Goal: Contribute content: Share content

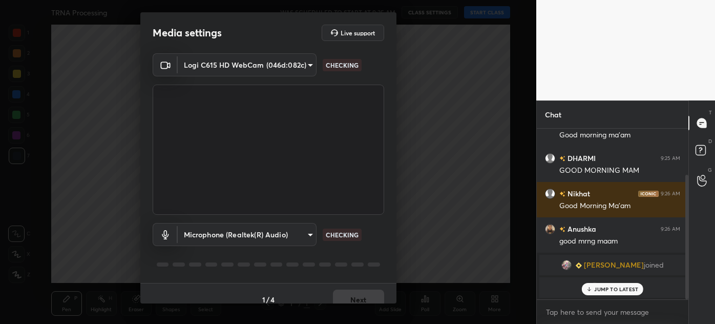
scroll to position [4, 3]
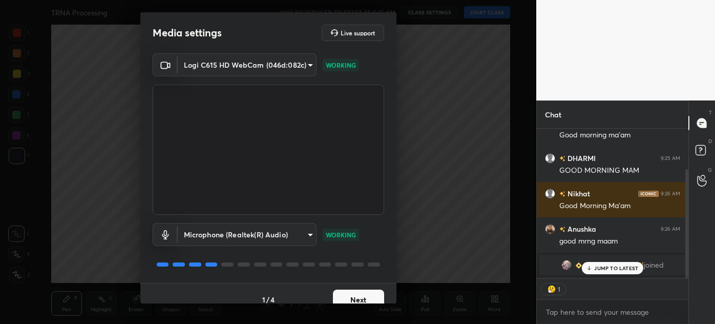
click at [359, 299] on button "Next" at bounding box center [358, 299] width 51 height 20
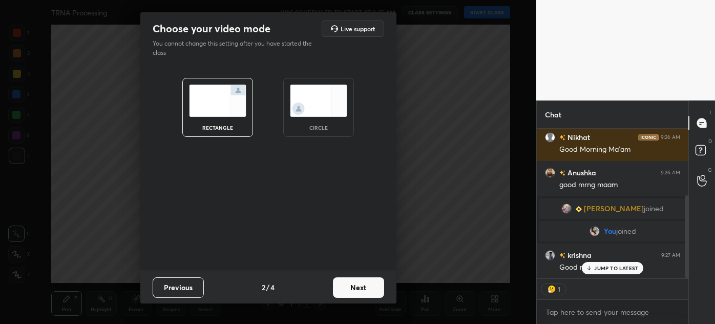
click at [309, 95] on img at bounding box center [318, 101] width 57 height 32
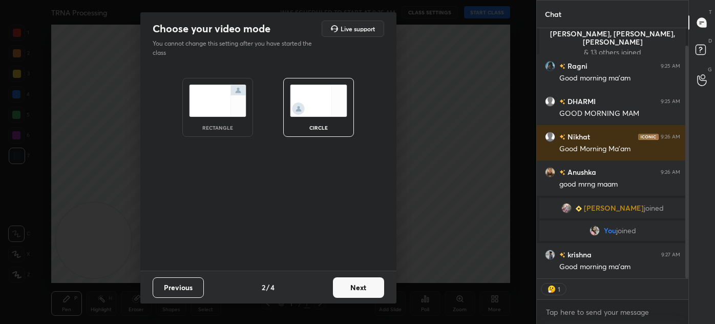
scroll to position [19, 0]
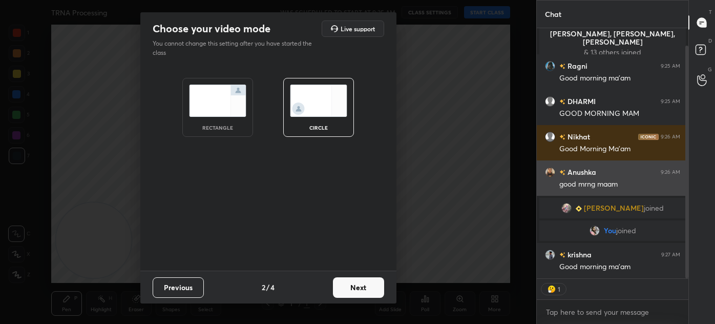
click at [358, 286] on button "Next" at bounding box center [358, 287] width 51 height 20
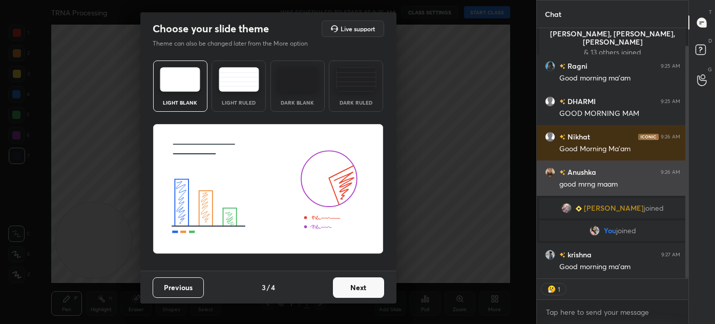
click at [363, 289] on button "Next" at bounding box center [358, 287] width 51 height 20
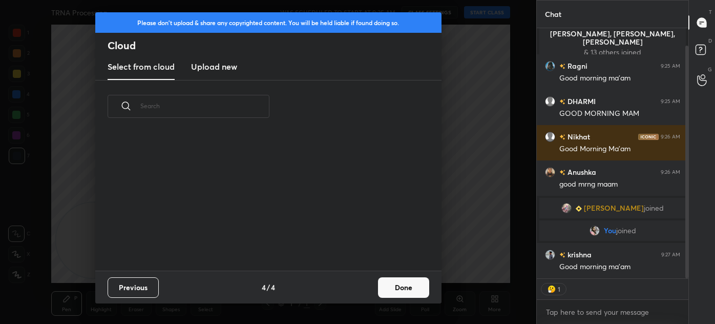
click at [379, 289] on button "Done" at bounding box center [403, 287] width 51 height 20
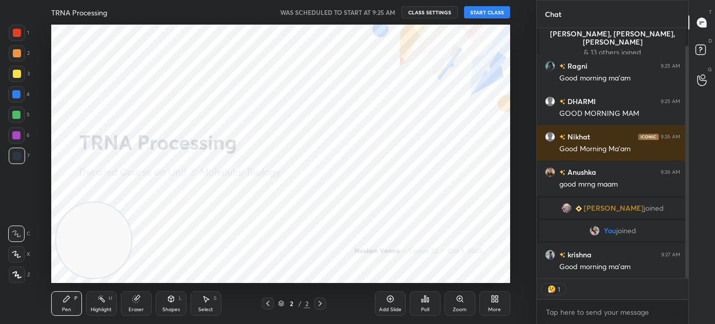
scroll to position [3, 3]
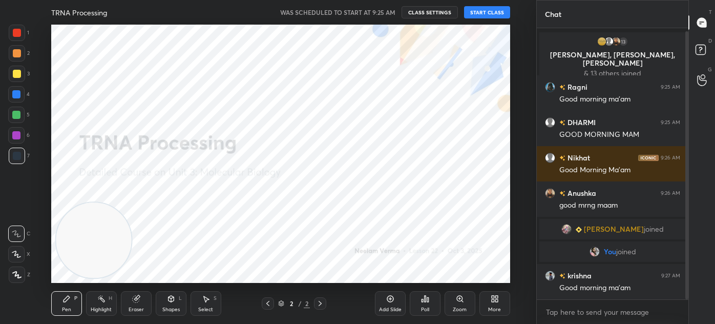
click at [488, 10] on button "START CLASS" at bounding box center [487, 12] width 46 height 12
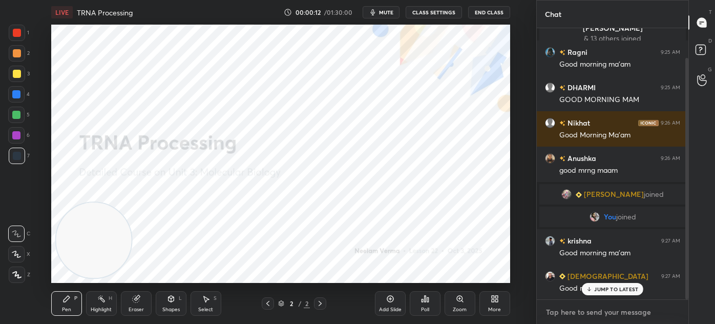
click at [577, 314] on textarea at bounding box center [612, 312] width 135 height 16
type textarea "x"
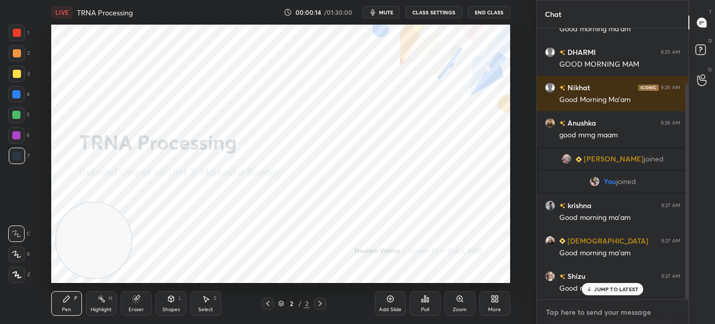
type textarea "f"
type textarea "x"
type textarea "fo"
type textarea "x"
type textarea "fol"
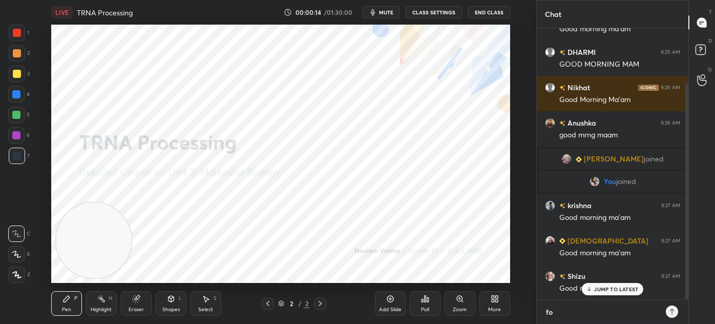
type textarea "x"
type textarea "foll"
type textarea "x"
type textarea "follo"
type textarea "x"
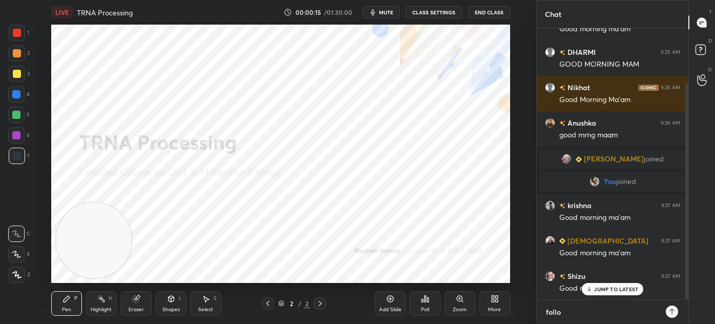
type textarea "follow"
type textarea "x"
type textarea "follow-"
type textarea "x"
type textarea "follow-"
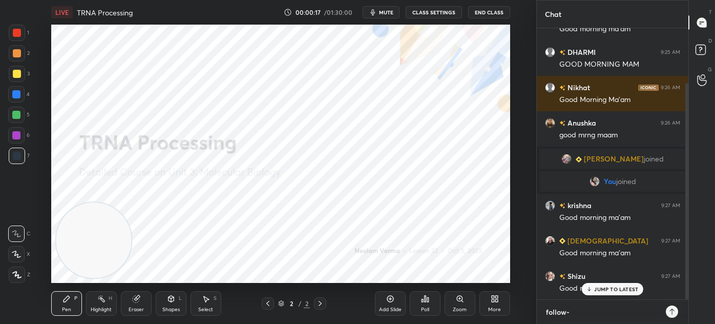
type textarea "x"
paste textarea "[URL][DOMAIN_NAME]"
type textarea "follow- [URL][DOMAIN_NAME]"
type textarea "x"
type textarea "follow- [URL][DOMAIN_NAME]"
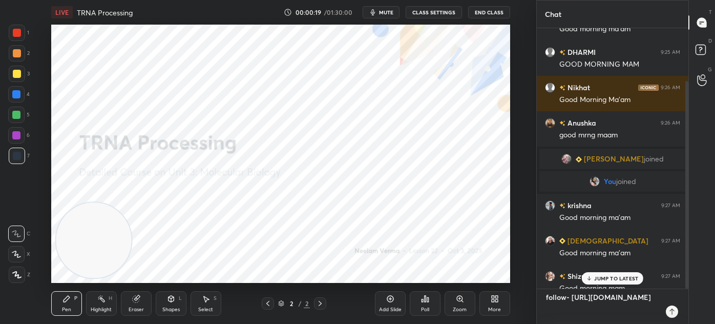
type textarea "x"
type textarea "follow- [URL][DOMAIN_NAME]"
type textarea "x"
type textarea "follow- [URL][DOMAIN_NAME]"
type textarea "x"
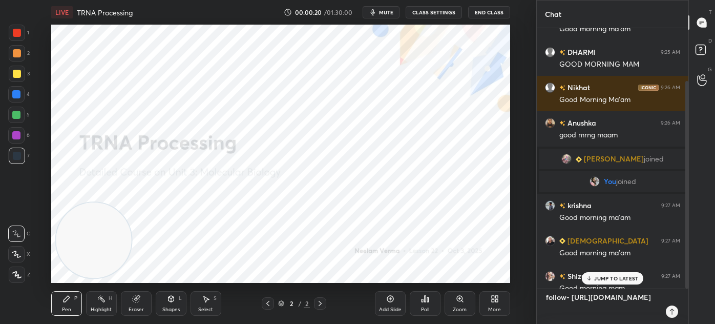
type textarea "follow- [URL][DOMAIN_NAME]"
type textarea "x"
type textarea "follow- [URL][DOMAIN_NAME]"
type textarea "x"
type textarea "follow- [URL][DOMAIN_NAME]"
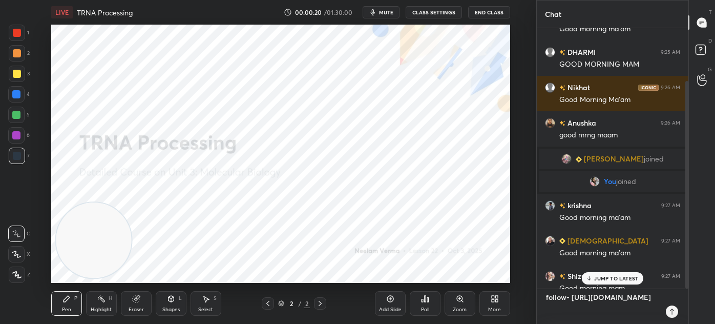
type textarea "x"
type textarea "follow- [URL][DOMAIN_NAME]"
type textarea "x"
type textarea "follow- [URL][DOMAIN_NAME]"
type textarea "x"
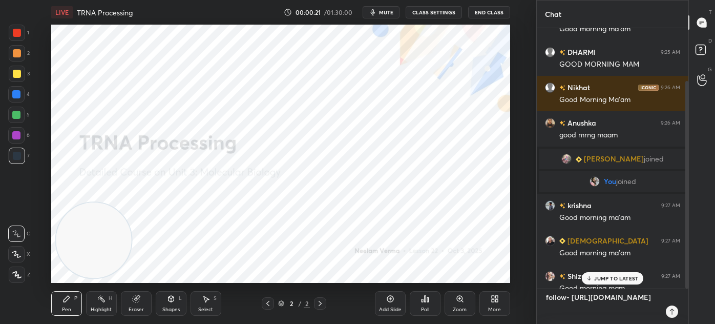
type textarea "follow- [URL][DOMAIN_NAME]"
type textarea "x"
type textarea "follow- [URL][DOMAIN_NAME]"
type textarea "x"
type textarea "follow- [URL][DOMAIN_NAME]"
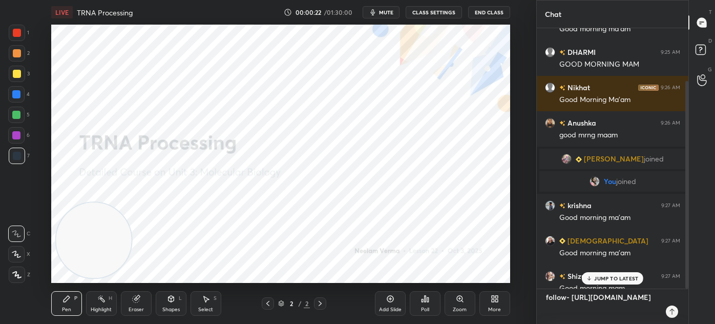
type textarea "x"
type textarea "follow- [URL][DOMAIN_NAME]"
type textarea "x"
type textarea "follow- [URL][DOMAIN_NAME]"
type textarea "x"
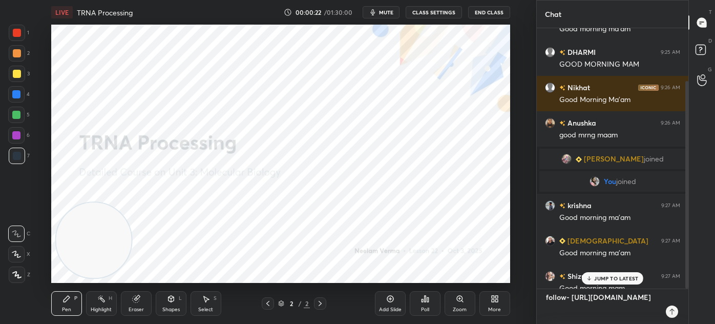
type textarea "follow- [URL][DOMAIN_NAME]"
type textarea "x"
type textarea "follow- [URL][DOMAIN_NAME]"
type textarea "x"
type textarea "follow- [URL][DOMAIN_NAME]"
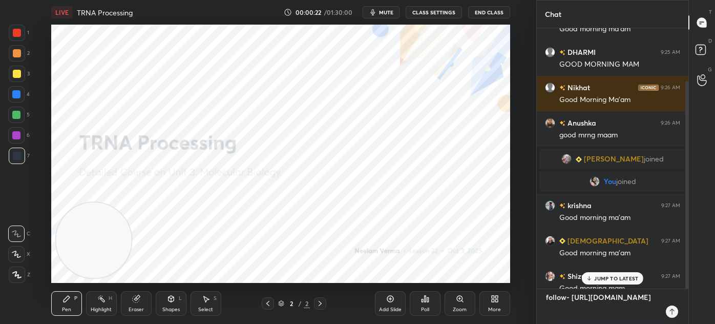
type textarea "x"
type textarea "follow- [URL][DOMAIN_NAME]"
type textarea "x"
type textarea "follow- [URL][DOMAIN_NAME]"
type textarea "x"
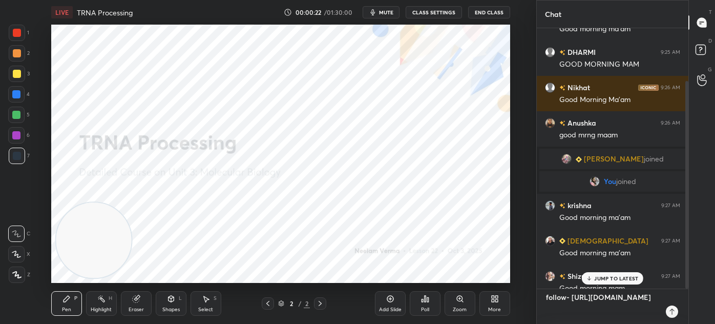
type textarea "follow- [URL][DOMAIN_NAME]"
type textarea "x"
type textarea "follow- [URL][DOMAIN_NAME]"
type textarea "x"
type textarea "follow- [URL][DOMAIN_NAME]"
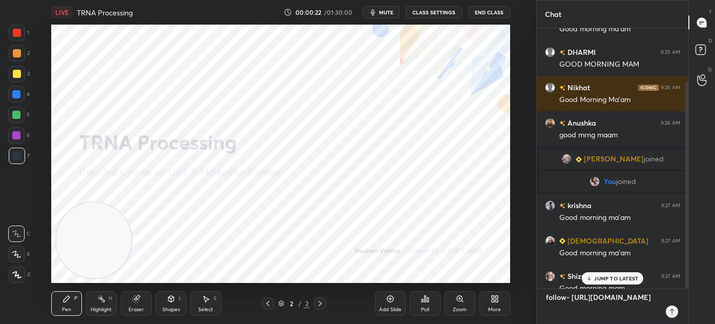
type textarea "x"
type textarea "follow- [URL][DOMAIN_NAME]"
type textarea "x"
type textarea "follow- [URL][DOMAIN_NAME]"
type textarea "x"
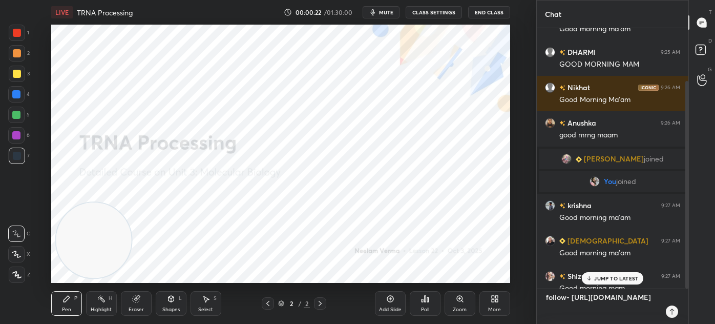
type textarea "follow- [URL][DOMAIN_NAME] t"
type textarea "x"
type textarea "follow- [URL][DOMAIN_NAME] te"
type textarea "x"
type textarea "follow- [URL][DOMAIN_NAME] tel"
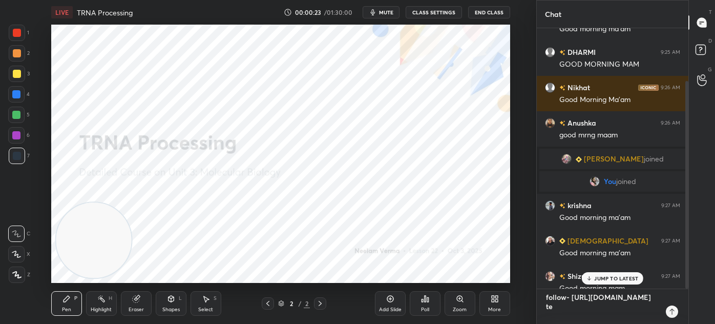
type textarea "x"
type textarea "follow- [URL][DOMAIN_NAME] tele"
type textarea "x"
type textarea "follow- [URL][DOMAIN_NAME] teleg"
type textarea "x"
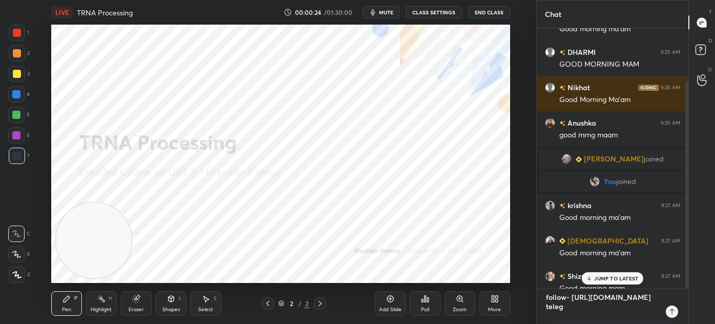
type textarea "follow- [URL][DOMAIN_NAME] telegr"
type textarea "x"
type textarea "follow- [URL][DOMAIN_NAME] telegra"
type textarea "x"
type textarea "follow- [URL][DOMAIN_NAME] telegram"
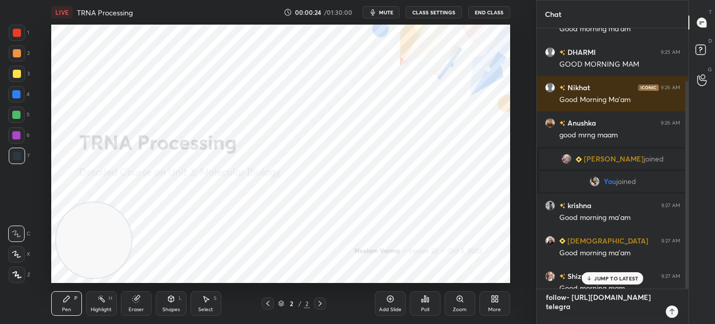
type textarea "x"
type textarea "follow- [URL][DOMAIN_NAME] telegram-"
type textarea "x"
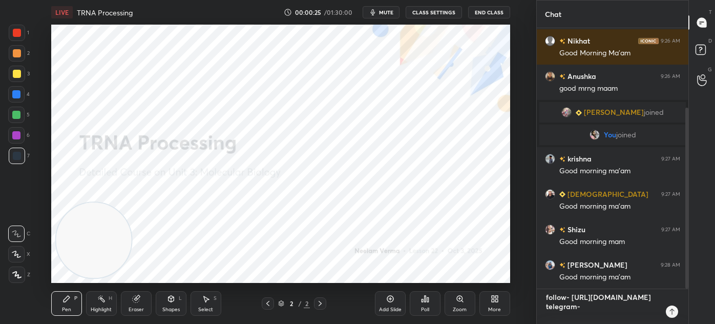
type textarea "follow- [URL][DOMAIN_NAME] telegram-"
type textarea "x"
type textarea "follow- [URL][DOMAIN_NAME] telegram- t"
type textarea "x"
type textarea "follow- [URL][DOMAIN_NAME] telegram- t."
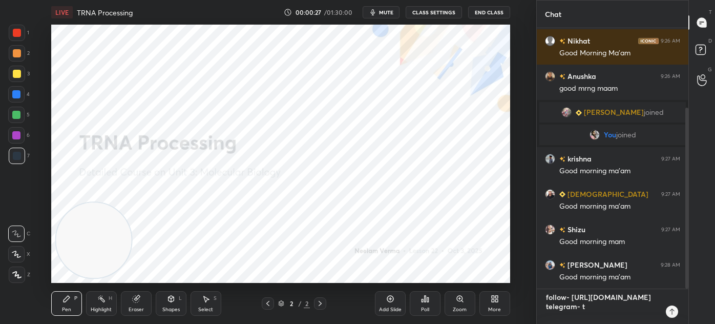
type textarea "x"
type textarea "follow- [URL][DOMAIN_NAME] telegram- t.m"
type textarea "x"
type textarea "follow- [URL][DOMAIN_NAME] telegram- [DOMAIN_NAME]"
type textarea "x"
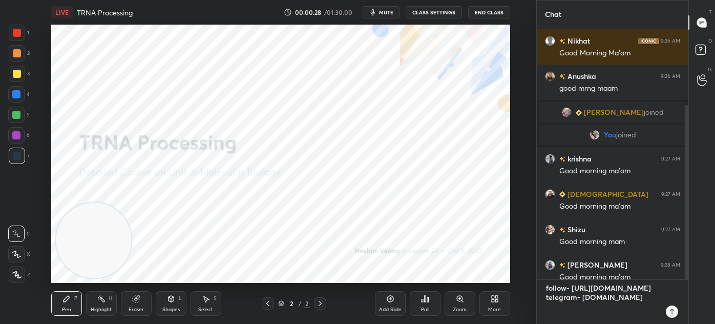
type textarea "follow- [URL][DOMAIN_NAME] telegram- [DOMAIN_NAME][URL]"
type textarea "x"
type textarea "follow- [URL][DOMAIN_NAME] telegram- [DOMAIN_NAME][URL]"
type textarea "x"
type textarea "follow- [URL][DOMAIN_NAME] telegram- [DOMAIN_NAME][URL]"
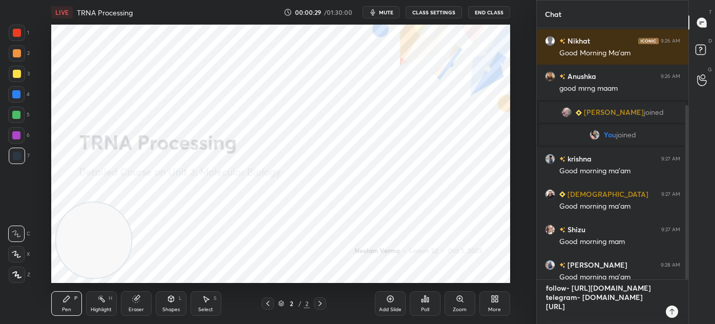
type textarea "x"
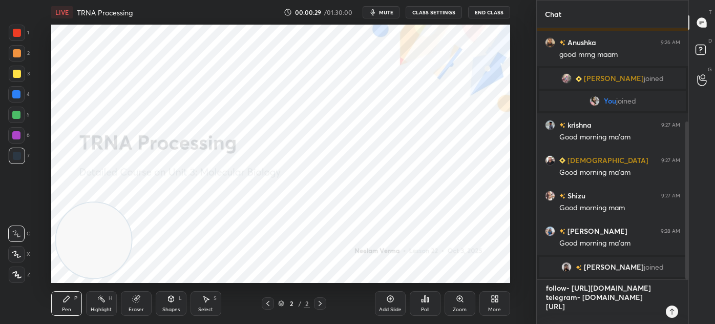
type textarea "follow- [URL][DOMAIN_NAME] telegram- [DOMAIN_NAME][URL]"
type textarea "x"
type textarea "follow- [URL][DOMAIN_NAME] telegram- [DOMAIN_NAME][URL][PERSON_NAME]"
type textarea "x"
type textarea "follow- [URL][DOMAIN_NAME] telegram- [DOMAIN_NAME][URL]"
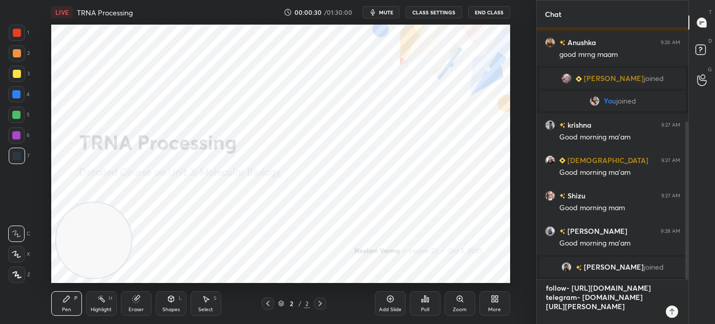
type textarea "x"
type textarea "follow- [URL][DOMAIN_NAME] telegram- [DOMAIN_NAME][URL][PERSON_NAME]"
type textarea "x"
type textarea "follow- [URL][DOMAIN_NAME] telegram- [DOMAIN_NAME][URL]"
type textarea "x"
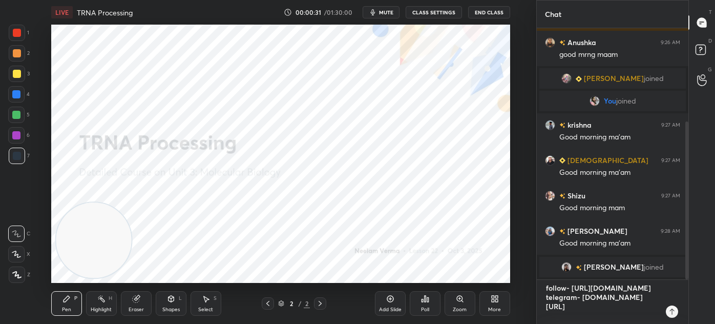
type textarea "follow- [URL][DOMAIN_NAME] telegram- [DOMAIN_NAME][URL]"
type textarea "x"
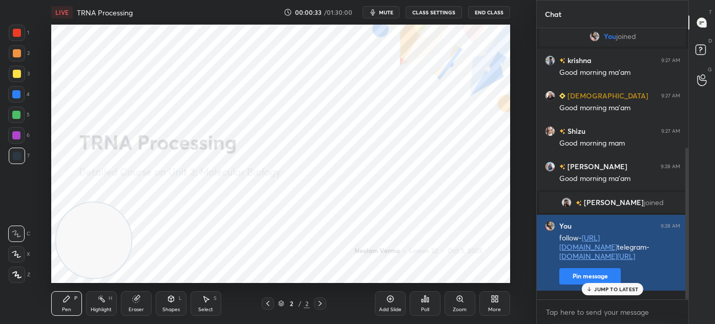
click at [578, 284] on button "Pin message" at bounding box center [589, 276] width 61 height 16
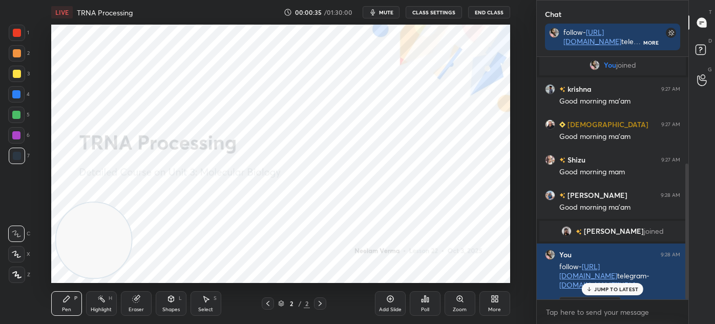
click at [265, 305] on icon at bounding box center [268, 303] width 8 height 8
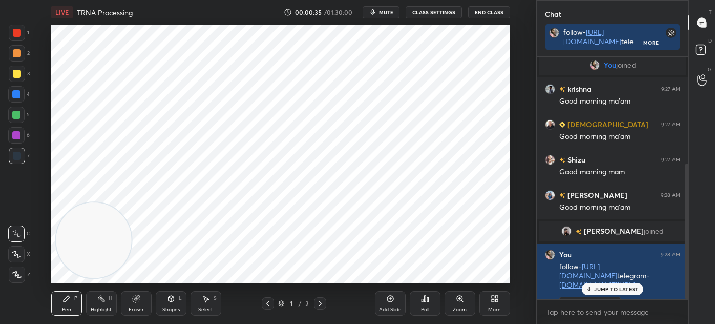
click at [266, 304] on icon at bounding box center [268, 303] width 8 height 8
click at [499, 303] on div "More" at bounding box center [495, 303] width 31 height 25
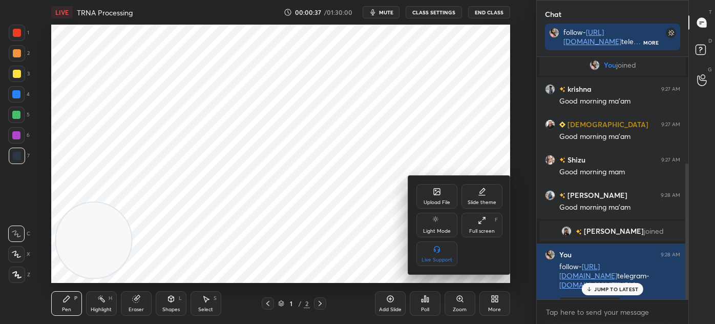
click at [440, 200] on div "Upload File" at bounding box center [437, 202] width 27 height 5
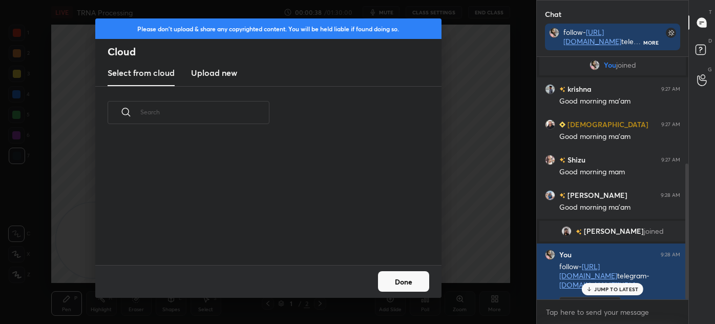
click at [215, 73] on h3 "Upload new" at bounding box center [214, 73] width 46 height 12
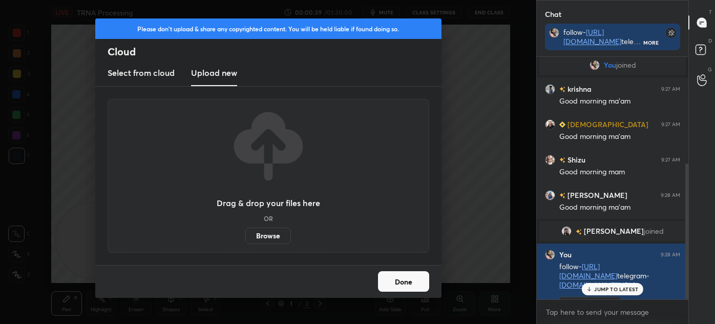
click at [271, 233] on label "Browse" at bounding box center [268, 235] width 46 height 16
click at [245, 233] on input "Browse" at bounding box center [245, 235] width 0 height 16
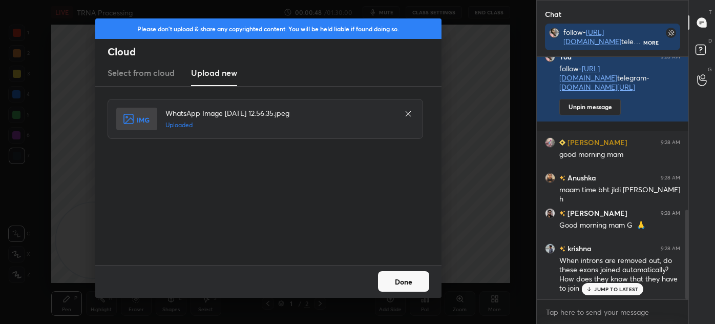
click at [410, 278] on button "Done" at bounding box center [403, 281] width 51 height 20
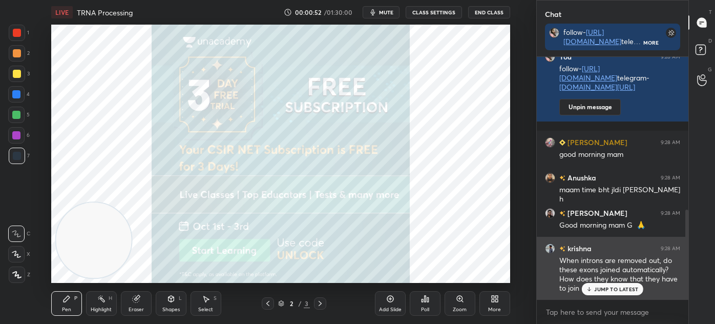
click at [604, 285] on div "JUMP TO LATEST" at bounding box center [612, 289] width 61 height 12
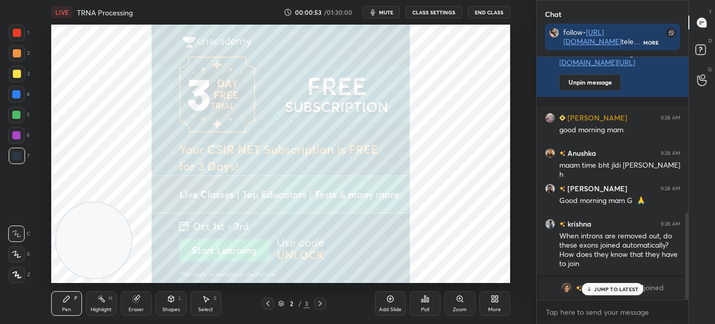
click at [595, 289] on p "JUMP TO LATEST" at bounding box center [616, 289] width 44 height 6
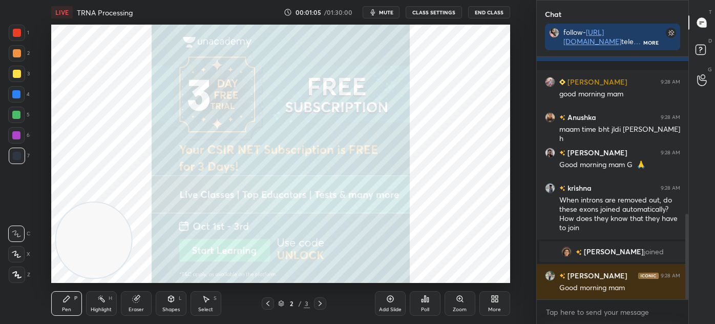
click at [323, 303] on icon at bounding box center [320, 303] width 8 height 8
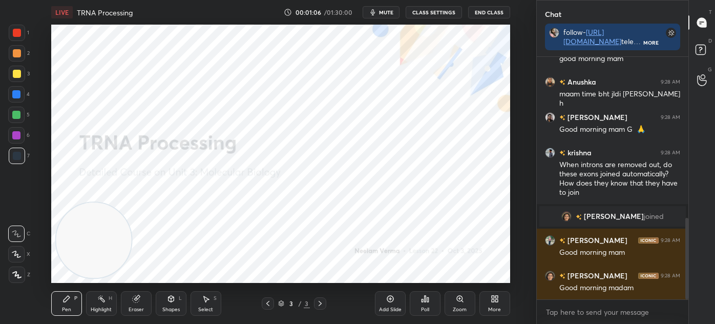
click at [321, 301] on icon at bounding box center [320, 303] width 8 height 8
click at [17, 140] on div at bounding box center [16, 135] width 16 height 16
click at [138, 303] on div "Eraser" at bounding box center [136, 303] width 31 height 25
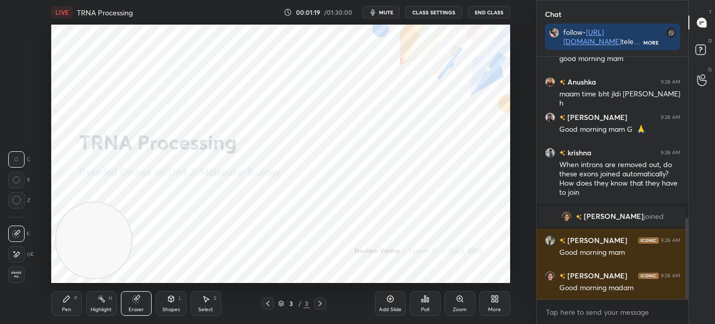
scroll to position [502, 0]
click at [59, 311] on div "Pen P" at bounding box center [66, 303] width 31 height 25
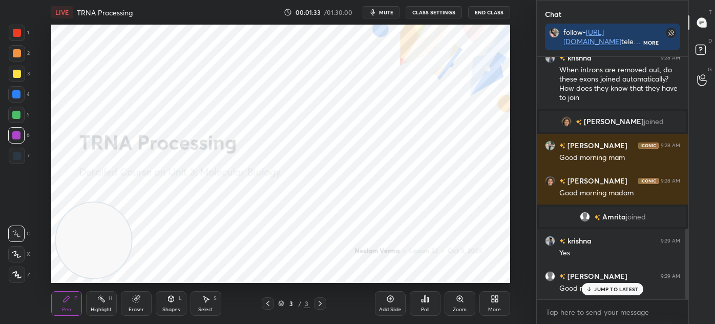
scroll to position [587, 0]
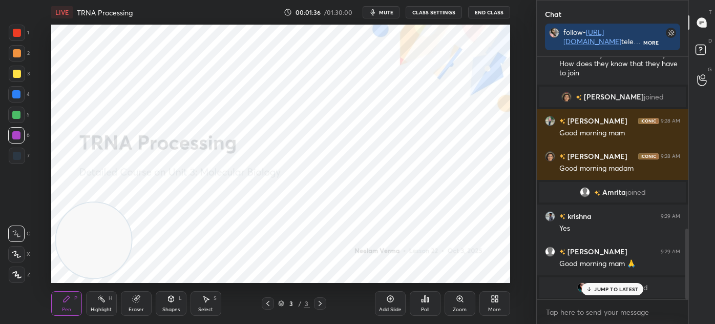
click at [17, 160] on div at bounding box center [17, 156] width 16 height 16
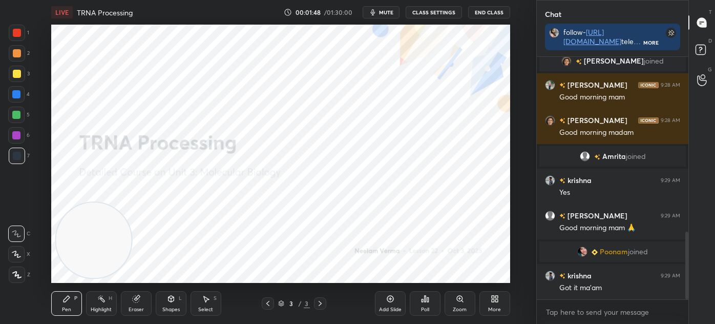
click at [216, 307] on div "Select S" at bounding box center [206, 303] width 31 height 25
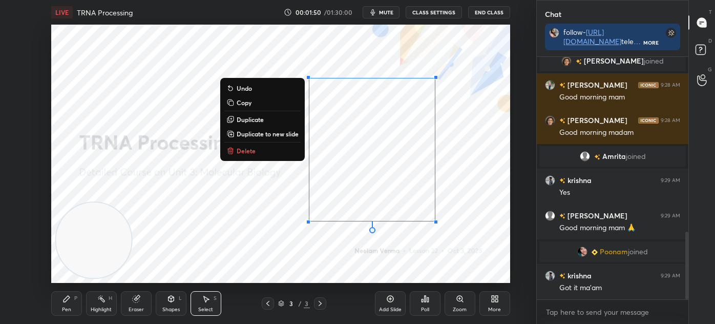
click at [248, 148] on p "Delete" at bounding box center [246, 151] width 19 height 8
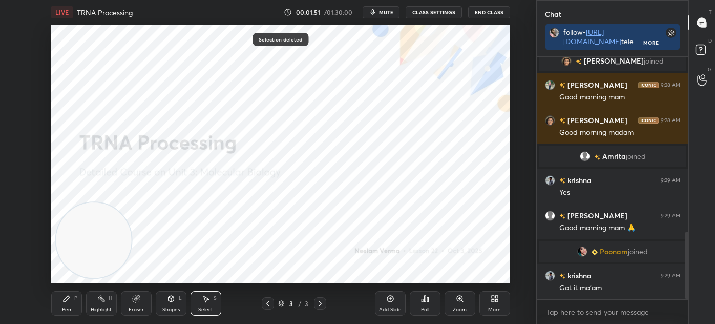
click at [179, 307] on div "Shapes" at bounding box center [170, 309] width 17 height 5
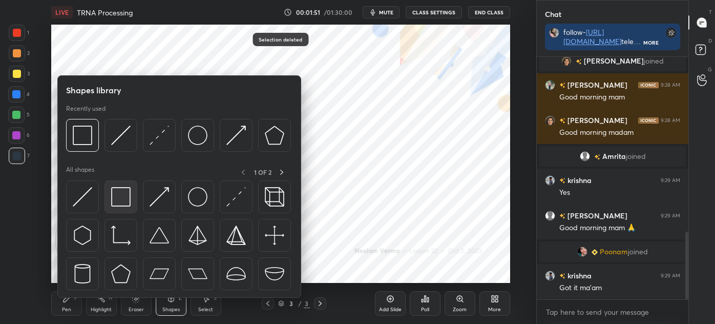
click at [126, 197] on img at bounding box center [120, 196] width 19 height 19
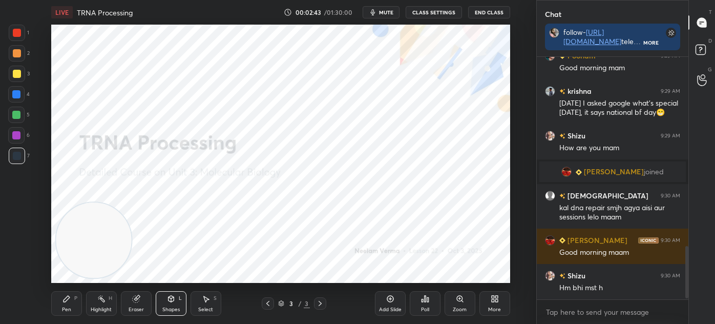
scroll to position [887, 0]
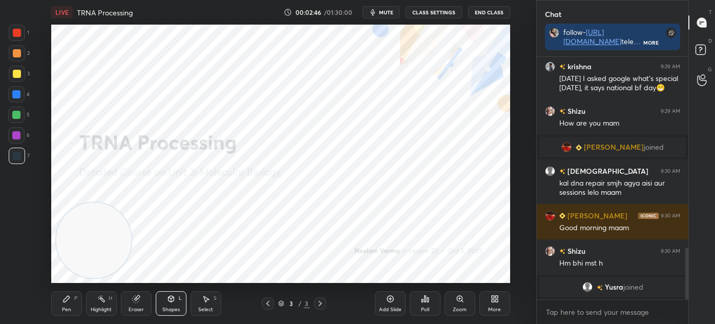
click at [267, 308] on div at bounding box center [268, 303] width 12 height 12
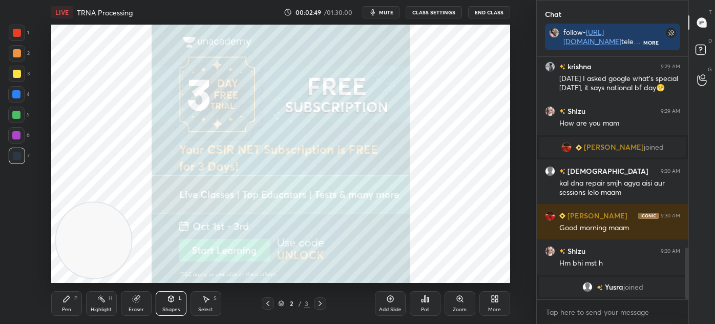
click at [63, 305] on div "Pen P" at bounding box center [66, 303] width 31 height 25
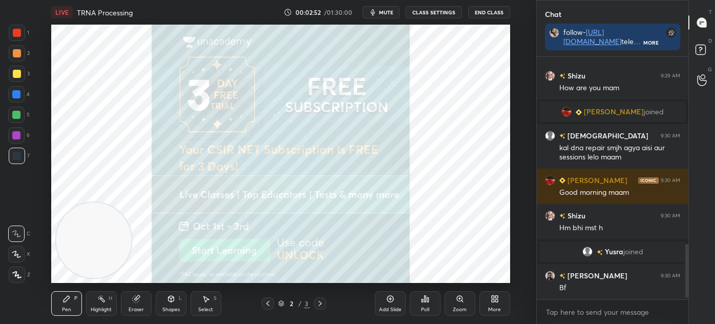
scroll to position [851, 0]
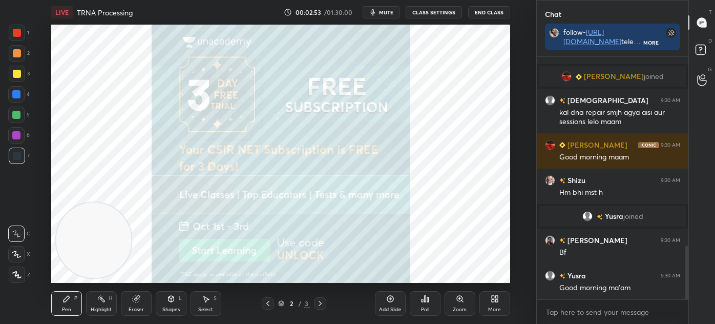
click at [143, 308] on div "Eraser" at bounding box center [136, 309] width 15 height 5
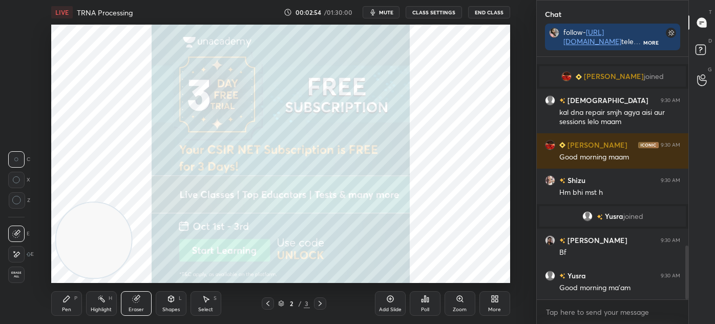
click at [83, 303] on div "Pen P Highlight H Eraser Shapes L Select S" at bounding box center [132, 303] width 162 height 25
click at [67, 307] on div "Pen" at bounding box center [66, 309] width 9 height 5
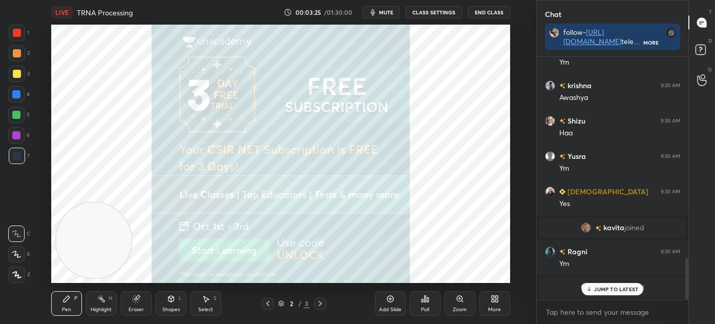
scroll to position [1208, 0]
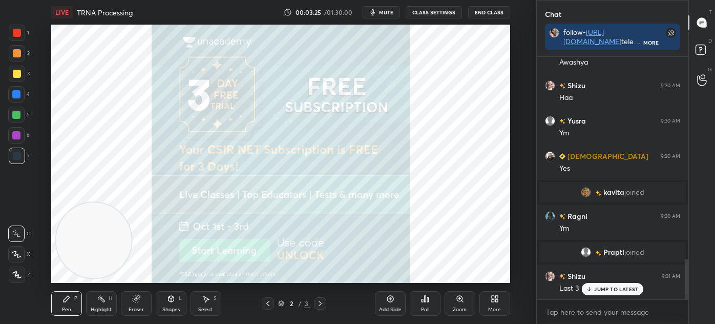
click at [607, 289] on p "JUMP TO LATEST" at bounding box center [616, 289] width 44 height 6
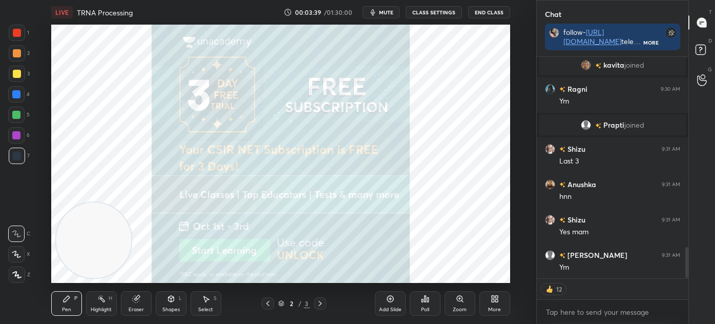
scroll to position [1380, 0]
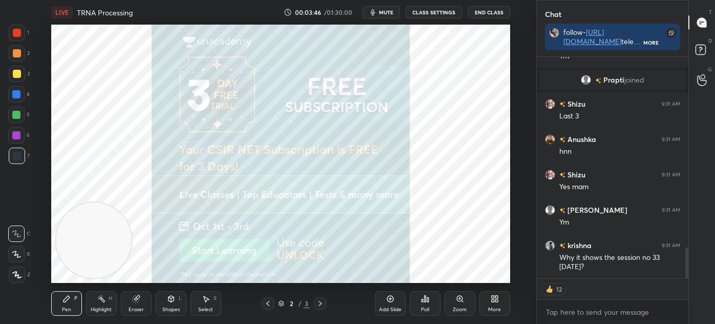
click at [283, 304] on icon at bounding box center [281, 303] width 6 height 6
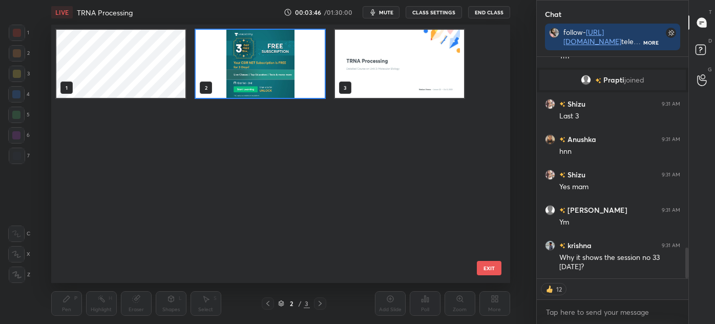
scroll to position [255, 454]
click at [393, 55] on img "grid" at bounding box center [399, 64] width 129 height 68
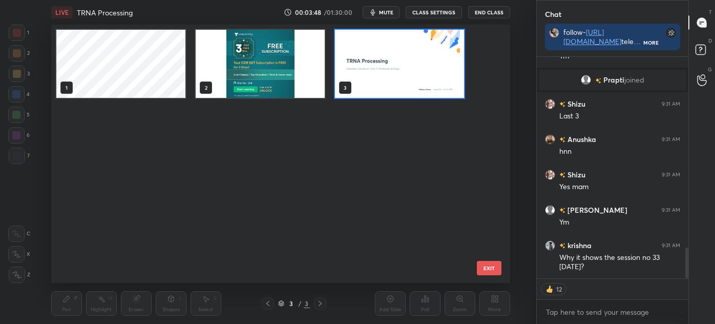
click at [395, 56] on img "grid" at bounding box center [399, 64] width 129 height 68
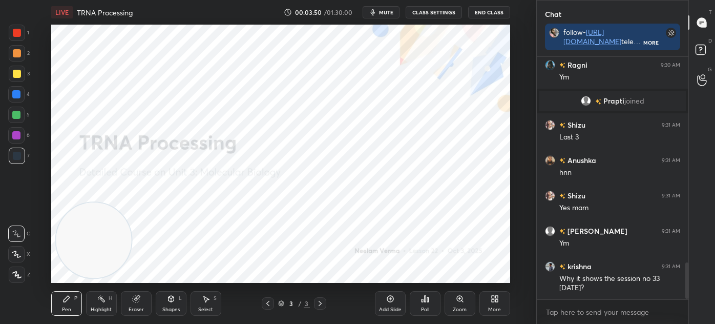
scroll to position [1394, 0]
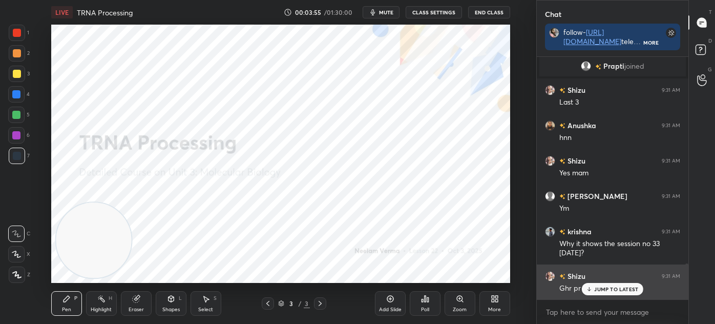
click at [630, 288] on p "JUMP TO LATEST" at bounding box center [616, 289] width 44 height 6
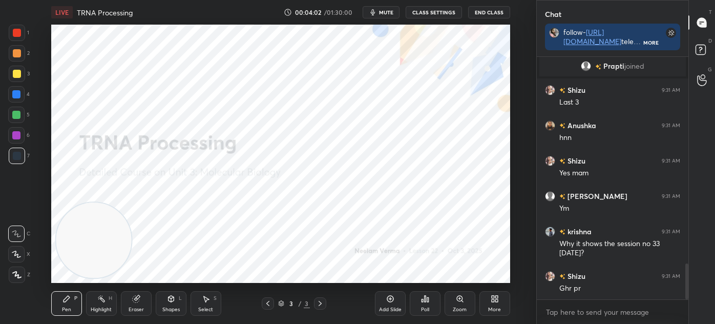
click at [322, 304] on icon at bounding box center [320, 303] width 8 height 8
click at [385, 301] on div "Add Slide" at bounding box center [390, 303] width 31 height 25
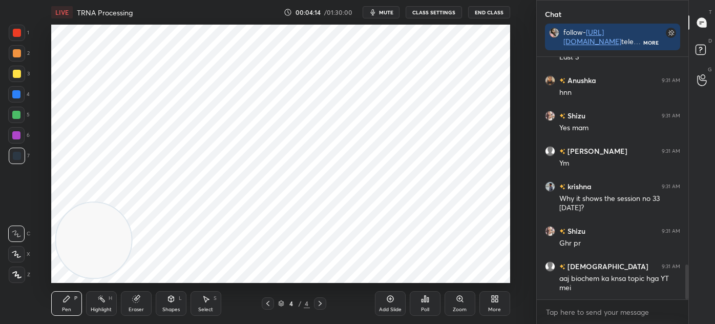
scroll to position [1474, 0]
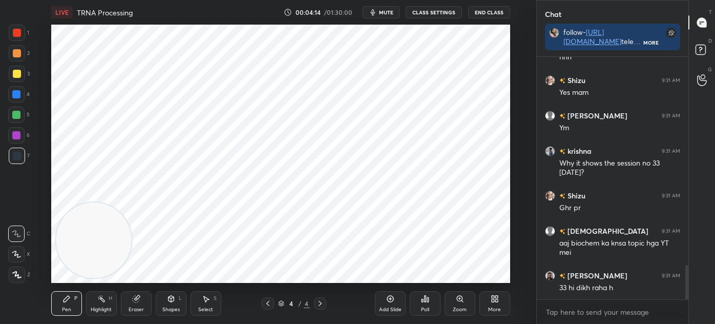
click at [16, 272] on icon at bounding box center [17, 275] width 8 height 6
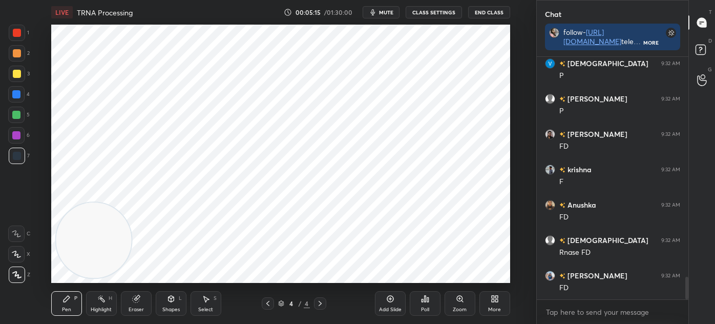
scroll to position [2404, 0]
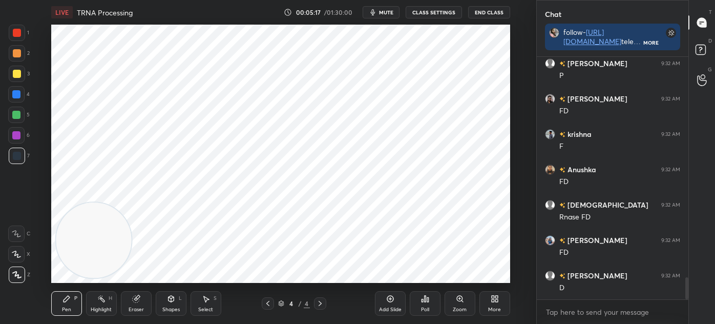
click at [15, 139] on div at bounding box center [16, 135] width 8 height 8
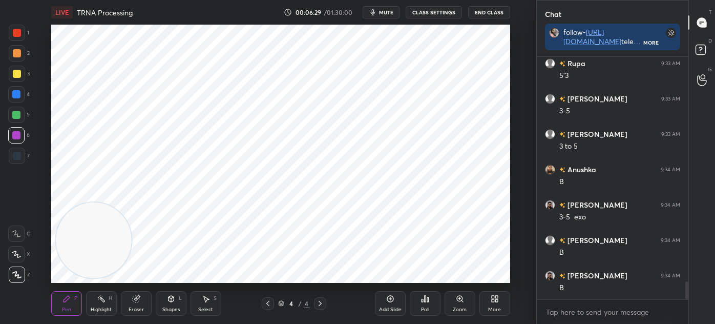
scroll to position [3052, 0]
click at [23, 155] on div at bounding box center [17, 156] width 16 height 16
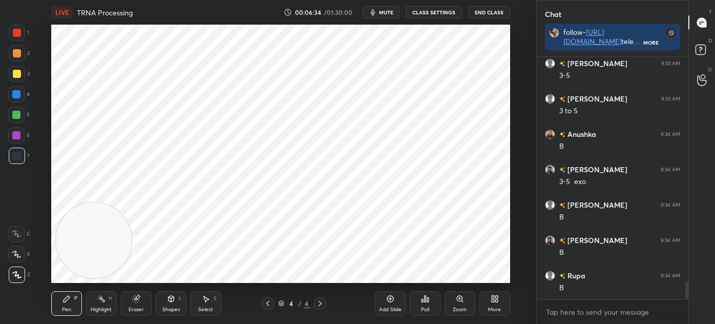
scroll to position [3076, 0]
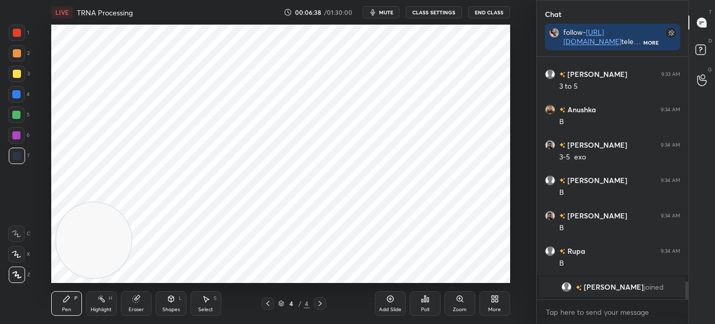
click at [321, 303] on icon at bounding box center [320, 303] width 8 height 8
click at [386, 303] on icon at bounding box center [390, 299] width 8 height 8
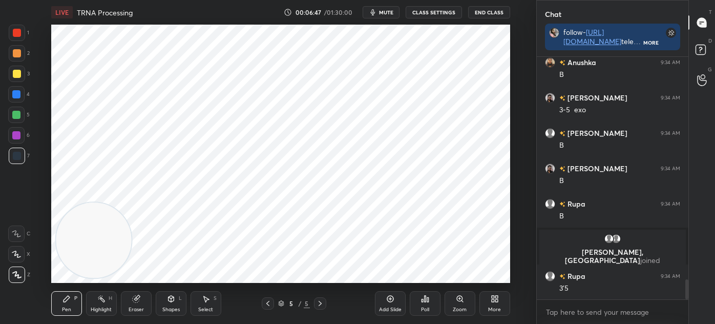
scroll to position [2739, 0]
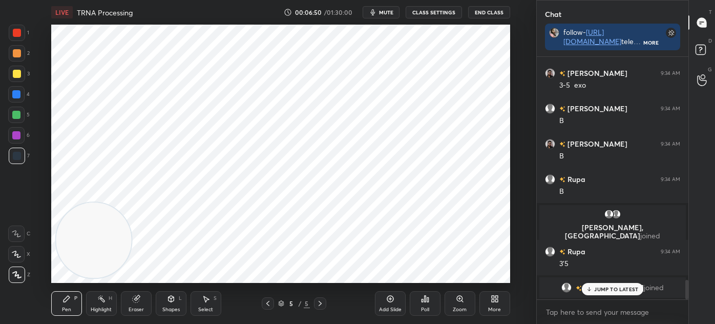
click at [169, 303] on icon at bounding box center [171, 299] width 8 height 8
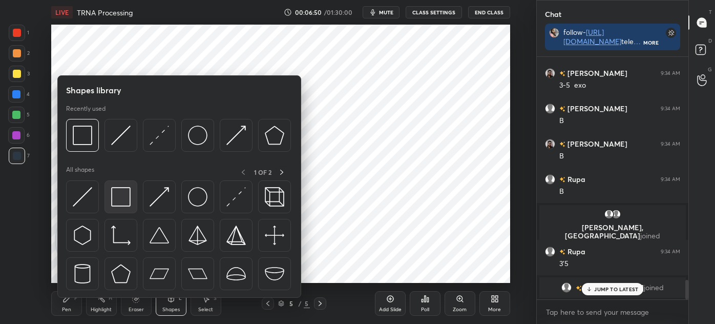
click at [112, 190] on img at bounding box center [120, 196] width 19 height 19
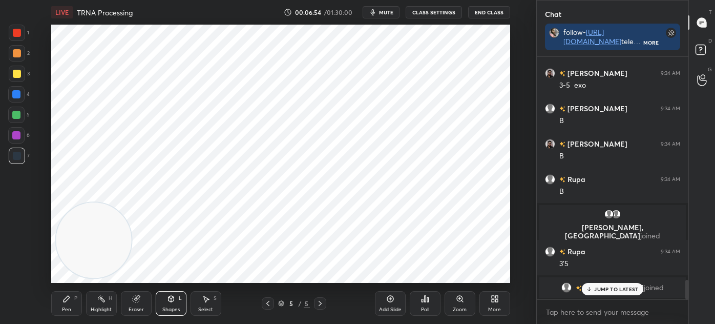
scroll to position [2766, 0]
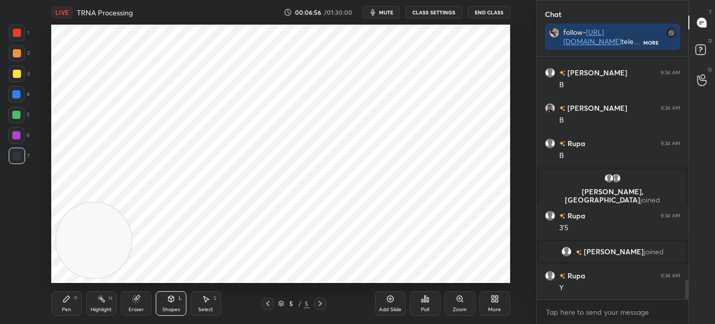
click at [17, 33] on div at bounding box center [17, 33] width 8 height 8
click at [67, 308] on div "Pen" at bounding box center [66, 309] width 9 height 5
click at [20, 160] on div at bounding box center [17, 156] width 16 height 16
click at [18, 252] on icon at bounding box center [16, 254] width 9 height 7
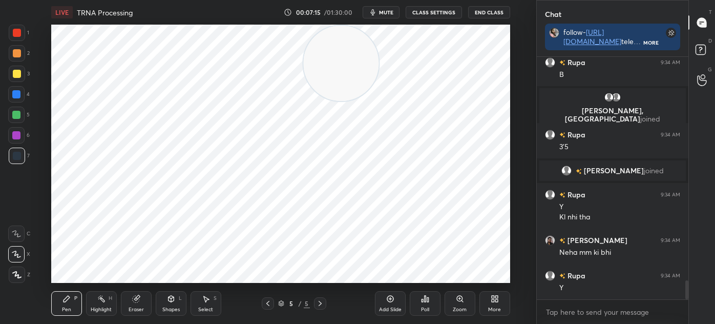
scroll to position [2883, 0]
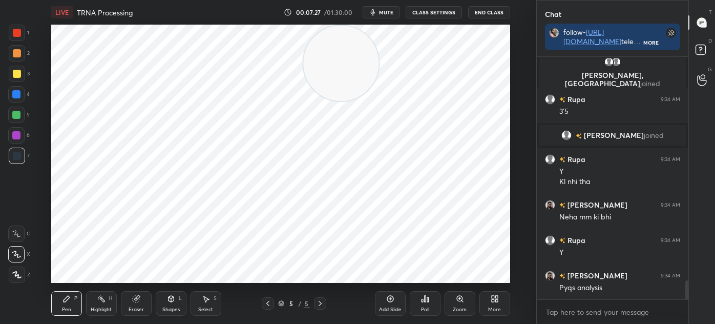
click at [172, 302] on icon at bounding box center [171, 299] width 8 height 8
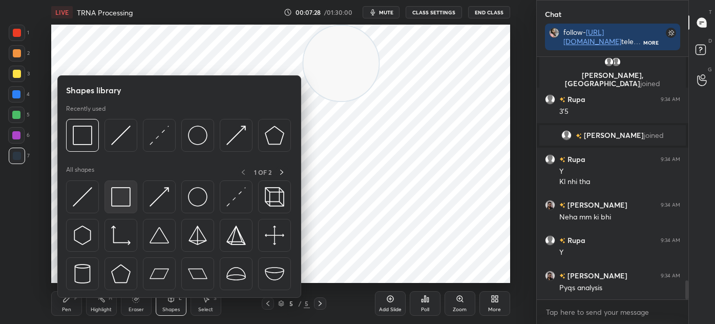
click at [119, 198] on img at bounding box center [120, 196] width 19 height 19
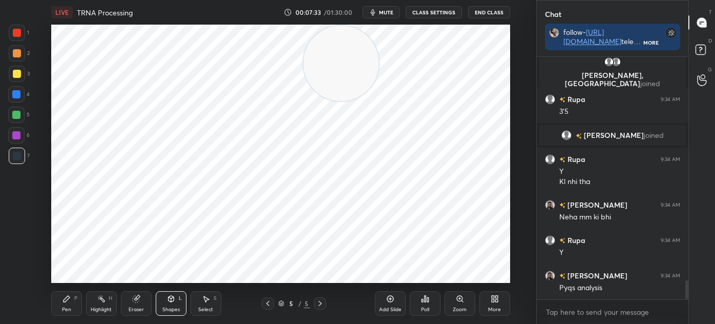
click at [63, 301] on icon at bounding box center [67, 299] width 8 height 8
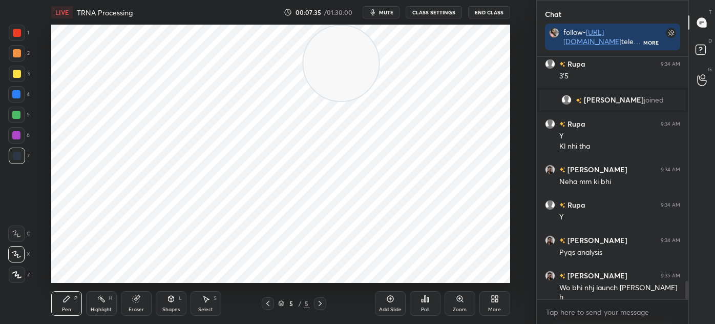
click at [25, 46] on div "2" at bounding box center [19, 53] width 21 height 16
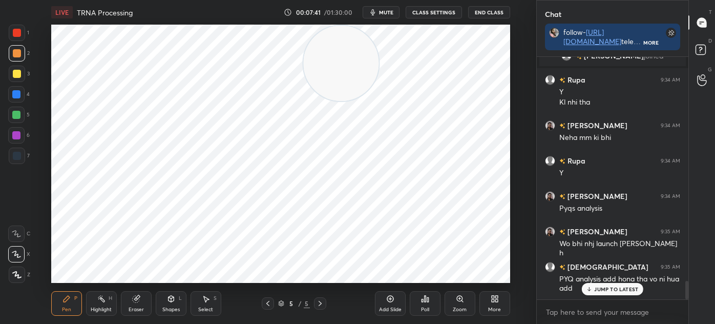
click at [213, 308] on div "Select S" at bounding box center [206, 303] width 31 height 25
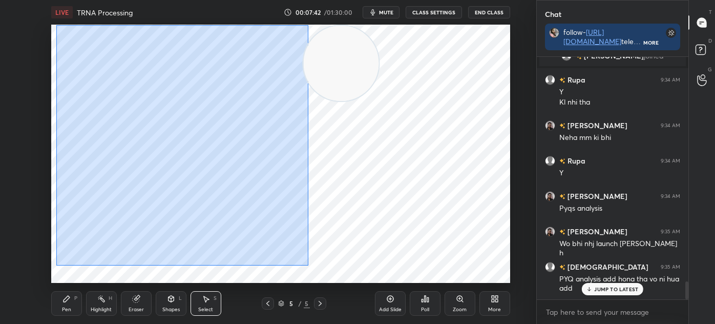
scroll to position [2997, 0]
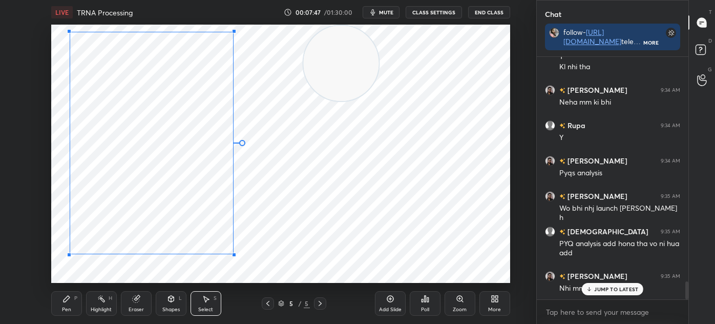
click at [70, 254] on div at bounding box center [69, 255] width 4 height 4
click at [90, 230] on div "0 ° Undo Copy Duplicate Duplicate to new slide Delete" at bounding box center [280, 154] width 459 height 258
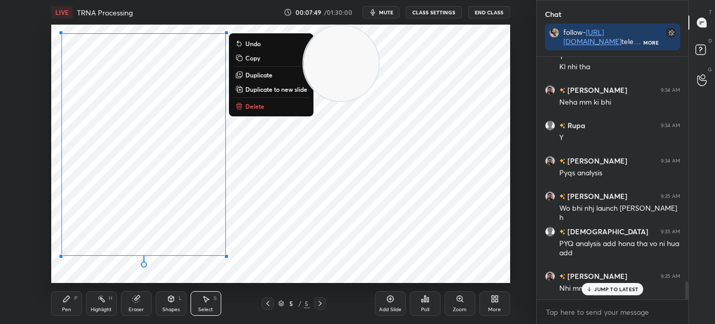
click at [86, 277] on div "0 ° Undo Copy Duplicate Duplicate to new slide Delete" at bounding box center [280, 154] width 459 height 258
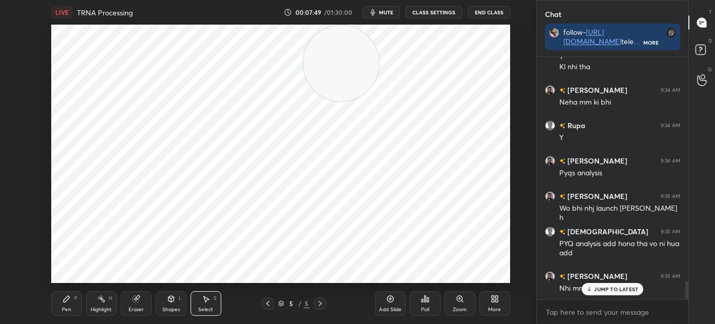
click at [66, 300] on icon at bounding box center [67, 299] width 6 height 6
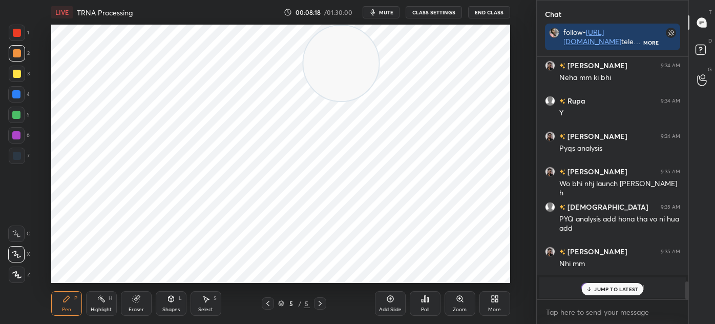
scroll to position [3058, 0]
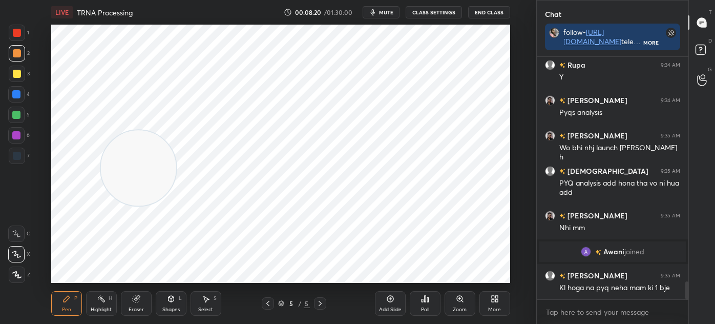
click at [18, 159] on div at bounding box center [17, 156] width 8 height 8
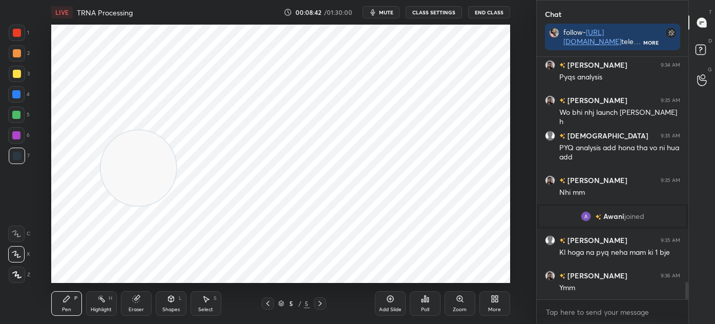
click at [134, 298] on icon at bounding box center [135, 299] width 7 height 7
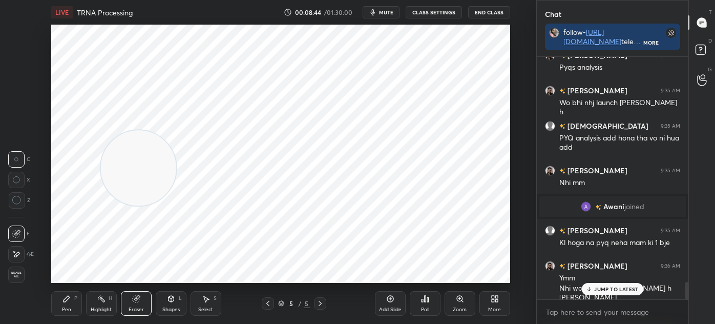
scroll to position [3138, 0]
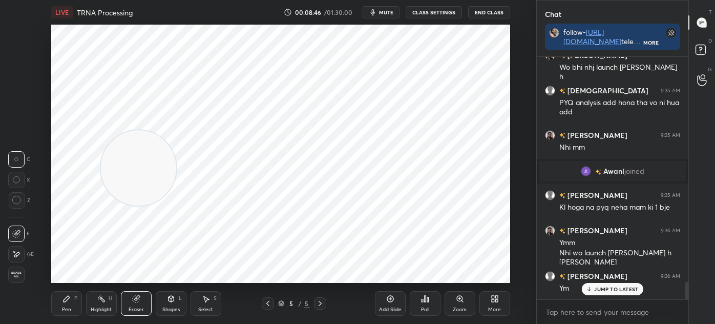
click at [268, 300] on icon at bounding box center [268, 303] width 8 height 8
click at [268, 299] on div at bounding box center [268, 303] width 12 height 12
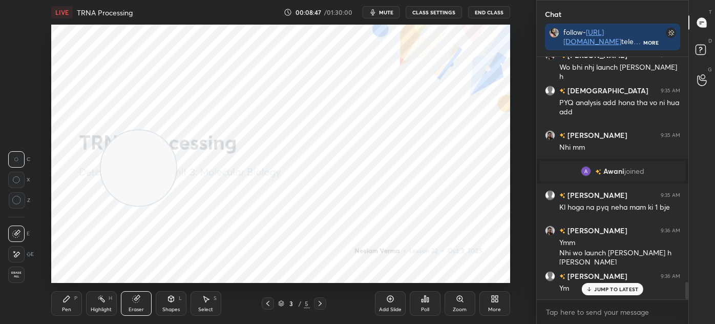
click at [321, 302] on icon at bounding box center [320, 303] width 8 height 8
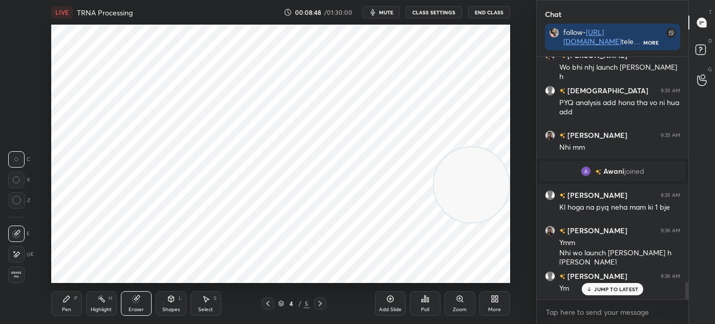
scroll to position [3174, 0]
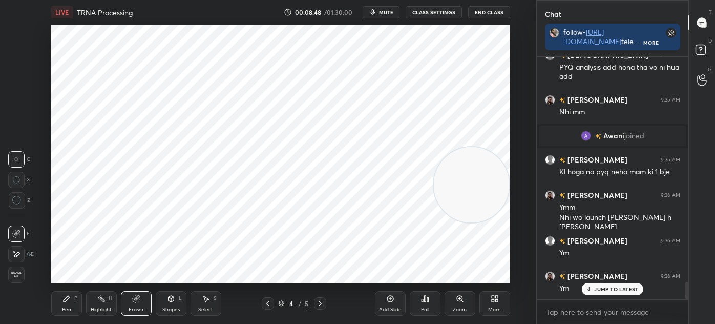
click at [65, 291] on div "Pen P Highlight H Eraser Shapes L Select S 4 / 5 Add Slide Poll Zoom More" at bounding box center [280, 303] width 459 height 41
click at [70, 318] on div "Pen P Highlight H Eraser Shapes L Select S 4 / 5 Add Slide Poll Zoom More" at bounding box center [280, 303] width 459 height 41
click at [61, 297] on div "Pen P" at bounding box center [66, 303] width 31 height 25
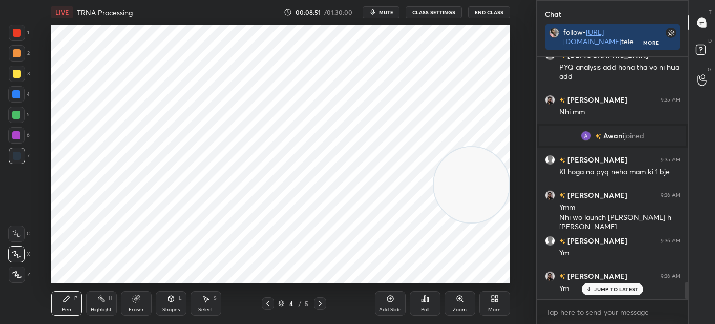
click at [15, 35] on div at bounding box center [17, 33] width 8 height 8
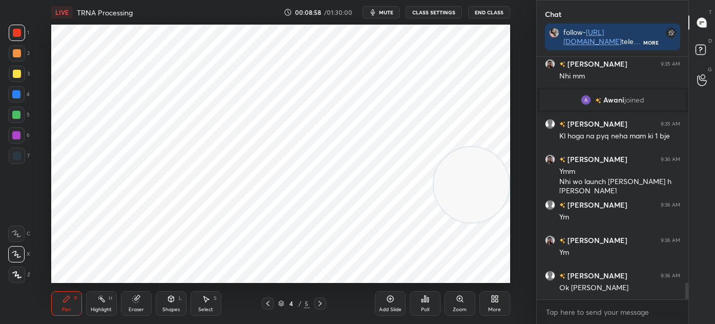
click at [319, 307] on icon at bounding box center [320, 303] width 8 height 8
click at [320, 303] on icon at bounding box center [320, 303] width 8 height 8
click at [379, 304] on div "Add Slide" at bounding box center [390, 303] width 31 height 25
click at [165, 304] on div "Shapes L" at bounding box center [171, 303] width 31 height 25
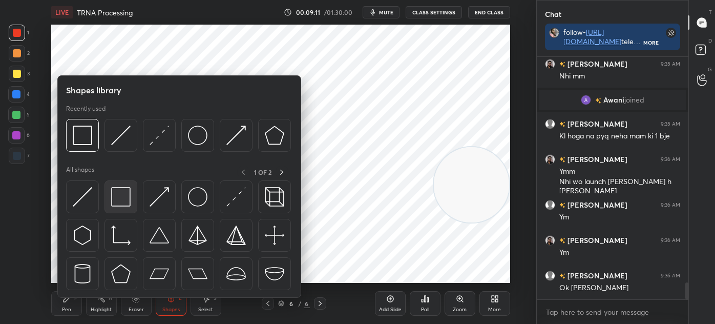
click at [126, 203] on img at bounding box center [120, 196] width 19 height 19
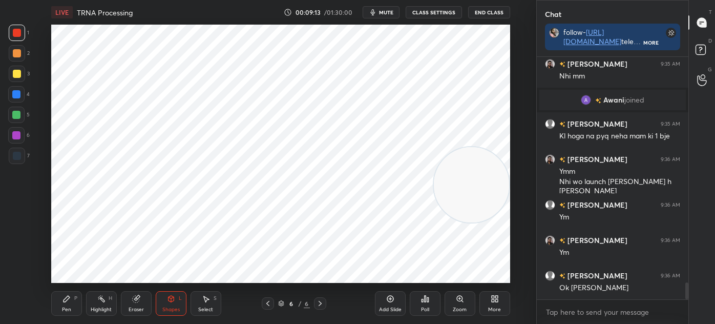
click at [62, 309] on div "Pen" at bounding box center [66, 309] width 9 height 5
click at [12, 159] on div at bounding box center [17, 156] width 16 height 16
click at [22, 136] on div at bounding box center [16, 135] width 16 height 16
click at [20, 162] on div at bounding box center [17, 156] width 16 height 16
click at [17, 39] on div at bounding box center [17, 33] width 16 height 16
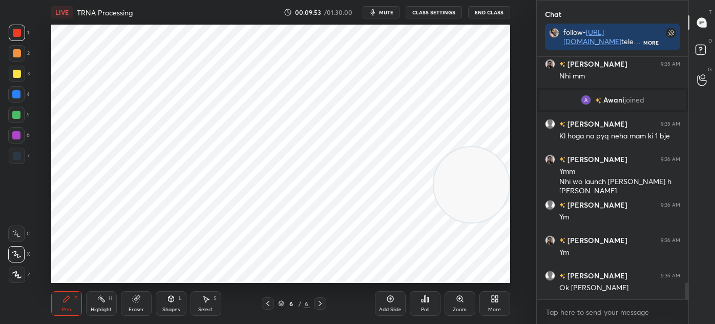
click at [218, 305] on div "Select S" at bounding box center [206, 303] width 31 height 25
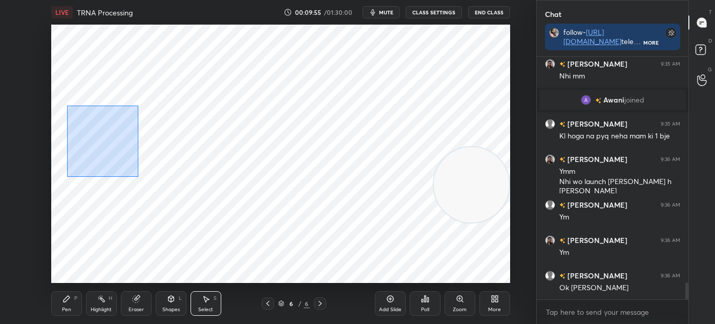
scroll to position [3245, 0]
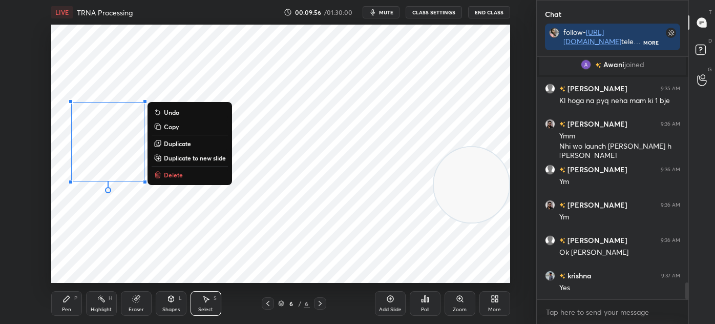
click at [205, 144] on button "Duplicate" at bounding box center [190, 143] width 76 height 12
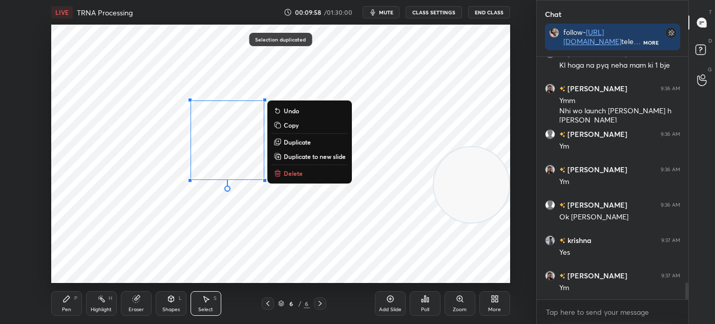
scroll to position [3315, 0]
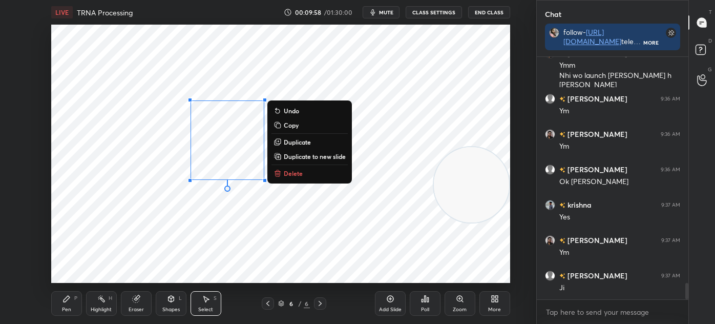
click at [200, 243] on div "0 ° Undo Copy Duplicate Duplicate to new slide Delete" at bounding box center [280, 154] width 459 height 258
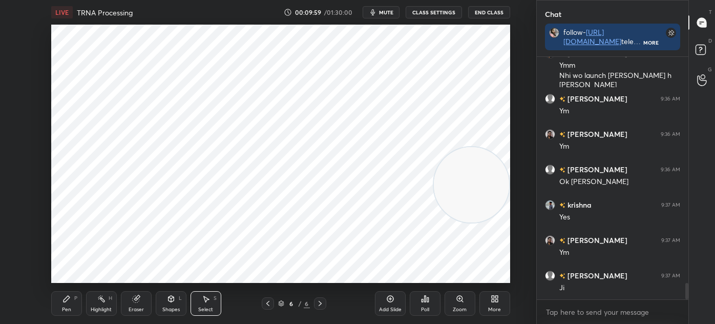
click at [137, 305] on div "Eraser" at bounding box center [136, 303] width 31 height 25
click at [75, 303] on div "Pen P" at bounding box center [66, 303] width 31 height 25
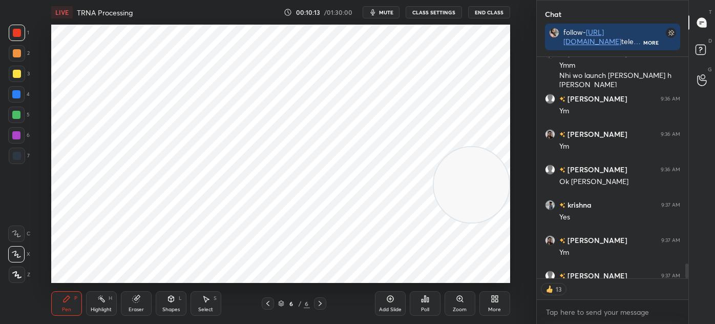
click at [208, 307] on div "Select" at bounding box center [205, 309] width 15 height 5
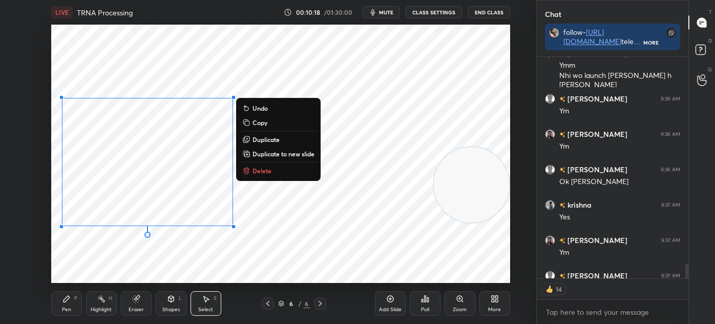
click at [126, 248] on div "0 ° Undo Copy Duplicate Duplicate to new slide Delete" at bounding box center [280, 154] width 459 height 258
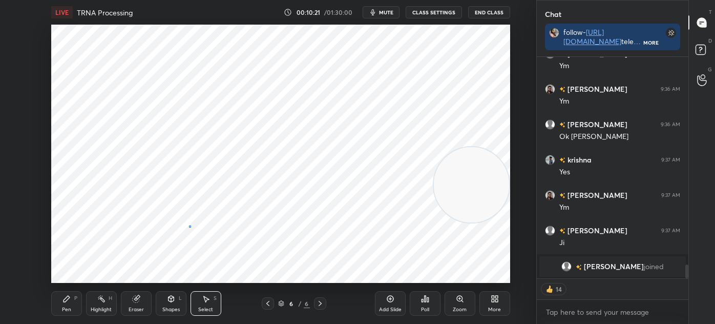
click at [191, 228] on div "0 ° Undo Copy Duplicate Duplicate to new slide Delete" at bounding box center [280, 154] width 459 height 258
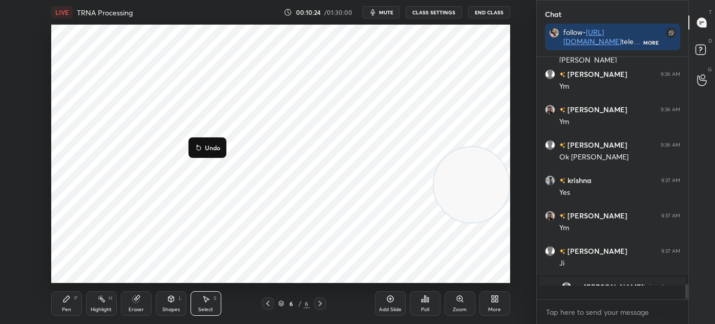
scroll to position [239, 149]
click at [153, 234] on div "0 ° Undo Copy Duplicate Duplicate to new slide Delete" at bounding box center [280, 154] width 459 height 258
click at [64, 301] on icon at bounding box center [67, 299] width 6 height 6
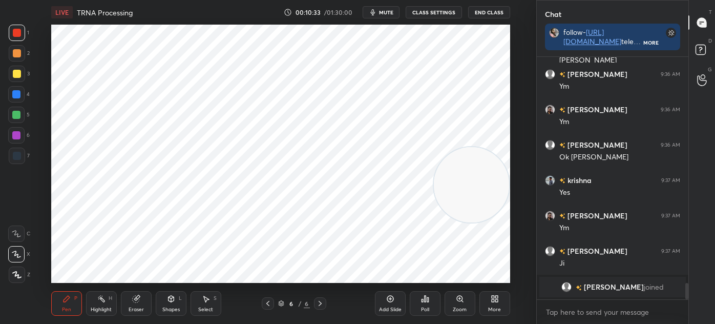
scroll to position [3219, 0]
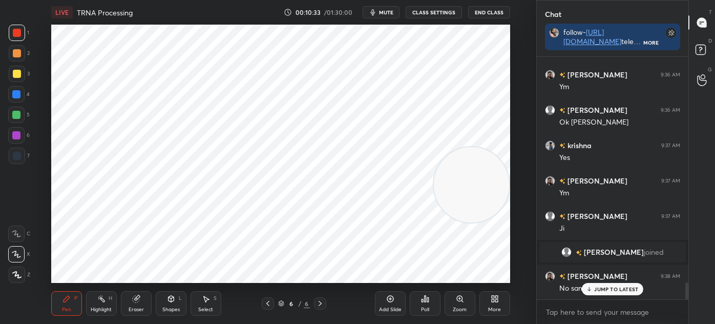
click at [19, 161] on div at bounding box center [17, 156] width 16 height 16
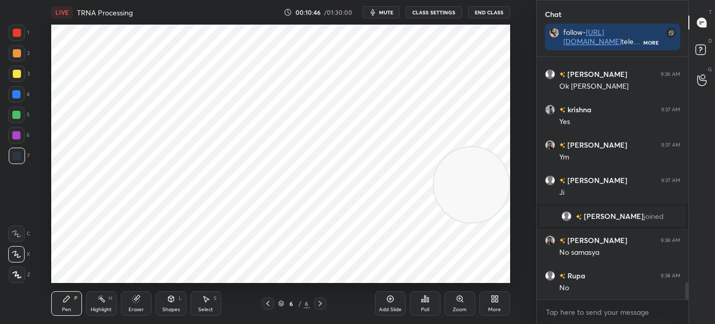
scroll to position [3265, 0]
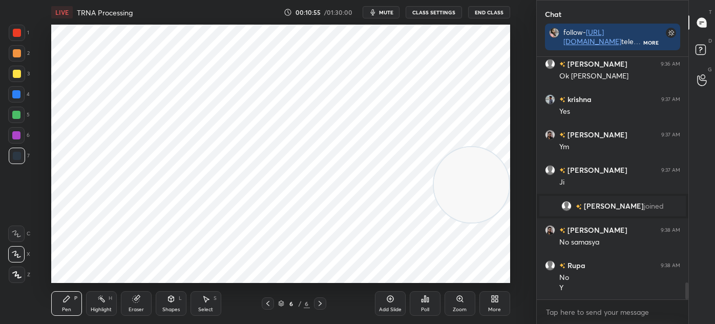
click at [19, 129] on div at bounding box center [16, 135] width 16 height 16
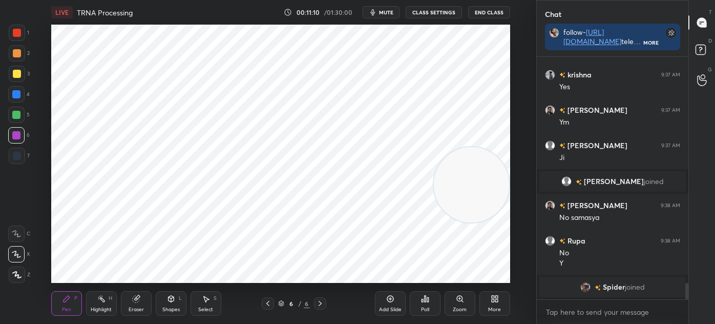
click at [136, 284] on div "Pen P Highlight H Eraser Shapes L Select S 6 / 6 Add Slide Poll Zoom More" at bounding box center [280, 303] width 459 height 41
click at [142, 307] on div "Eraser" at bounding box center [136, 309] width 15 height 5
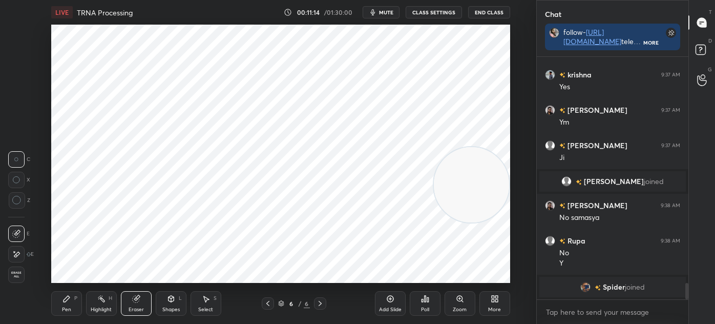
click at [66, 303] on div "Pen P" at bounding box center [66, 303] width 31 height 25
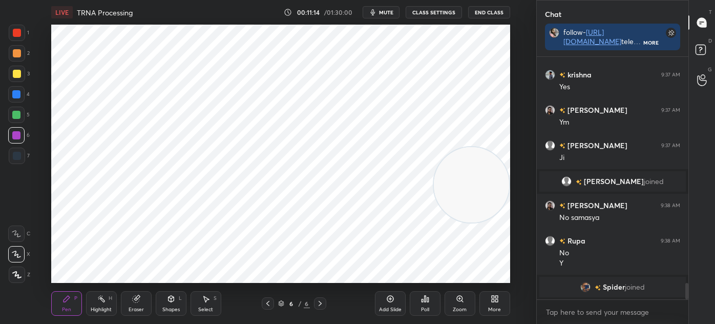
click at [19, 36] on div at bounding box center [17, 33] width 8 height 8
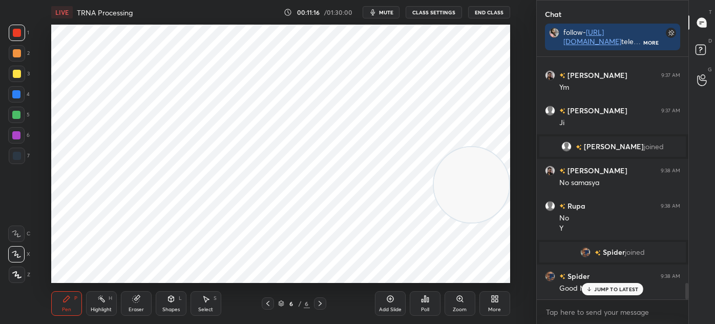
scroll to position [3360, 0]
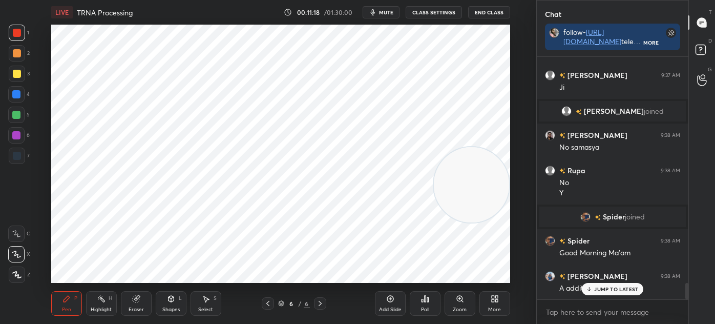
click at [206, 307] on div "Select" at bounding box center [205, 309] width 15 height 5
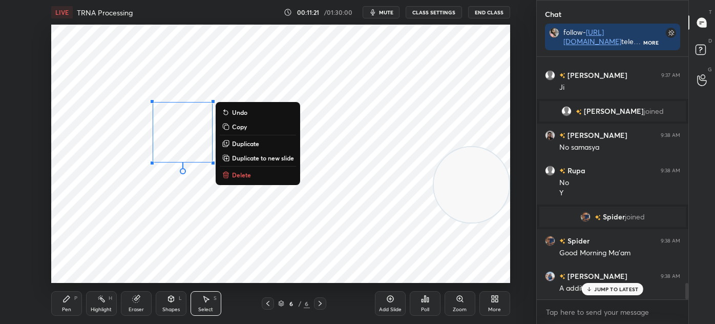
click at [263, 144] on button "Duplicate" at bounding box center [258, 143] width 76 height 12
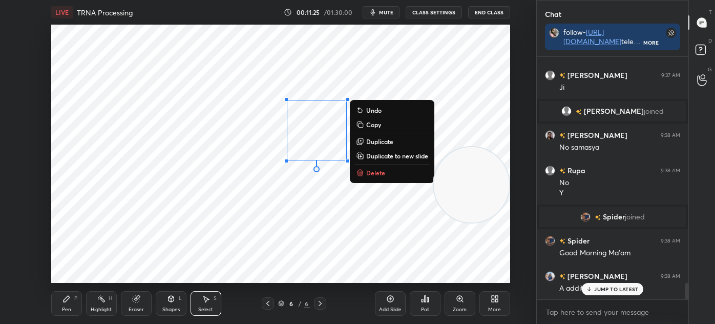
scroll to position [3395, 0]
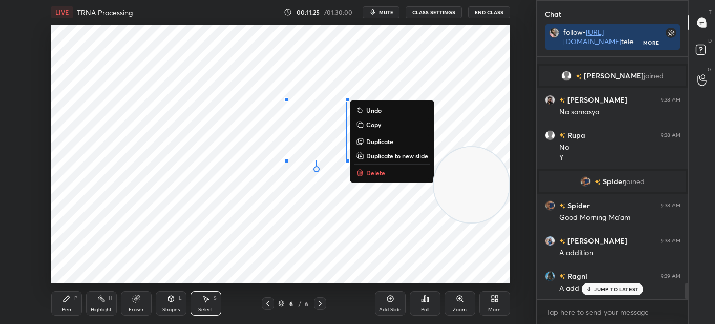
click at [314, 219] on div "0 ° Undo Copy Duplicate Duplicate to new slide Delete" at bounding box center [280, 154] width 459 height 258
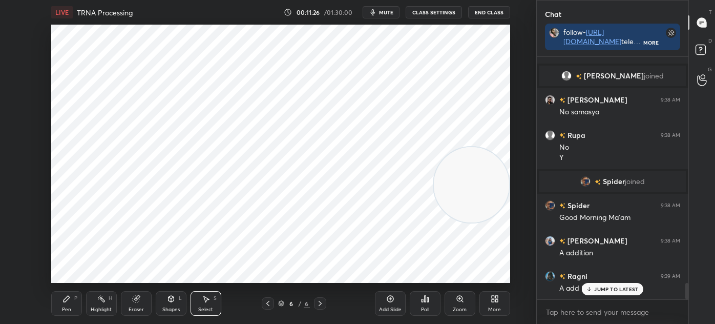
click at [141, 305] on div "Eraser" at bounding box center [136, 303] width 31 height 25
click at [68, 311] on div "Pen" at bounding box center [66, 309] width 9 height 5
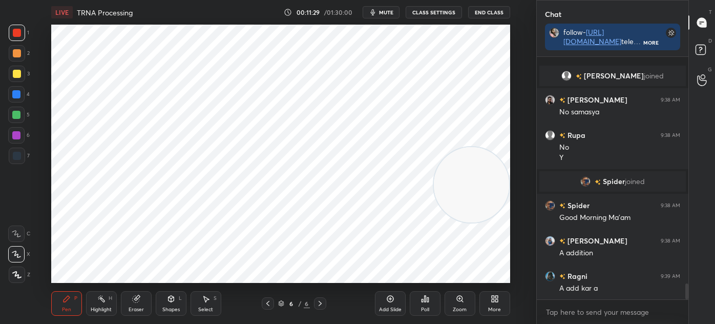
scroll to position [3431, 0]
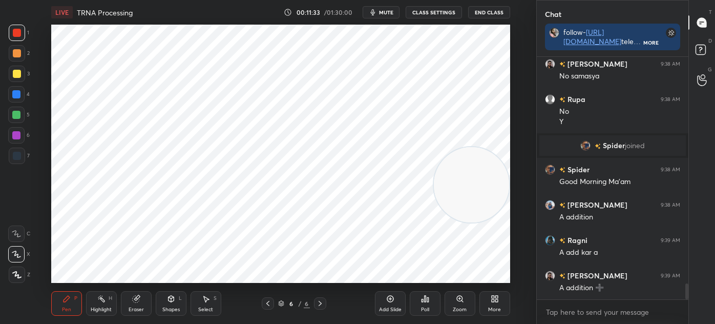
click at [25, 94] on div "4" at bounding box center [19, 94] width 22 height 16
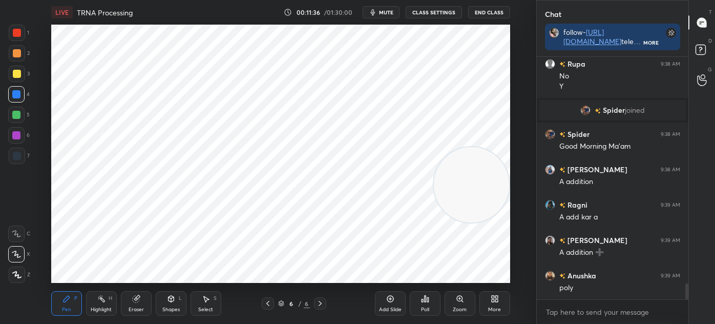
scroll to position [3501, 0]
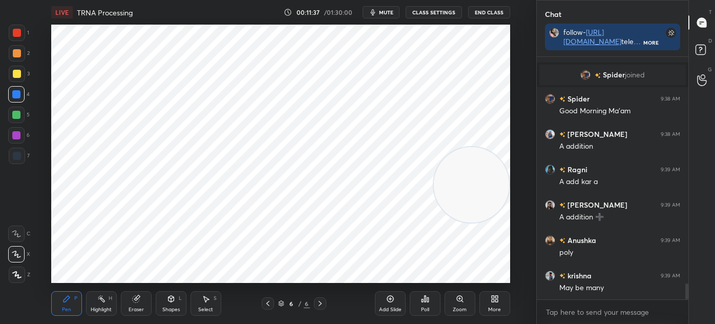
click at [19, 276] on icon at bounding box center [16, 274] width 9 height 7
click at [208, 300] on icon at bounding box center [206, 299] width 8 height 8
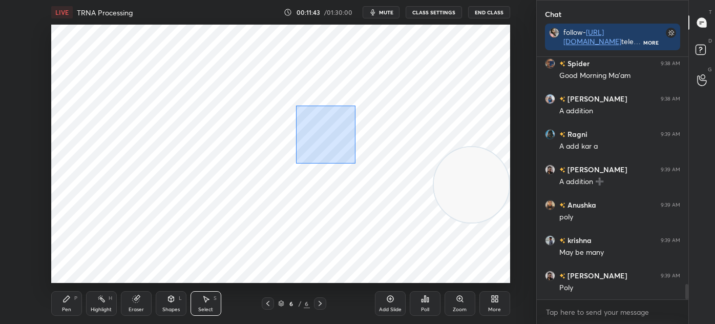
scroll to position [3572, 0]
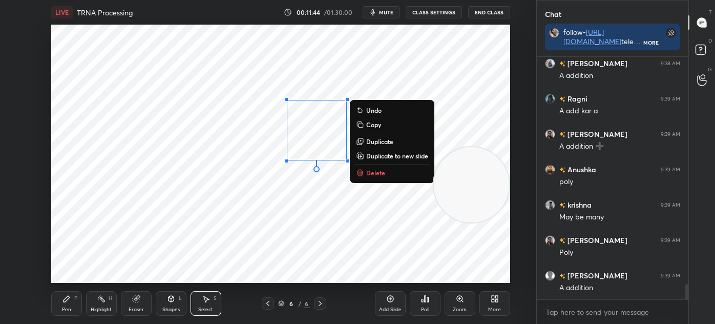
click at [384, 144] on p "Duplicate" at bounding box center [379, 141] width 27 height 8
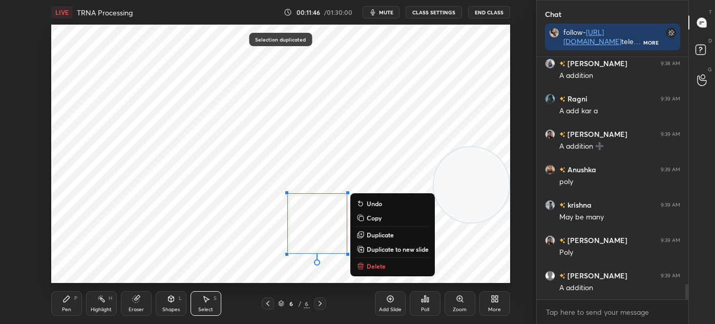
click at [56, 305] on div "Pen P" at bounding box center [66, 303] width 31 height 25
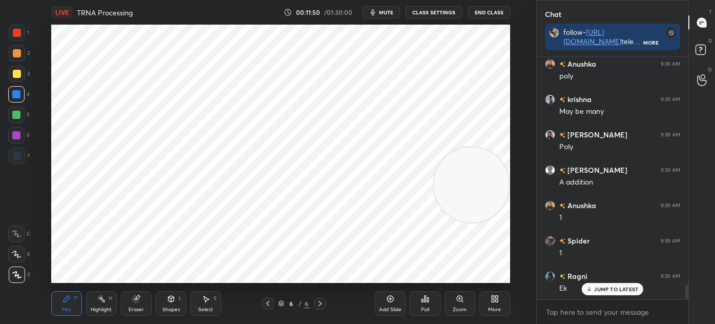
scroll to position [3688, 0]
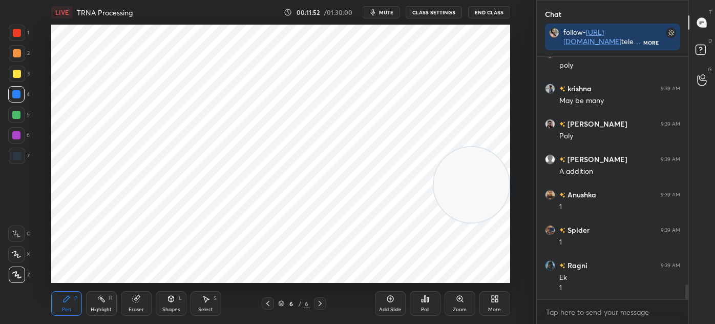
click at [19, 38] on div at bounding box center [17, 33] width 16 height 16
click at [20, 253] on icon at bounding box center [16, 254] width 9 height 7
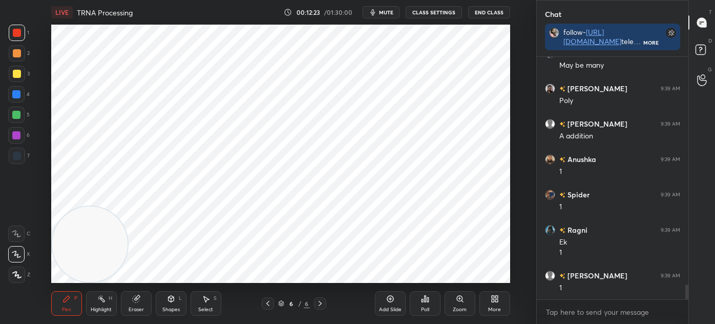
click at [16, 116] on div at bounding box center [16, 115] width 8 height 8
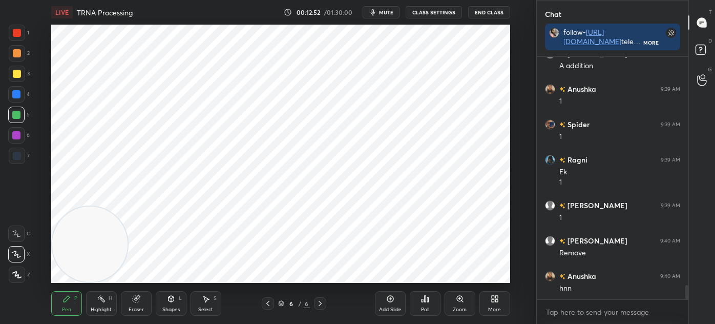
scroll to position [3819, 0]
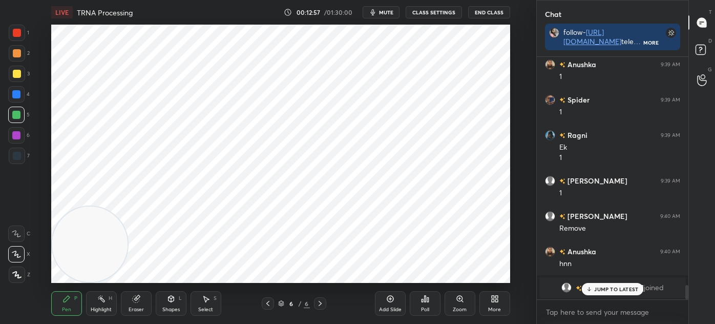
click at [16, 157] on div at bounding box center [17, 156] width 8 height 8
click at [22, 34] on div at bounding box center [17, 33] width 16 height 16
click at [12, 165] on div "7" at bounding box center [19, 158] width 21 height 20
click at [17, 36] on div at bounding box center [17, 33] width 8 height 8
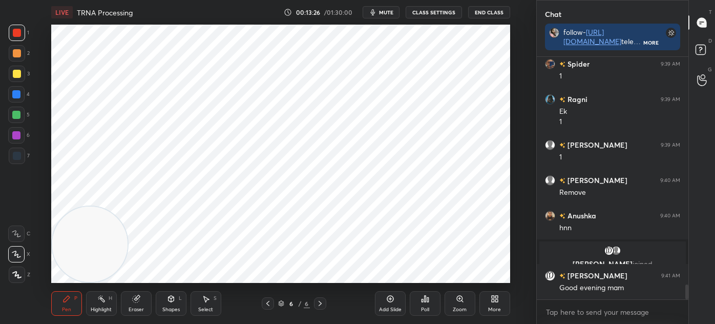
scroll to position [3672, 0]
click at [321, 305] on icon at bounding box center [320, 303] width 8 height 8
click at [211, 304] on div "Select S" at bounding box center [206, 303] width 31 height 25
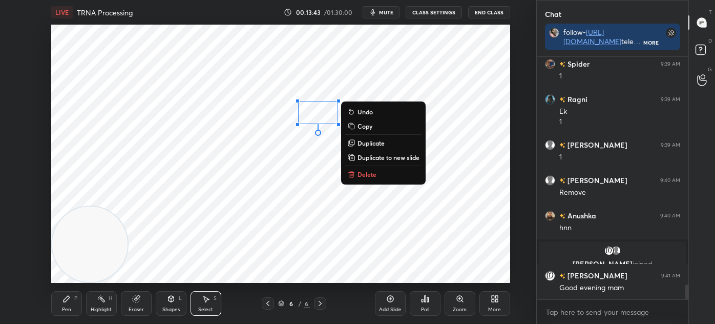
click at [382, 141] on p "Duplicate" at bounding box center [371, 143] width 27 height 8
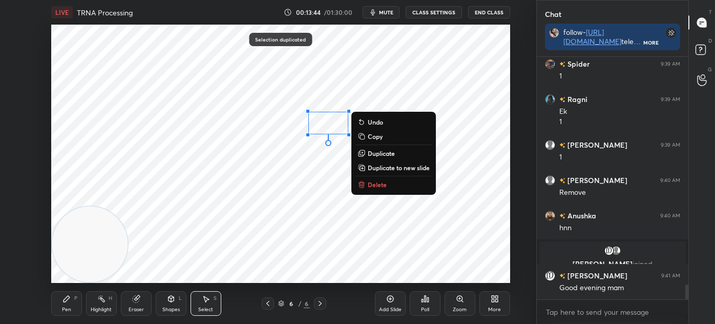
click at [376, 188] on p "Delete" at bounding box center [377, 184] width 19 height 8
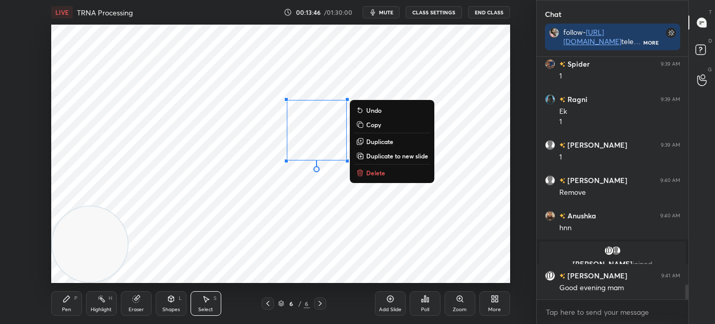
click at [381, 145] on p "Duplicate" at bounding box center [379, 141] width 27 height 8
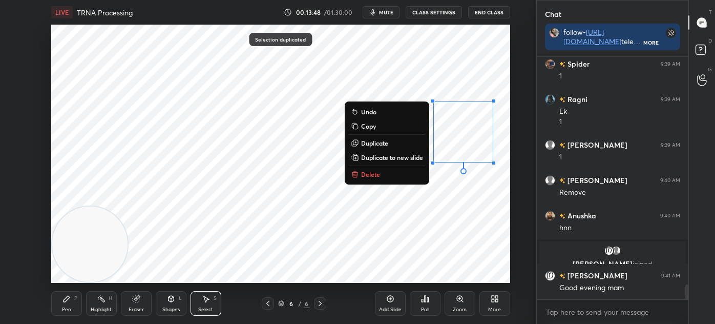
click at [73, 303] on div "Pen P" at bounding box center [66, 303] width 31 height 25
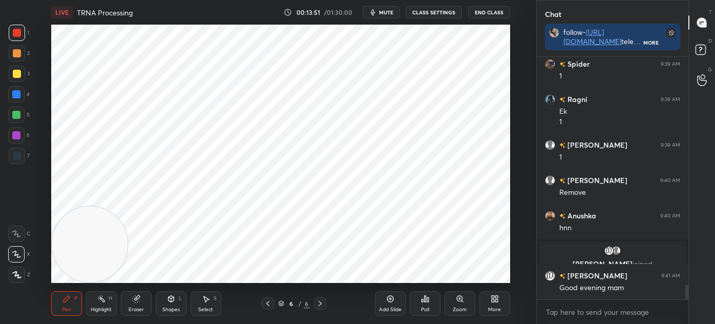
click at [17, 128] on div at bounding box center [16, 135] width 16 height 16
click at [17, 269] on div at bounding box center [17, 274] width 16 height 16
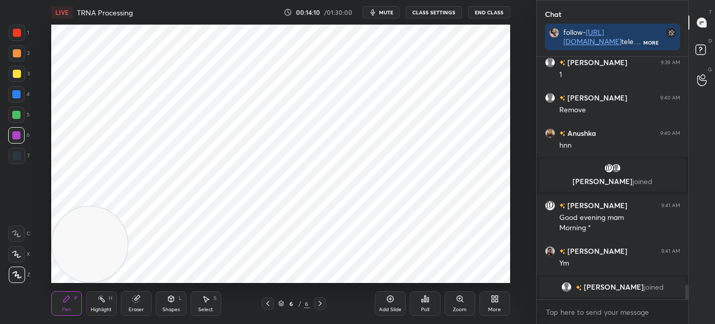
scroll to position [3, 3]
click at [267, 305] on icon at bounding box center [268, 303] width 8 height 8
click at [22, 154] on div at bounding box center [17, 156] width 16 height 16
click at [11, 253] on div at bounding box center [16, 254] width 16 height 16
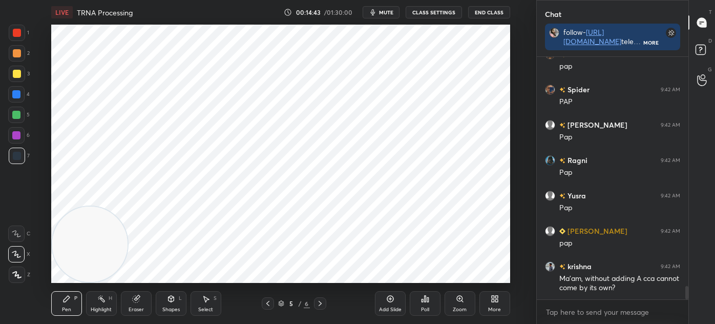
scroll to position [4123, 0]
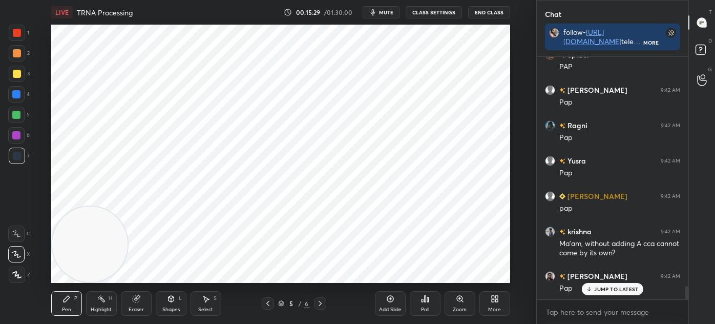
click at [17, 137] on div at bounding box center [16, 135] width 8 height 8
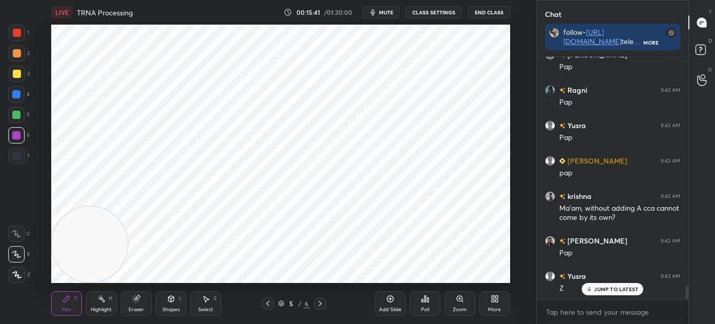
scroll to position [4194, 0]
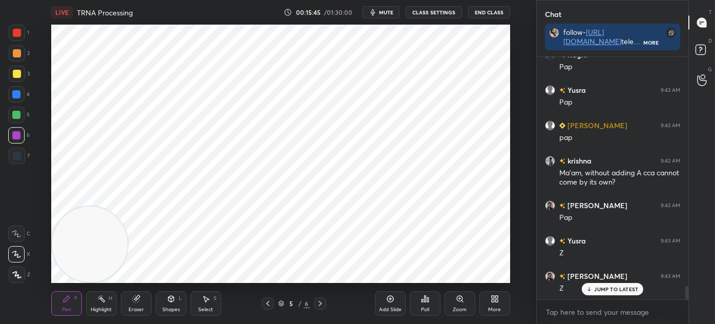
click at [17, 102] on div "4" at bounding box center [19, 96] width 22 height 20
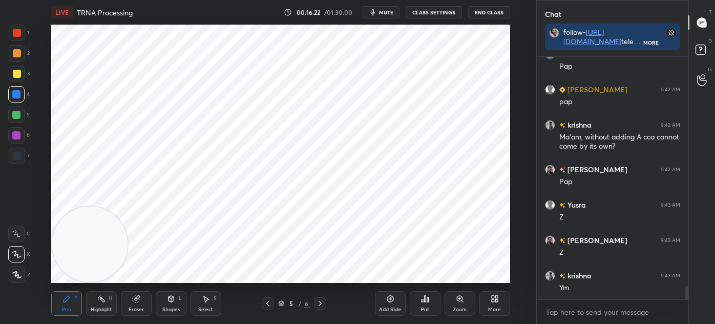
click at [317, 301] on icon at bounding box center [320, 303] width 8 height 8
click at [25, 155] on div "7" at bounding box center [19, 156] width 21 height 16
click at [267, 302] on icon at bounding box center [267, 303] width 3 height 5
click at [267, 302] on icon at bounding box center [268, 303] width 8 height 8
click at [321, 304] on icon at bounding box center [320, 303] width 8 height 8
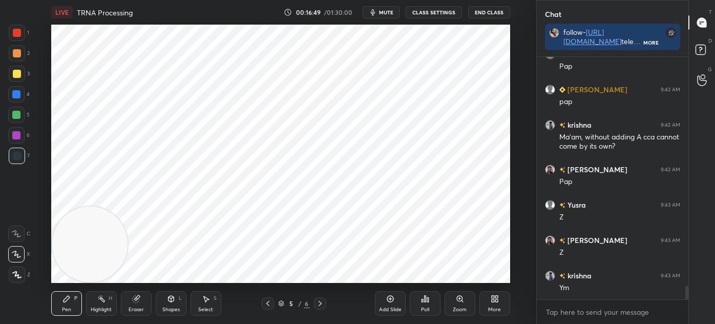
click at [321, 297] on div "Pen P Highlight H Eraser Shapes L Select S 5 / 6 Add Slide Poll Zoom More" at bounding box center [280, 303] width 459 height 41
click at [322, 299] on div at bounding box center [320, 303] width 12 height 12
click at [317, 303] on icon at bounding box center [320, 303] width 8 height 8
click at [386, 304] on div "Add Slide" at bounding box center [390, 303] width 31 height 25
click at [174, 309] on div "Shapes" at bounding box center [170, 309] width 17 height 5
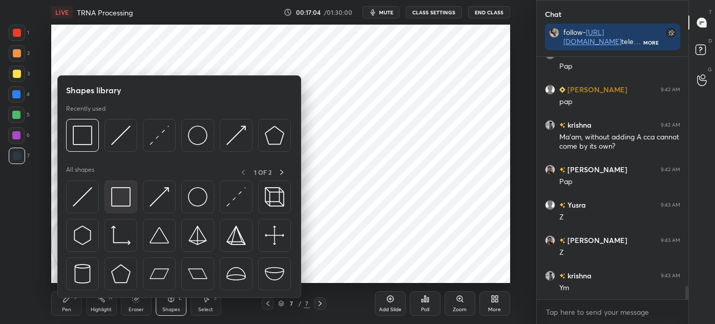
click at [116, 198] on img at bounding box center [120, 196] width 19 height 19
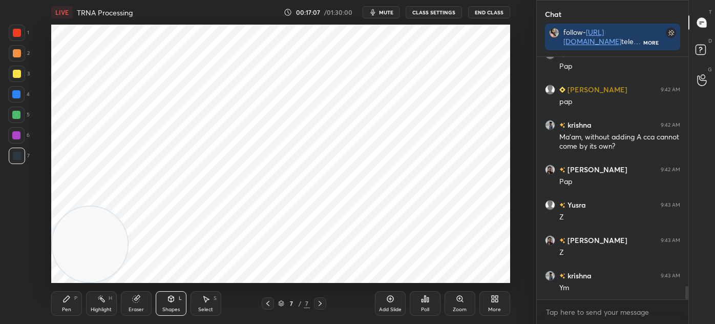
click at [68, 302] on icon at bounding box center [67, 299] width 8 height 8
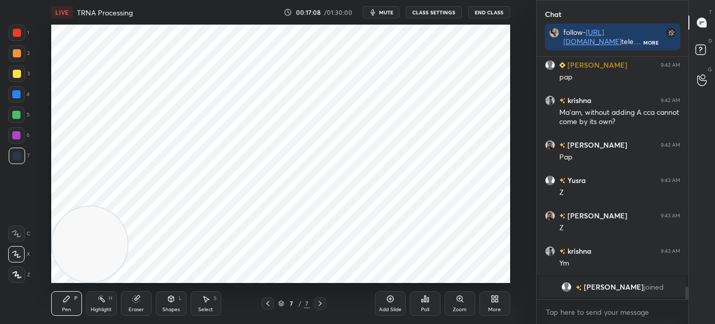
click at [13, 22] on div "1 2 3 4 5 6 7 C X Z C X Z E E Erase all H H LIVE TRNA Processing 00:17:08 / 01:…" at bounding box center [264, 162] width 528 height 324
click at [16, 34] on div at bounding box center [17, 33] width 8 height 8
click at [136, 307] on div "Eraser" at bounding box center [136, 309] width 15 height 5
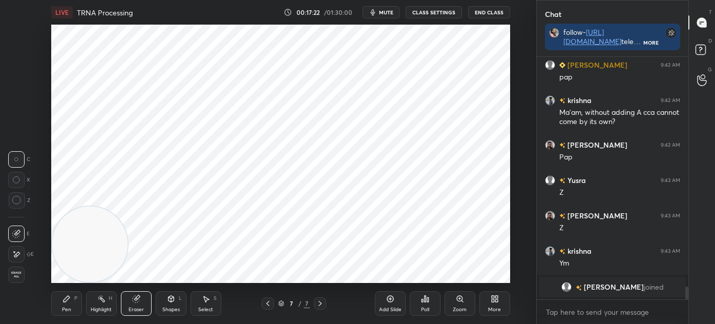
click at [66, 296] on icon at bounding box center [67, 299] width 8 height 8
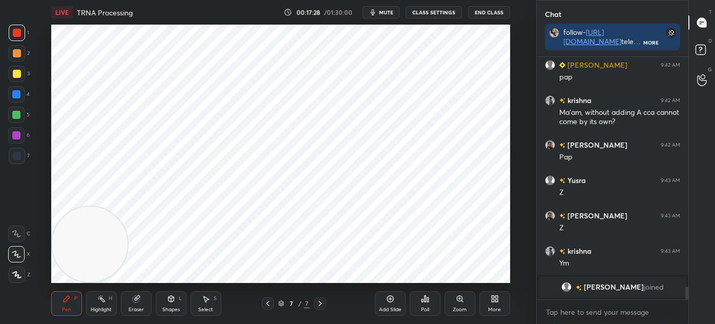
scroll to position [4162, 0]
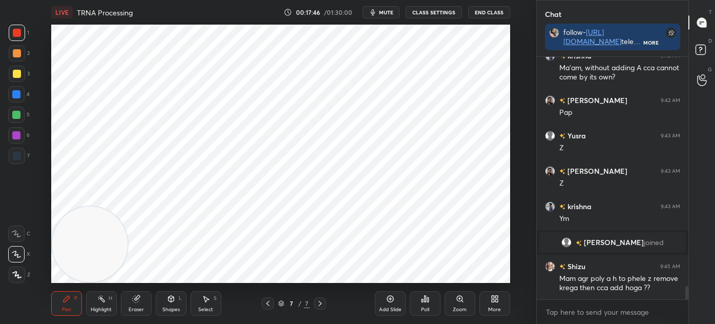
click at [7, 154] on div "1 2 3 4 5 6 7 C X Z C X Z E E Erase all H H" at bounding box center [16, 154] width 33 height 258
click at [13, 156] on div at bounding box center [17, 156] width 8 height 8
click at [10, 274] on div at bounding box center [17, 274] width 16 height 16
click at [24, 94] on div at bounding box center [16, 94] width 16 height 16
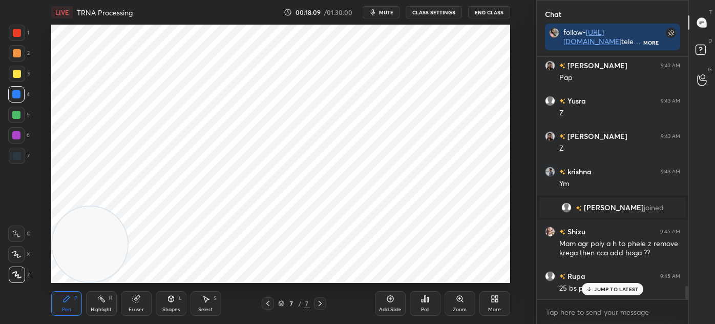
click at [269, 303] on icon at bounding box center [268, 303] width 8 height 8
click at [321, 303] on icon at bounding box center [320, 303] width 3 height 5
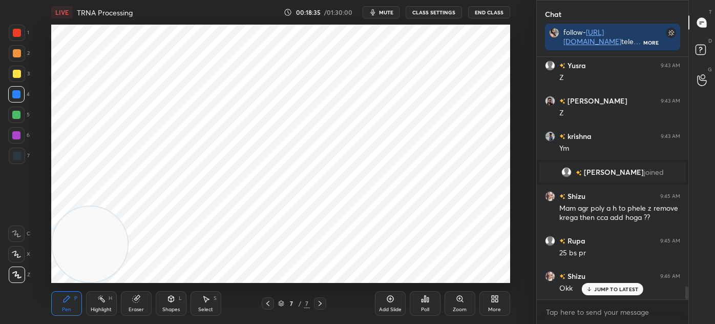
scroll to position [4257, 0]
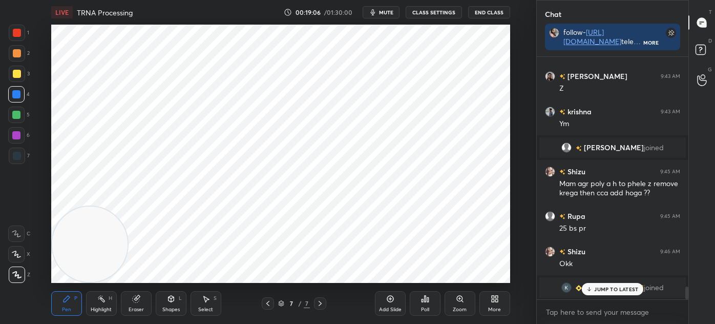
click at [210, 307] on div "Select" at bounding box center [205, 309] width 15 height 5
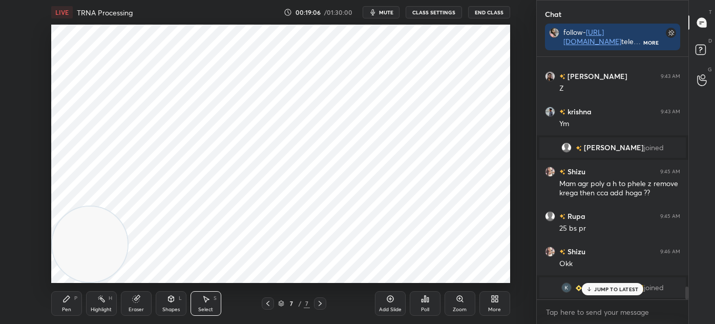
scroll to position [4293, 0]
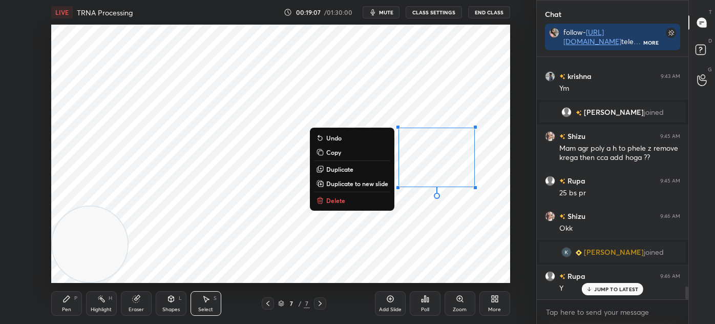
click at [373, 201] on button "Delete" at bounding box center [352, 200] width 76 height 12
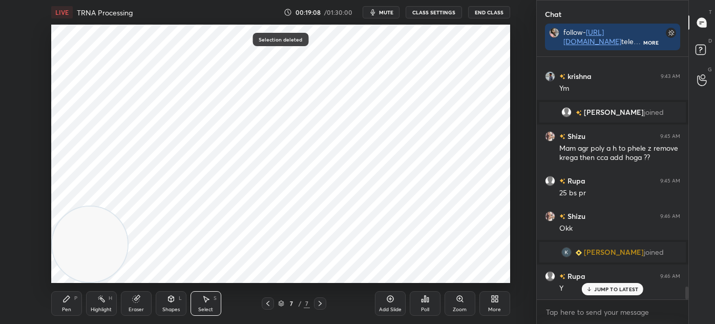
click at [70, 300] on icon at bounding box center [67, 299] width 8 height 8
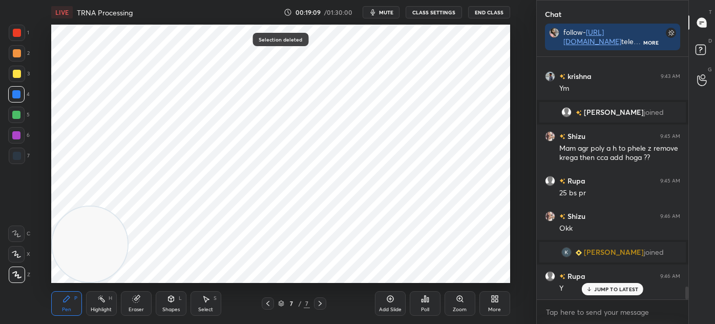
click at [16, 43] on div "1" at bounding box center [19, 35] width 20 height 20
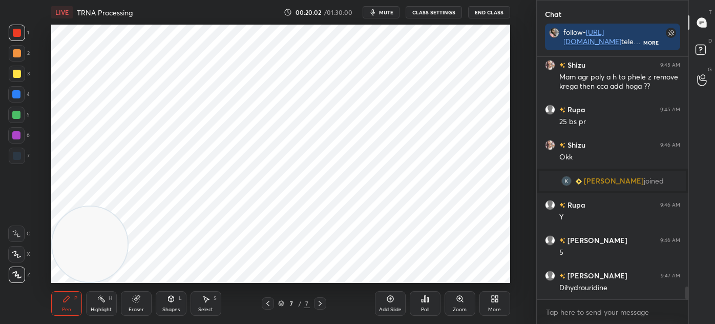
scroll to position [4399, 0]
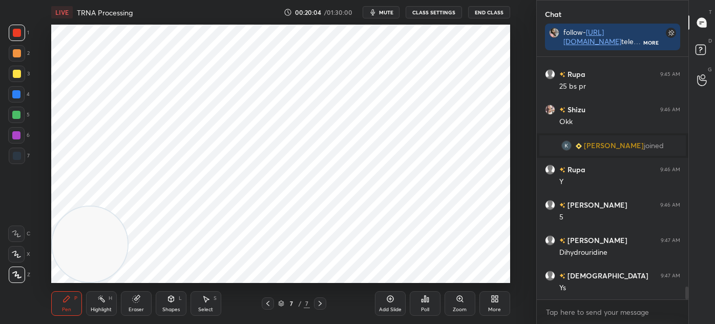
click at [19, 138] on div at bounding box center [16, 135] width 8 height 8
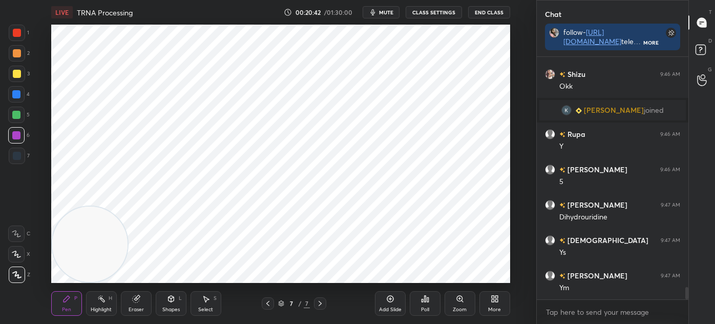
click at [12, 36] on div at bounding box center [17, 33] width 16 height 16
click at [208, 307] on div "Select" at bounding box center [205, 309] width 15 height 5
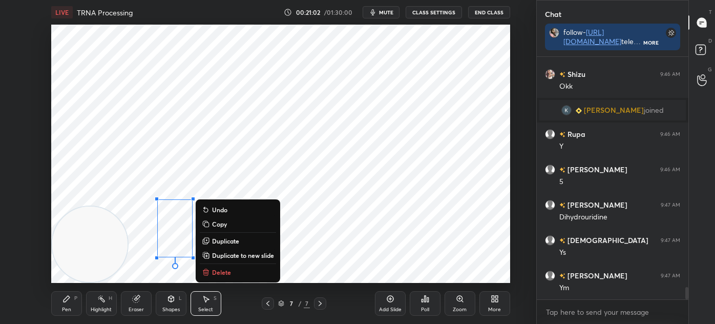
click at [222, 270] on p "Delete" at bounding box center [221, 272] width 19 height 8
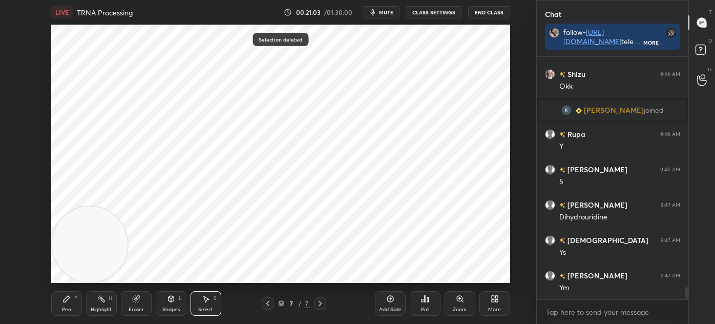
click at [79, 295] on div "Pen P" at bounding box center [66, 303] width 31 height 25
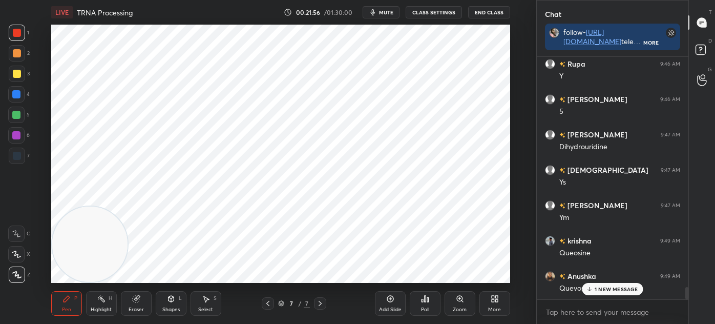
scroll to position [4540, 0]
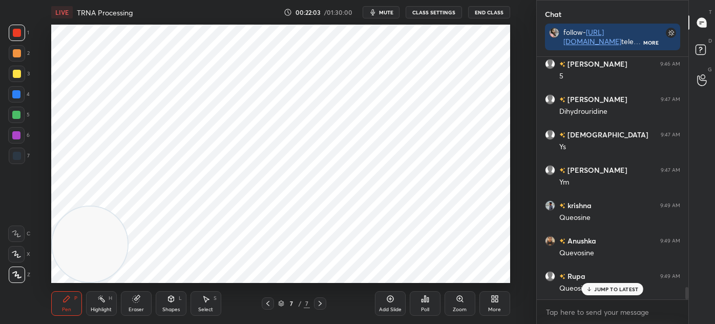
click at [375, 304] on div "Add Slide" at bounding box center [390, 303] width 31 height 25
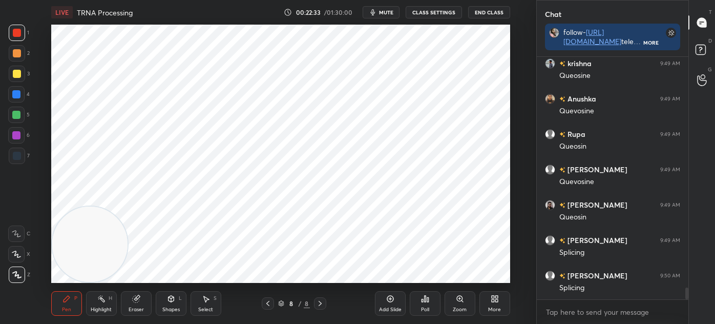
scroll to position [4717, 0]
click at [175, 308] on div "Shapes" at bounding box center [170, 309] width 17 height 5
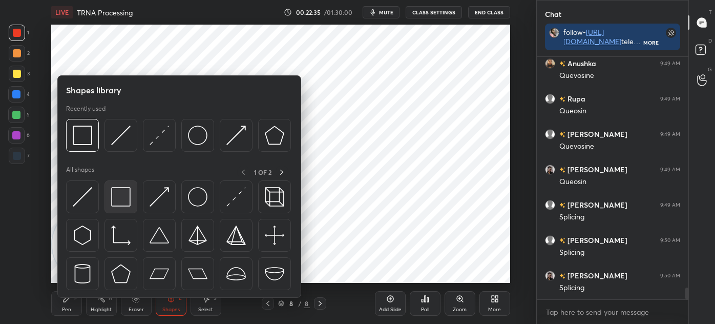
click at [115, 204] on img at bounding box center [120, 196] width 19 height 19
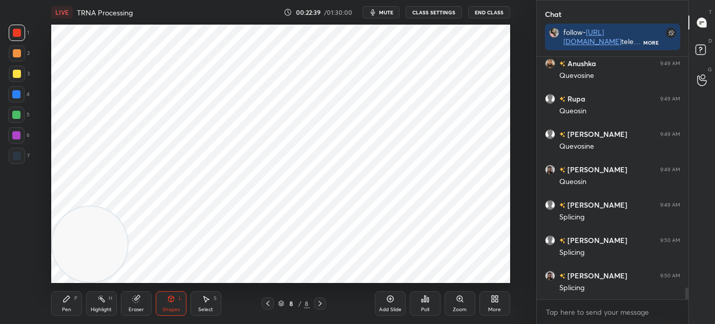
click at [486, 304] on div "More" at bounding box center [495, 303] width 31 height 25
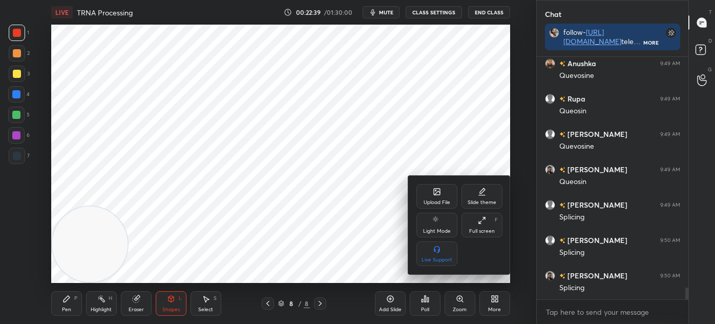
click at [430, 201] on div "Upload File" at bounding box center [437, 202] width 27 height 5
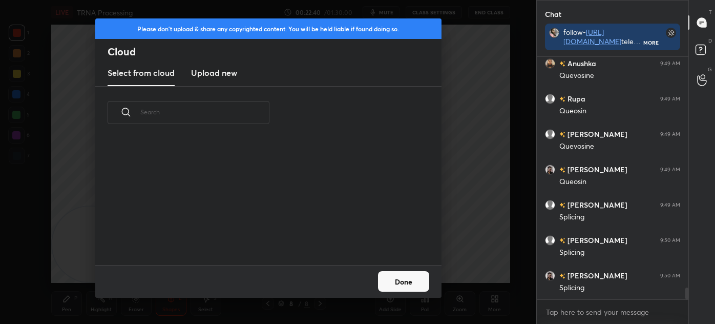
scroll to position [127, 329]
click at [221, 70] on h3 "Upload new" at bounding box center [214, 73] width 46 height 12
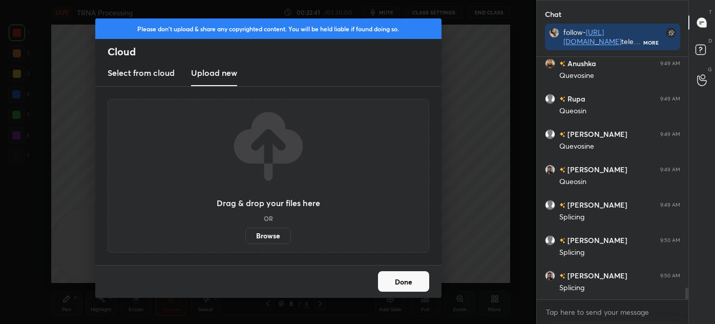
scroll to position [4753, 0]
click at [270, 241] on label "Browse" at bounding box center [268, 235] width 46 height 16
click at [245, 241] on input "Browse" at bounding box center [245, 235] width 0 height 16
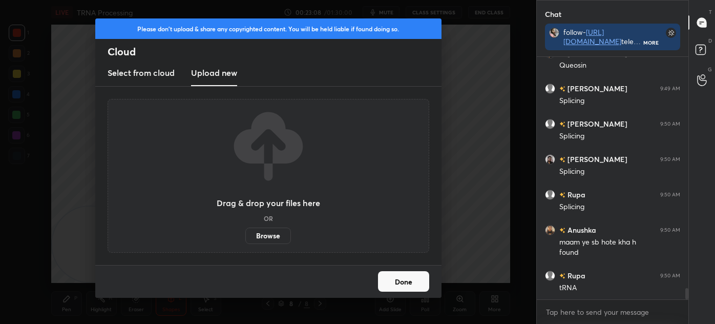
scroll to position [4869, 0]
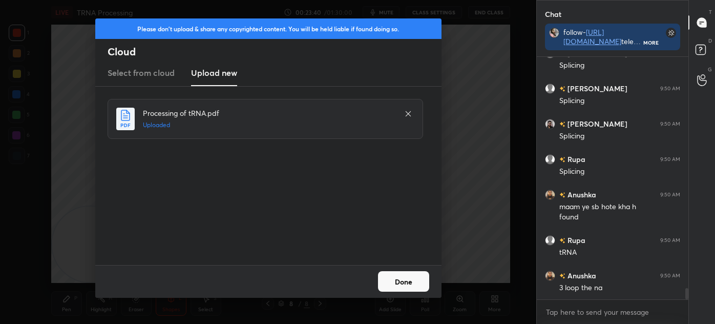
click at [398, 279] on button "Done" at bounding box center [403, 281] width 51 height 20
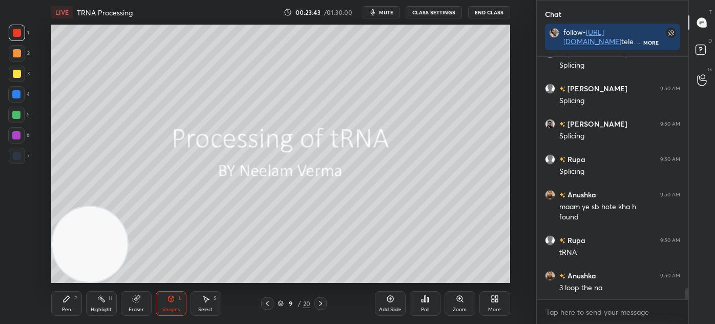
click at [20, 69] on div at bounding box center [17, 74] width 16 height 16
click at [321, 305] on icon at bounding box center [321, 303] width 8 height 8
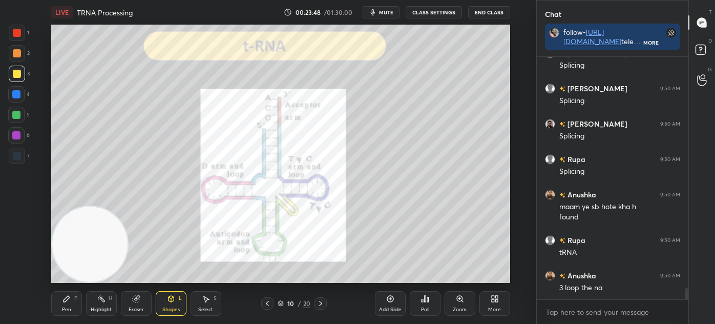
click at [320, 304] on icon at bounding box center [321, 303] width 8 height 8
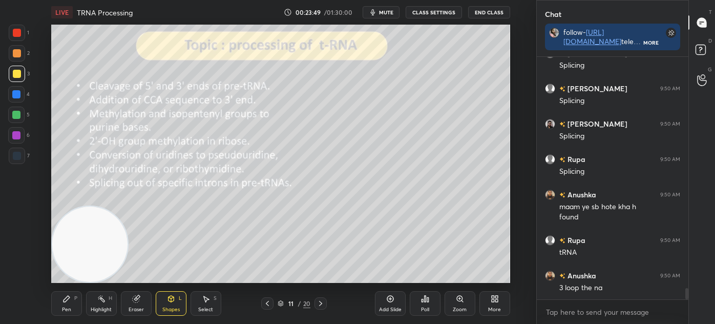
click at [280, 301] on icon at bounding box center [281, 303] width 6 height 6
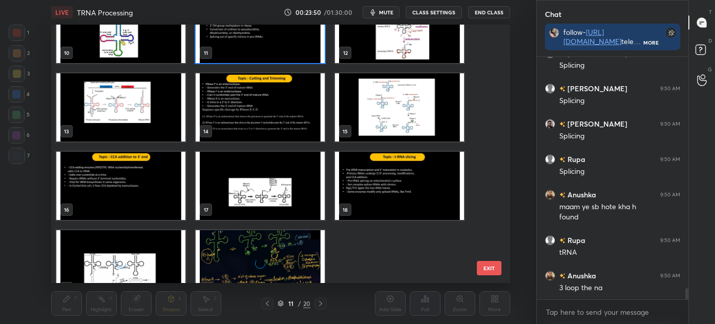
scroll to position [291, 0]
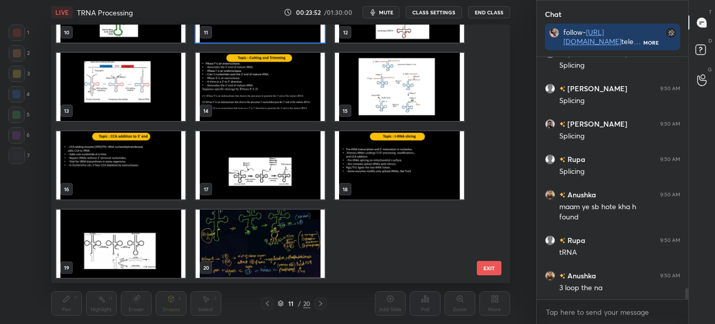
click at [388, 162] on img "grid" at bounding box center [399, 165] width 129 height 68
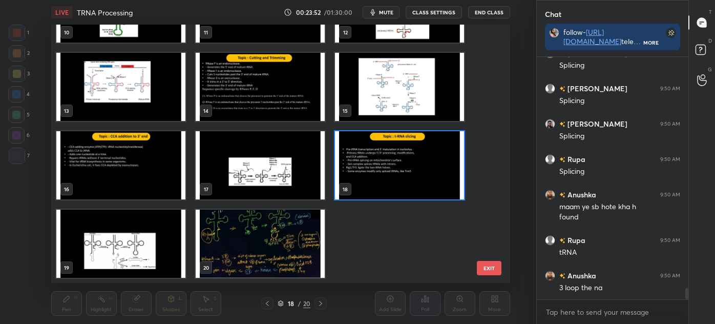
click at [386, 165] on img "grid" at bounding box center [399, 165] width 129 height 68
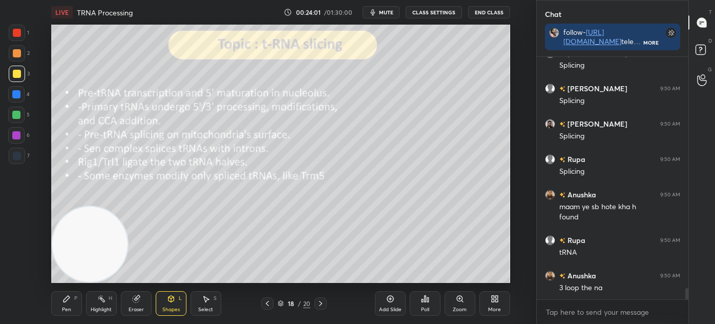
click at [64, 302] on icon at bounding box center [67, 299] width 8 height 8
click at [20, 157] on div at bounding box center [17, 156] width 16 height 16
click at [19, 76] on div at bounding box center [17, 74] width 8 height 8
click at [107, 305] on div "Highlight H" at bounding box center [101, 303] width 31 height 25
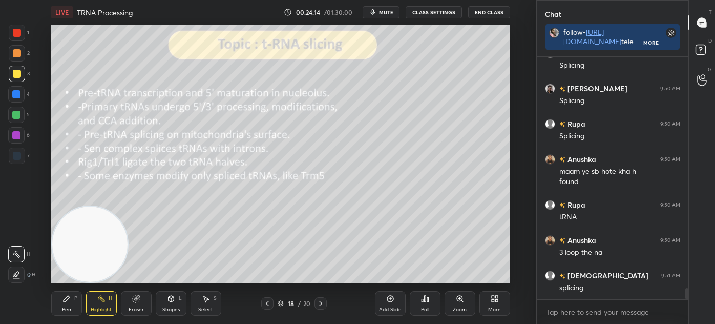
click at [14, 271] on icon at bounding box center [16, 275] width 8 height 8
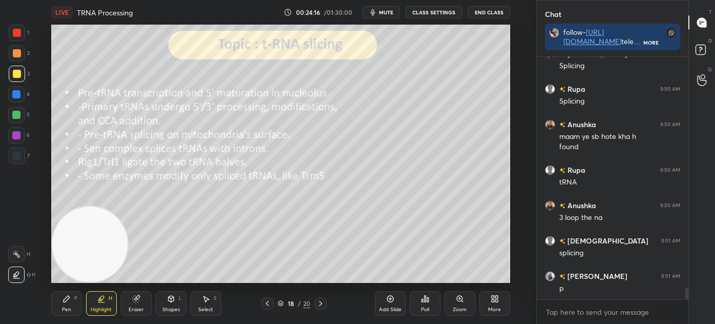
scroll to position [4975, 0]
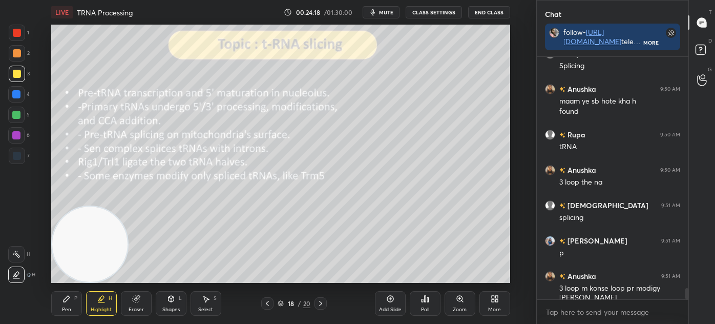
click at [15, 54] on div at bounding box center [17, 53] width 8 height 8
click at [68, 308] on div "Pen" at bounding box center [66, 309] width 9 height 5
click at [14, 153] on div at bounding box center [17, 156] width 8 height 8
click at [423, 302] on icon at bounding box center [425, 299] width 8 height 8
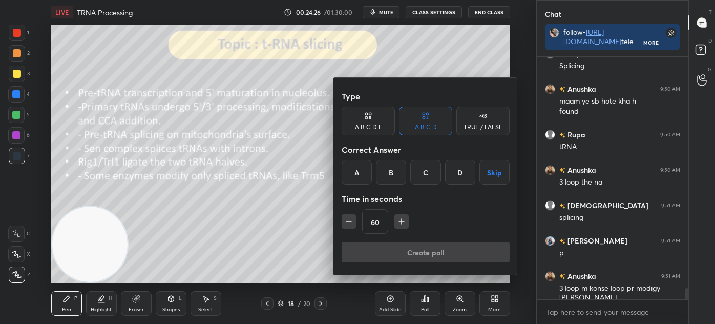
click at [447, 299] on div at bounding box center [357, 162] width 715 height 324
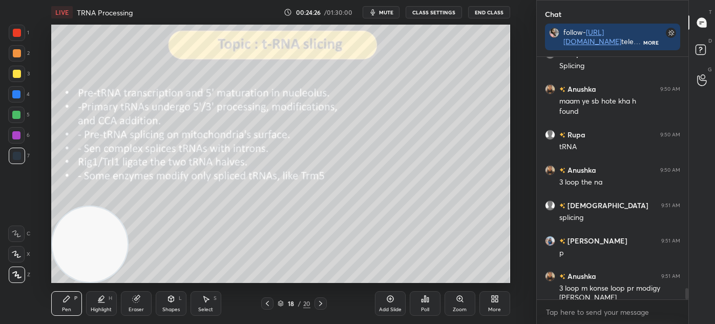
click at [465, 297] on div "Type A B C D E A B C D TRUE / FALSE Correct Answer A B C D Skip Time in seconds…" at bounding box center [357, 162] width 715 height 324
click at [474, 296] on div "Zoom" at bounding box center [460, 303] width 31 height 25
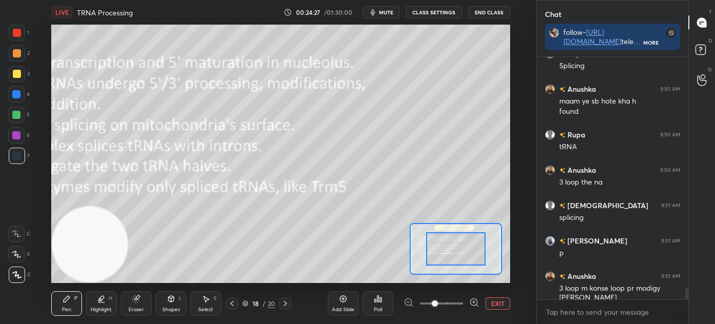
click at [485, 295] on div "Add Slide Poll EXIT" at bounding box center [419, 303] width 182 height 57
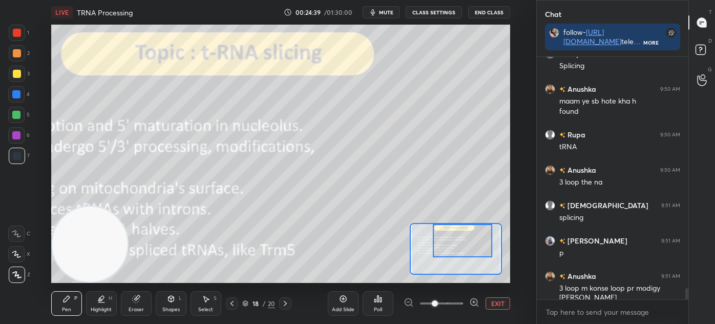
click at [480, 297] on div "EXIT" at bounding box center [457, 303] width 107 height 12
click at [472, 299] on icon at bounding box center [474, 302] width 10 height 10
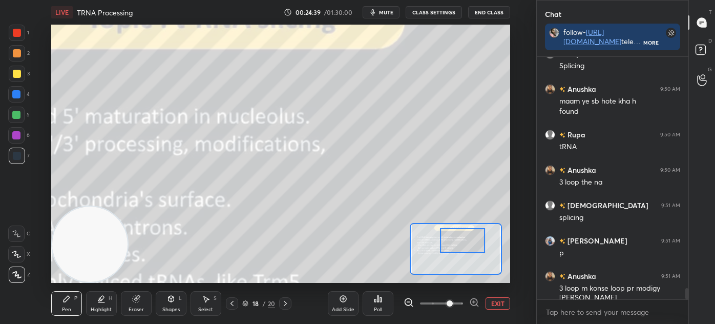
click at [489, 297] on div "Add Slide Poll EXIT" at bounding box center [419, 303] width 182 height 57
click at [496, 301] on button "EXIT" at bounding box center [498, 303] width 25 height 12
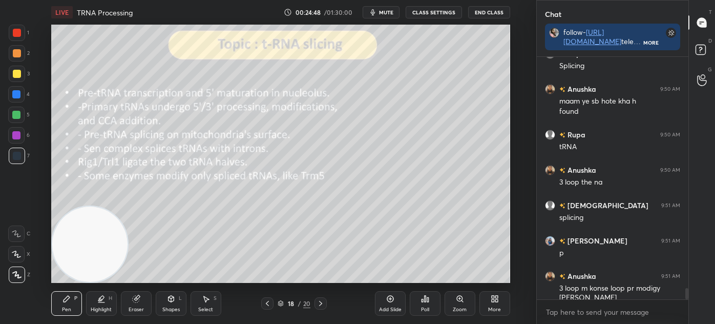
click at [20, 73] on div at bounding box center [17, 74] width 8 height 8
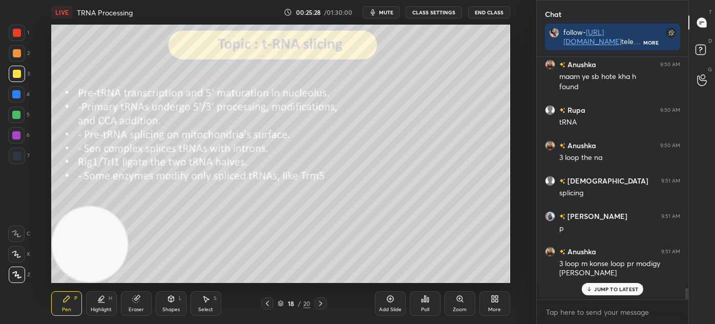
click at [212, 304] on div "Select S" at bounding box center [206, 303] width 31 height 25
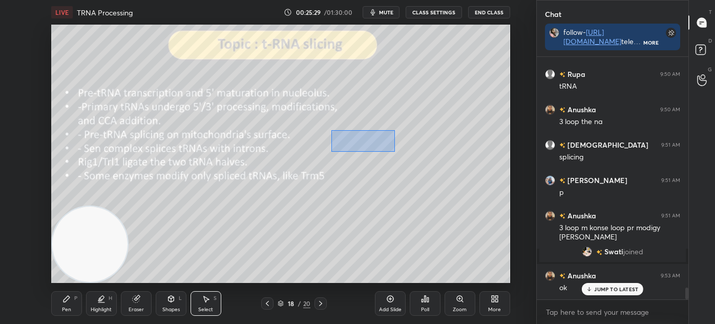
scroll to position [4774, 0]
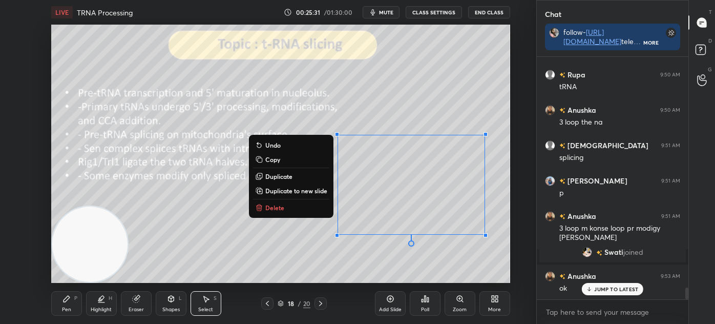
click at [302, 206] on button "Delete" at bounding box center [291, 207] width 76 height 12
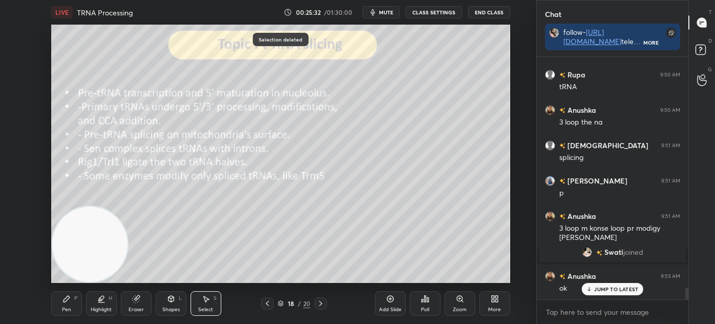
click at [63, 302] on icon at bounding box center [67, 299] width 8 height 8
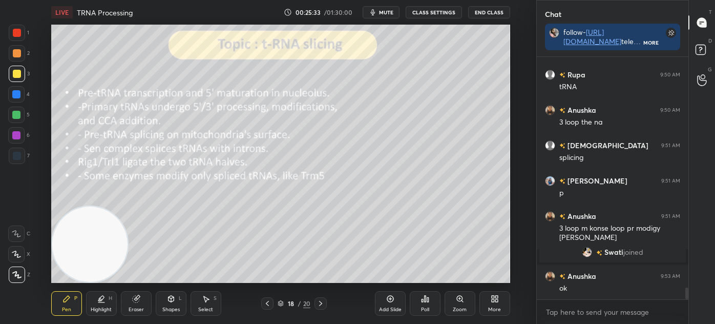
scroll to position [4774, 0]
click at [212, 301] on div "Select S" at bounding box center [206, 303] width 31 height 25
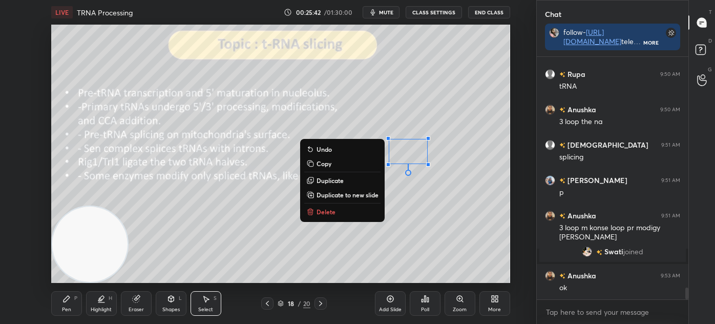
click at [343, 213] on button "Delete" at bounding box center [342, 211] width 76 height 12
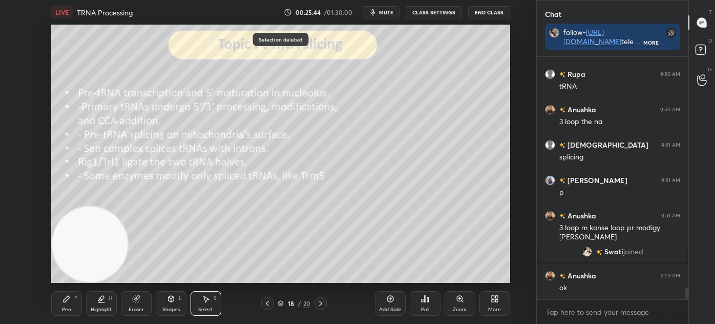
click at [67, 303] on icon at bounding box center [67, 299] width 8 height 8
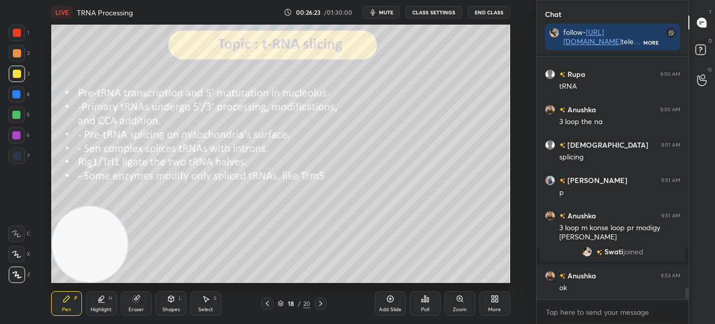
click at [16, 252] on icon at bounding box center [16, 254] width 9 height 7
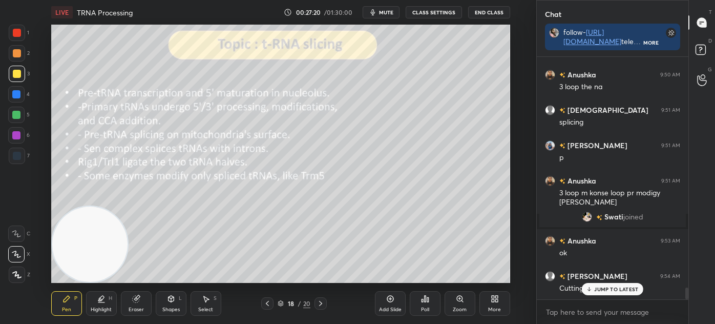
scroll to position [4834, 0]
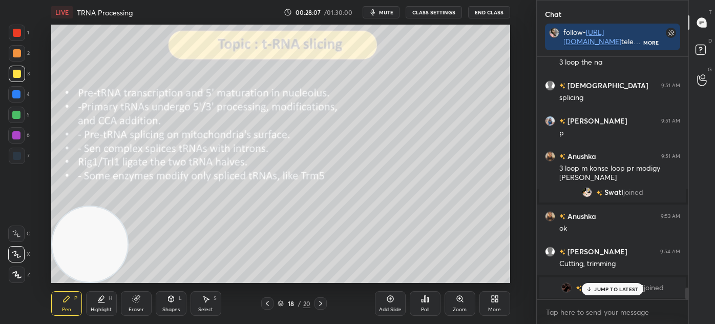
click at [139, 304] on div "Eraser" at bounding box center [136, 303] width 31 height 25
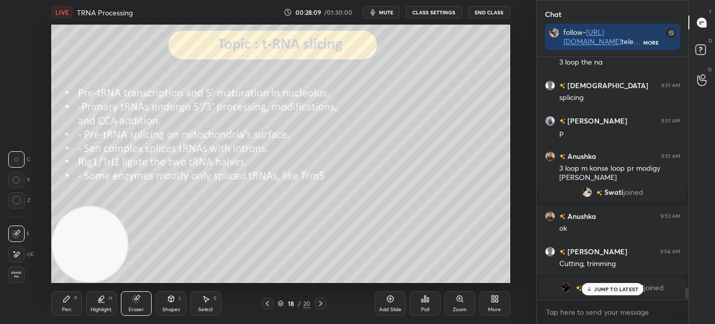
click at [65, 303] on div "Pen P" at bounding box center [66, 303] width 31 height 25
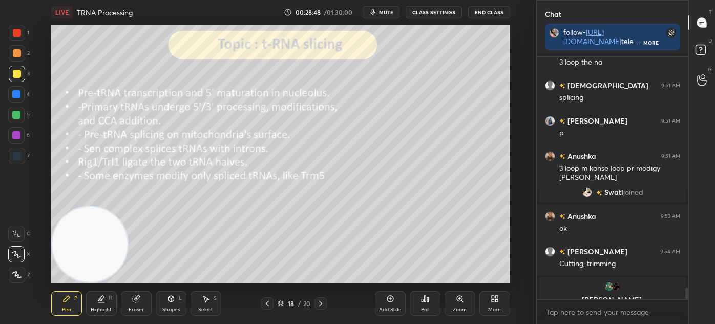
click at [321, 303] on icon at bounding box center [321, 303] width 8 height 8
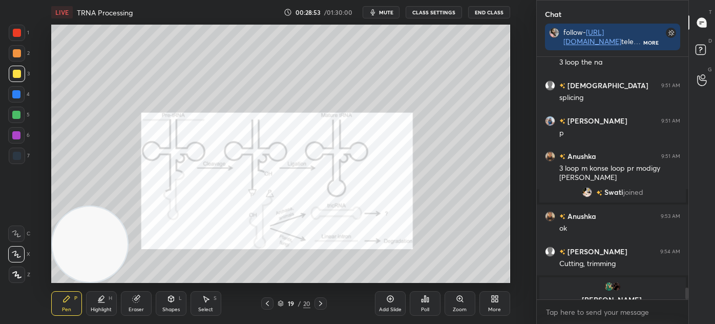
click at [109, 297] on div "H" at bounding box center [111, 298] width 4 height 5
click at [15, 152] on div at bounding box center [17, 156] width 8 height 8
click at [54, 309] on div "Pen P" at bounding box center [66, 303] width 31 height 25
click at [13, 39] on div at bounding box center [17, 33] width 16 height 16
click at [265, 302] on icon at bounding box center [267, 303] width 8 height 8
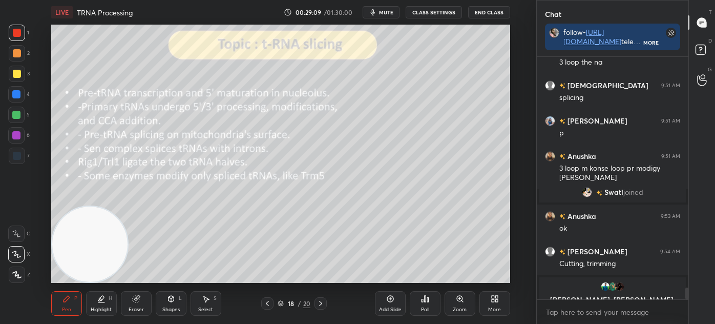
click at [318, 304] on icon at bounding box center [321, 303] width 8 height 8
click at [318, 303] on icon at bounding box center [321, 303] width 8 height 8
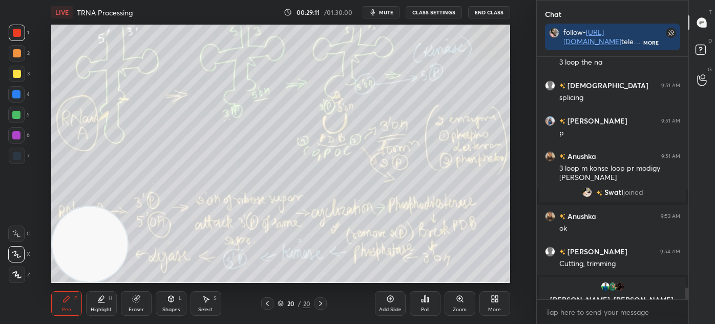
click at [272, 304] on div at bounding box center [267, 303] width 12 height 12
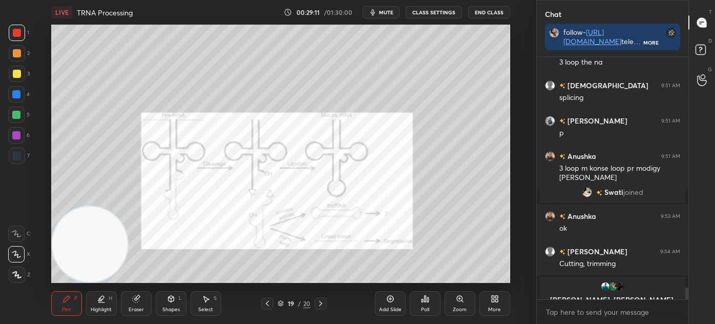
click at [271, 303] on icon at bounding box center [267, 303] width 8 height 8
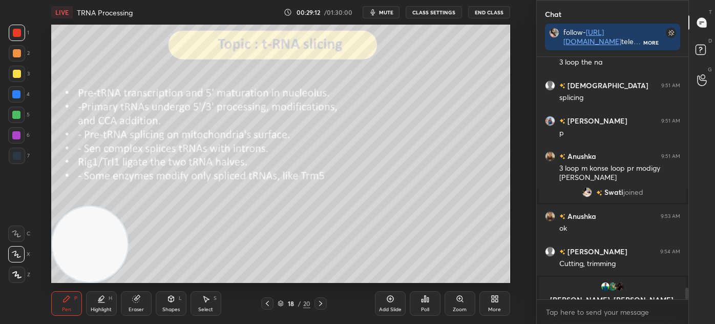
click at [271, 302] on icon at bounding box center [267, 303] width 8 height 8
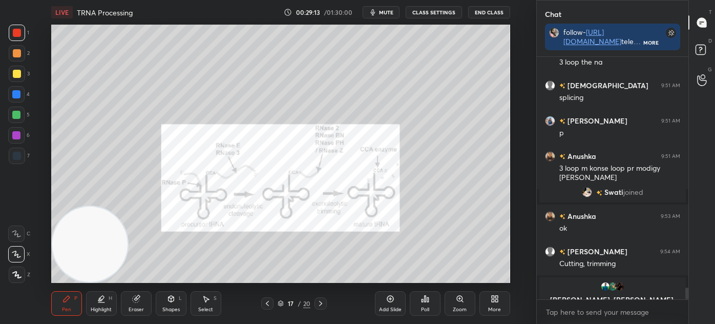
click at [271, 300] on icon at bounding box center [267, 303] width 8 height 8
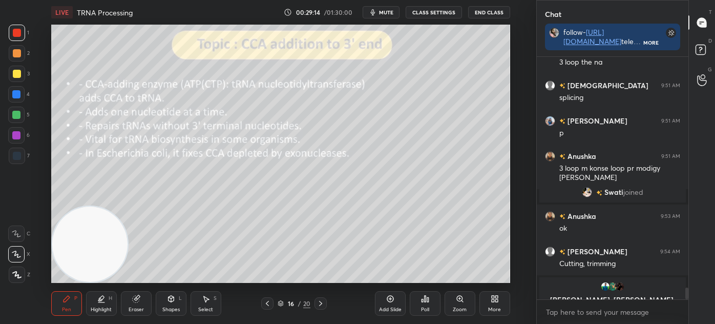
click at [322, 303] on icon at bounding box center [321, 303] width 8 height 8
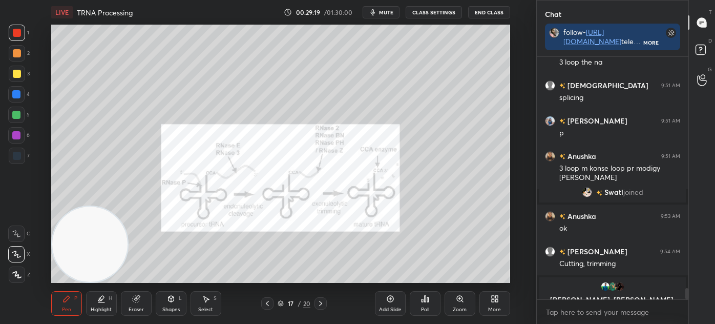
scroll to position [4879, 0]
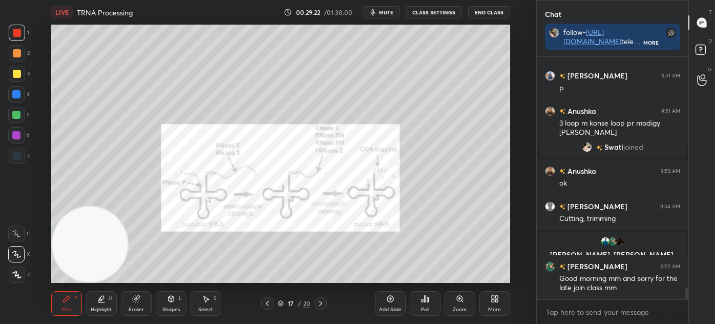
click at [322, 304] on icon at bounding box center [321, 303] width 8 height 8
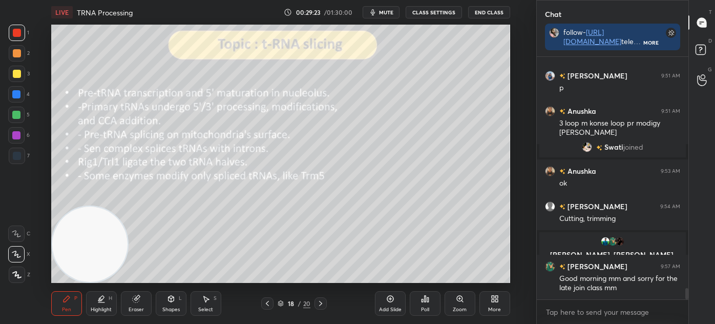
click at [314, 299] on div "18 / 20" at bounding box center [294, 303] width 66 height 12
click at [323, 305] on icon at bounding box center [321, 303] width 8 height 8
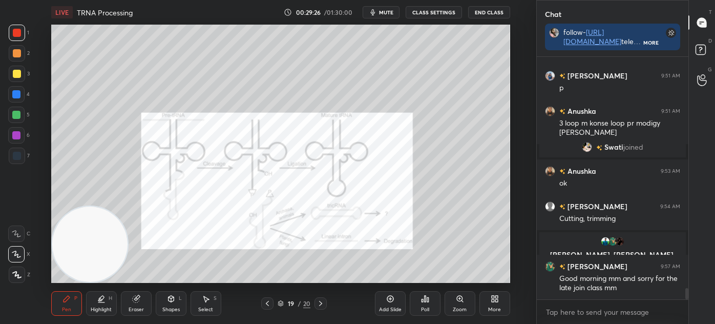
click at [265, 302] on icon at bounding box center [267, 303] width 8 height 8
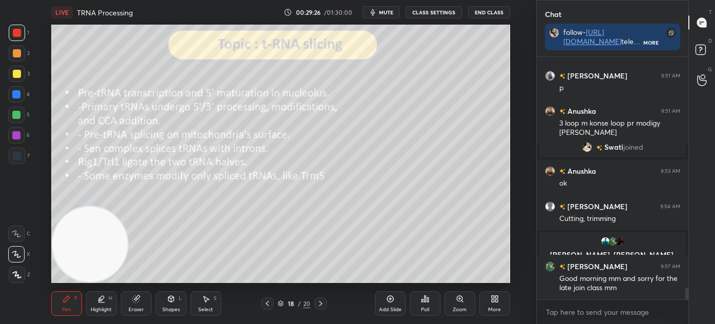
click at [388, 300] on icon at bounding box center [390, 299] width 8 height 8
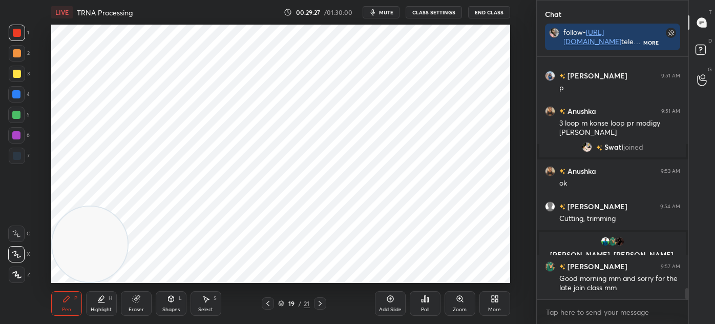
click at [283, 303] on icon at bounding box center [281, 302] width 5 height 3
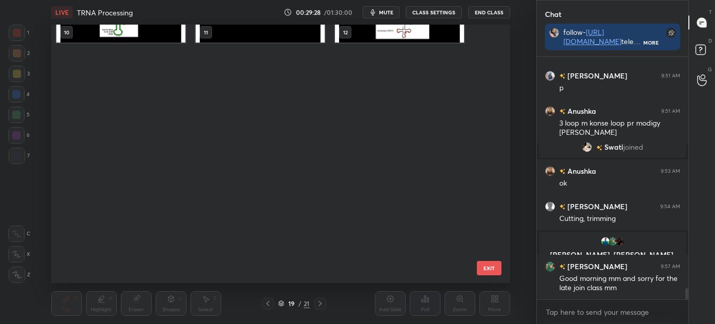
scroll to position [0, 0]
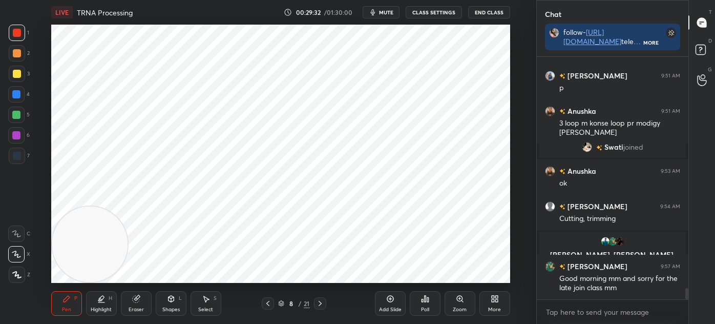
click at [3, 154] on div "1 2 3 4 5 6 7 C X Z C X Z E E Erase all H H" at bounding box center [16, 154] width 33 height 258
click at [13, 157] on div at bounding box center [17, 156] width 8 height 8
click at [169, 303] on icon at bounding box center [171, 299] width 8 height 8
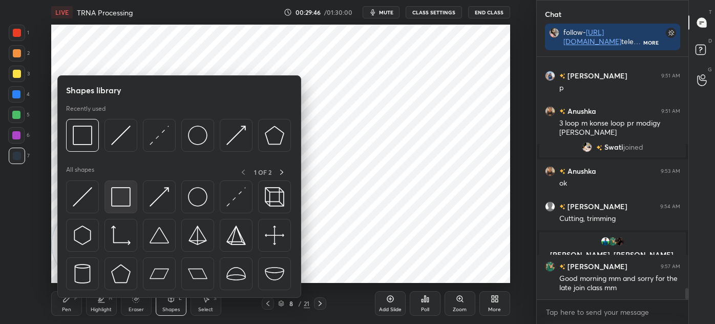
click at [119, 204] on img at bounding box center [120, 196] width 19 height 19
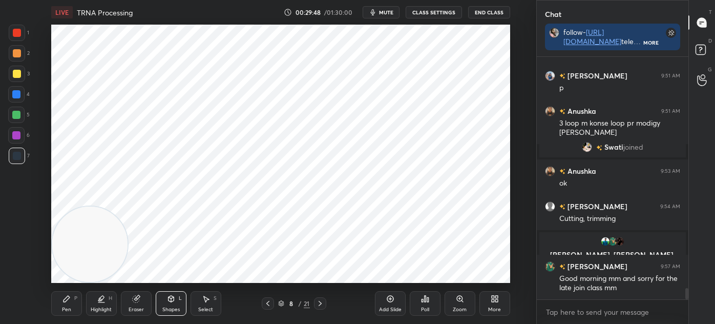
click at [67, 301] on icon at bounding box center [67, 299] width 8 height 8
click at [212, 307] on div "Select" at bounding box center [205, 309] width 15 height 5
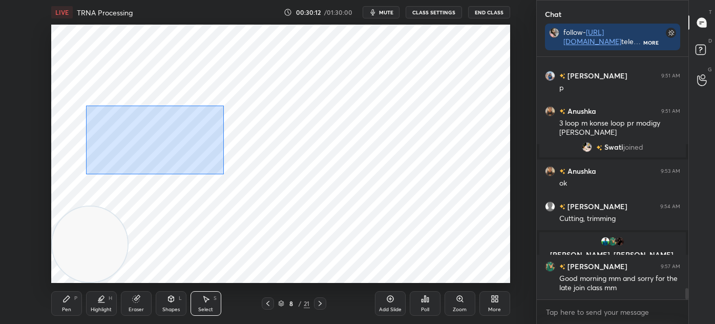
scroll to position [4914, 0]
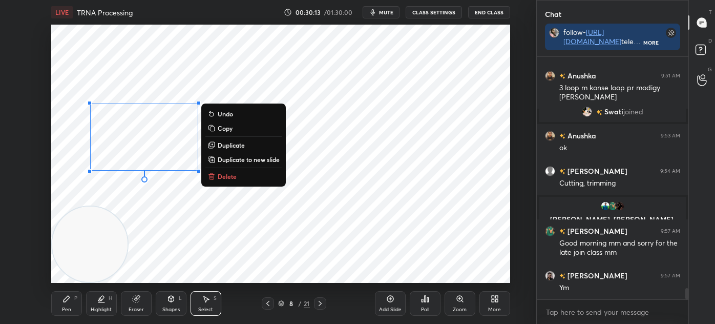
click at [245, 144] on p "Duplicate" at bounding box center [231, 145] width 27 height 8
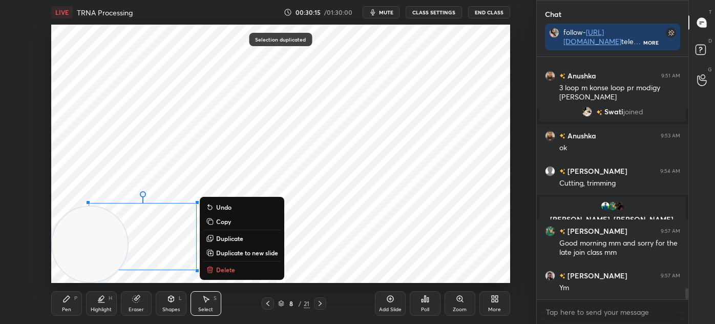
scroll to position [4949, 0]
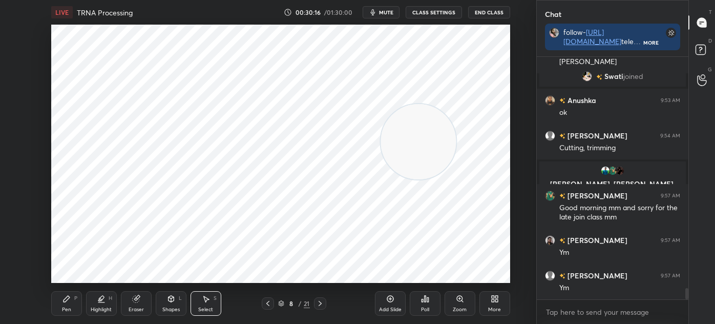
click at [67, 300] on icon at bounding box center [67, 299] width 6 height 6
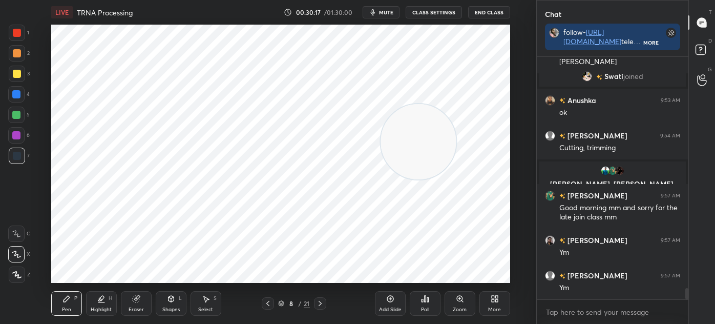
click at [15, 38] on div at bounding box center [17, 33] width 16 height 16
click at [13, 161] on div at bounding box center [17, 156] width 16 height 16
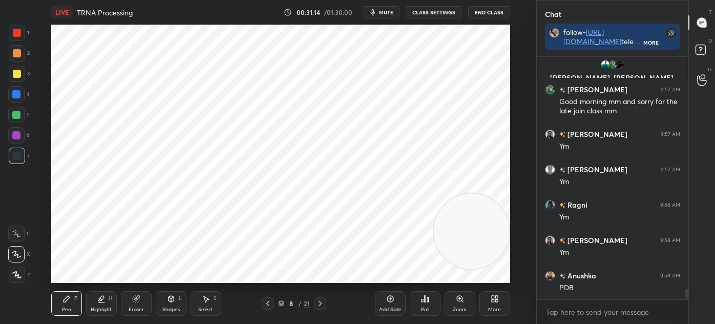
scroll to position [5091, 0]
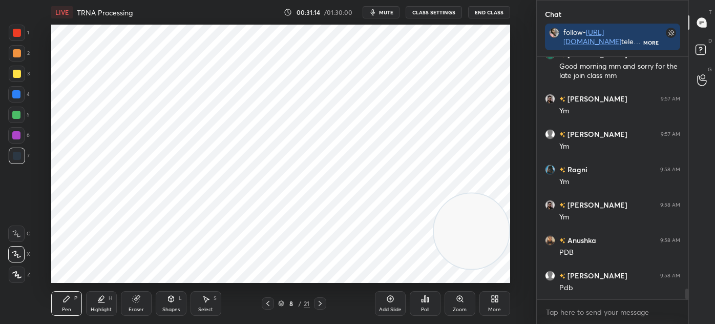
click at [199, 308] on div "Select" at bounding box center [205, 309] width 15 height 5
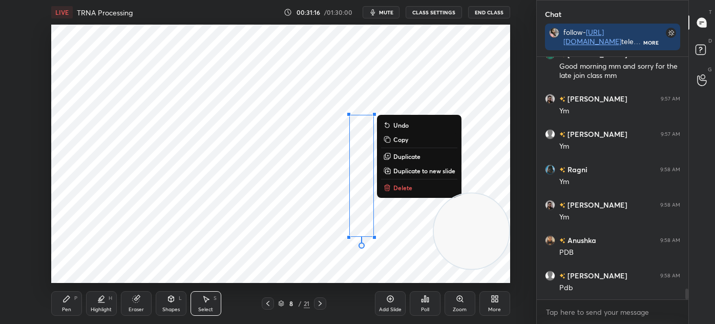
click at [413, 186] on button "Delete" at bounding box center [419, 187] width 76 height 12
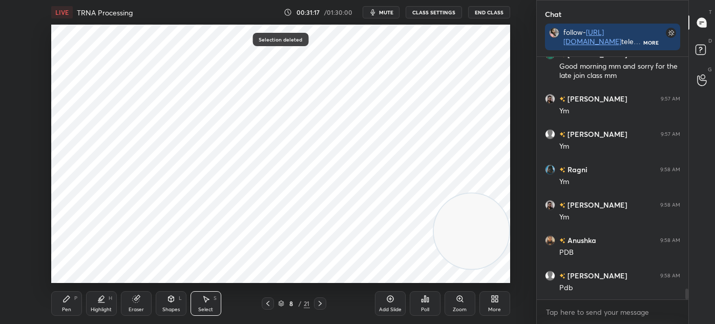
click at [140, 299] on div "Eraser" at bounding box center [136, 303] width 31 height 25
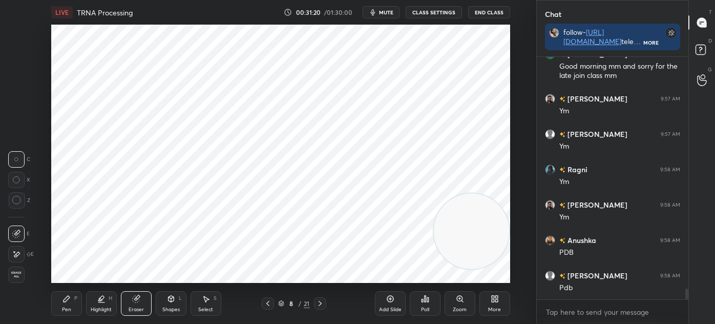
click at [71, 303] on div "Pen P" at bounding box center [66, 303] width 31 height 25
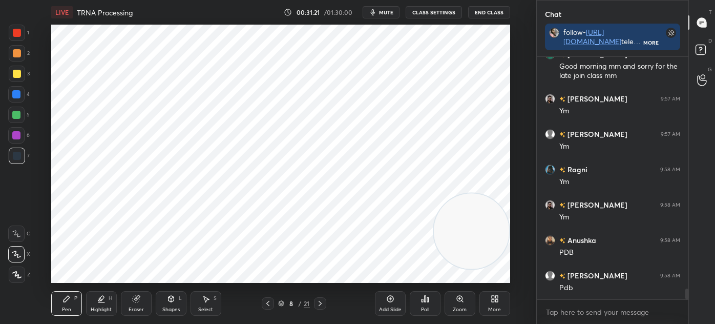
scroll to position [5126, 0]
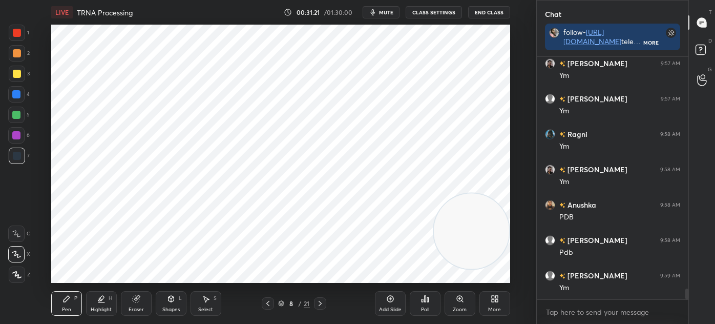
click at [16, 158] on div at bounding box center [17, 156] width 8 height 8
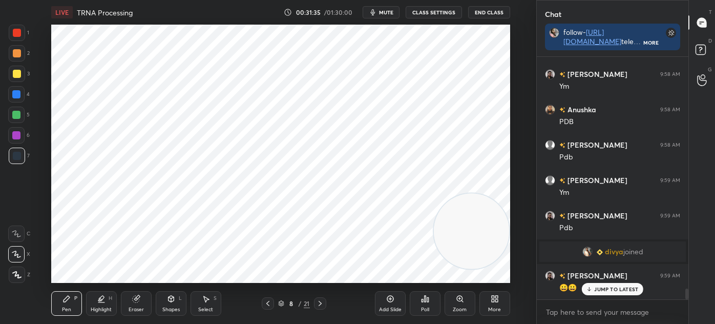
scroll to position [5136, 0]
click at [0, 32] on div "1 2 3 4 5 6 7 C X Z C X Z E E Erase all H H" at bounding box center [16, 154] width 33 height 258
click at [3, 37] on div "1 2 3 4 5 6 7 C X Z C X Z E E Erase all H H" at bounding box center [16, 154] width 33 height 258
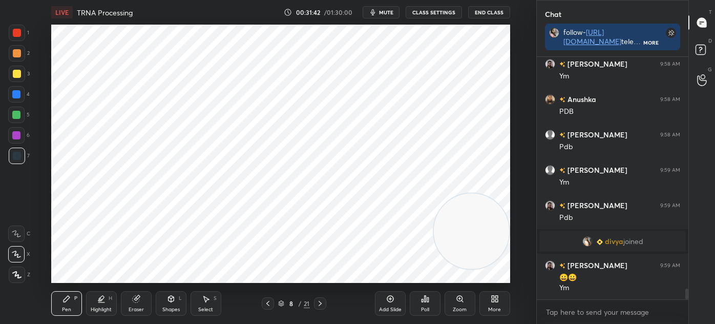
click at [21, 36] on div at bounding box center [17, 33] width 16 height 16
click at [393, 303] on icon at bounding box center [390, 299] width 8 height 8
click at [25, 157] on div "7" at bounding box center [19, 156] width 21 height 16
click at [165, 301] on div "Shapes L" at bounding box center [171, 303] width 31 height 25
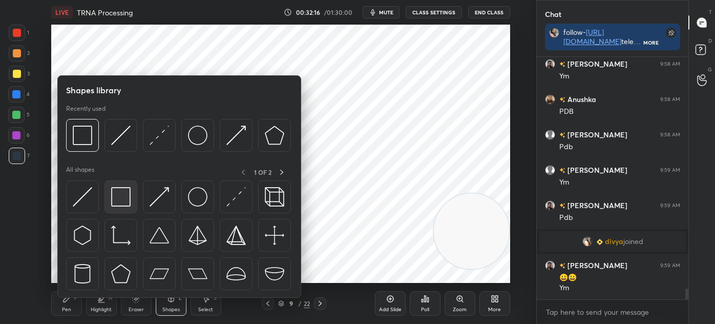
click at [119, 194] on img at bounding box center [120, 196] width 19 height 19
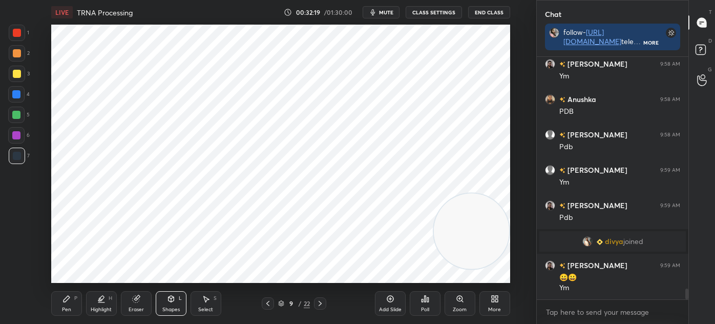
click at [64, 308] on div "Pen" at bounding box center [66, 309] width 9 height 5
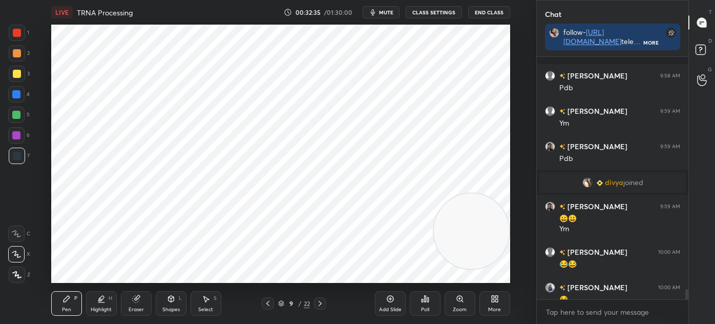
scroll to position [5532, 0]
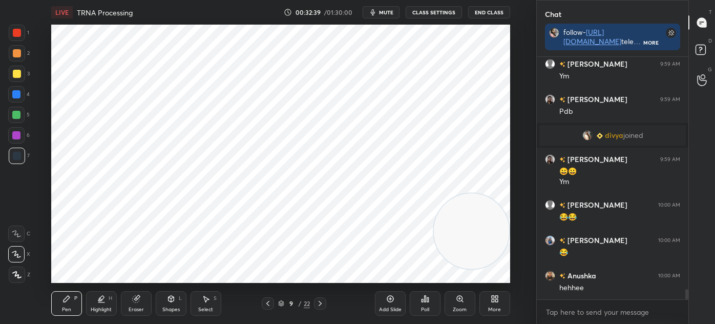
click at [201, 308] on div "Select" at bounding box center [205, 309] width 15 height 5
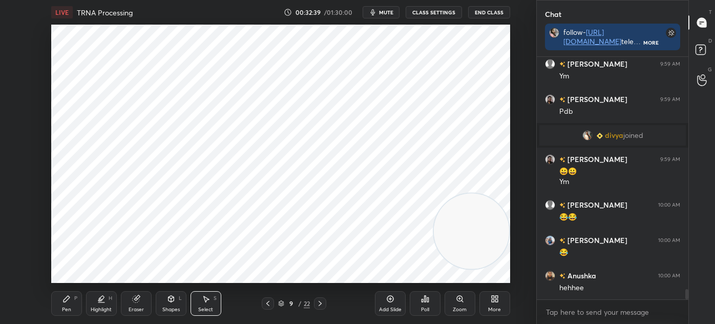
scroll to position [5567, 0]
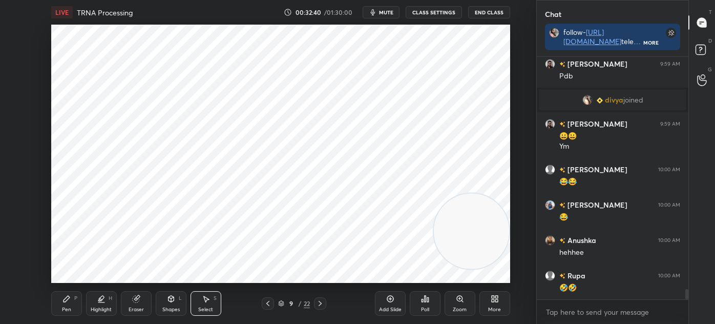
click at [262, 303] on div at bounding box center [268, 303] width 12 height 12
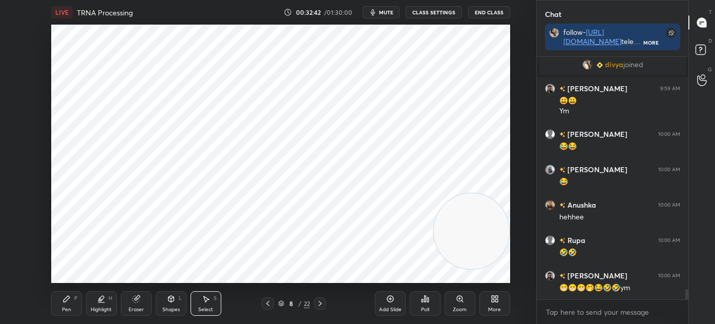
scroll to position [5638, 0]
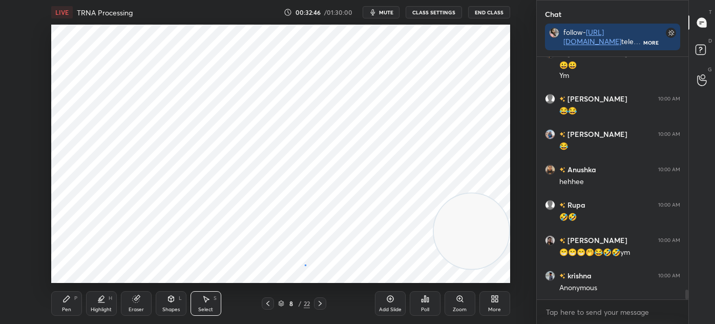
click at [303, 264] on div "0 ° Undo Copy Duplicate Duplicate to new slide Delete" at bounding box center [280, 154] width 459 height 258
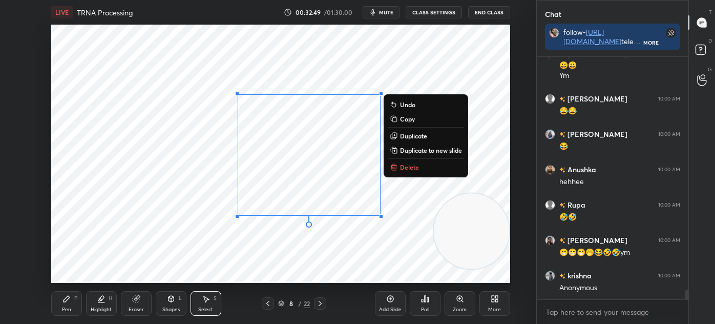
click at [442, 151] on p "Duplicate to new slide" at bounding box center [431, 150] width 62 height 8
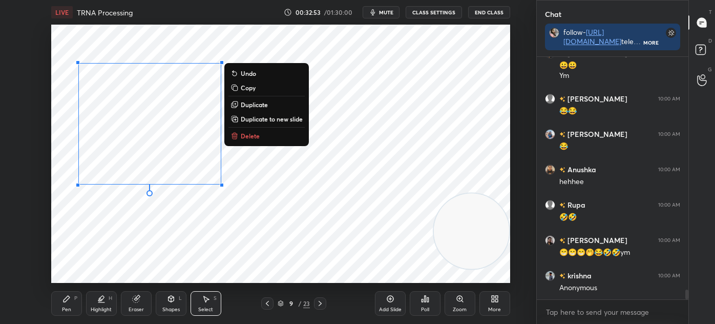
click at [321, 300] on icon at bounding box center [320, 303] width 8 height 8
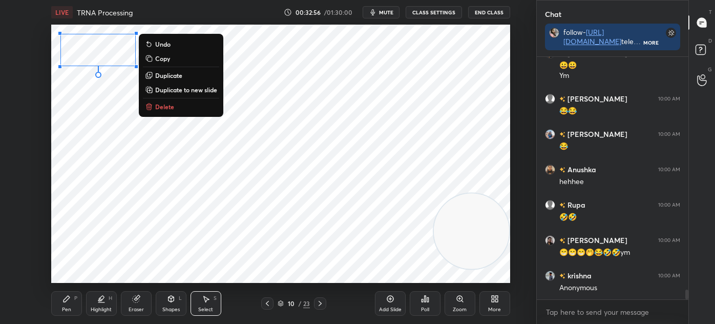
click at [178, 58] on button "Copy" at bounding box center [181, 58] width 76 height 12
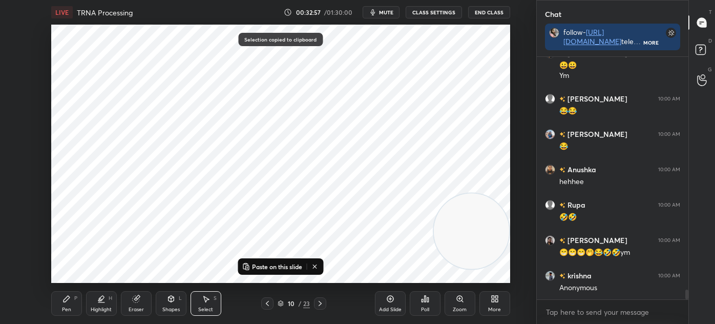
scroll to position [5673, 0]
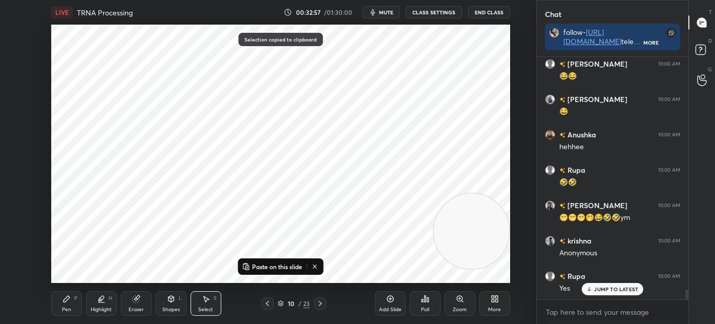
click at [267, 303] on icon at bounding box center [267, 303] width 8 height 8
click at [273, 267] on p "Paste on this slide" at bounding box center [277, 266] width 50 height 8
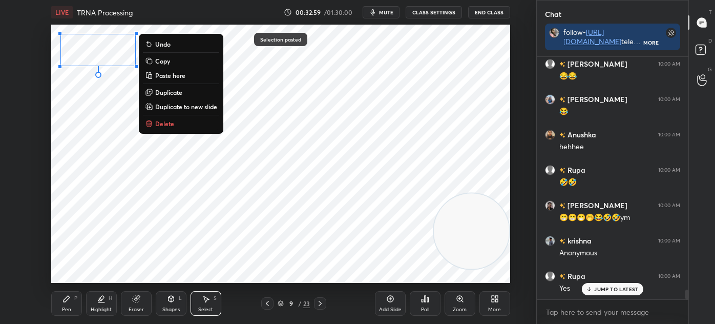
click at [183, 264] on div "0 ° Undo Copy Paste here Duplicate Duplicate to new slide Delete" at bounding box center [280, 154] width 459 height 258
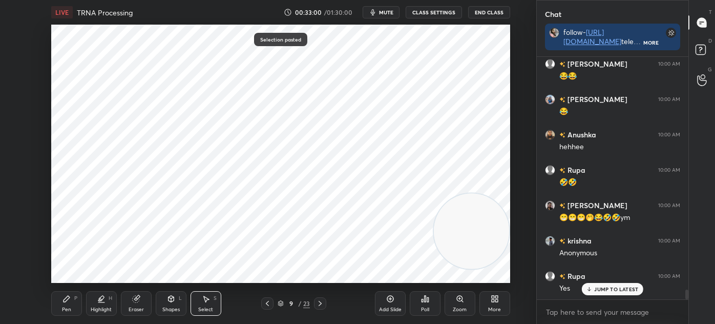
click at [63, 307] on div "Pen" at bounding box center [66, 309] width 9 height 5
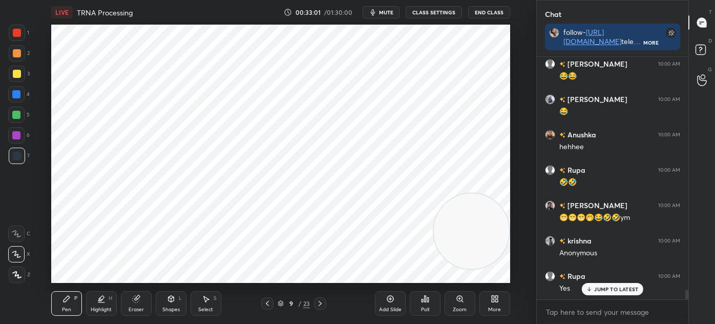
click at [135, 304] on div "Eraser" at bounding box center [136, 303] width 31 height 25
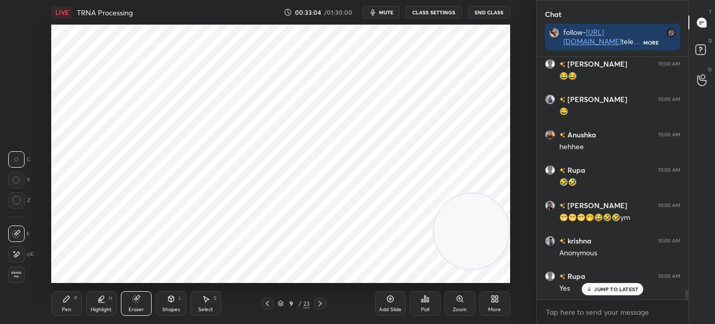
click at [66, 311] on div "Pen" at bounding box center [66, 309] width 9 height 5
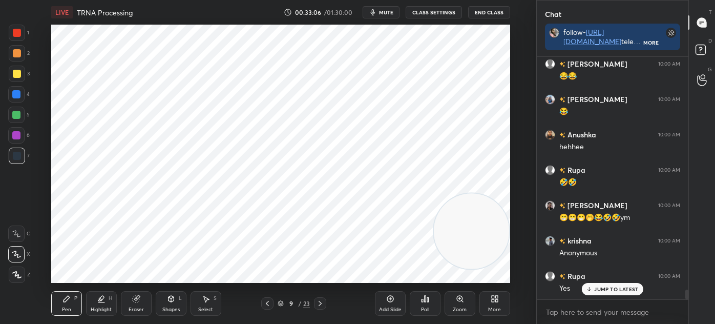
click at [20, 37] on div at bounding box center [17, 33] width 16 height 16
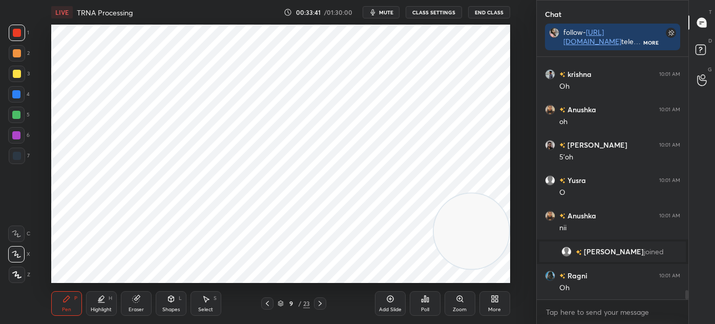
scroll to position [6122, 0]
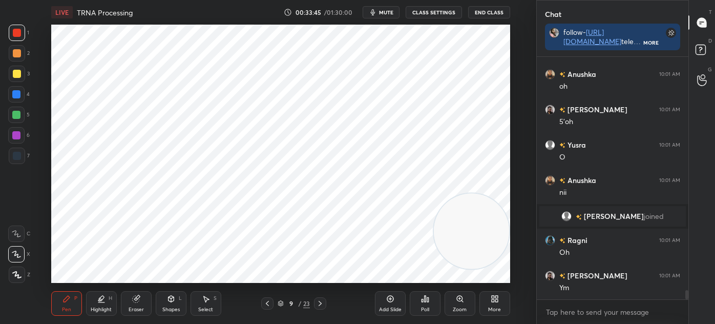
click at [385, 303] on div "Add Slide" at bounding box center [390, 303] width 31 height 25
click at [20, 158] on div at bounding box center [17, 156] width 16 height 16
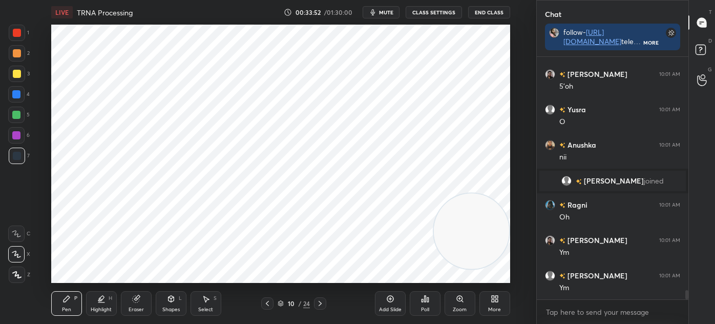
click at [173, 307] on div "Shapes" at bounding box center [170, 309] width 17 height 5
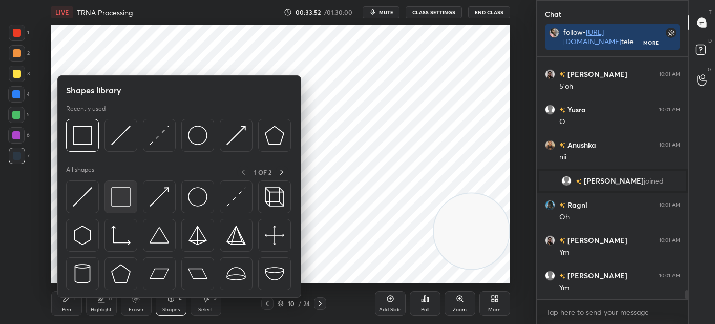
click at [111, 199] on img at bounding box center [120, 196] width 19 height 19
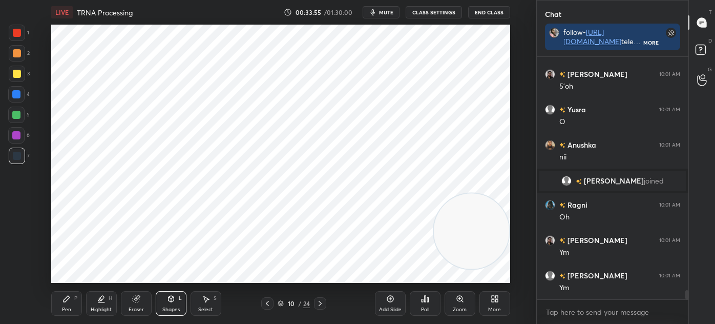
click at [70, 298] on icon at bounding box center [67, 299] width 8 height 8
click at [20, 33] on div at bounding box center [17, 33] width 8 height 8
click at [204, 301] on icon at bounding box center [206, 299] width 8 height 8
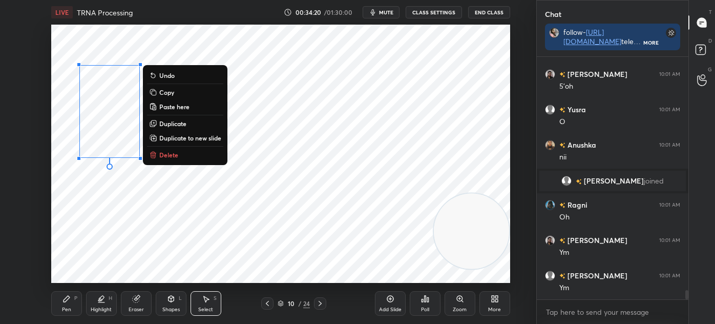
click at [191, 124] on button "Duplicate" at bounding box center [185, 123] width 76 height 12
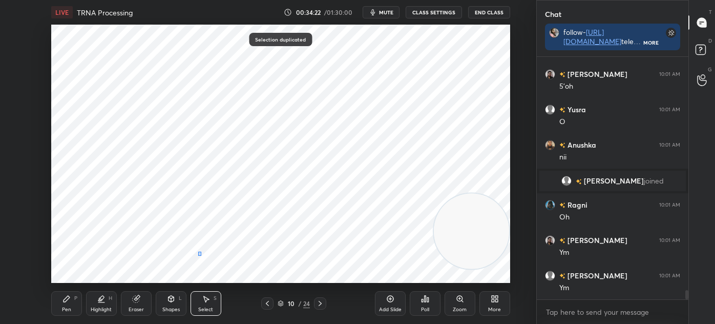
click at [198, 255] on div "0 ° Undo Copy Paste here Duplicate Duplicate to new slide Delete" at bounding box center [280, 154] width 459 height 258
click at [180, 115] on div at bounding box center [180, 114] width 4 height 4
click at [180, 122] on div at bounding box center [180, 124] width 4 height 4
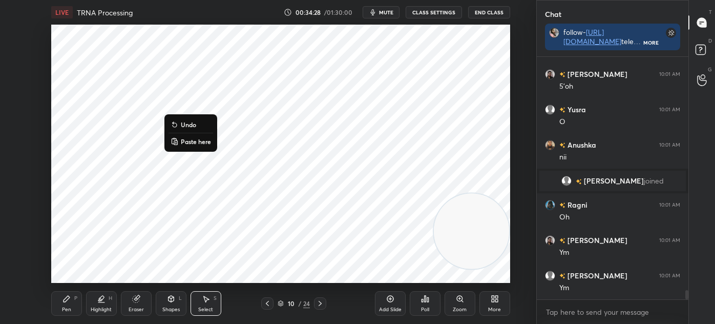
click at [164, 177] on div "0 ° Undo Copy Paste here Duplicate Duplicate to new slide Delete" at bounding box center [280, 154] width 459 height 258
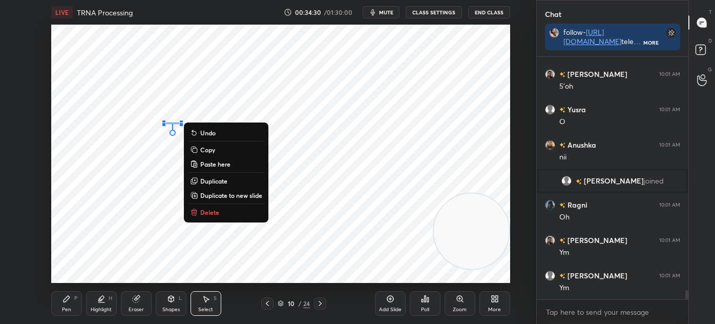
click at [213, 213] on p "Delete" at bounding box center [209, 212] width 19 height 8
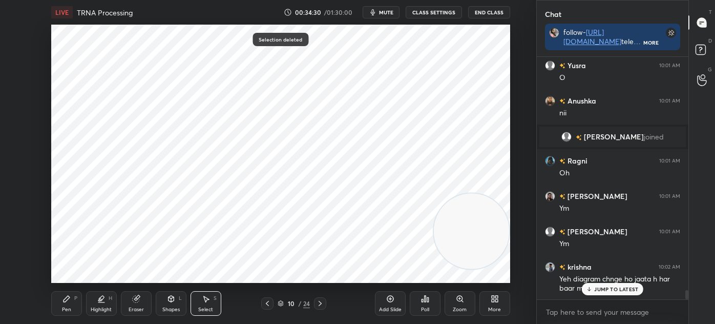
click at [67, 312] on div "Pen" at bounding box center [66, 309] width 9 height 5
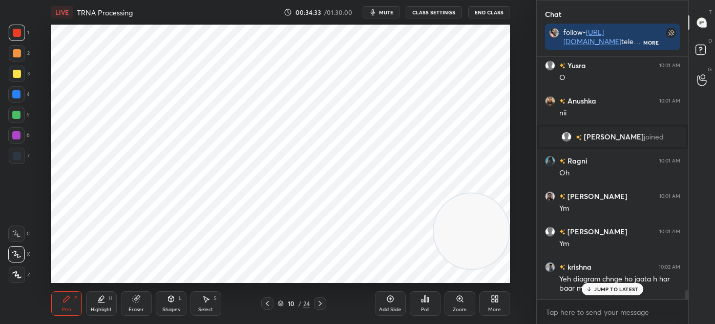
scroll to position [6202, 0]
click at [74, 299] on div "Pen P" at bounding box center [66, 303] width 31 height 25
click at [140, 304] on div "Eraser" at bounding box center [136, 303] width 31 height 25
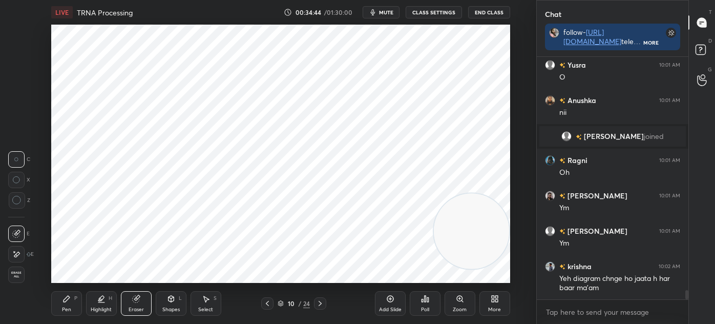
click at [66, 305] on div "Pen P" at bounding box center [66, 303] width 31 height 25
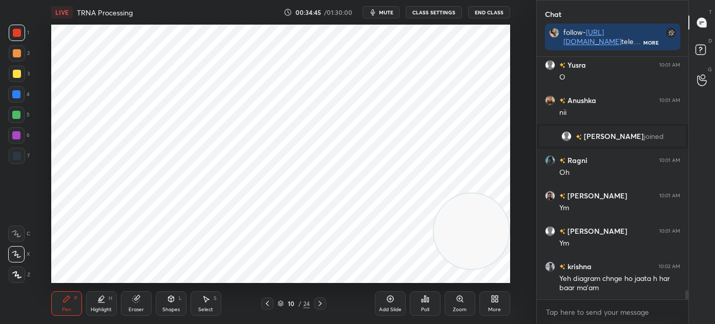
click at [25, 163] on div "7" at bounding box center [19, 156] width 21 height 16
click at [14, 36] on div at bounding box center [17, 33] width 8 height 8
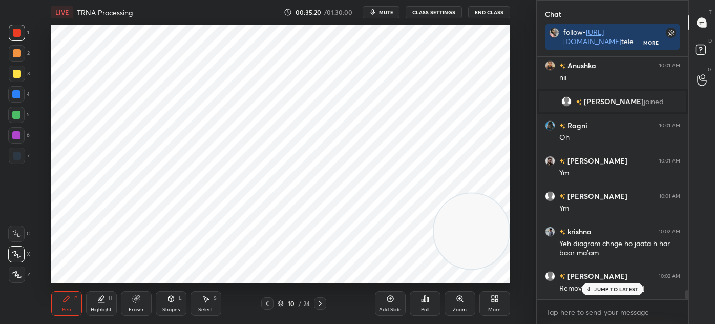
scroll to position [6272, 0]
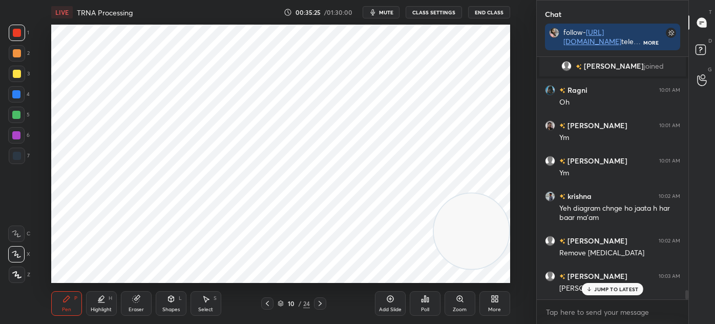
click at [143, 304] on div "Eraser" at bounding box center [136, 303] width 31 height 25
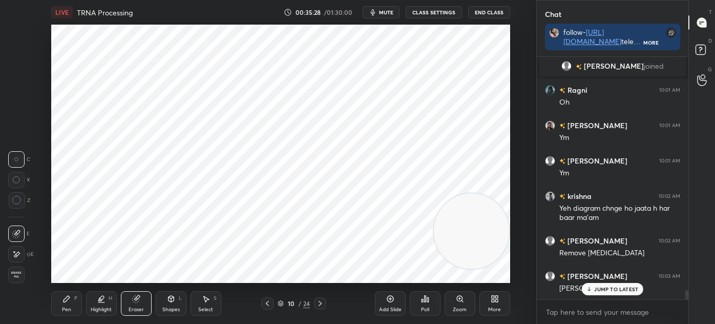
click at [66, 307] on div "Pen" at bounding box center [66, 309] width 9 height 5
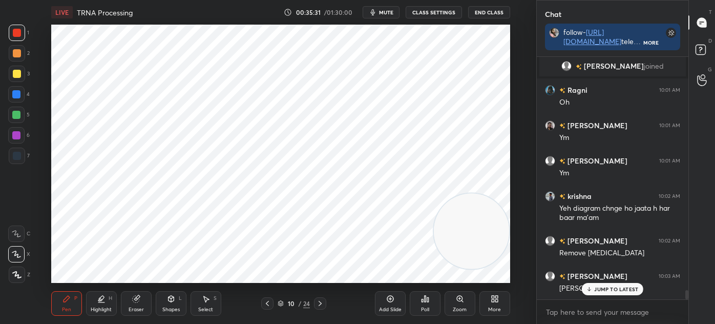
click at [17, 159] on div at bounding box center [17, 156] width 8 height 8
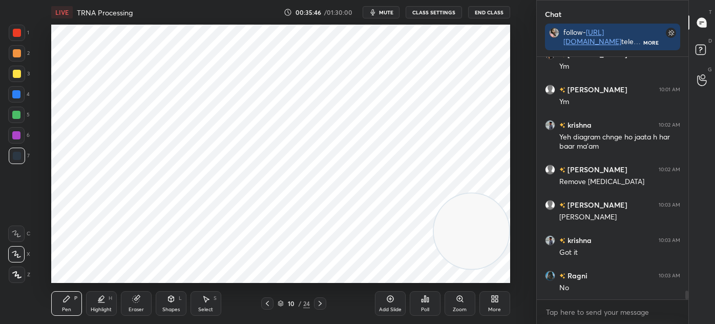
scroll to position [6379, 0]
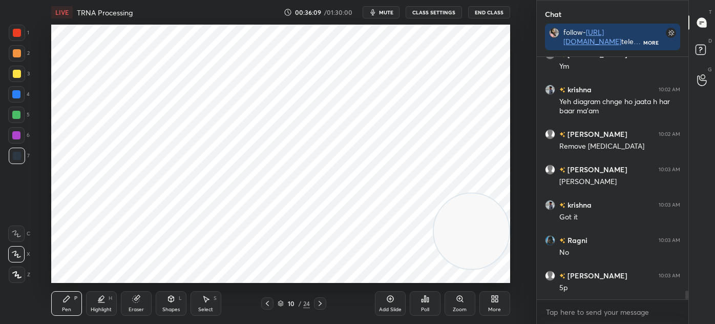
click at [383, 300] on div "Add Slide" at bounding box center [390, 303] width 31 height 25
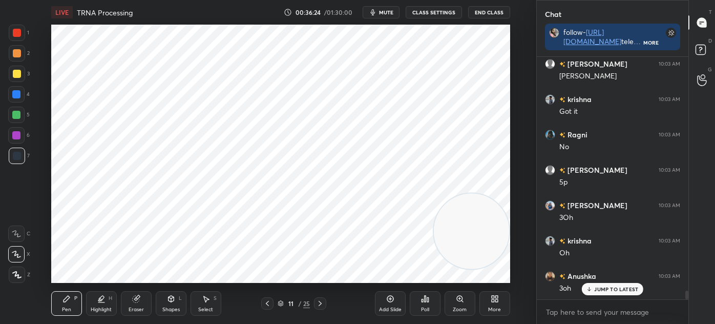
scroll to position [6520, 0]
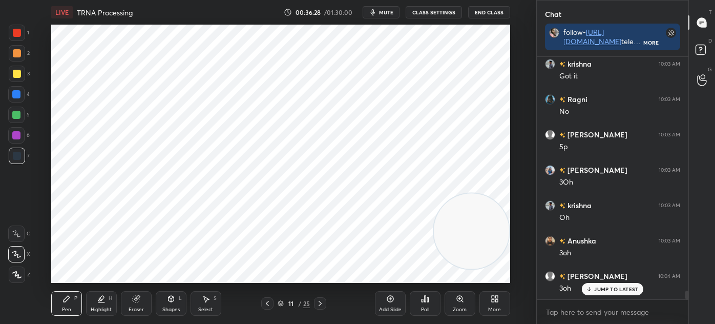
click at [21, 27] on div at bounding box center [17, 33] width 16 height 16
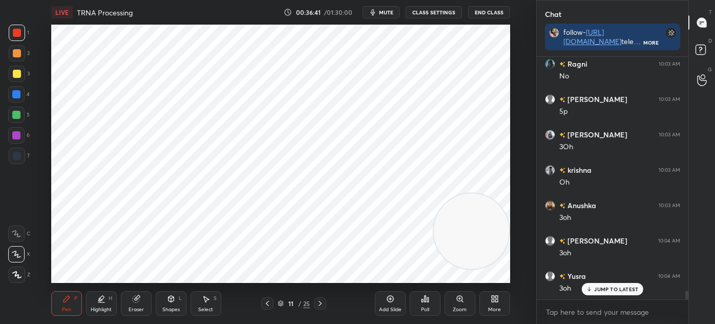
click at [17, 151] on div at bounding box center [17, 156] width 16 height 16
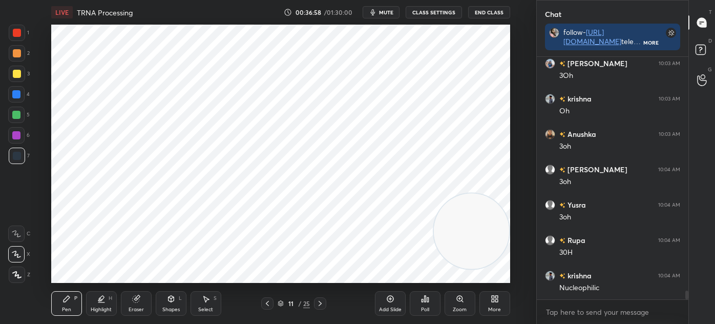
scroll to position [6662, 0]
click at [212, 310] on div "Select" at bounding box center [205, 309] width 15 height 5
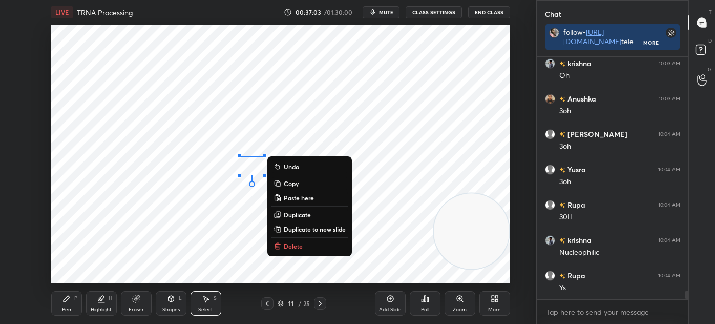
click at [295, 241] on button "Delete" at bounding box center [310, 246] width 76 height 12
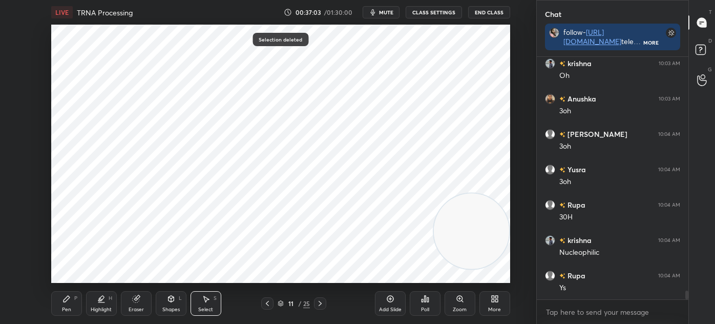
click at [74, 309] on div "Pen P" at bounding box center [66, 303] width 31 height 25
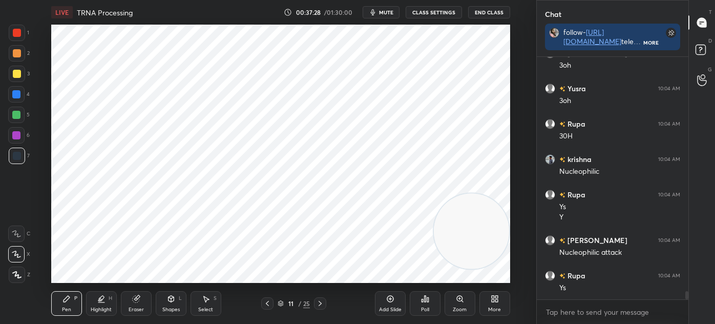
scroll to position [6778, 0]
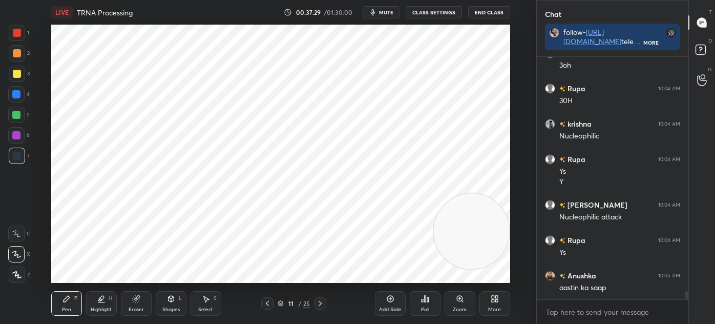
click at [205, 308] on div "Select" at bounding box center [205, 309] width 15 height 5
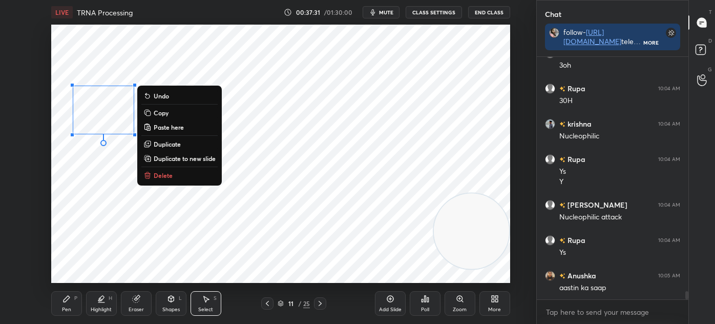
click at [184, 142] on button "Duplicate" at bounding box center [179, 144] width 76 height 12
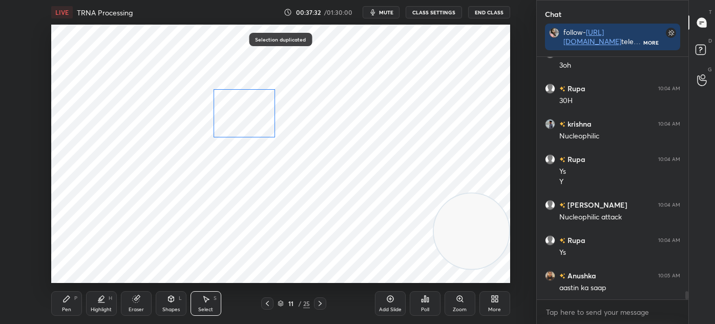
scroll to position [6813, 0]
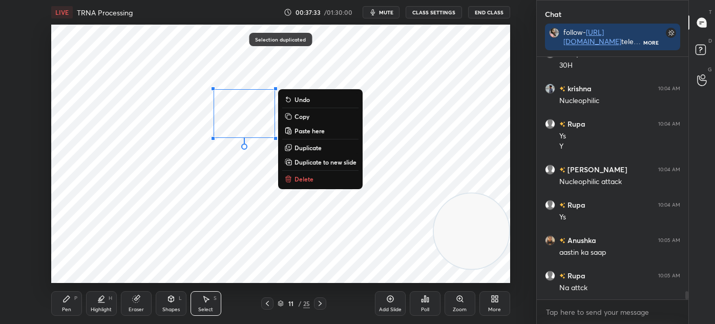
click at [235, 206] on div "0 ° Undo Copy Paste here Duplicate Duplicate to new slide Delete" at bounding box center [280, 154] width 459 height 258
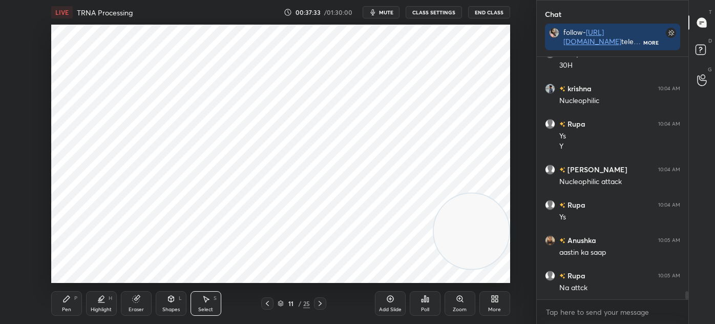
click at [61, 286] on div "Pen P Highlight H Eraser Shapes L Select S 11 / 25 Add Slide Poll Zoom More" at bounding box center [280, 303] width 459 height 41
click at [66, 301] on icon at bounding box center [67, 299] width 6 height 6
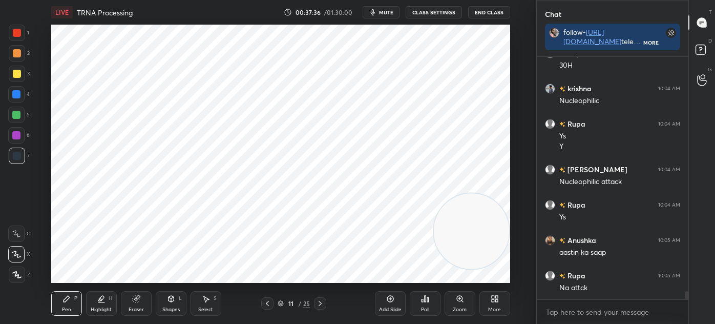
click at [19, 36] on div at bounding box center [17, 33] width 8 height 8
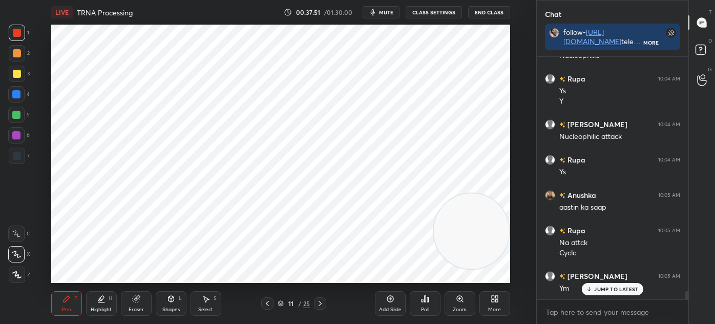
scroll to position [6894, 0]
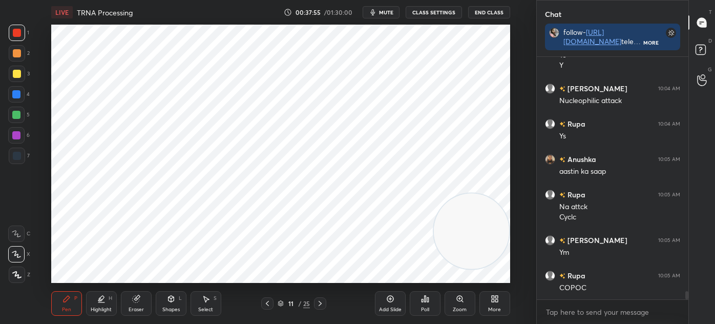
click at [210, 305] on div "Select S" at bounding box center [206, 303] width 31 height 25
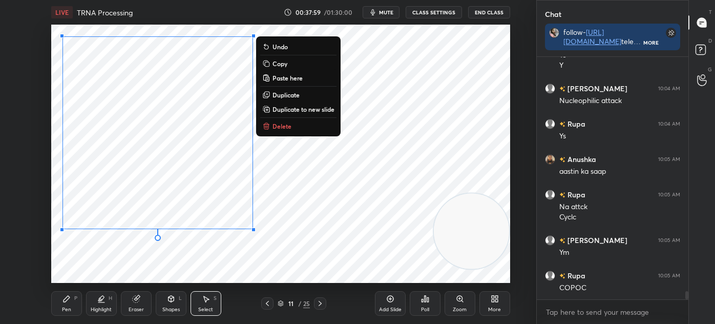
click at [98, 263] on div "0 ° Undo Copy Paste here Duplicate Duplicate to new slide Delete" at bounding box center [280, 154] width 459 height 258
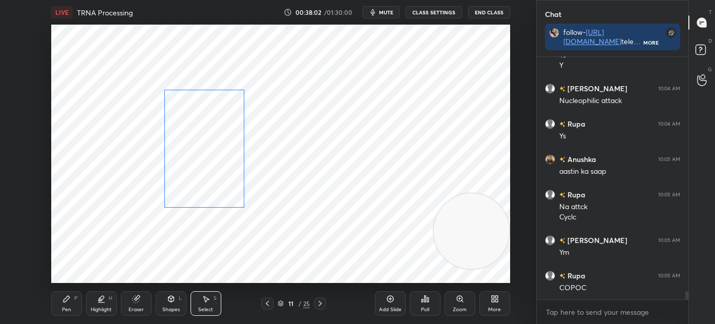
click at [209, 141] on div "0 ° Undo Copy Paste here Duplicate Duplicate to new slide Delete" at bounding box center [280, 154] width 459 height 258
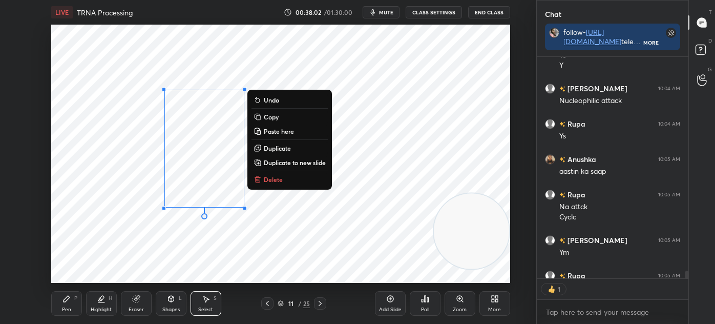
scroll to position [3, 3]
click at [127, 273] on div "0 ° Undo Copy Paste here Duplicate Duplicate to new slide Delete" at bounding box center [280, 154] width 459 height 258
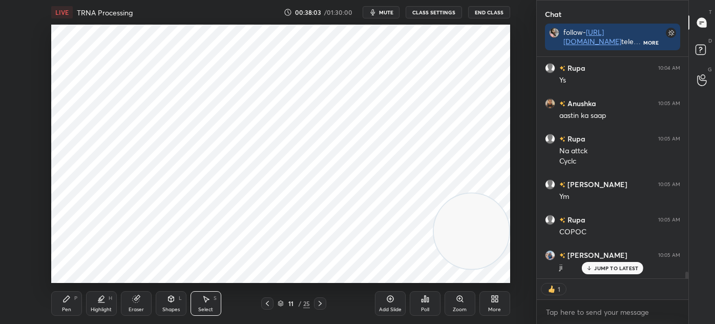
click at [57, 305] on div "Pen P" at bounding box center [66, 303] width 31 height 25
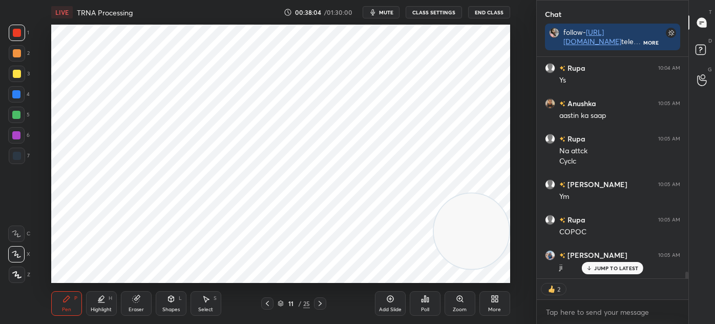
scroll to position [6986, 0]
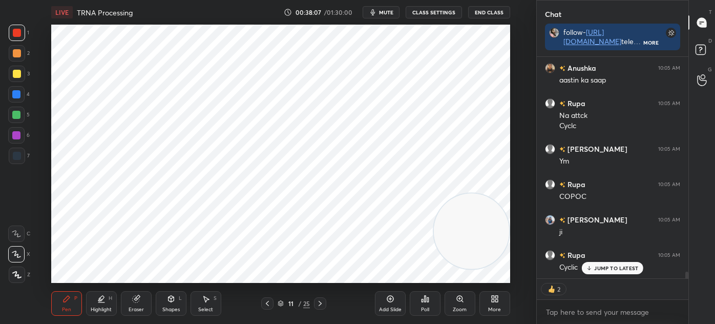
click at [202, 300] on icon at bounding box center [206, 299] width 8 height 8
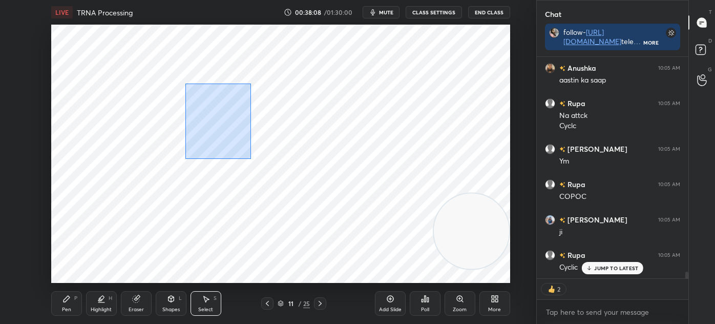
scroll to position [6996, 0]
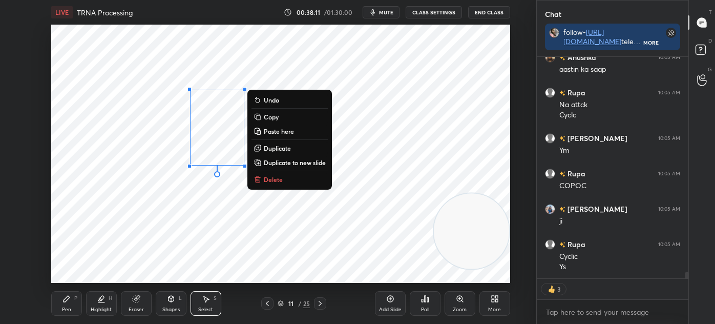
click at [282, 130] on p "Paste here" at bounding box center [279, 131] width 30 height 8
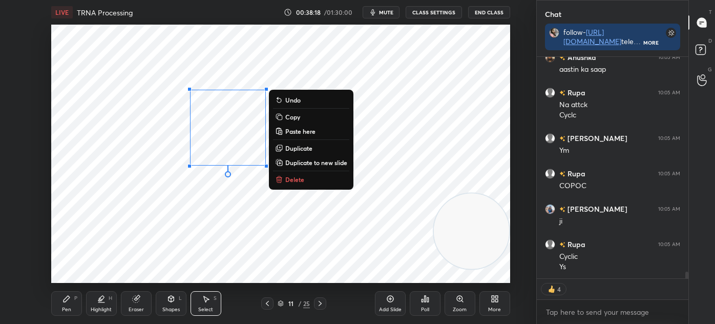
scroll to position [7032, 0]
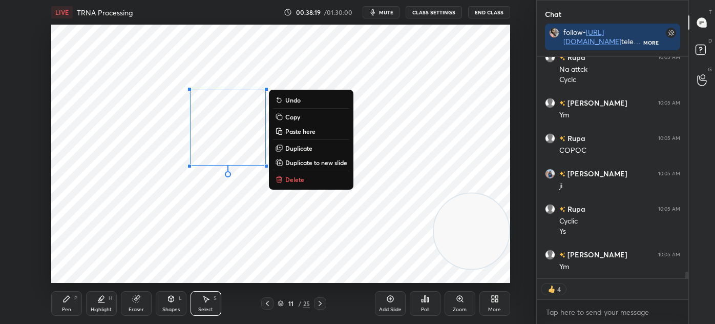
click at [306, 150] on p "Duplicate" at bounding box center [298, 148] width 27 height 8
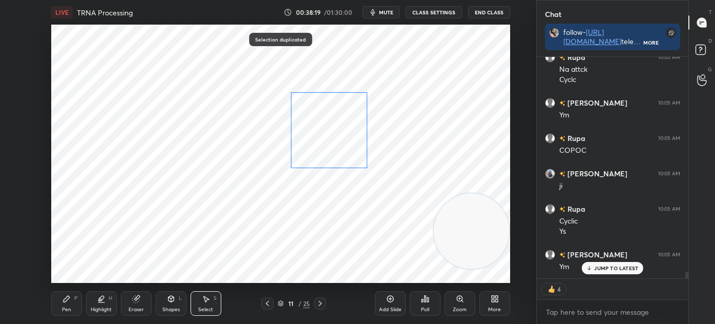
scroll to position [7066, 0]
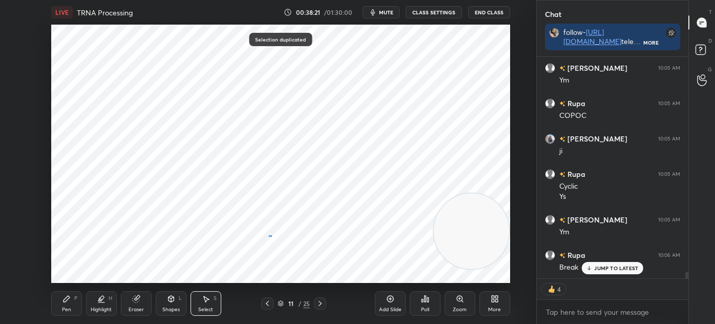
click at [273, 235] on div "0 ° Undo Copy Paste here Duplicate Duplicate to new slide Delete" at bounding box center [280, 154] width 459 height 258
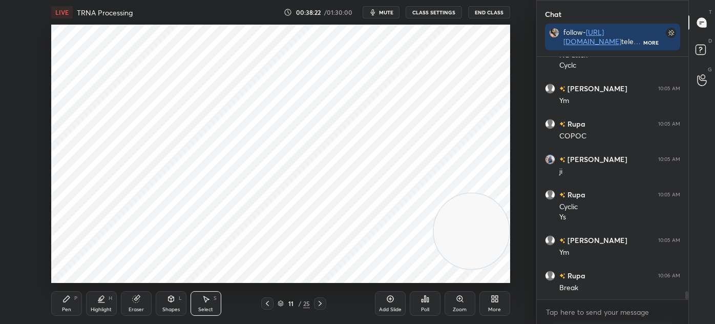
scroll to position [7046, 0]
click at [213, 308] on div "Select" at bounding box center [205, 309] width 15 height 5
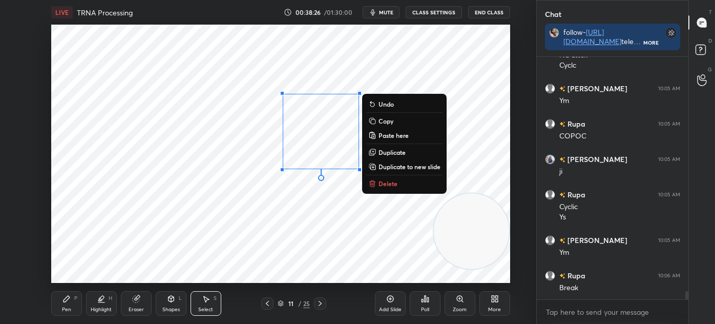
click at [72, 305] on div "Pen P" at bounding box center [66, 303] width 31 height 25
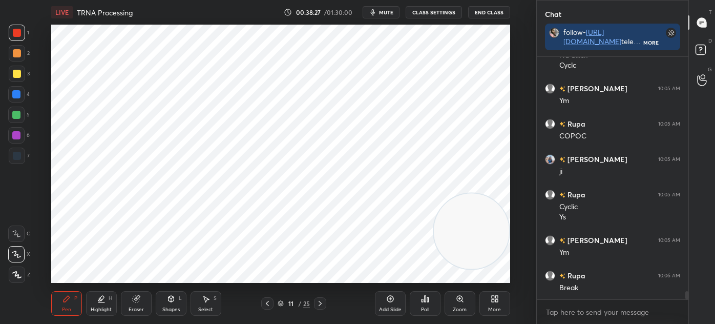
click at [16, 160] on div at bounding box center [17, 156] width 16 height 16
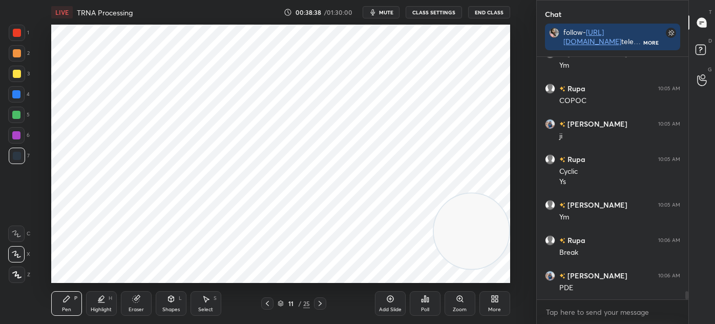
scroll to position [7117, 0]
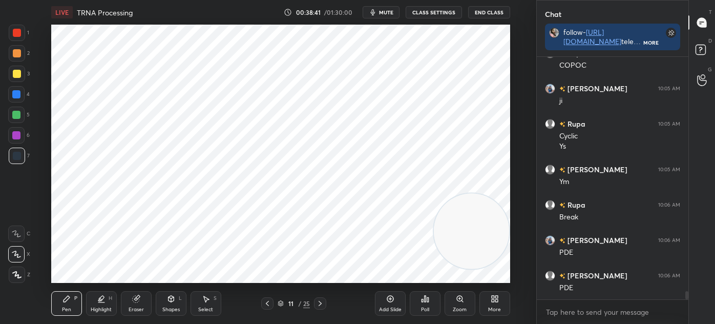
click at [14, 98] on div at bounding box center [16, 94] width 8 height 8
click at [13, 274] on icon at bounding box center [16, 274] width 9 height 7
click at [212, 305] on div "Select S" at bounding box center [206, 303] width 31 height 25
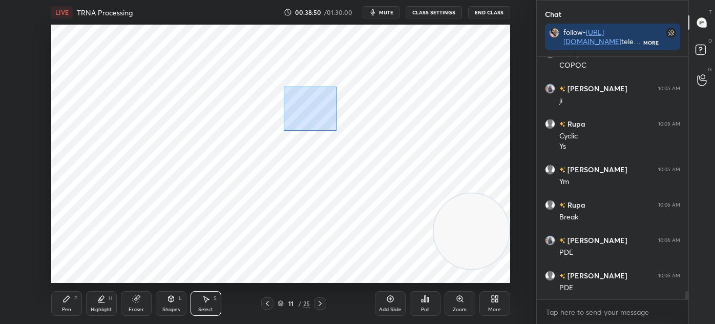
scroll to position [7141, 0]
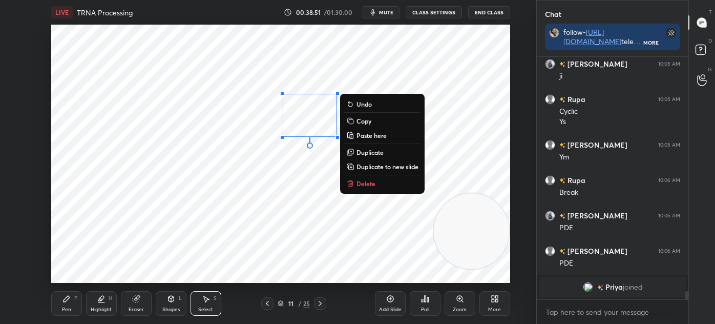
click at [374, 151] on p "Duplicate" at bounding box center [370, 152] width 27 height 8
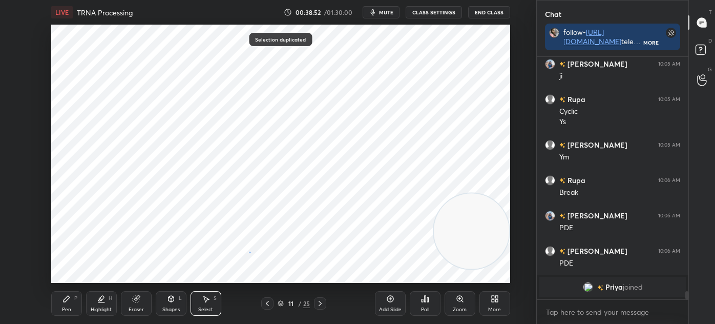
click at [247, 252] on div "0 ° Undo Copy Paste here Duplicate Duplicate to new slide Delete" at bounding box center [280, 154] width 459 height 258
click at [67, 297] on icon at bounding box center [67, 299] width 6 height 6
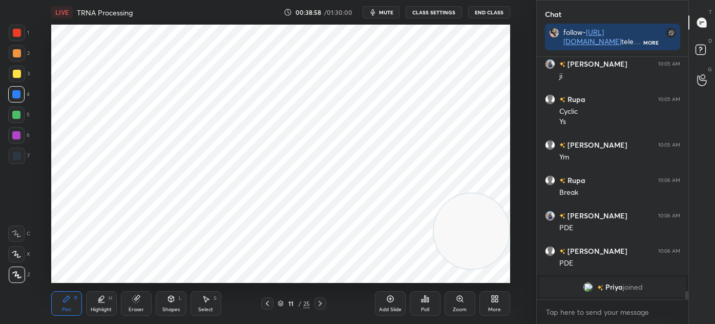
click at [18, 45] on div "1" at bounding box center [19, 35] width 20 height 20
click at [207, 304] on div "Select S" at bounding box center [206, 303] width 31 height 25
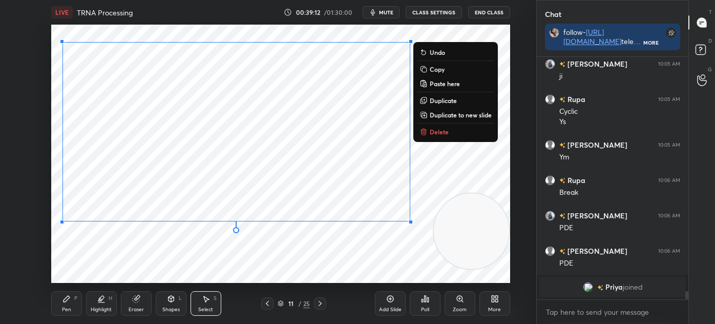
click at [111, 272] on div "0 ° Undo Copy Paste here Duplicate Duplicate to new slide Delete" at bounding box center [280, 154] width 459 height 258
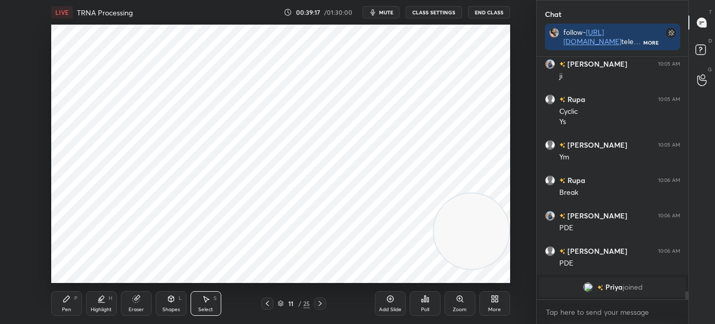
click at [68, 293] on div "Pen P" at bounding box center [66, 303] width 31 height 25
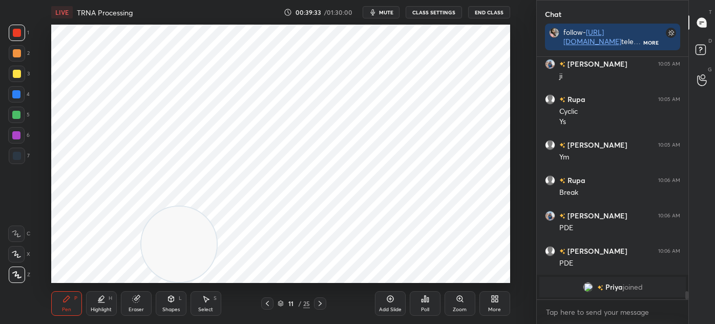
click at [220, 299] on div "Select S" at bounding box center [206, 303] width 31 height 25
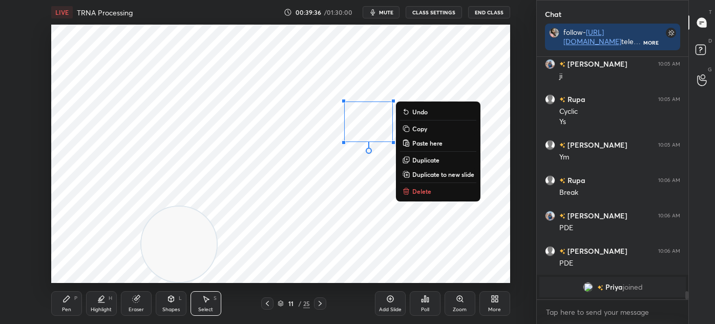
click at [428, 160] on p "Duplicate" at bounding box center [425, 160] width 27 height 8
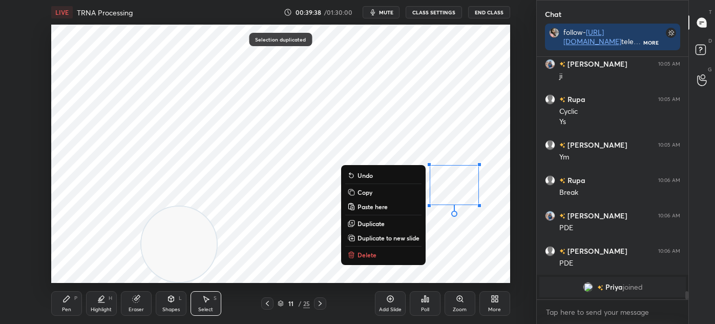
click at [288, 261] on div "0 ° Undo Copy Paste here Duplicate Duplicate to new slide Delete" at bounding box center [280, 154] width 459 height 258
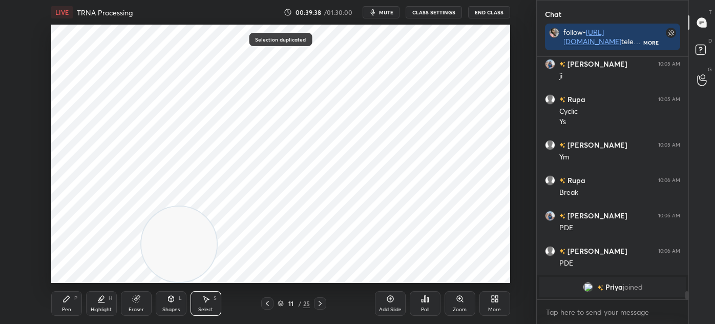
click at [70, 304] on div "Pen P" at bounding box center [66, 303] width 31 height 25
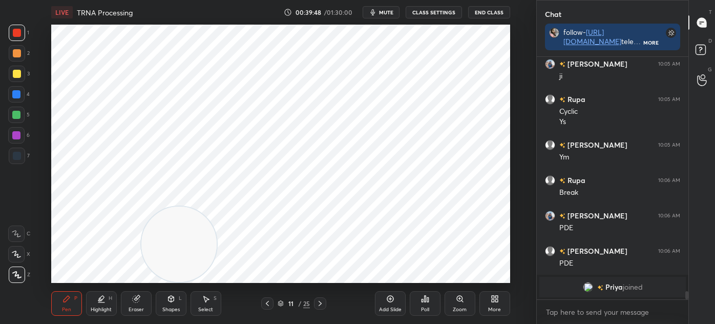
click at [270, 306] on icon at bounding box center [267, 303] width 8 height 8
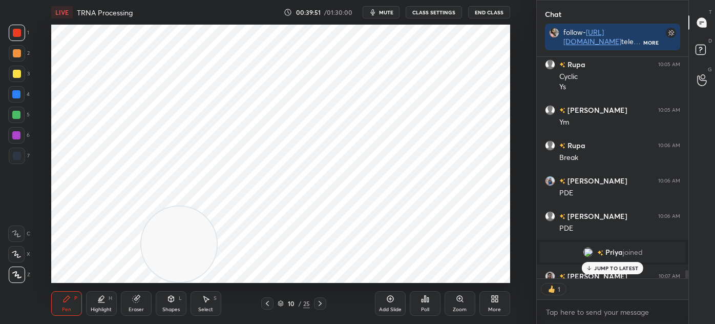
scroll to position [3, 3]
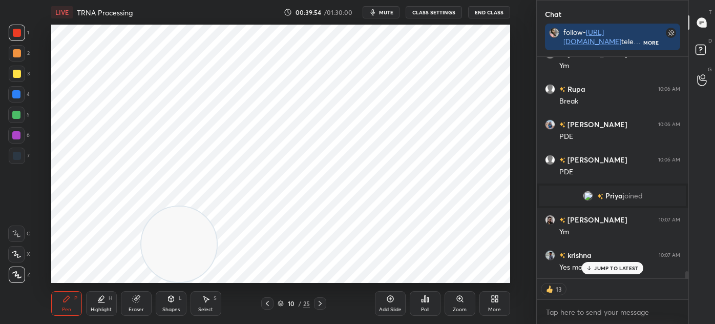
click at [321, 305] on icon at bounding box center [320, 303] width 8 height 8
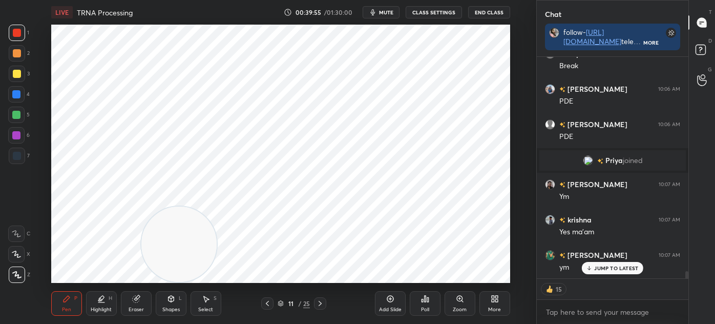
scroll to position [6539, 0]
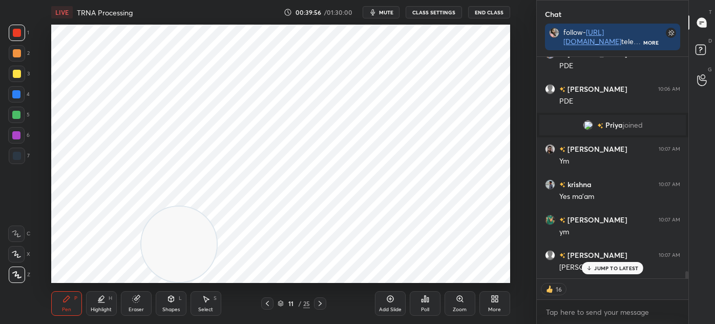
click at [383, 307] on div "Add Slide" at bounding box center [390, 309] width 23 height 5
click at [12, 160] on div at bounding box center [17, 156] width 16 height 16
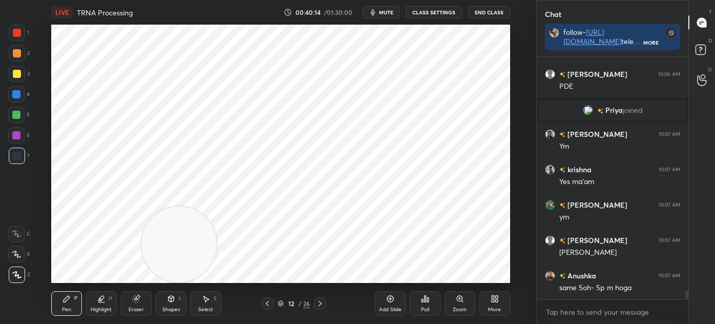
scroll to position [6589, 0]
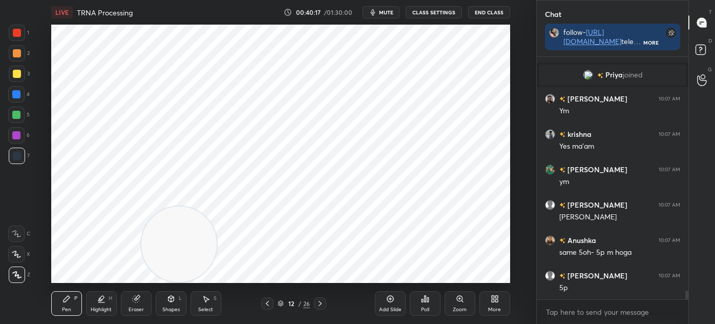
click at [18, 32] on div at bounding box center [17, 33] width 8 height 8
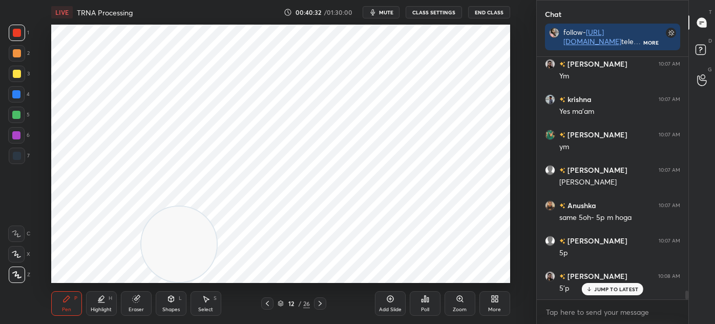
click at [212, 303] on div "Select S" at bounding box center [206, 303] width 31 height 25
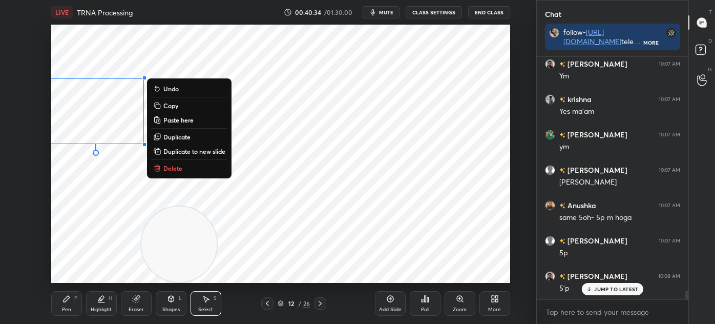
click at [183, 136] on p "Duplicate" at bounding box center [176, 137] width 27 height 8
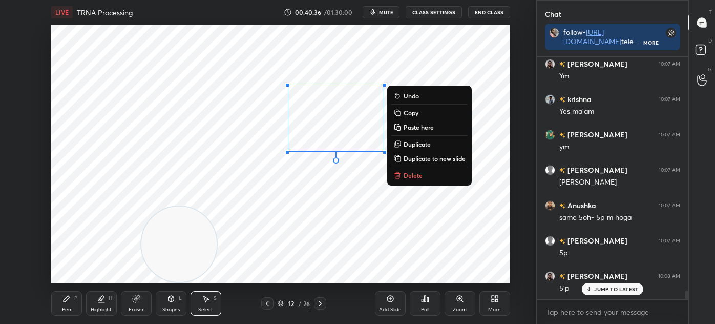
click at [204, 258] on video at bounding box center [178, 243] width 75 height 75
click at [132, 309] on div "Eraser" at bounding box center [136, 309] width 15 height 5
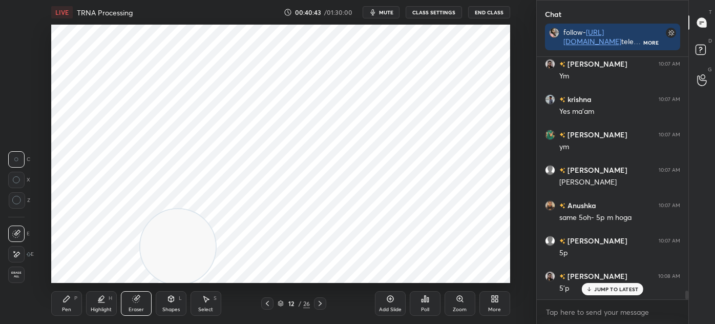
click at [61, 303] on div "Pen P" at bounding box center [66, 303] width 31 height 25
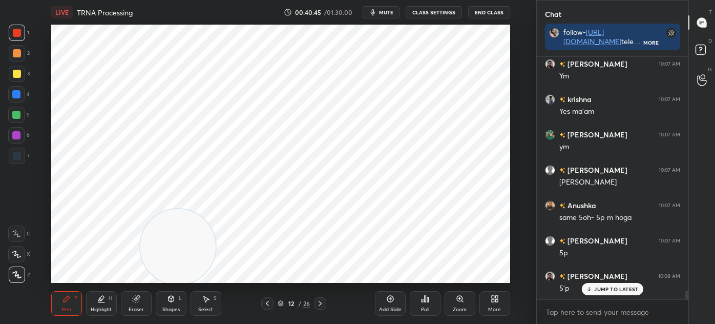
click at [23, 155] on div at bounding box center [17, 156] width 16 height 16
click at [11, 35] on div at bounding box center [17, 33] width 16 height 16
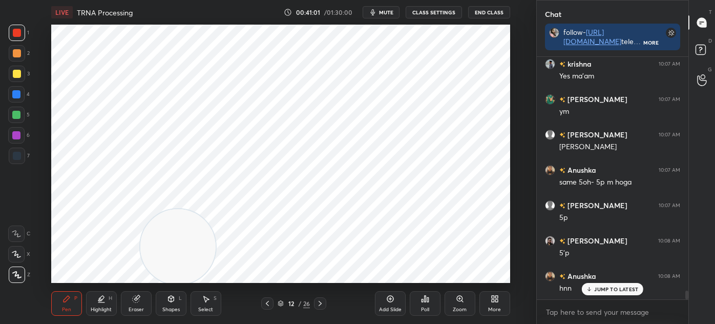
click at [132, 303] on icon at bounding box center [136, 299] width 8 height 8
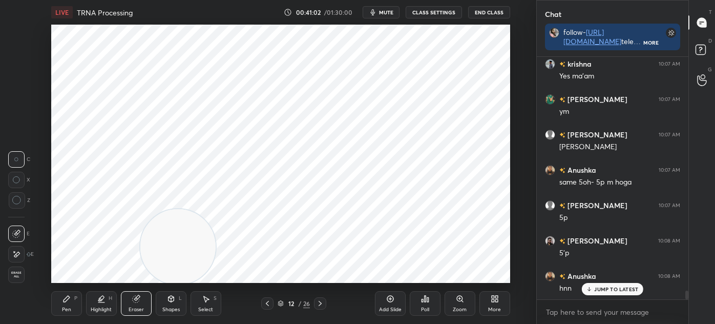
scroll to position [6695, 0]
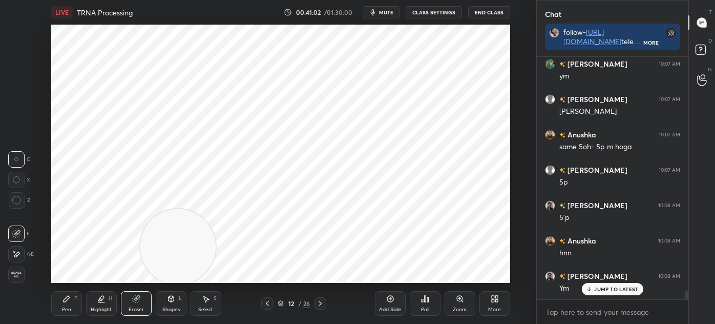
click at [72, 294] on div "Pen P" at bounding box center [66, 303] width 31 height 25
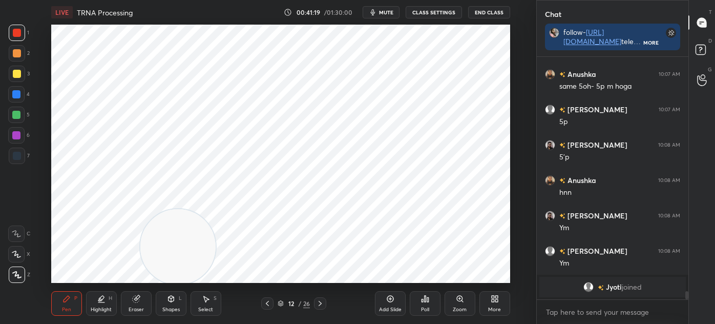
scroll to position [6653, 0]
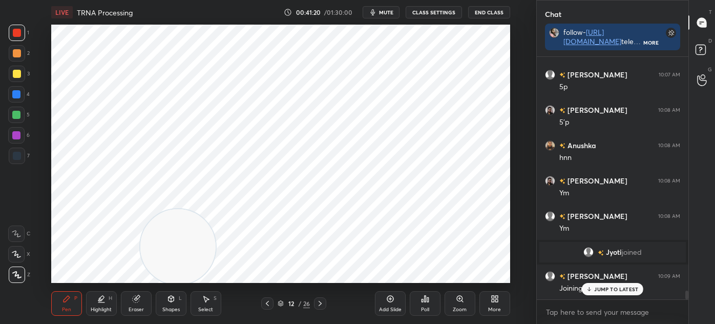
click at [284, 304] on div "12 / 26" at bounding box center [294, 303] width 32 height 9
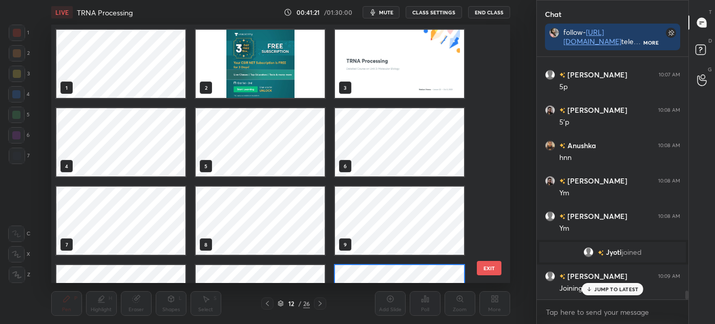
scroll to position [255, 454]
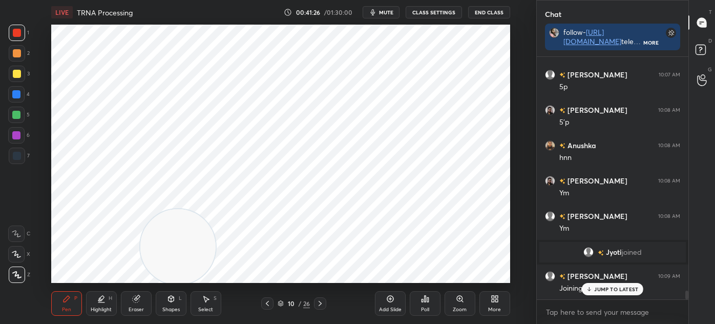
click at [13, 254] on icon at bounding box center [16, 254] width 9 height 7
click at [208, 301] on icon at bounding box center [206, 299] width 8 height 8
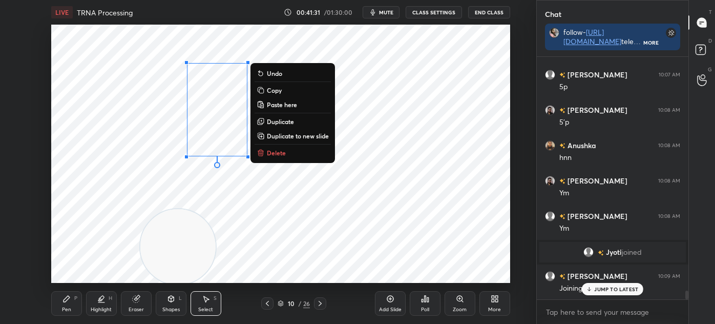
click at [288, 120] on p "Duplicate" at bounding box center [280, 121] width 27 height 8
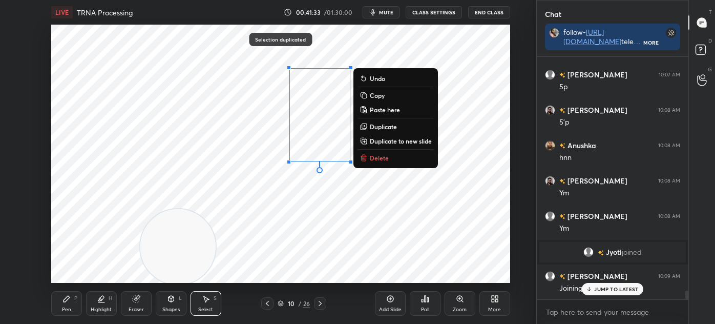
click at [63, 280] on div "0 ° Undo Copy Paste here Duplicate Duplicate to new slide Delete" at bounding box center [280, 154] width 459 height 258
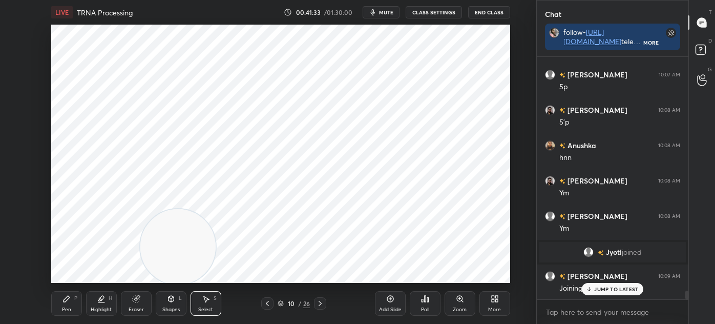
click at [66, 307] on div "Pen" at bounding box center [66, 309] width 9 height 5
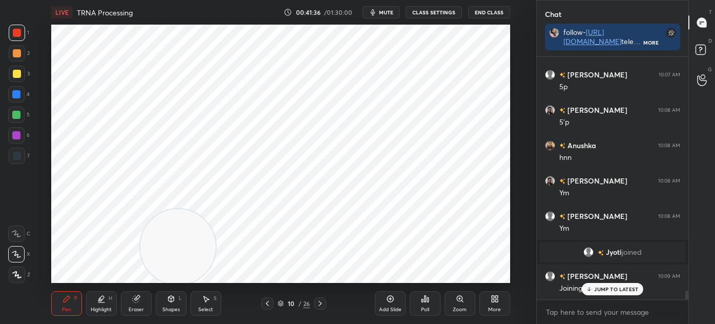
click at [457, 300] on icon at bounding box center [460, 299] width 6 height 6
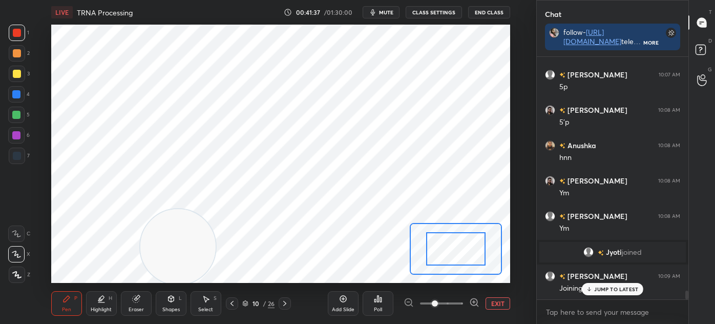
click at [473, 296] on div "Add Slide Poll EXIT" at bounding box center [419, 303] width 182 height 57
click at [479, 295] on div "Add Slide Poll EXIT" at bounding box center [419, 303] width 182 height 57
click at [473, 297] on div "Add Slide Poll EXIT" at bounding box center [419, 303] width 182 height 57
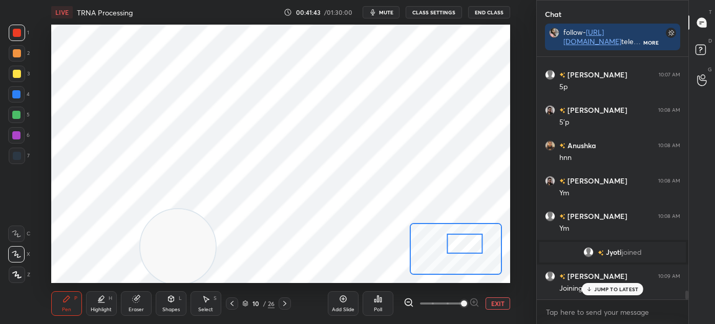
click at [76, 300] on div "P" at bounding box center [75, 298] width 3 height 5
click at [14, 227] on div at bounding box center [16, 233] width 16 height 16
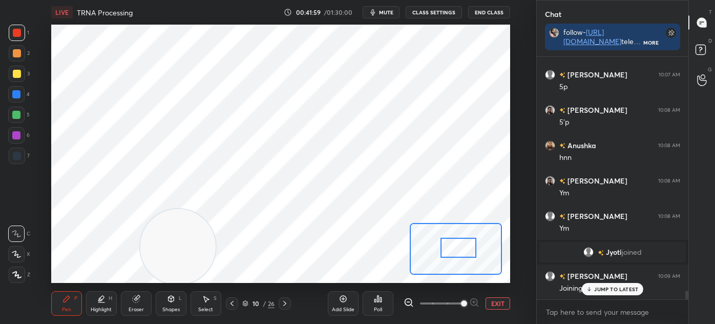
click at [12, 98] on div at bounding box center [16, 94] width 16 height 16
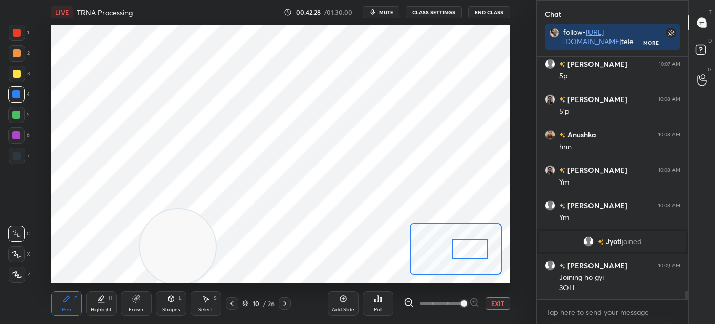
click at [485, 297] on div "EXIT" at bounding box center [457, 303] width 107 height 12
click at [490, 291] on div "Add Slide Poll EXIT" at bounding box center [419, 303] width 182 height 57
click at [501, 302] on button "EXIT" at bounding box center [498, 303] width 25 height 12
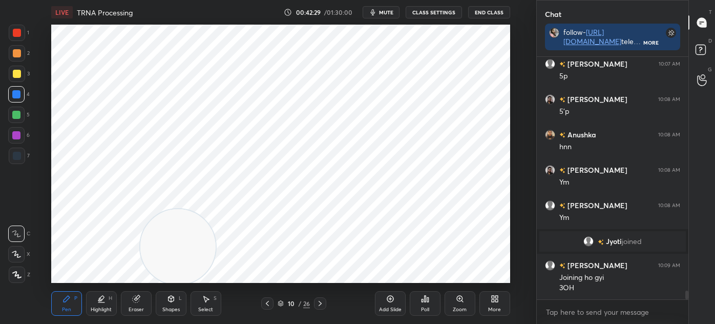
click at [507, 309] on div "More" at bounding box center [495, 303] width 31 height 25
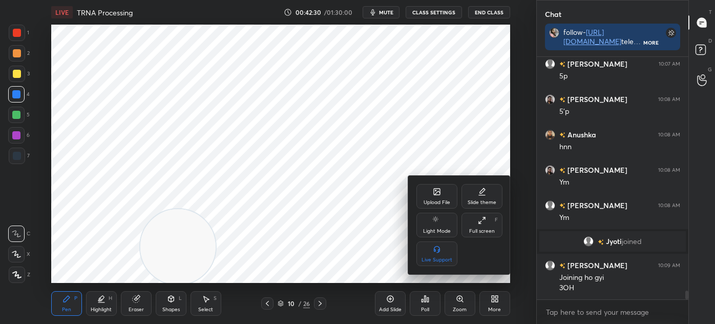
click at [349, 256] on div at bounding box center [357, 162] width 715 height 324
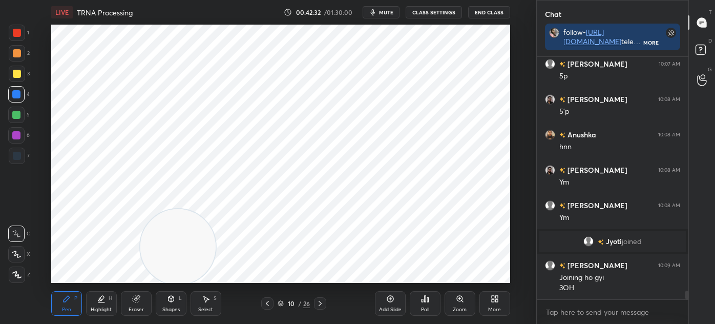
click at [65, 305] on div "Pen P" at bounding box center [66, 303] width 31 height 25
click at [17, 139] on div at bounding box center [16, 135] width 8 height 8
click at [217, 311] on div "Select S" at bounding box center [206, 303] width 31 height 25
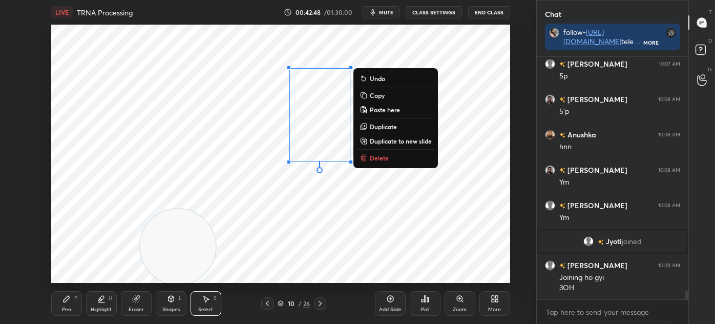
click at [287, 182] on div "0 ° Undo Copy Paste here Duplicate Duplicate to new slide Delete" at bounding box center [280, 154] width 459 height 258
click at [396, 126] on p "Duplicate" at bounding box center [383, 126] width 27 height 8
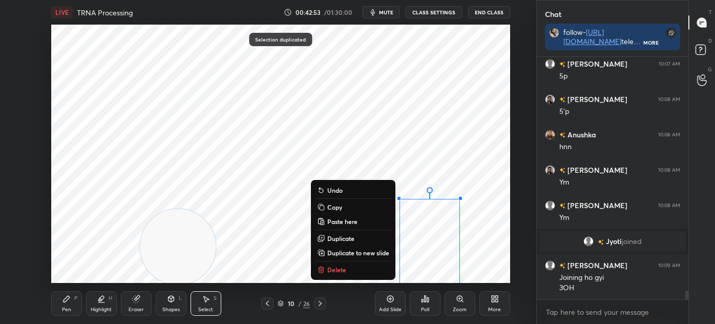
click at [251, 266] on div "0 ° Undo Copy Paste here Duplicate Duplicate to new slide Delete" at bounding box center [280, 154] width 459 height 258
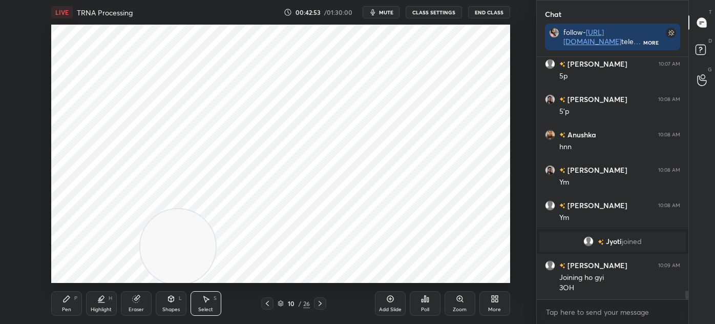
click at [136, 304] on div "Eraser" at bounding box center [136, 303] width 31 height 25
click at [78, 317] on div "Pen P Highlight H Eraser Shapes L Select S 10 / 26 Add Slide Poll Zoom More" at bounding box center [280, 303] width 459 height 41
click at [67, 317] on div "Pen P Highlight H Eraser Shapes L Select S 10 / 26 Add Slide Poll Zoom More" at bounding box center [280, 303] width 459 height 41
click at [61, 293] on div "Pen P" at bounding box center [66, 303] width 31 height 25
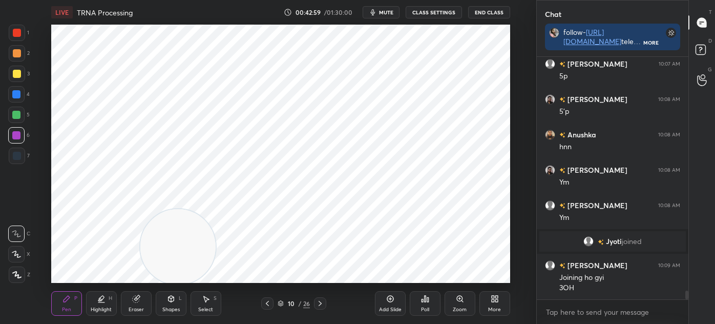
click at [64, 301] on icon at bounding box center [67, 299] width 6 height 6
click at [16, 162] on div at bounding box center [17, 156] width 16 height 16
click at [18, 248] on div at bounding box center [16, 254] width 16 height 16
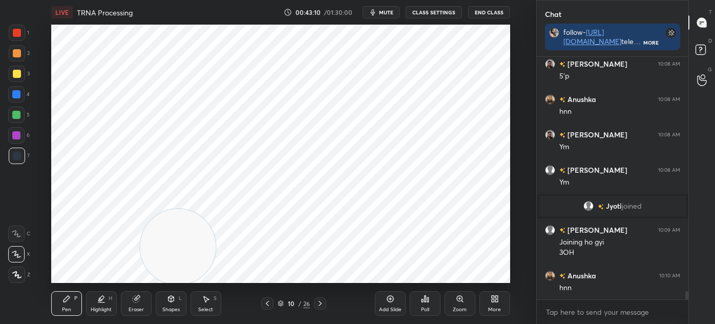
scroll to position [6734, 0]
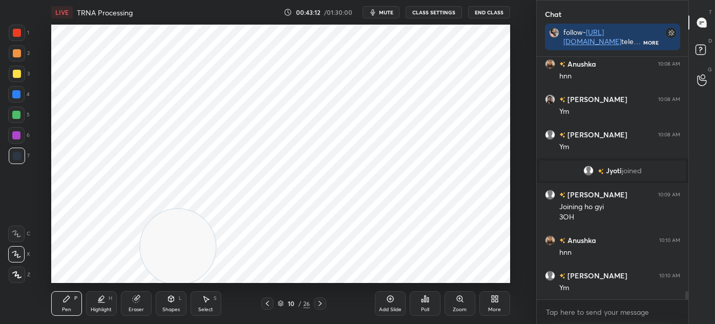
click at [319, 304] on icon at bounding box center [320, 303] width 8 height 8
click at [321, 302] on icon at bounding box center [320, 303] width 3 height 5
click at [320, 302] on icon at bounding box center [320, 303] width 3 height 5
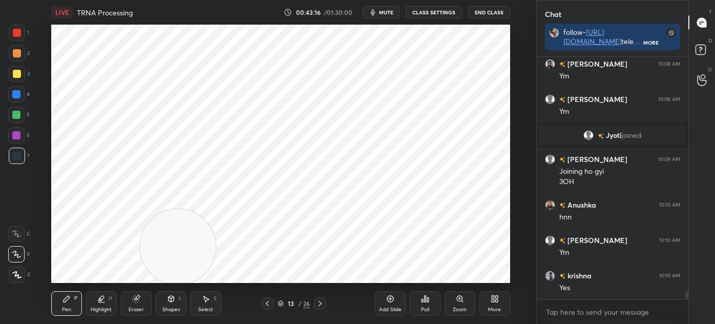
scroll to position [6804, 0]
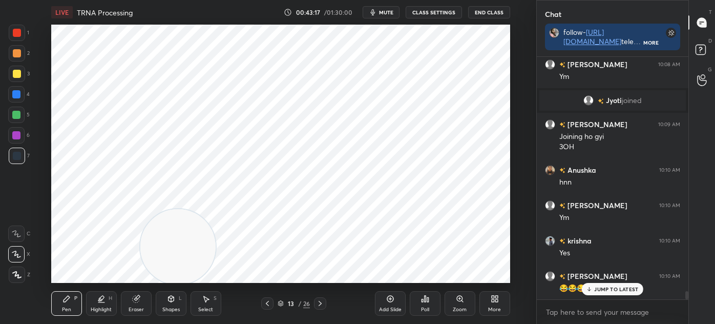
click at [209, 310] on div "Select" at bounding box center [205, 309] width 15 height 5
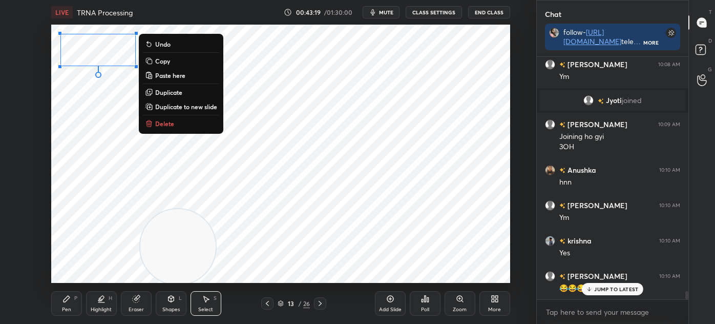
click at [183, 125] on button "Delete" at bounding box center [181, 123] width 76 height 12
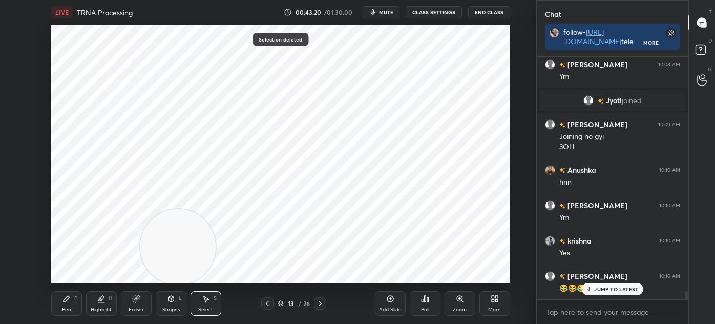
click at [63, 303] on div "Pen P" at bounding box center [66, 303] width 31 height 25
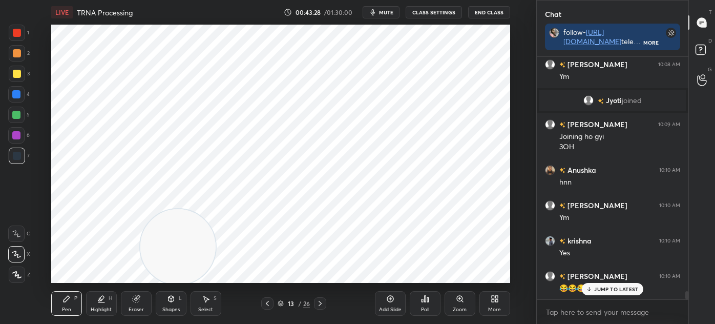
scroll to position [6840, 0]
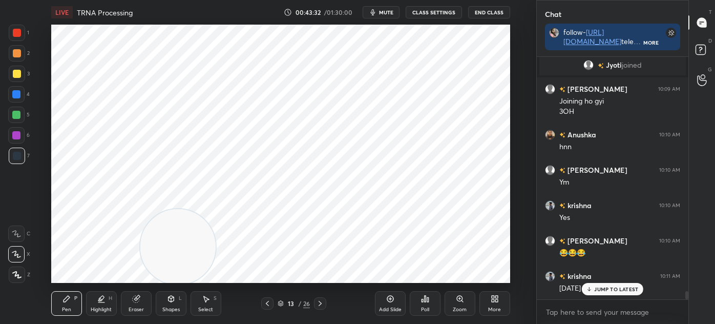
click at [173, 305] on div "Shapes L" at bounding box center [171, 303] width 31 height 25
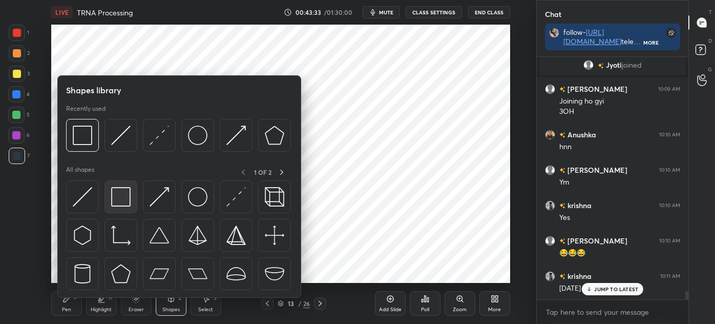
click at [111, 200] on img at bounding box center [120, 196] width 19 height 19
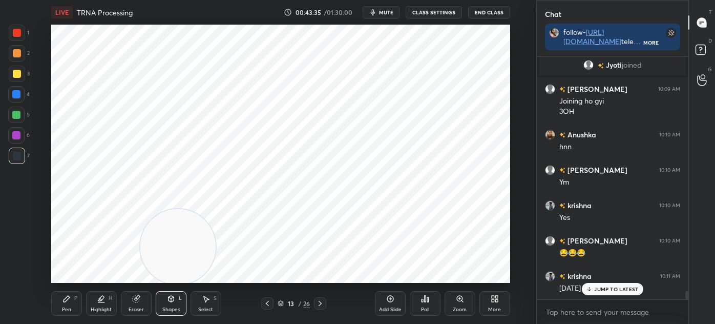
click at [68, 305] on div "Pen P" at bounding box center [66, 303] width 31 height 25
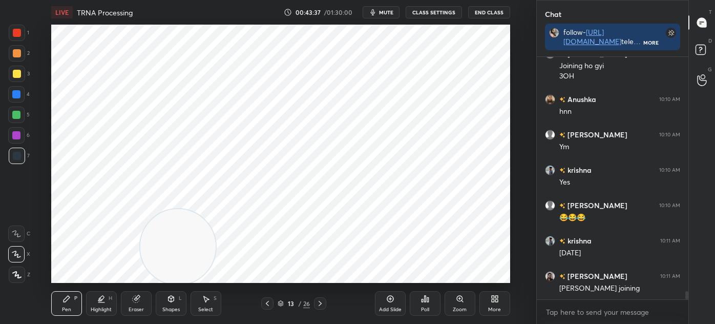
scroll to position [6911, 0]
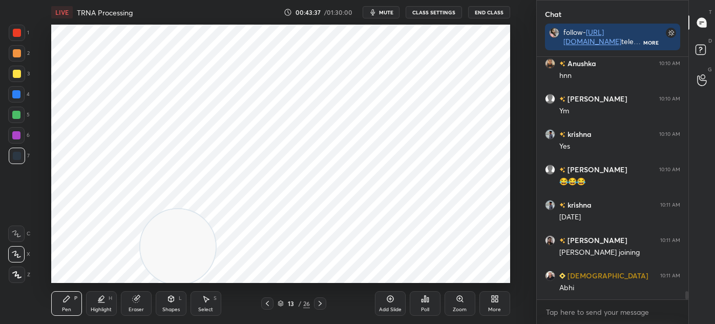
click at [210, 301] on div "Select S" at bounding box center [206, 303] width 31 height 25
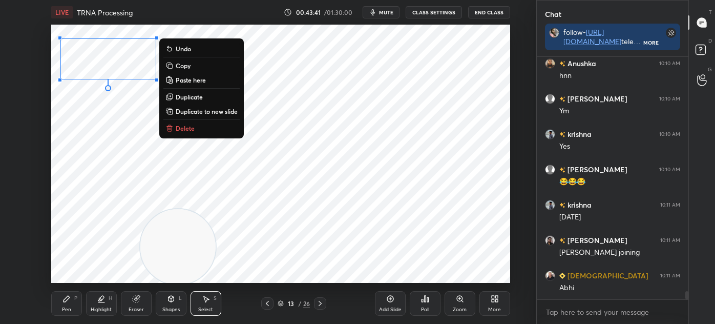
click at [91, 146] on div "0 ° Undo Copy Paste here Duplicate Duplicate to new slide Delete" at bounding box center [280, 154] width 459 height 258
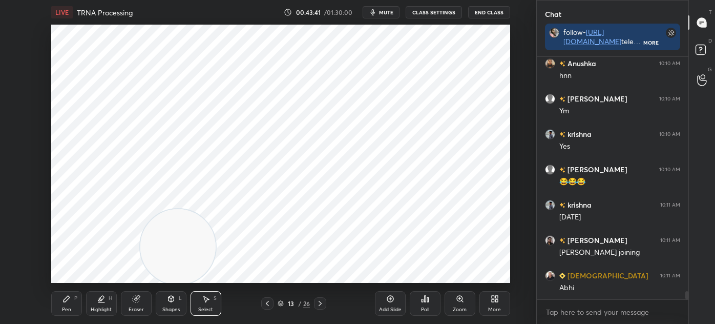
click at [71, 305] on div "Pen P" at bounding box center [66, 303] width 31 height 25
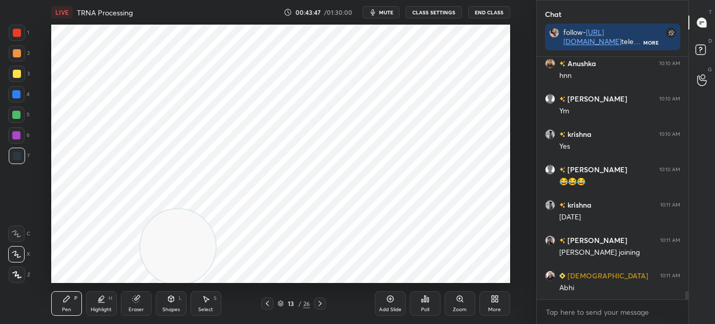
scroll to position [6946, 0]
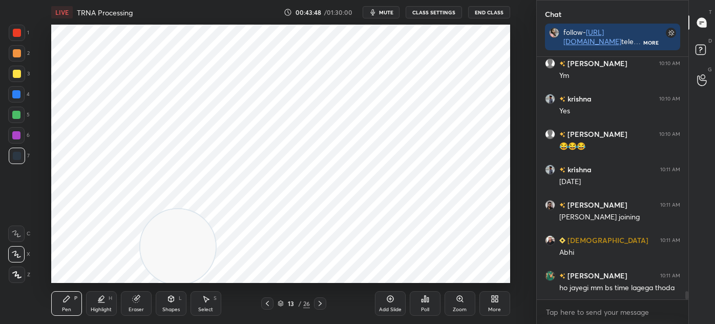
click at [181, 308] on div "Shapes L" at bounding box center [171, 303] width 31 height 25
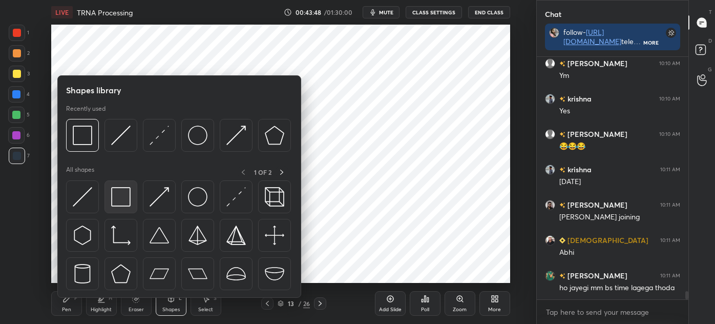
click at [123, 201] on img at bounding box center [120, 196] width 19 height 19
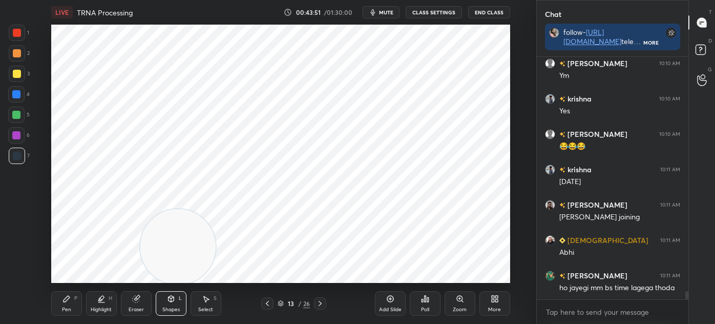
click at [69, 307] on div "Pen" at bounding box center [66, 309] width 9 height 5
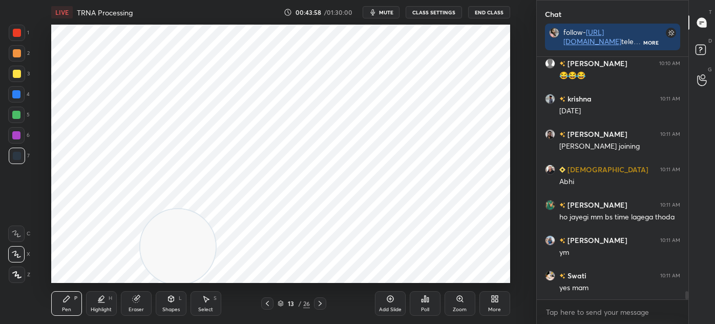
scroll to position [7052, 0]
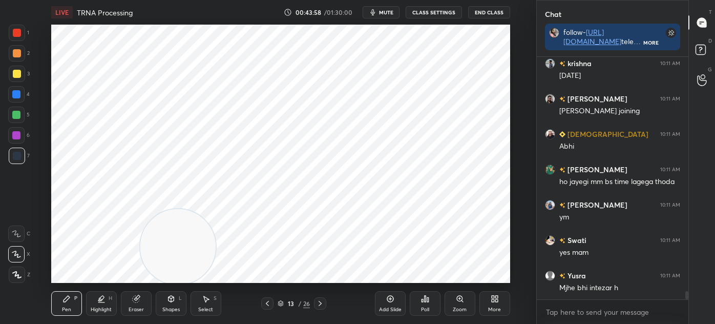
click at [20, 36] on div at bounding box center [17, 33] width 8 height 8
click at [138, 310] on div "Eraser" at bounding box center [136, 309] width 15 height 5
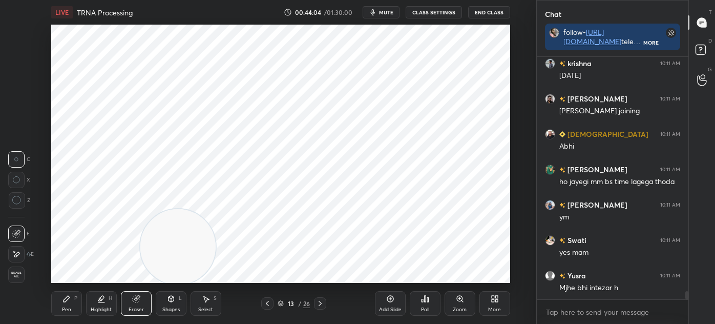
click at [70, 312] on div "Pen" at bounding box center [66, 309] width 9 height 5
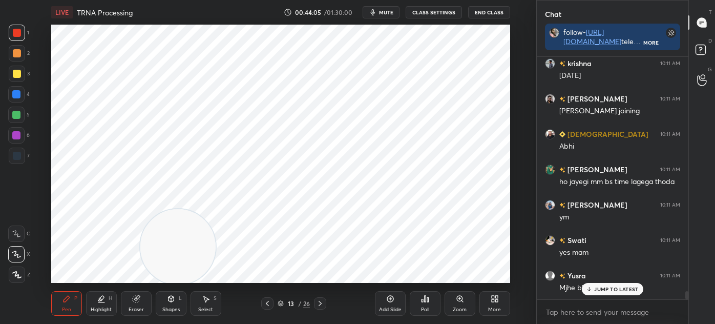
scroll to position [7087, 0]
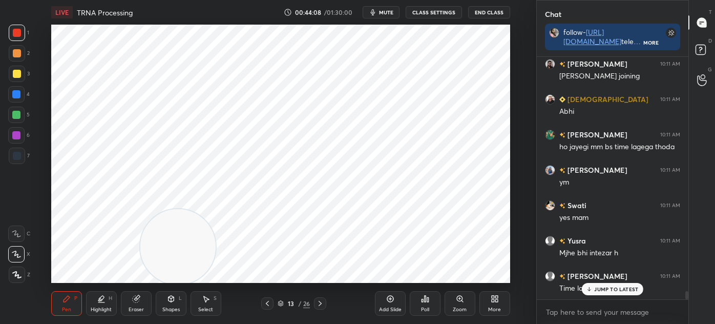
click at [20, 158] on div at bounding box center [17, 156] width 16 height 16
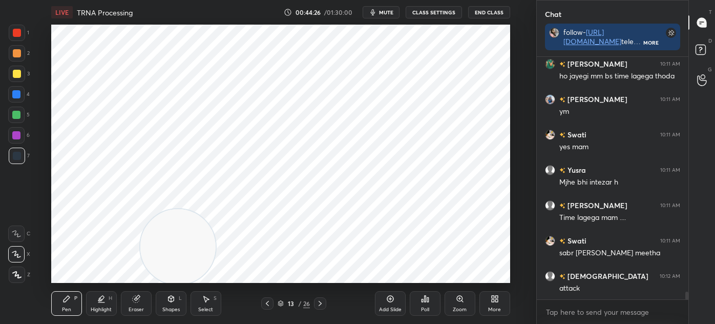
scroll to position [7194, 0]
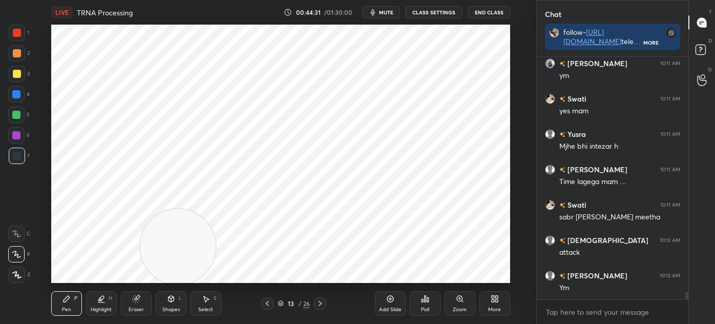
click at [168, 311] on div "Shapes" at bounding box center [170, 309] width 17 height 5
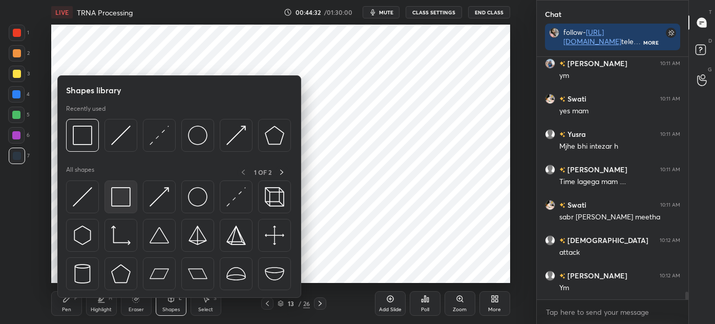
click at [120, 203] on img at bounding box center [120, 196] width 19 height 19
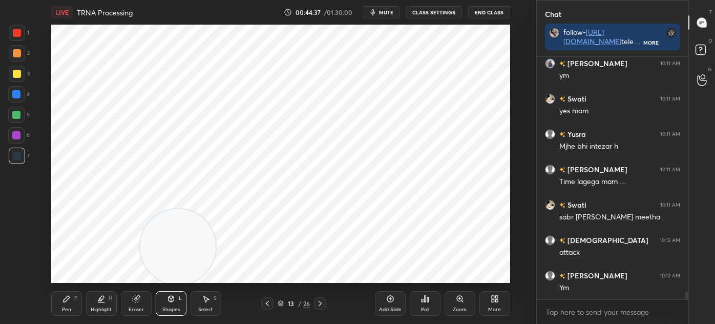
click at [72, 302] on div "Pen P" at bounding box center [66, 303] width 31 height 25
click at [187, 302] on div "Pen P Highlight H Eraser Shapes L Select S" at bounding box center [132, 303] width 162 height 25
click at [176, 308] on div "Shapes" at bounding box center [170, 309] width 17 height 5
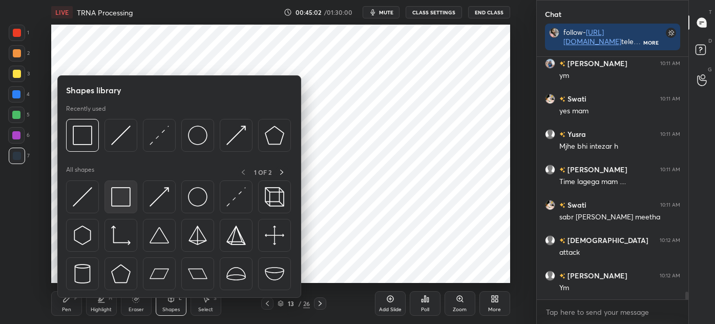
click at [122, 203] on img at bounding box center [120, 196] width 19 height 19
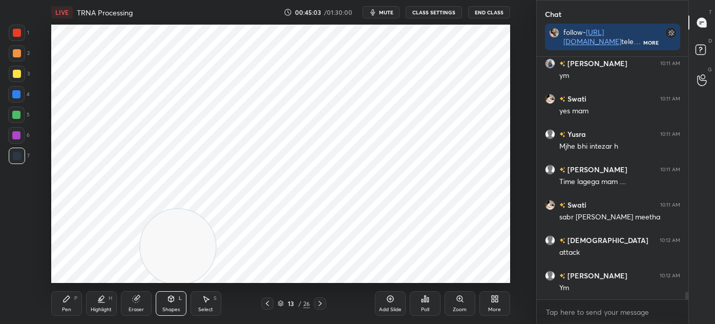
click at [19, 31] on div at bounding box center [17, 33] width 8 height 8
click at [173, 300] on icon at bounding box center [171, 299] width 6 height 6
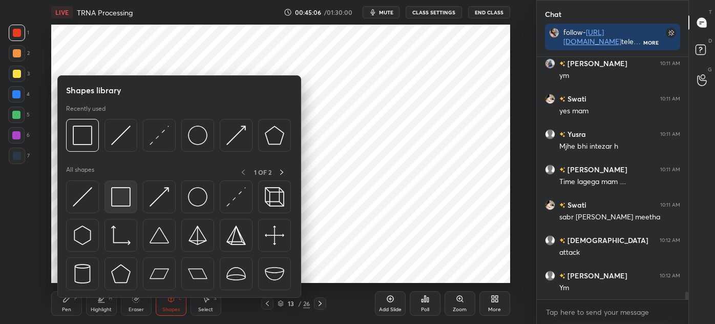
click at [120, 196] on img at bounding box center [120, 196] width 19 height 19
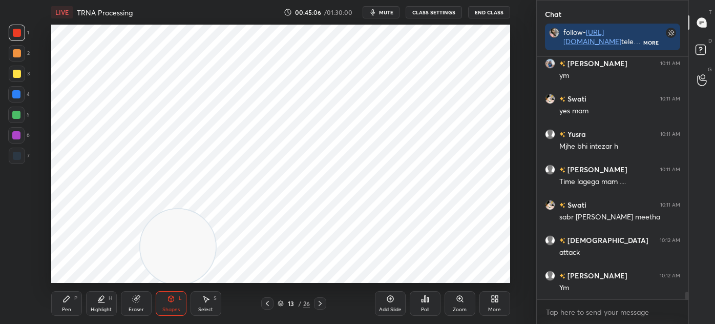
click at [22, 152] on div at bounding box center [17, 156] width 16 height 16
click at [60, 308] on div "Pen P" at bounding box center [66, 303] width 31 height 25
click at [67, 307] on div "Pen" at bounding box center [66, 309] width 9 height 5
click at [15, 40] on div at bounding box center [17, 33] width 16 height 16
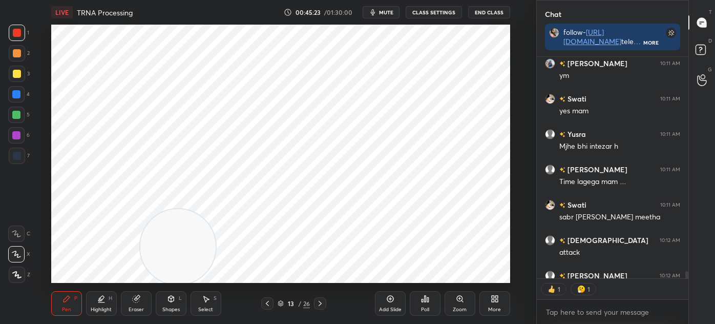
click at [15, 155] on div at bounding box center [17, 156] width 8 height 8
click at [175, 305] on div "Shapes L" at bounding box center [171, 303] width 31 height 25
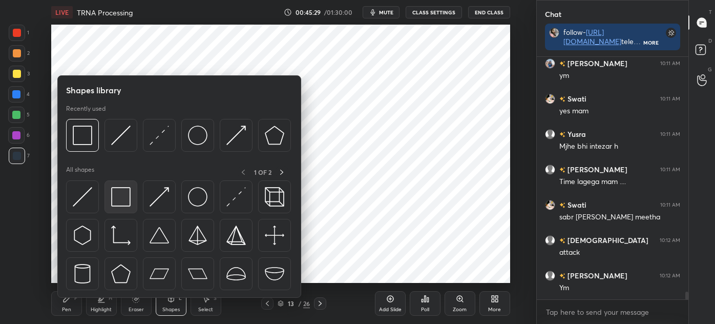
click at [124, 193] on img at bounding box center [120, 196] width 19 height 19
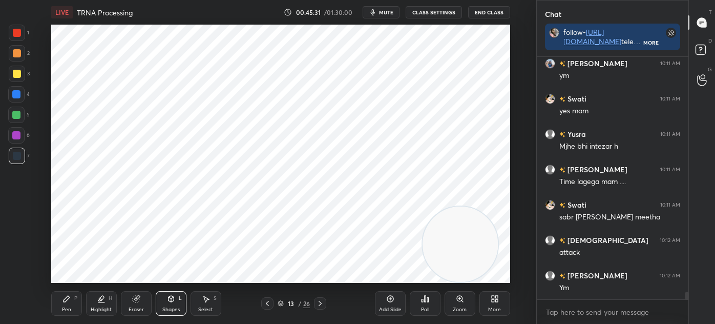
click at [69, 307] on div "Pen" at bounding box center [66, 309] width 9 height 5
click at [266, 303] on icon at bounding box center [267, 303] width 8 height 8
click at [264, 304] on icon at bounding box center [267, 303] width 8 height 8
click at [267, 303] on icon at bounding box center [267, 303] width 8 height 8
click at [268, 302] on icon at bounding box center [267, 303] width 8 height 8
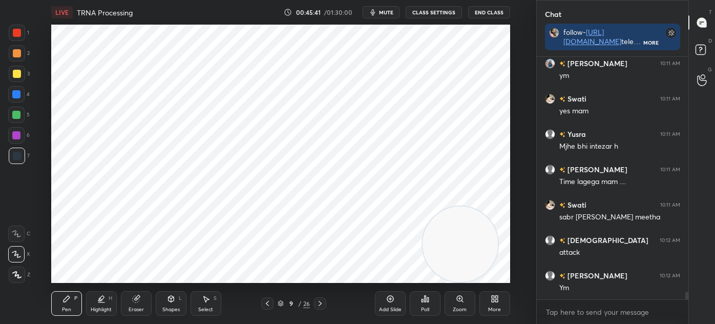
click at [268, 301] on icon at bounding box center [267, 303] width 8 height 8
click at [277, 303] on div "8 / 26" at bounding box center [293, 303] width 65 height 12
click at [282, 303] on icon at bounding box center [281, 303] width 6 height 6
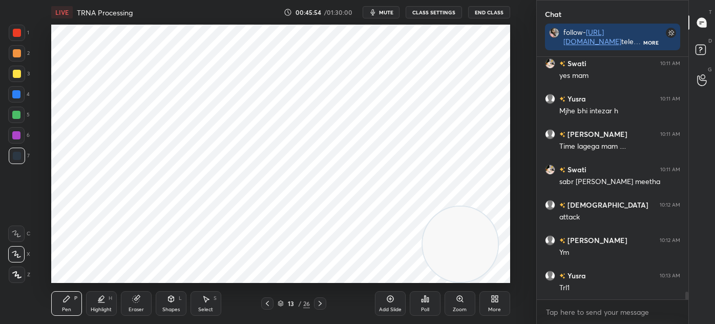
scroll to position [7254, 0]
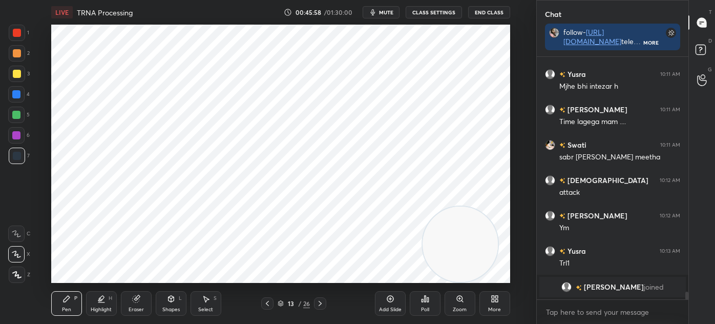
click at [169, 308] on div "Shapes" at bounding box center [170, 309] width 17 height 5
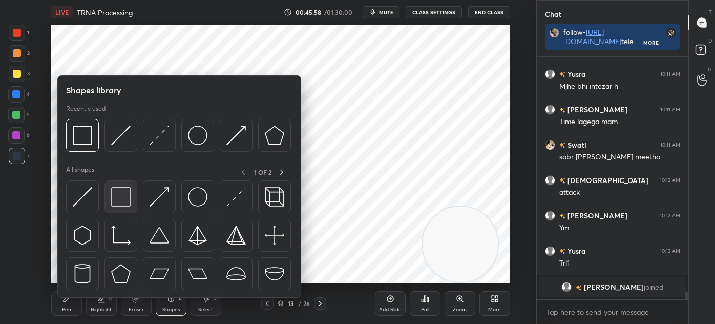
click at [120, 202] on img at bounding box center [120, 196] width 19 height 19
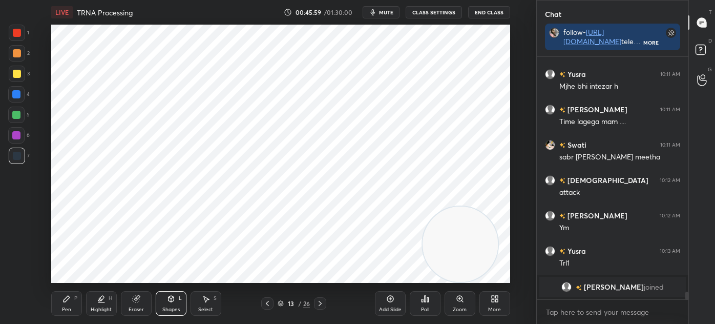
scroll to position [7124, 0]
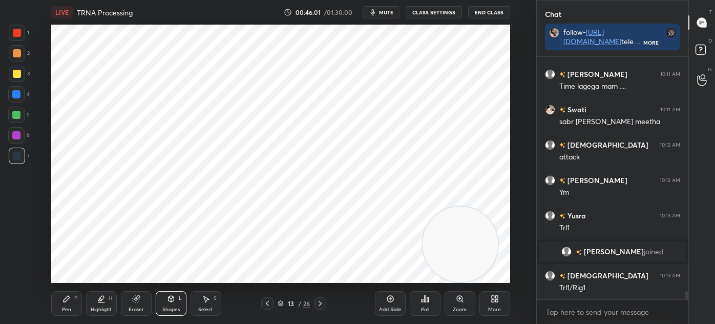
click at [279, 302] on icon at bounding box center [280, 302] width 5 height 3
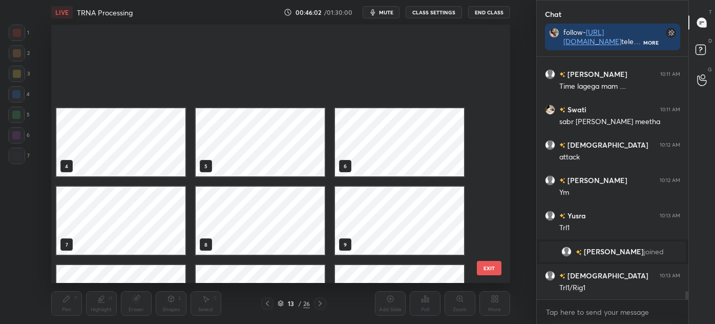
scroll to position [255, 454]
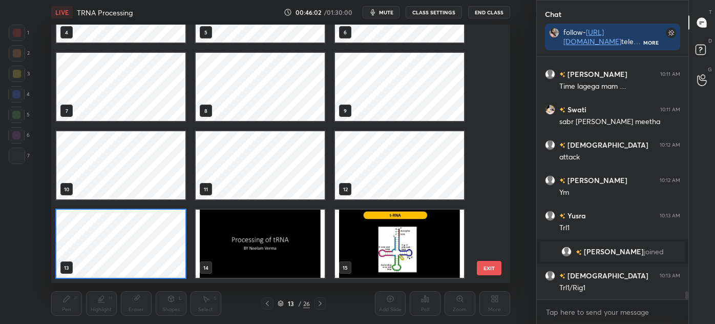
click at [284, 303] on div "13 / 26" at bounding box center [294, 303] width 32 height 9
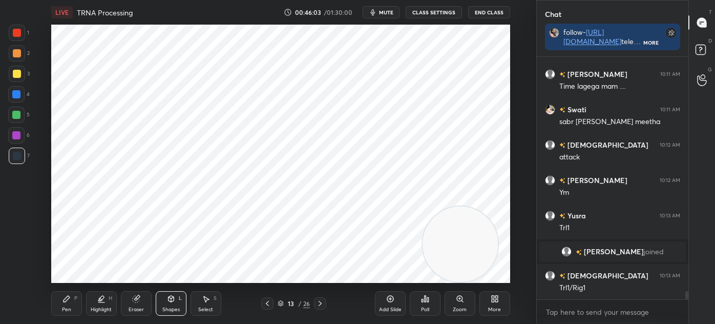
click at [280, 303] on icon at bounding box center [280, 302] width 5 height 3
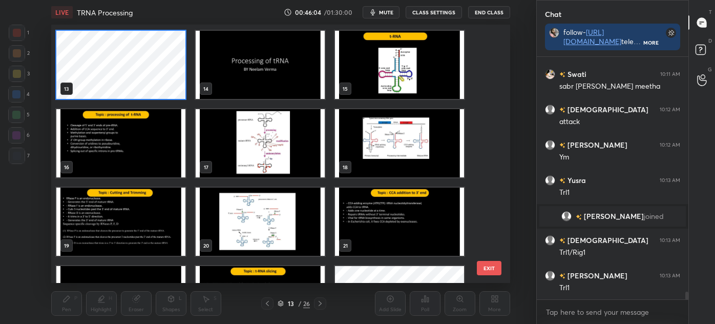
scroll to position [447, 0]
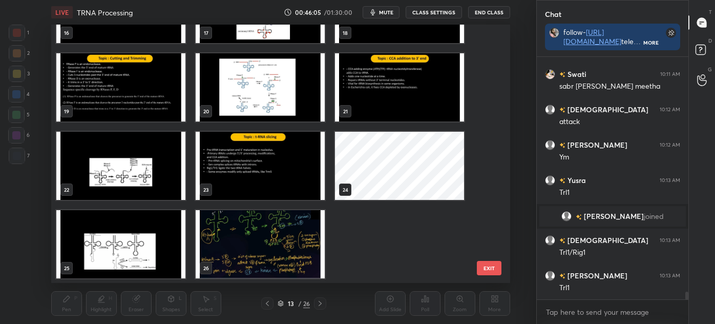
click at [257, 159] on img "grid" at bounding box center [260, 166] width 129 height 68
click at [263, 159] on img "grid" at bounding box center [260, 166] width 129 height 68
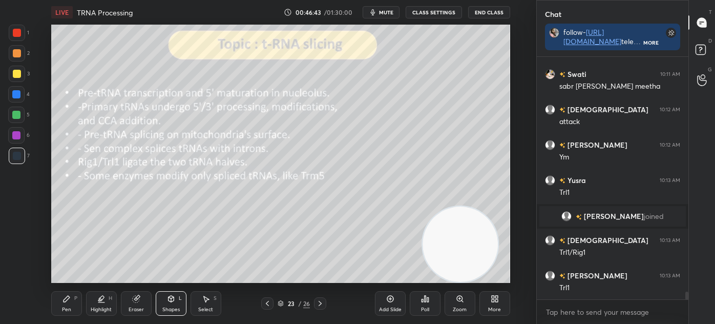
click at [283, 303] on icon at bounding box center [281, 303] width 6 height 6
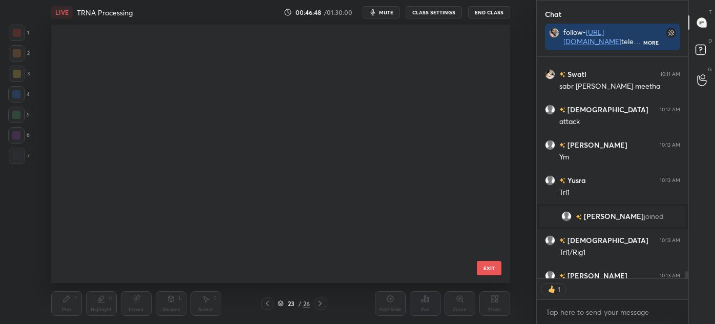
scroll to position [0, 0]
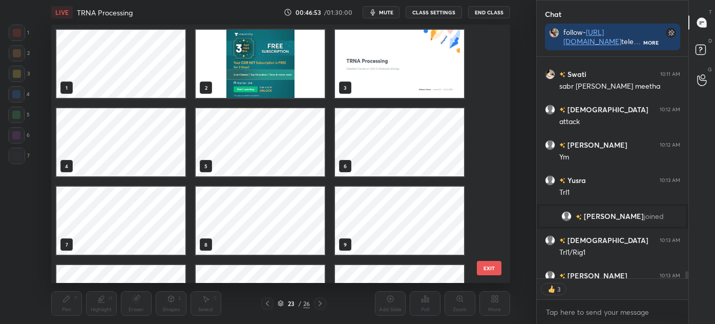
click at [493, 270] on button "EXIT" at bounding box center [489, 268] width 25 height 14
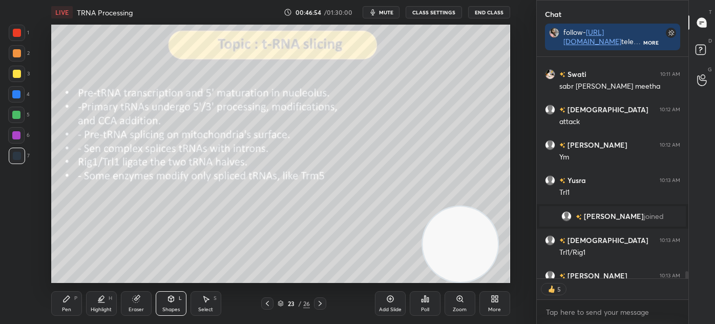
click at [281, 303] on icon at bounding box center [280, 302] width 5 height 3
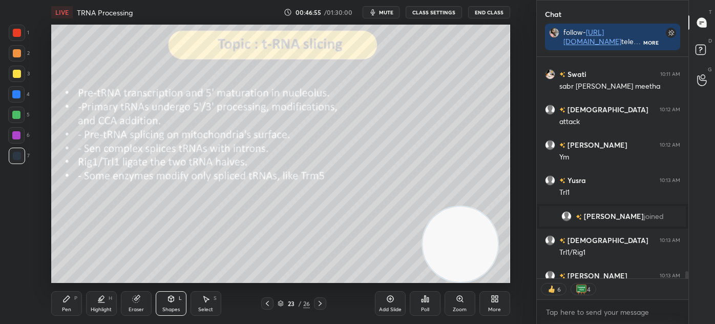
scroll to position [447, 0]
click at [289, 303] on div "23" at bounding box center [291, 303] width 10 height 6
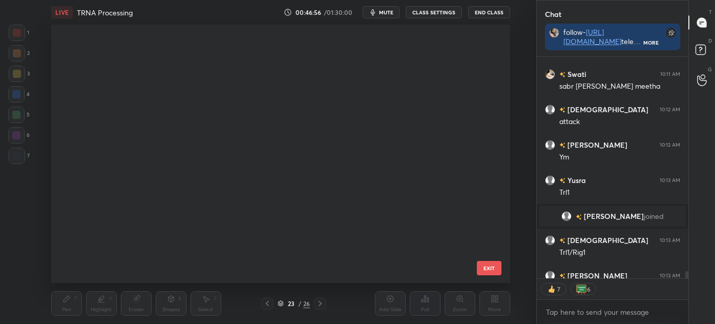
click at [281, 303] on icon at bounding box center [281, 303] width 6 height 6
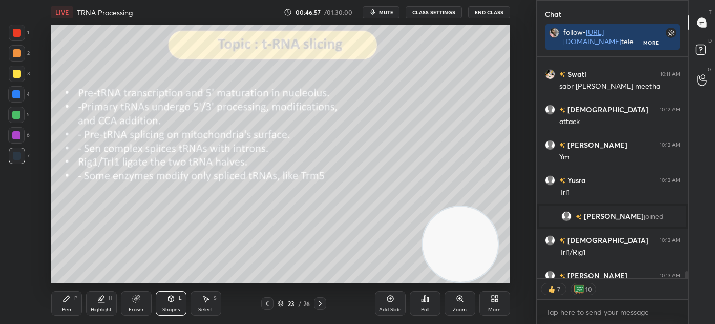
click at [282, 302] on icon at bounding box center [280, 302] width 5 height 3
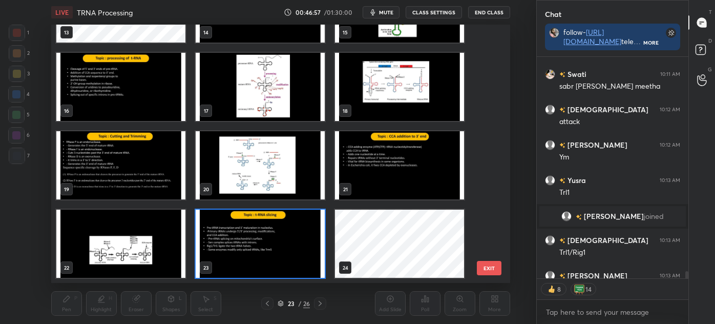
scroll to position [447, 0]
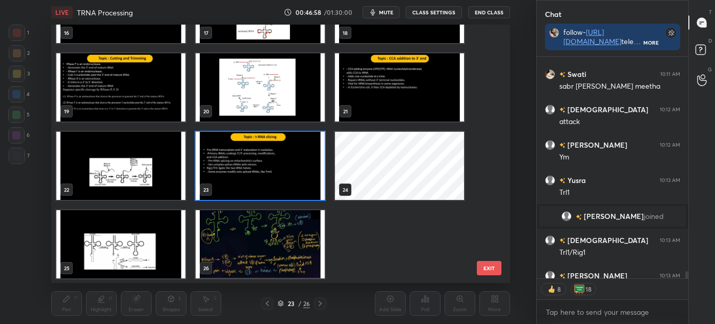
click at [277, 250] on img "grid" at bounding box center [260, 244] width 129 height 68
click at [277, 252] on img "grid" at bounding box center [260, 244] width 129 height 68
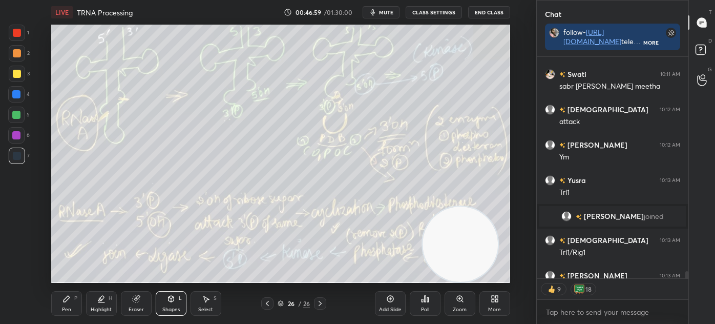
click at [500, 308] on div "More" at bounding box center [494, 309] width 13 height 5
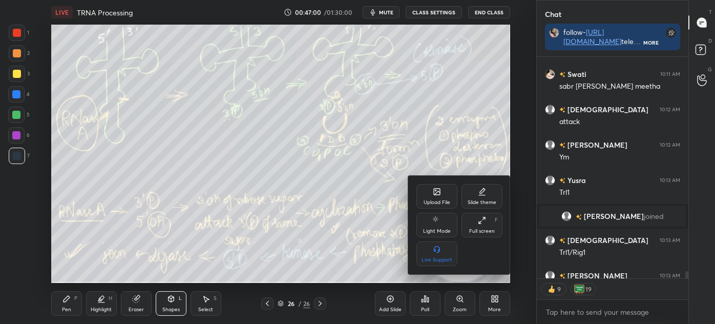
click at [433, 195] on icon at bounding box center [437, 192] width 8 height 8
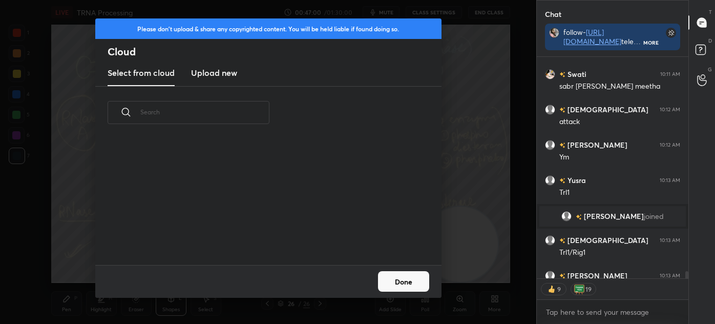
scroll to position [127, 329]
click at [221, 70] on h3 "Upload new" at bounding box center [214, 73] width 46 height 12
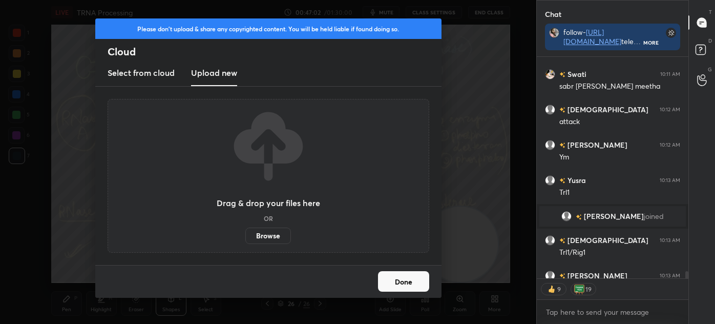
click at [267, 236] on label "Browse" at bounding box center [268, 235] width 46 height 16
click at [245, 236] on input "Browse" at bounding box center [245, 235] width 0 height 16
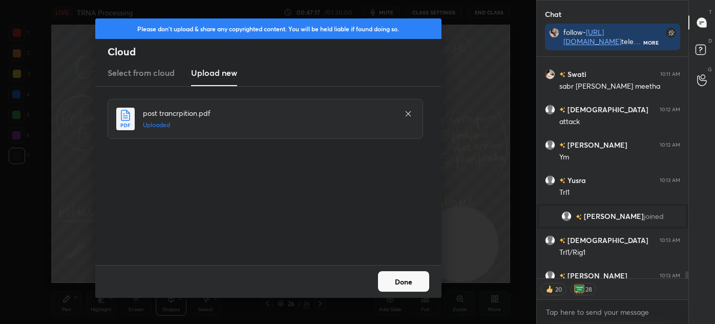
scroll to position [7180, 0]
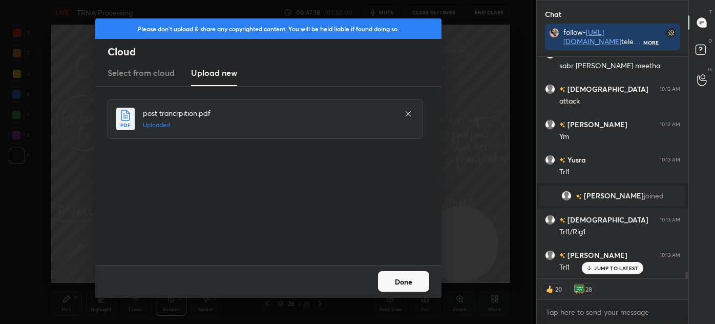
click at [408, 269] on div "Done" at bounding box center [268, 281] width 346 height 33
click at [406, 278] on button "Done" at bounding box center [403, 281] width 51 height 20
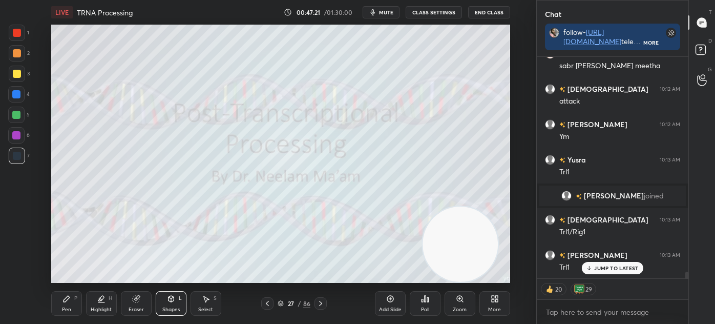
click at [280, 303] on icon at bounding box center [280, 302] width 5 height 3
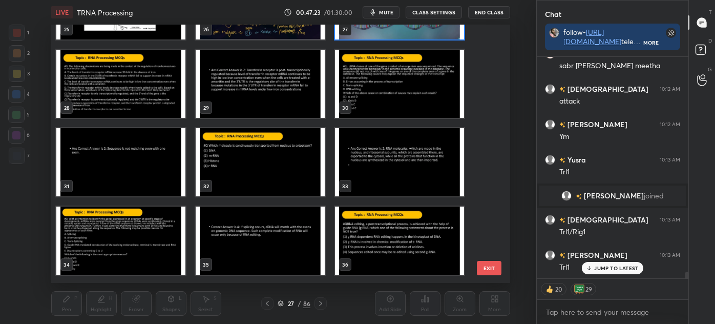
scroll to position [684, 0]
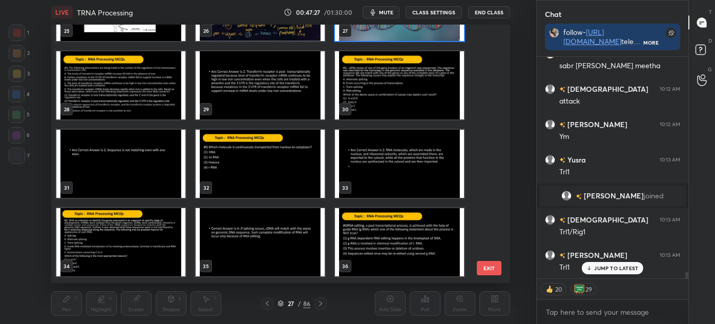
click at [271, 162] on img "grid" at bounding box center [260, 164] width 129 height 68
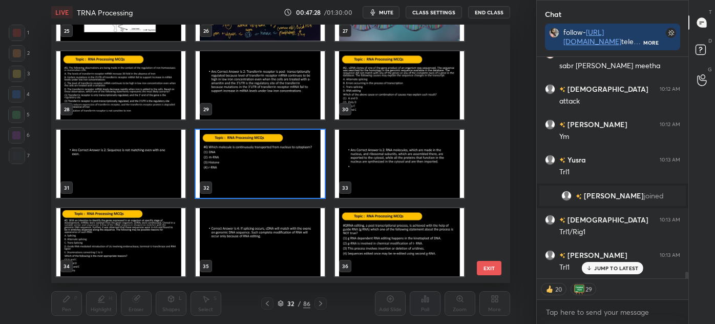
click at [270, 165] on img "grid" at bounding box center [260, 164] width 129 height 68
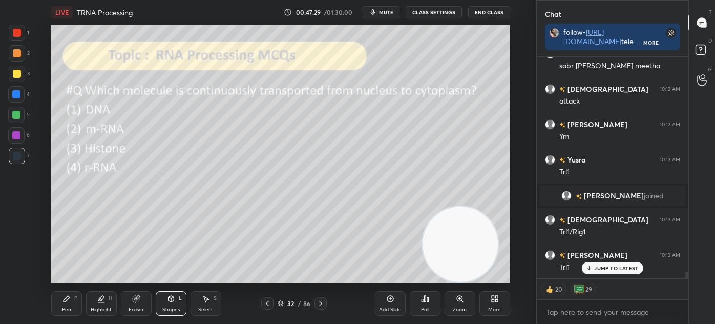
type textarea "x"
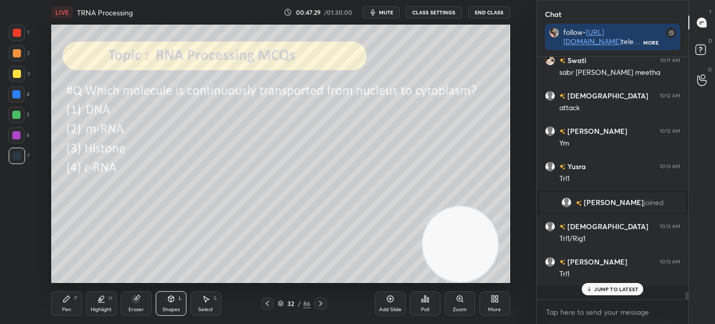
scroll to position [7159, 0]
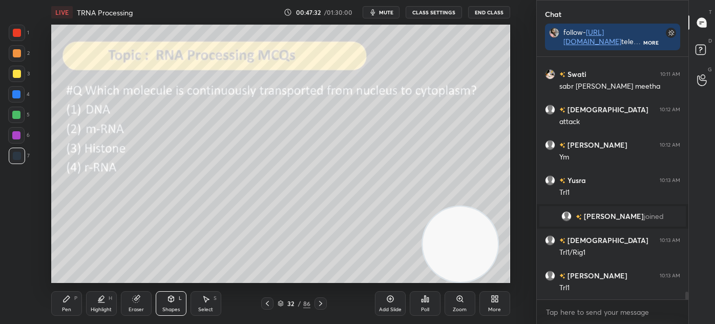
click at [431, 305] on div "Poll" at bounding box center [425, 303] width 31 height 25
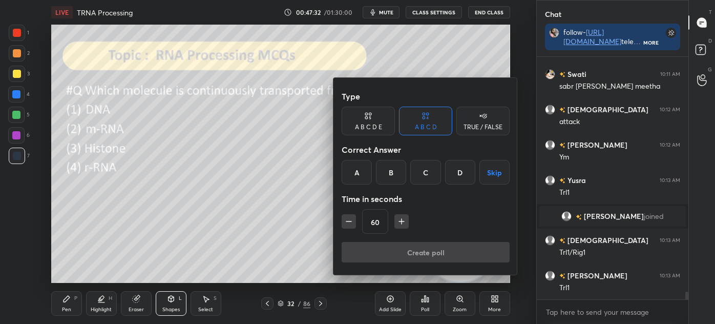
click at [390, 169] on div "B" at bounding box center [391, 172] width 30 height 25
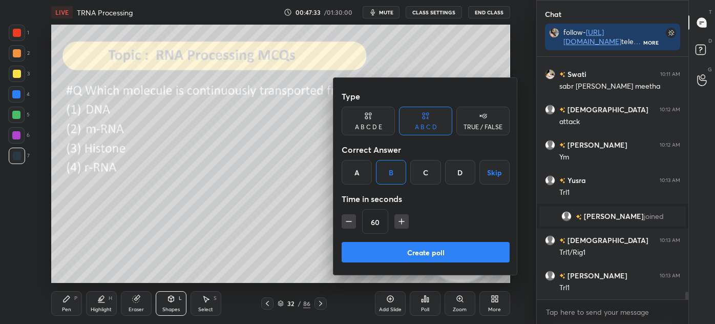
click at [345, 222] on icon "button" at bounding box center [349, 221] width 10 height 10
type input "45"
click at [397, 252] on button "Create poll" at bounding box center [426, 252] width 168 height 20
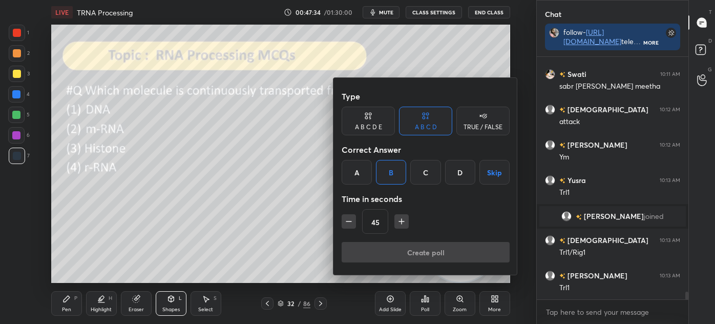
scroll to position [217, 149]
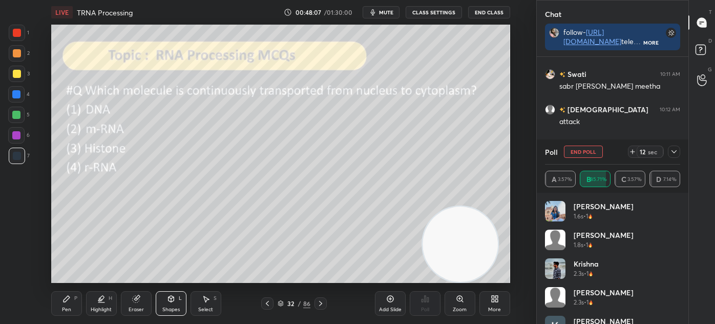
click at [676, 151] on icon at bounding box center [674, 152] width 8 height 8
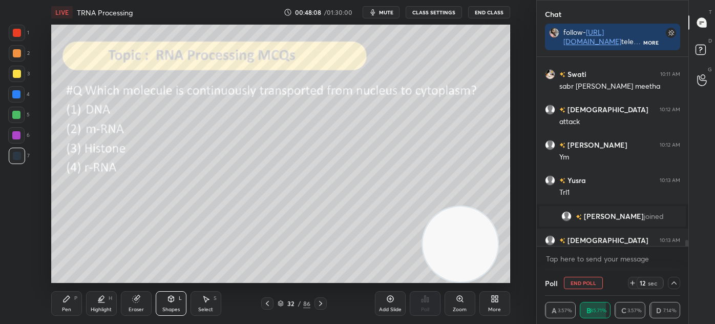
scroll to position [7213, 0]
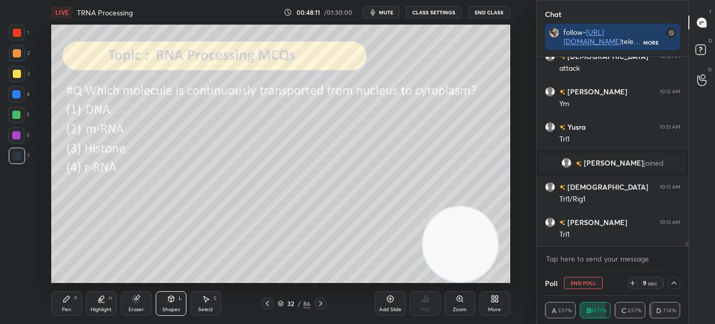
click at [11, 74] on div at bounding box center [17, 74] width 16 height 16
click at [74, 297] on div "P" at bounding box center [75, 298] width 3 height 5
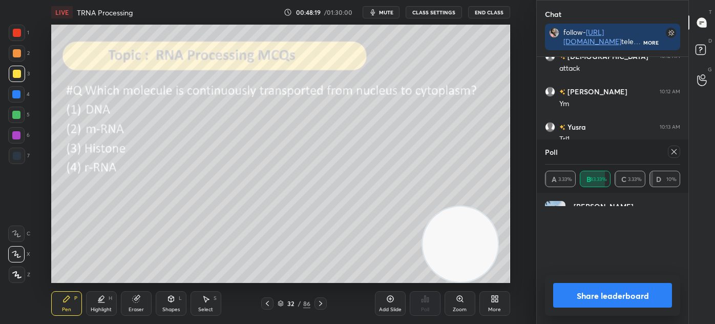
scroll to position [119, 132]
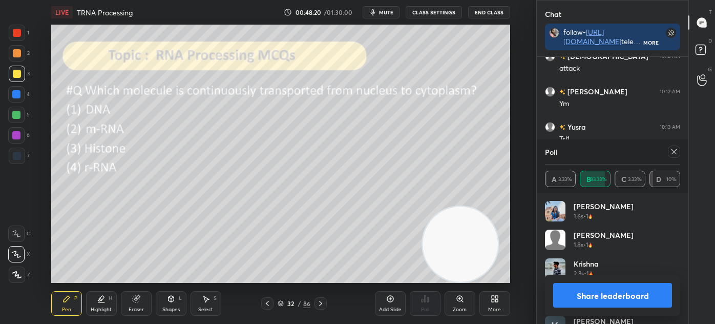
click at [320, 301] on icon at bounding box center [320, 303] width 3 height 5
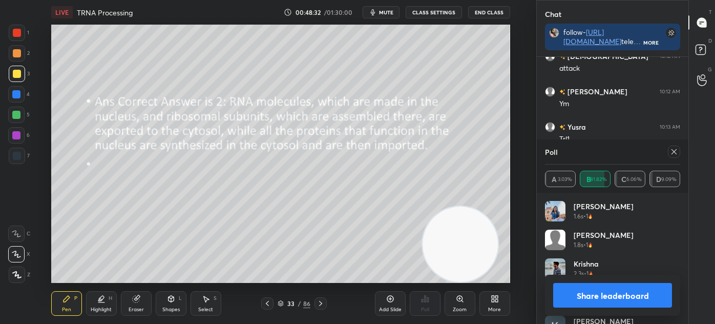
scroll to position [7248, 0]
click at [278, 305] on icon at bounding box center [281, 303] width 6 height 6
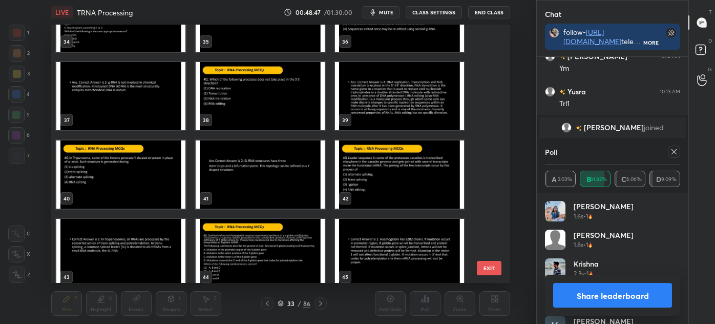
scroll to position [7258, 0]
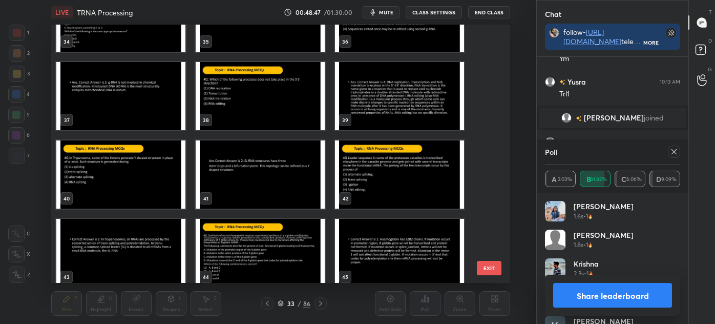
click at [123, 179] on img "grid" at bounding box center [120, 174] width 129 height 68
click at [127, 179] on img "grid" at bounding box center [120, 174] width 129 height 68
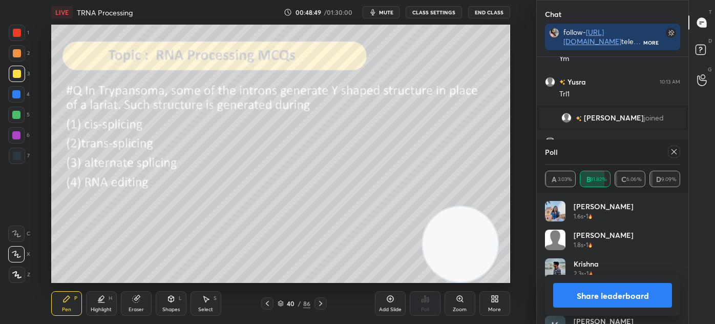
click at [673, 154] on icon at bounding box center [674, 152] width 8 height 8
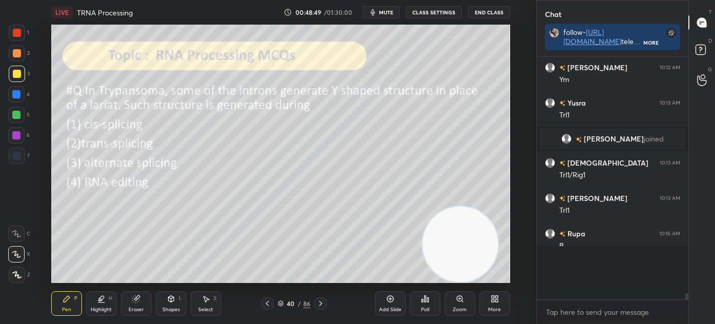
scroll to position [152, 149]
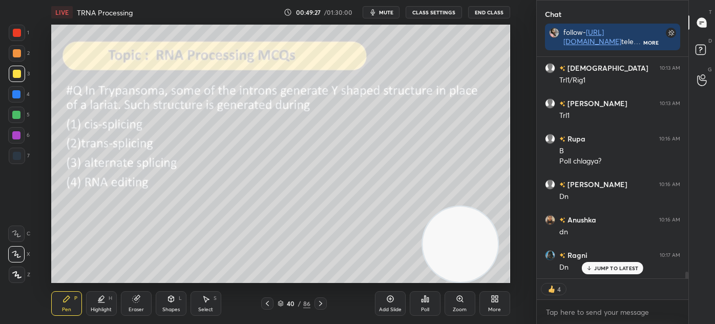
click at [426, 304] on div "Poll" at bounding box center [425, 303] width 31 height 25
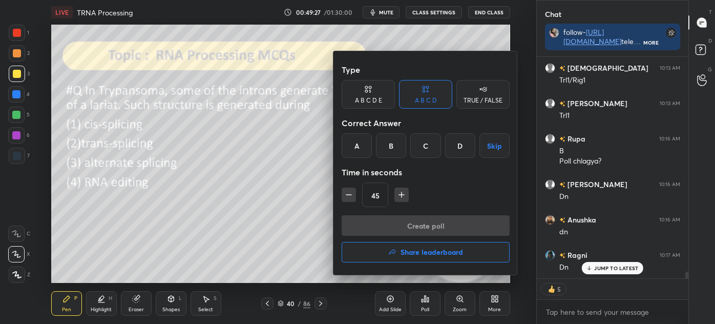
click at [396, 146] on div "B" at bounding box center [391, 145] width 30 height 25
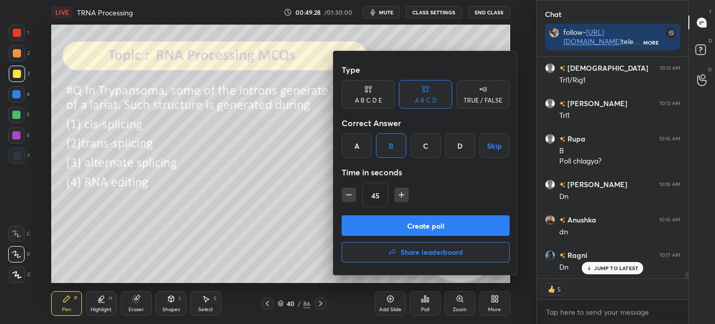
click at [407, 226] on button "Create poll" at bounding box center [426, 225] width 168 height 20
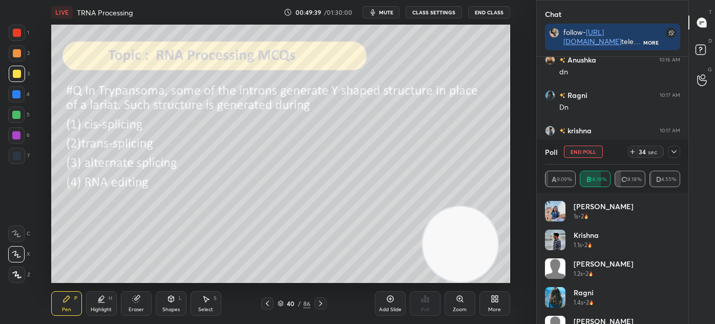
click at [673, 151] on icon at bounding box center [674, 152] width 8 height 8
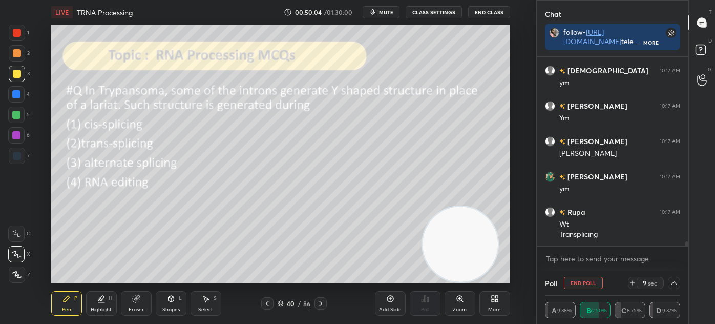
click at [278, 303] on icon at bounding box center [281, 303] width 6 height 6
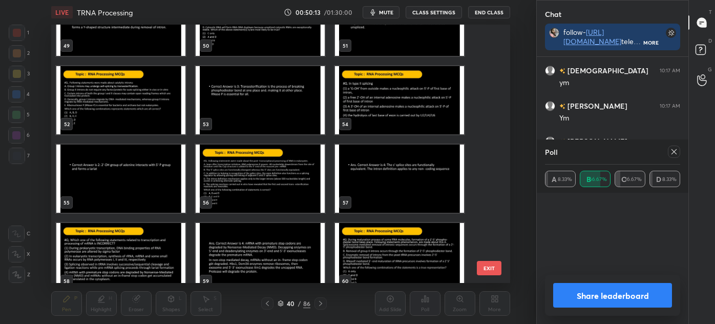
click at [383, 105] on img "grid" at bounding box center [399, 100] width 129 height 68
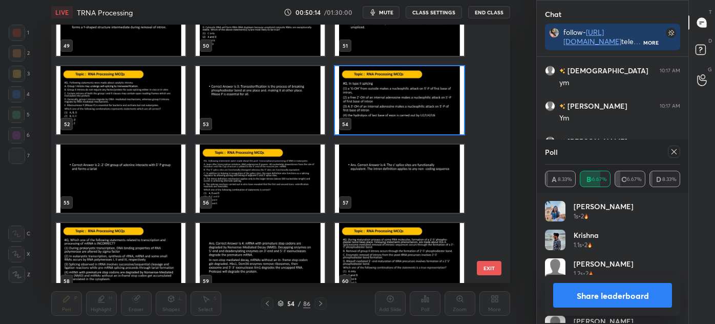
click at [385, 103] on img "grid" at bounding box center [399, 100] width 129 height 68
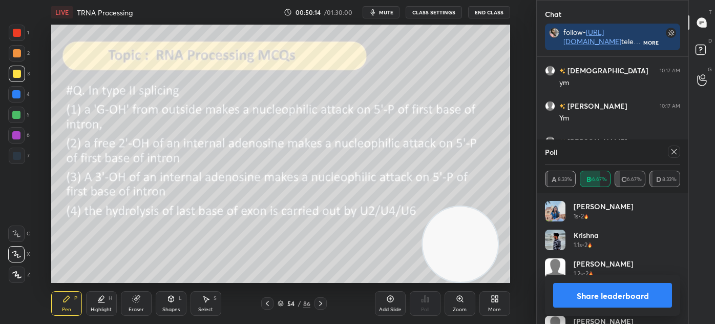
click at [384, 105] on img "grid" at bounding box center [399, 100] width 129 height 68
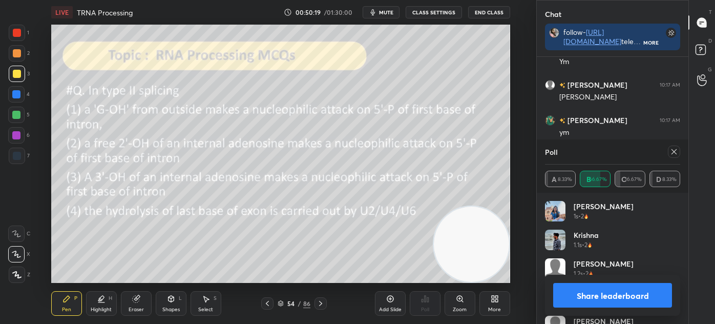
click at [677, 152] on icon at bounding box center [674, 152] width 8 height 8
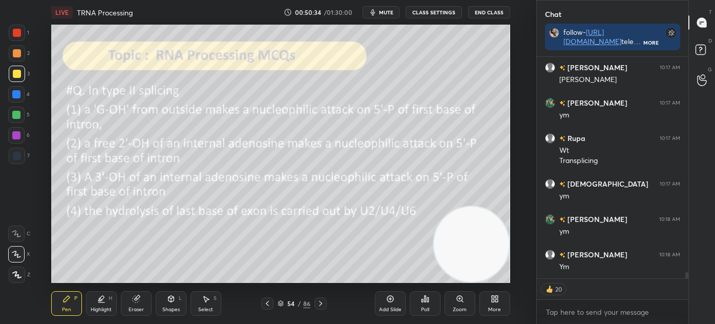
type textarea "x"
click at [278, 303] on icon at bounding box center [280, 304] width 5 height 2
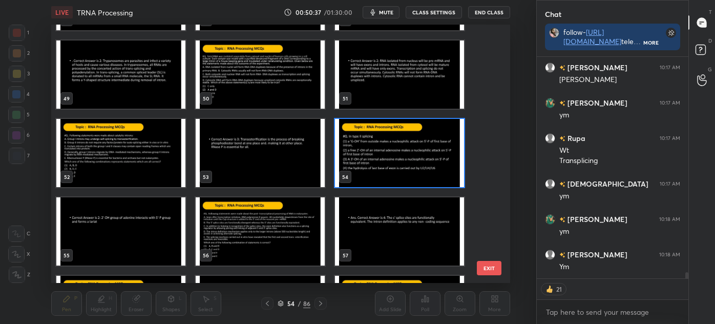
click at [374, 149] on img "grid" at bounding box center [399, 153] width 129 height 68
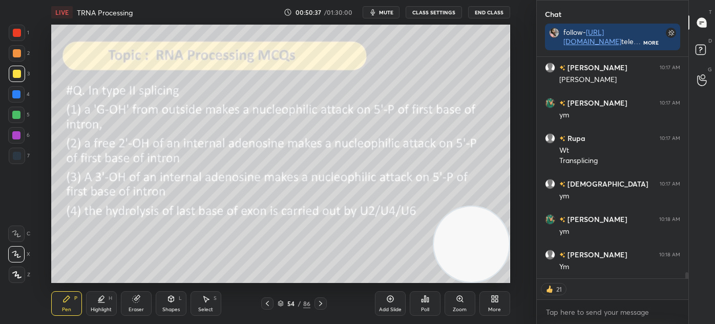
click at [379, 150] on img "grid" at bounding box center [399, 153] width 129 height 68
click at [425, 312] on div "Poll" at bounding box center [425, 309] width 8 height 5
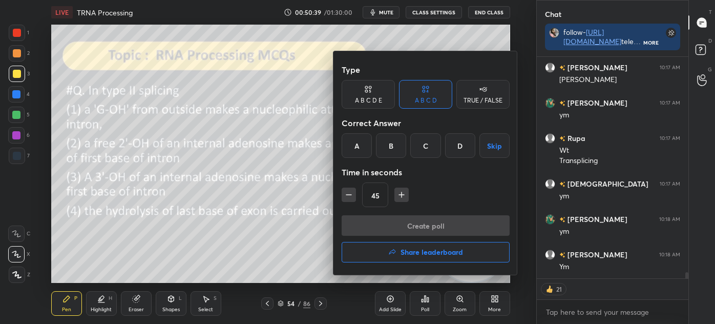
click at [398, 141] on div "B" at bounding box center [391, 145] width 30 height 25
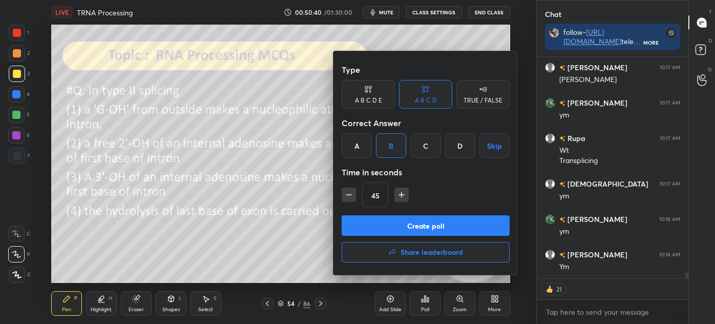
click at [407, 197] on button "button" at bounding box center [402, 195] width 14 height 14
type input "60"
click at [444, 228] on button "Create poll" at bounding box center [426, 225] width 168 height 20
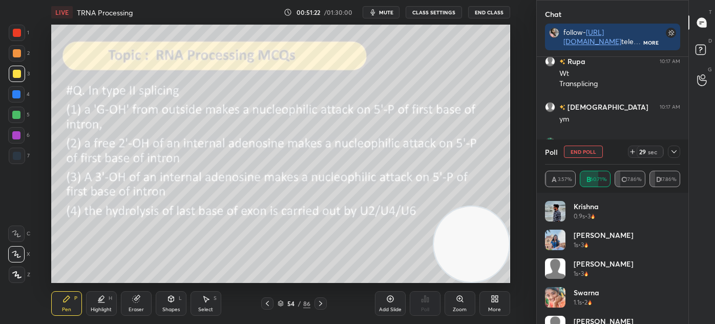
scroll to position [7773, 0]
click at [676, 150] on icon at bounding box center [674, 152] width 8 height 8
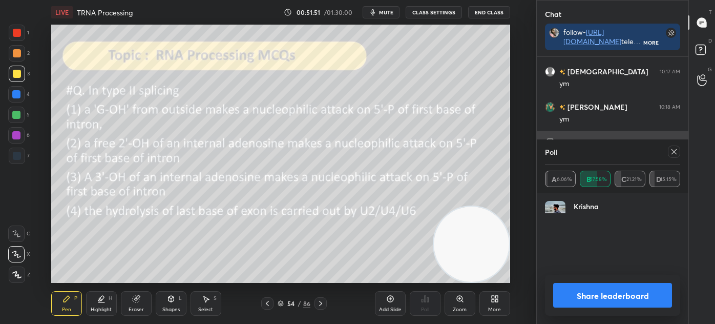
scroll to position [9, 132]
click at [675, 153] on icon at bounding box center [674, 151] width 5 height 5
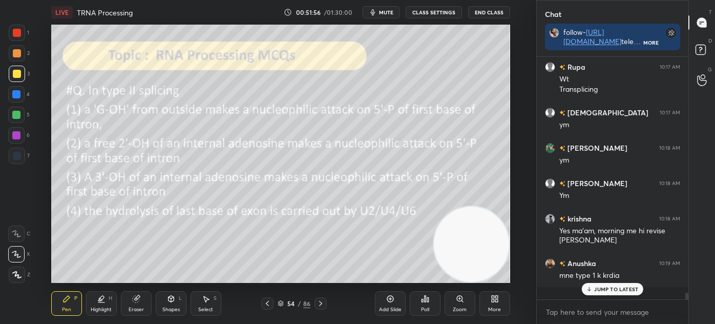
scroll to position [4, 3]
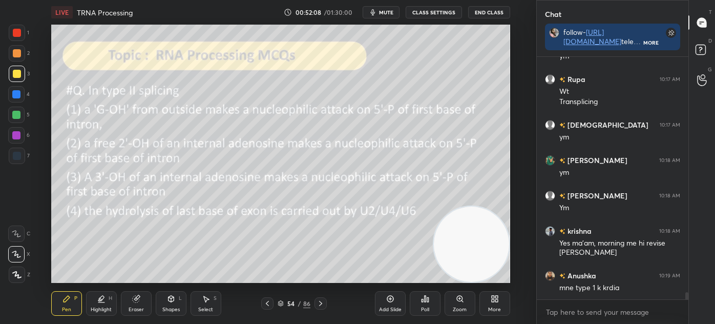
click at [279, 303] on icon at bounding box center [280, 302] width 5 height 3
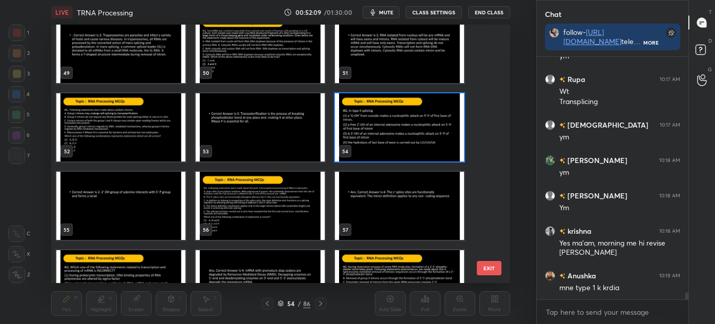
scroll to position [1267, 0]
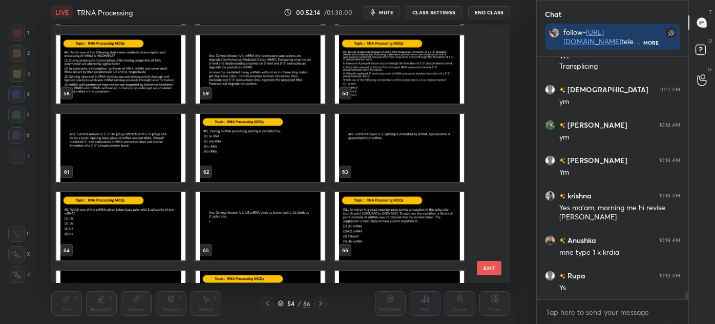
click at [272, 150] on img "grid" at bounding box center [260, 148] width 129 height 68
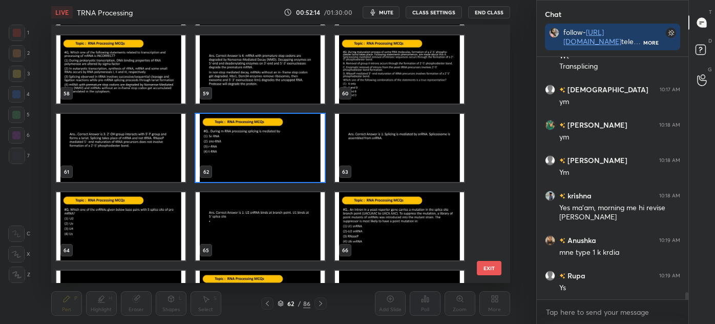
click at [277, 150] on img "grid" at bounding box center [260, 148] width 129 height 68
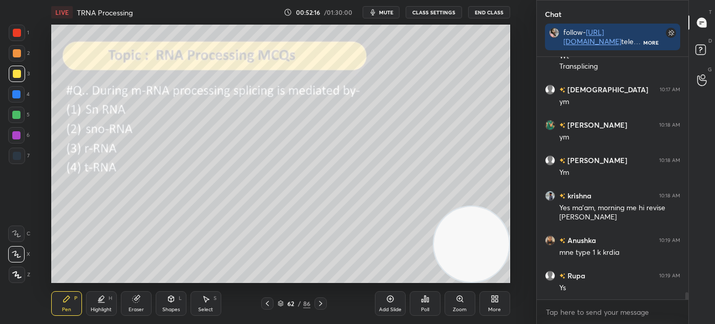
click at [422, 303] on icon at bounding box center [425, 299] width 8 height 8
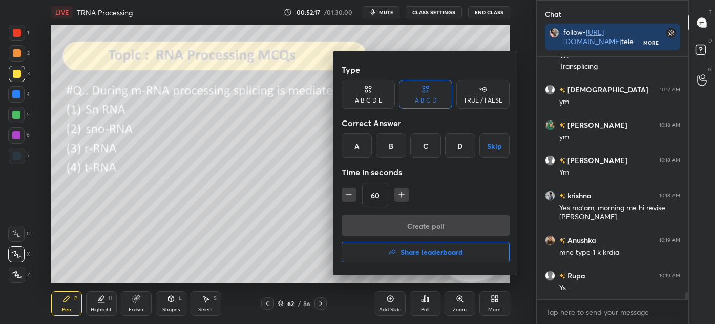
click at [361, 146] on div "A" at bounding box center [357, 145] width 30 height 25
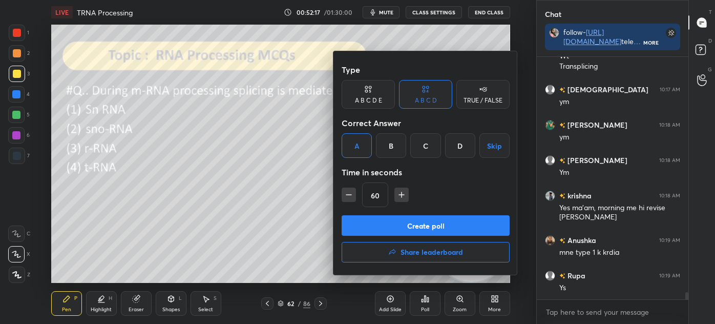
click at [398, 224] on button "Create poll" at bounding box center [426, 225] width 168 height 20
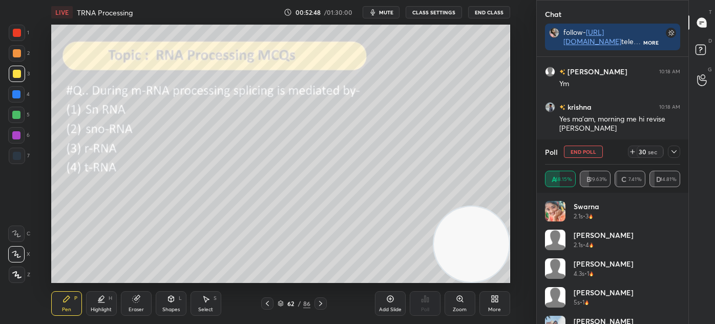
click at [674, 150] on icon at bounding box center [674, 152] width 8 height 8
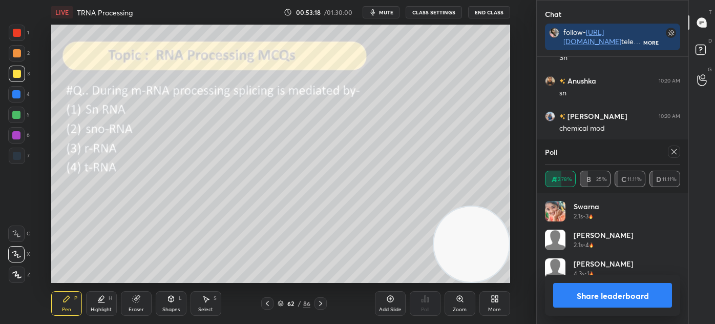
scroll to position [120, 132]
click at [672, 152] on icon at bounding box center [674, 152] width 8 height 8
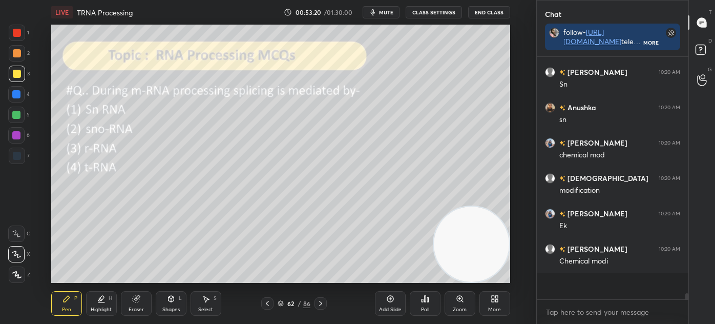
scroll to position [142, 149]
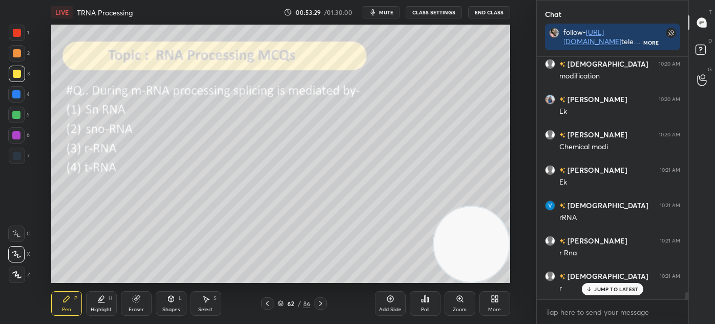
click at [282, 304] on icon at bounding box center [281, 303] width 6 height 6
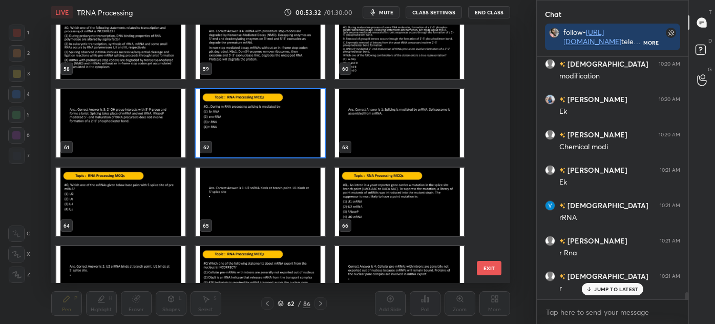
click at [133, 198] on img "grid" at bounding box center [120, 202] width 129 height 68
click at [134, 199] on img "grid" at bounding box center [120, 202] width 129 height 68
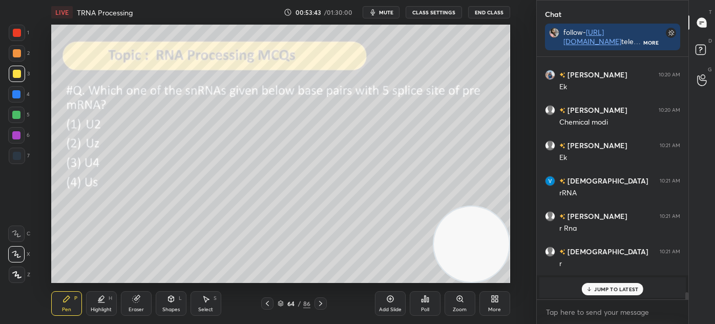
click at [135, 309] on div "Eraser" at bounding box center [136, 309] width 15 height 5
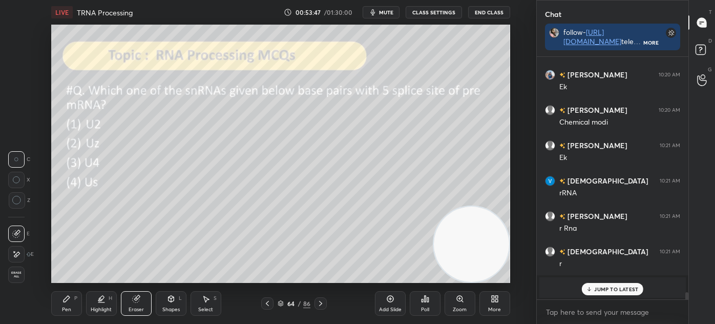
click at [286, 303] on div "64" at bounding box center [291, 303] width 10 height 6
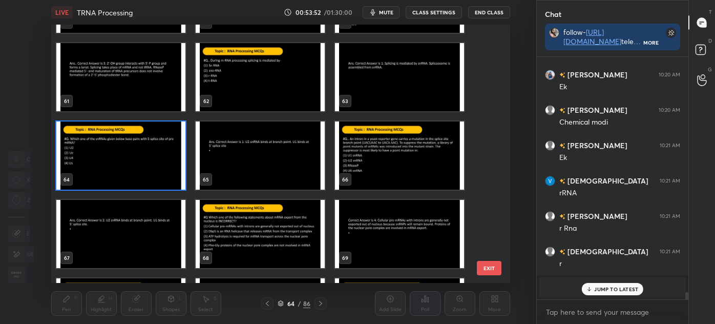
click at [142, 150] on img "grid" at bounding box center [120, 155] width 129 height 68
click at [146, 151] on img "grid" at bounding box center [120, 155] width 129 height 68
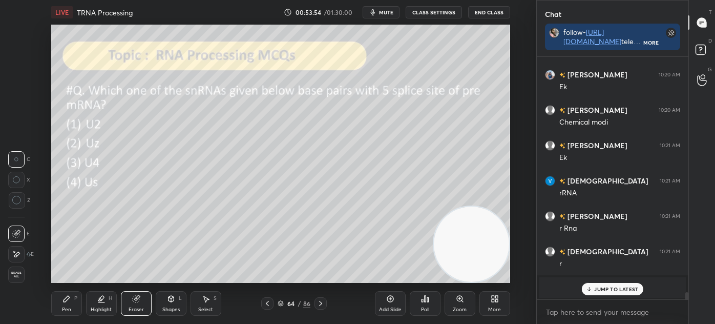
click at [69, 303] on div "Pen P" at bounding box center [66, 303] width 31 height 25
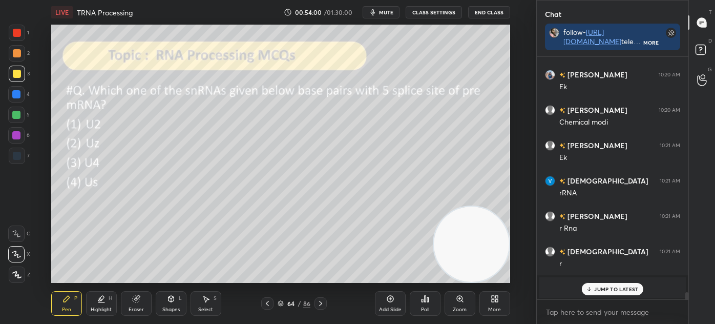
click at [624, 291] on p "JUMP TO LATEST" at bounding box center [616, 289] width 44 height 6
click at [280, 300] on icon at bounding box center [281, 303] width 6 height 6
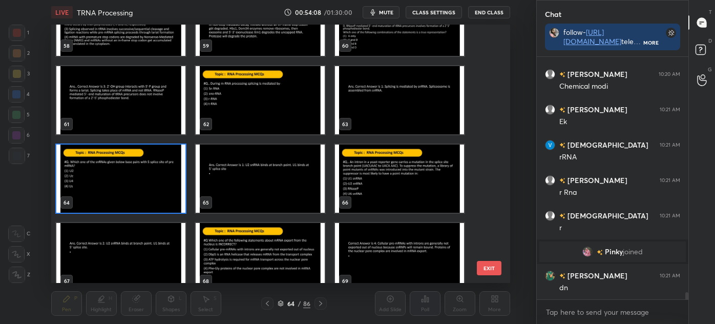
click at [144, 180] on img "grid" at bounding box center [120, 178] width 129 height 68
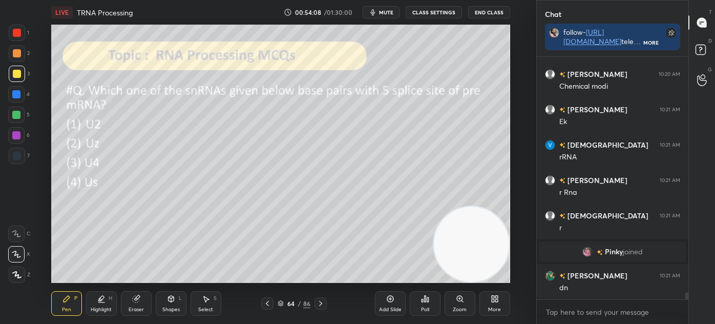
click at [146, 181] on img "grid" at bounding box center [120, 178] width 129 height 68
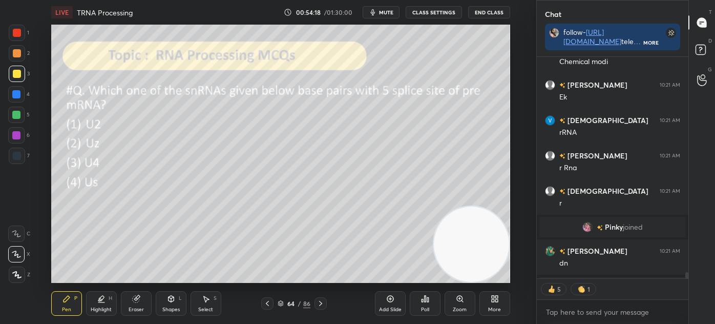
click at [424, 304] on div "Poll" at bounding box center [425, 303] width 31 height 25
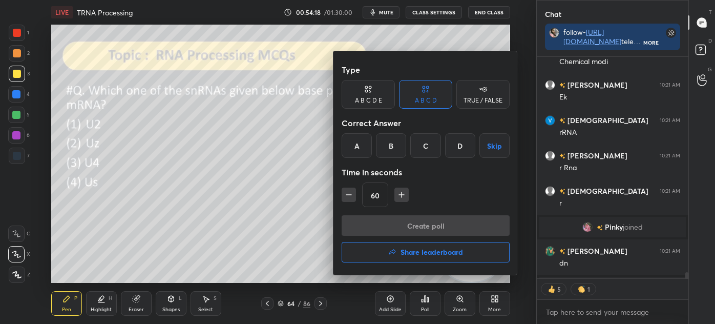
click at [390, 146] on div "B" at bounding box center [391, 145] width 30 height 25
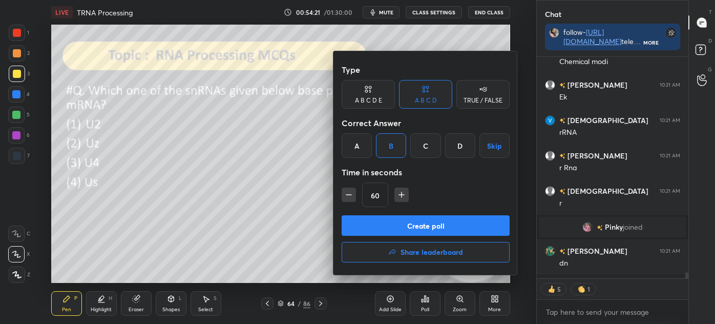
click at [414, 225] on button "Create poll" at bounding box center [426, 225] width 168 height 20
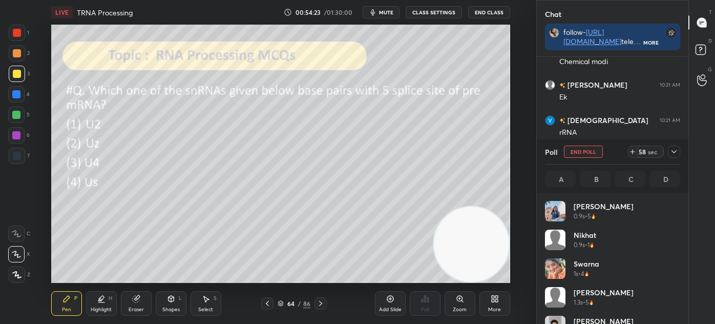
scroll to position [3, 3]
click at [672, 154] on icon at bounding box center [674, 152] width 8 height 8
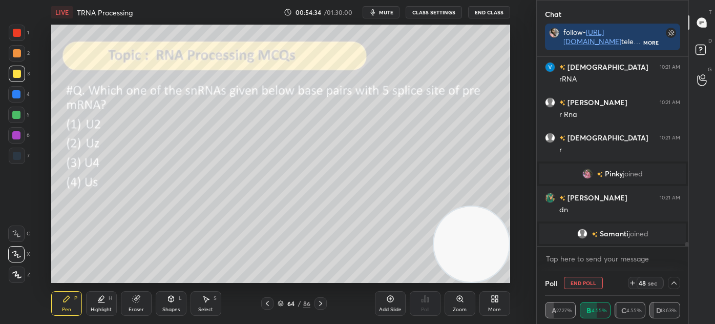
click at [676, 280] on icon at bounding box center [674, 283] width 8 height 8
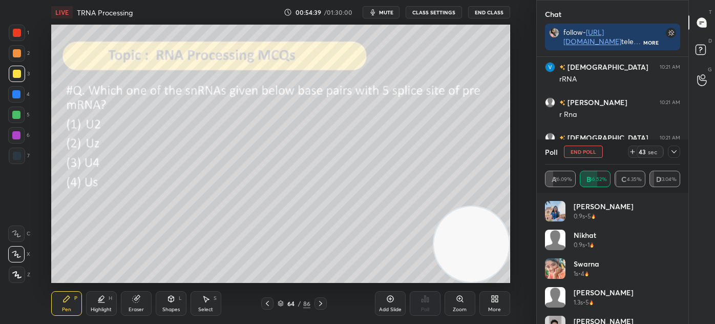
click at [674, 151] on icon at bounding box center [674, 152] width 8 height 8
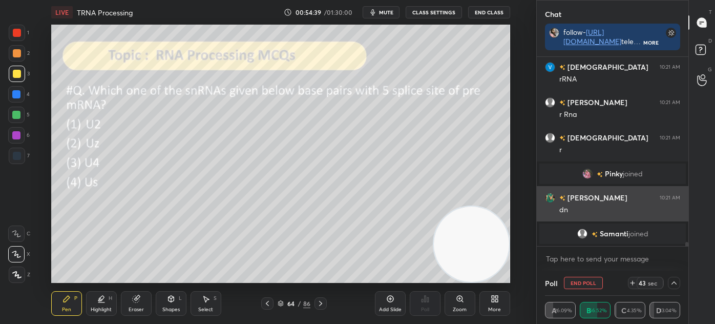
click at [633, 198] on div "[PERSON_NAME] 10:21 AM" at bounding box center [612, 197] width 135 height 11
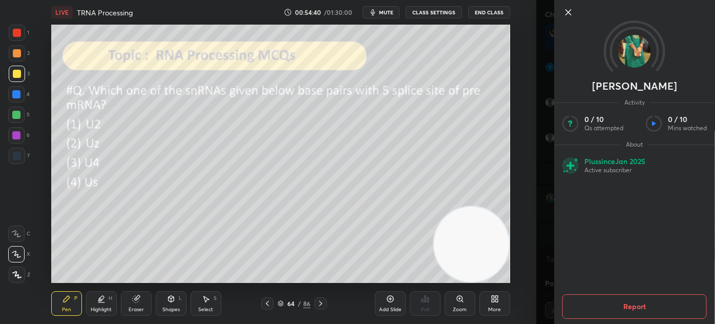
click at [566, 14] on icon at bounding box center [568, 12] width 5 height 5
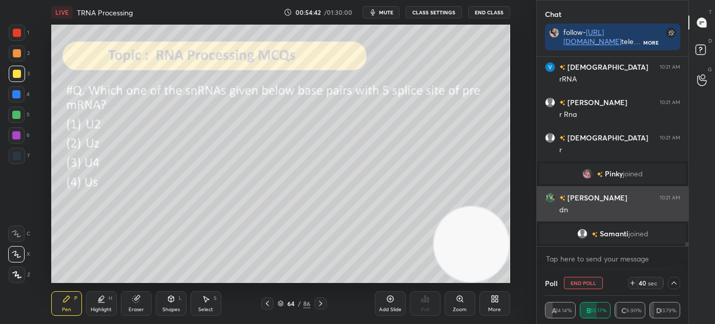
click at [577, 195] on h6 "[PERSON_NAME]" at bounding box center [597, 197] width 62 height 11
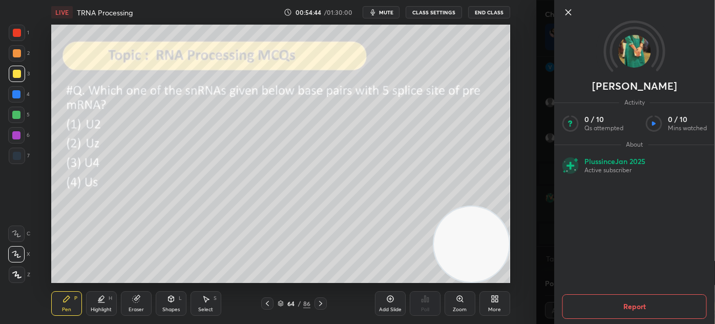
click at [565, 10] on icon at bounding box center [569, 12] width 12 height 12
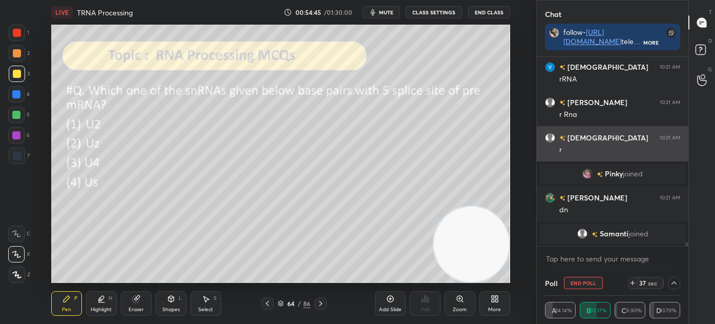
click at [582, 135] on h6 "[DEMOGRAPHIC_DATA]" at bounding box center [607, 137] width 83 height 11
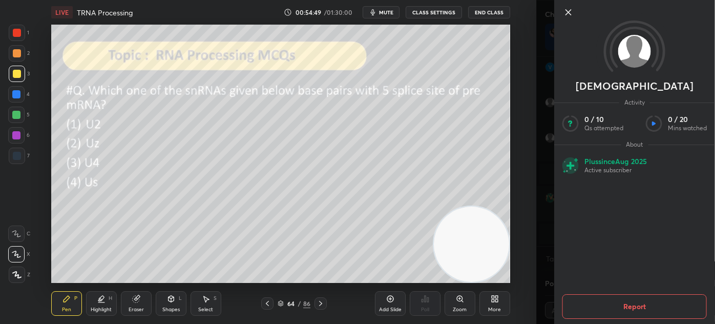
click at [565, 14] on icon at bounding box center [569, 12] width 12 height 12
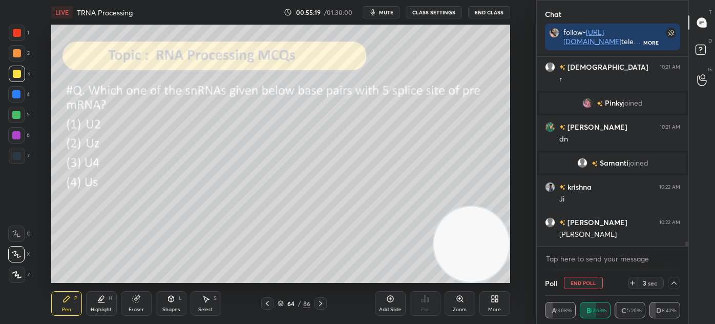
click at [281, 301] on icon at bounding box center [281, 303] width 6 height 6
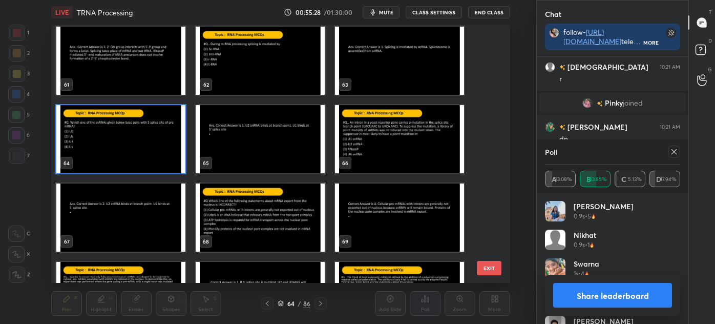
click at [442, 127] on img "grid" at bounding box center [399, 139] width 129 height 68
click at [440, 132] on img "grid" at bounding box center [399, 139] width 129 height 68
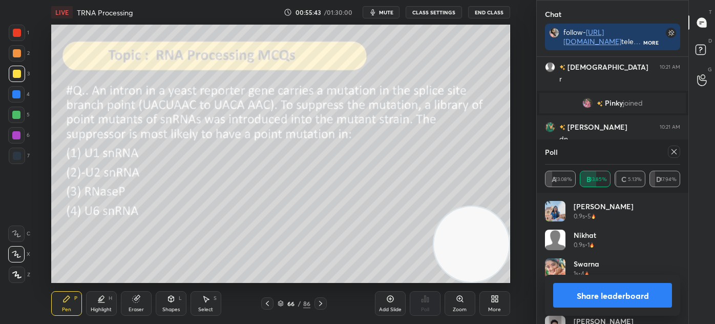
click at [679, 150] on div at bounding box center [674, 152] width 12 height 12
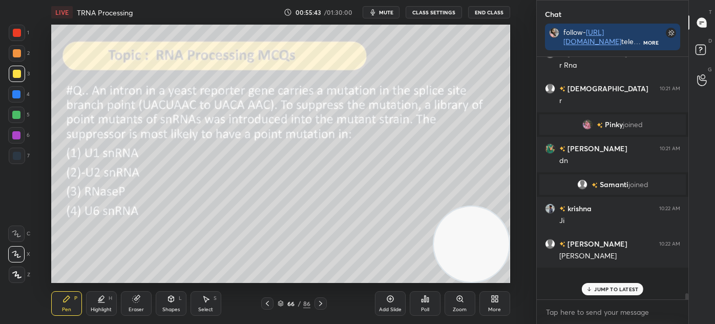
scroll to position [236, 149]
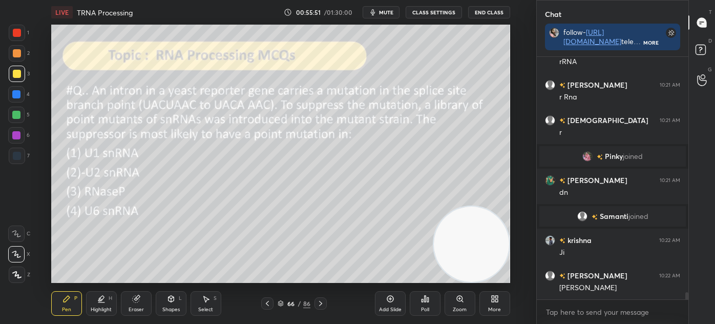
click at [279, 304] on icon at bounding box center [280, 304] width 5 height 2
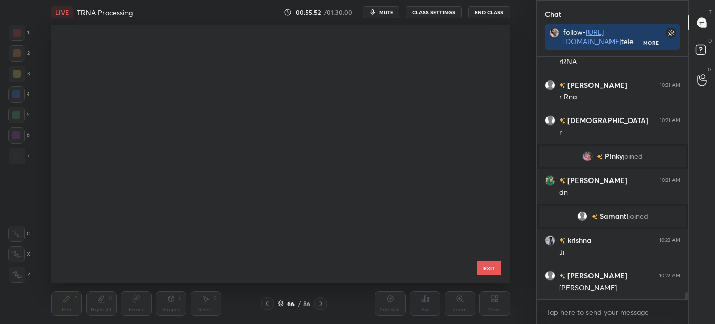
scroll to position [1466, 0]
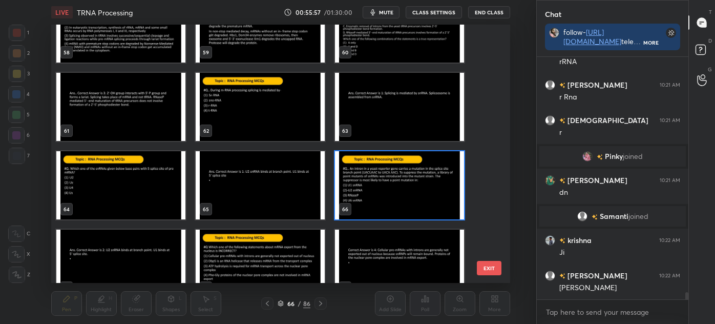
click at [273, 182] on img "grid" at bounding box center [260, 185] width 129 height 68
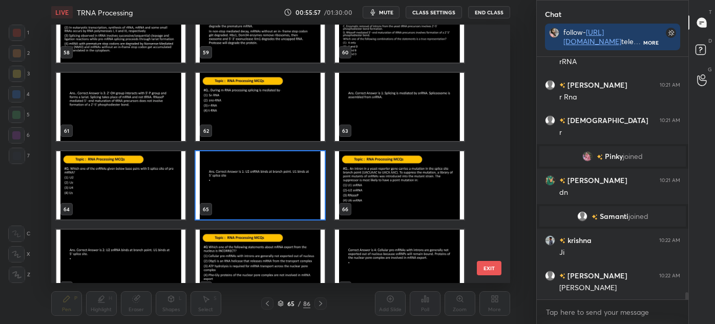
click at [272, 185] on img "grid" at bounding box center [260, 185] width 129 height 68
click at [274, 186] on img "grid" at bounding box center [260, 185] width 129 height 68
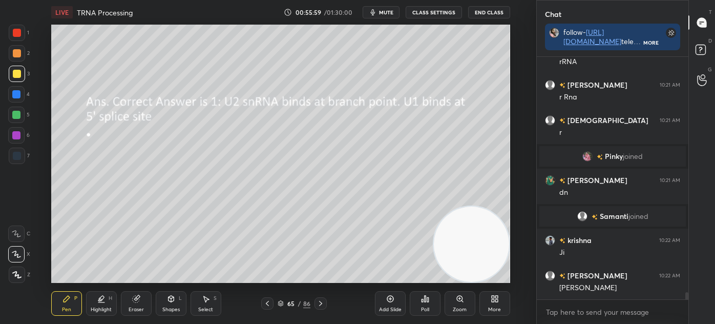
click at [267, 301] on icon at bounding box center [267, 303] width 8 height 8
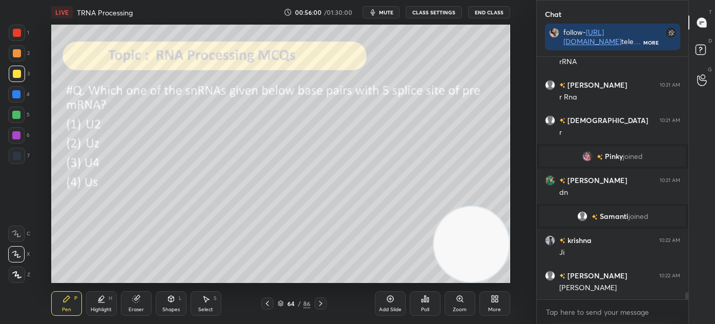
click at [322, 303] on icon at bounding box center [321, 303] width 8 height 8
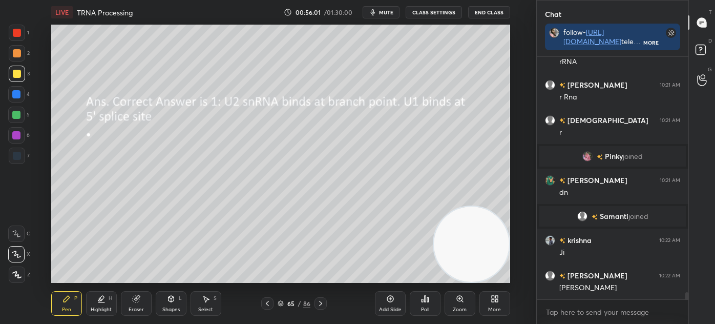
click at [321, 300] on icon at bounding box center [321, 303] width 8 height 8
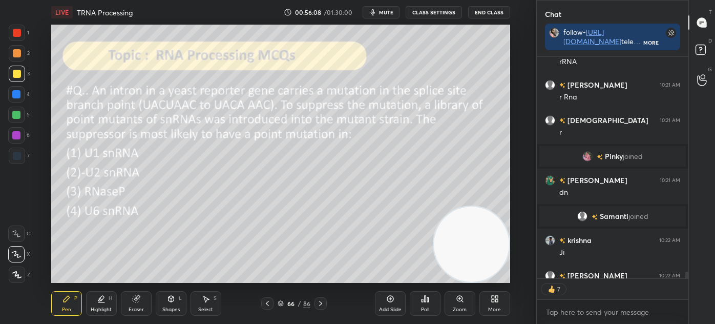
click at [422, 302] on icon at bounding box center [425, 299] width 8 height 8
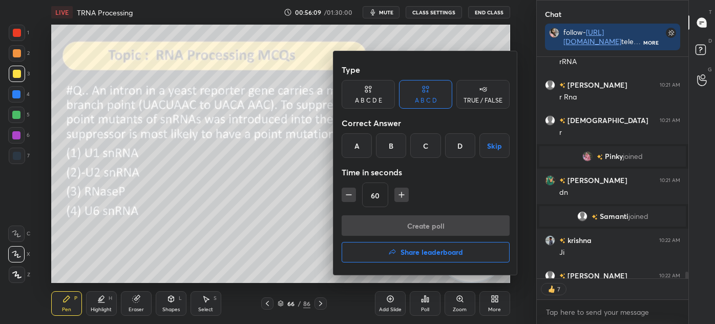
click at [395, 147] on div "B" at bounding box center [391, 145] width 30 height 25
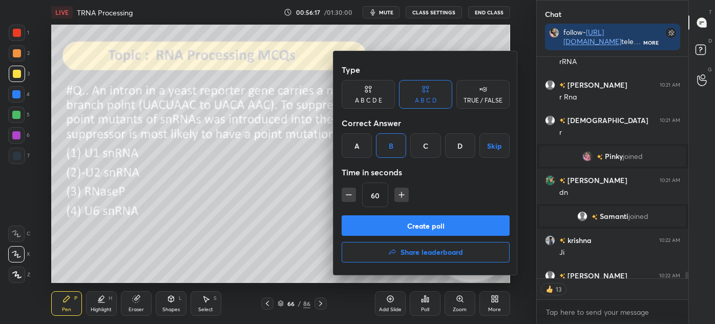
click at [429, 226] on button "Create poll" at bounding box center [426, 225] width 168 height 20
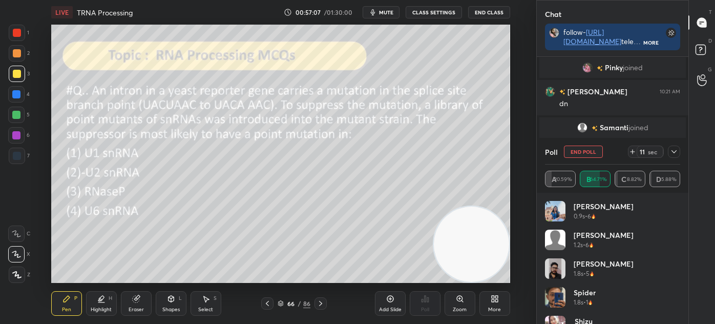
click at [677, 150] on icon at bounding box center [674, 152] width 8 height 8
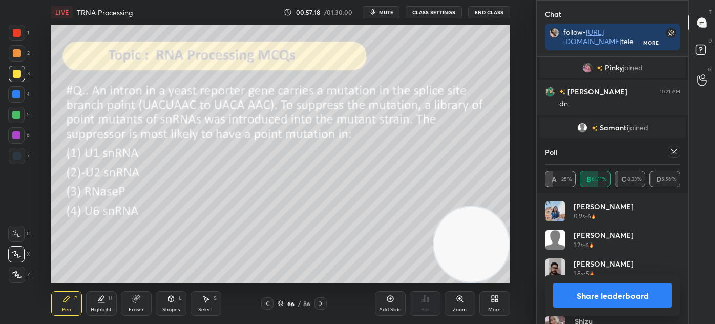
scroll to position [120, 132]
click at [677, 154] on icon at bounding box center [674, 152] width 8 height 8
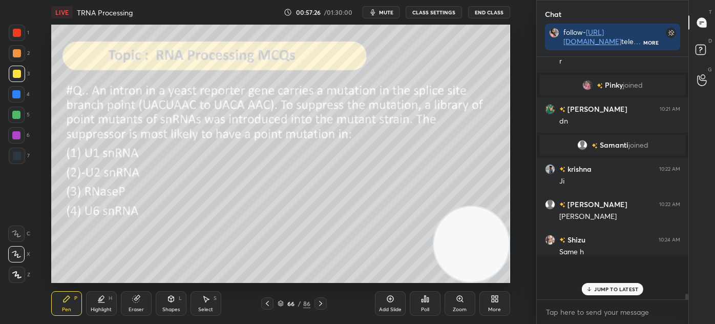
scroll to position [149, 149]
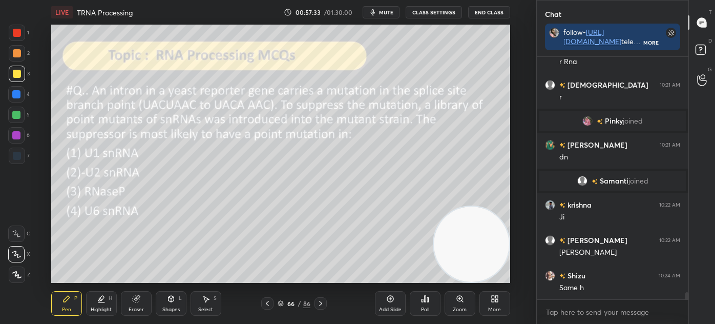
click at [280, 304] on icon at bounding box center [281, 303] width 6 height 6
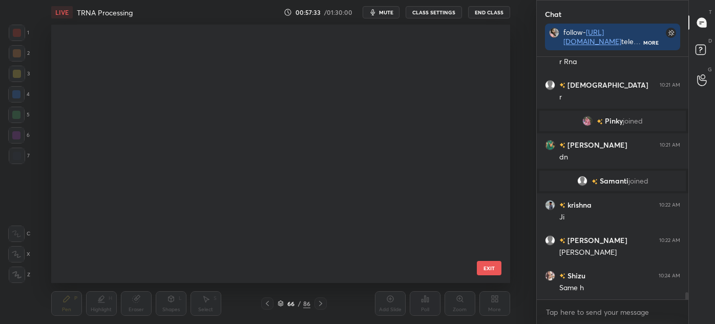
scroll to position [3, 5]
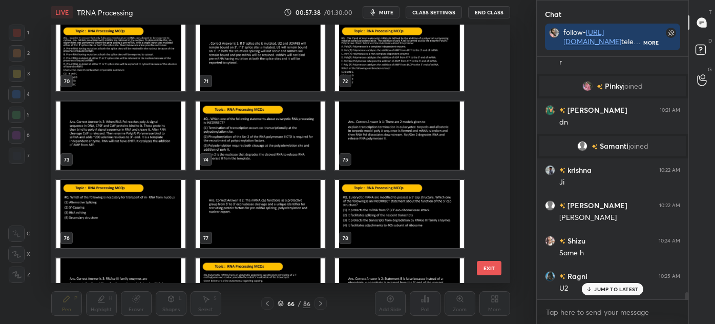
click at [408, 69] on img "grid" at bounding box center [399, 57] width 129 height 68
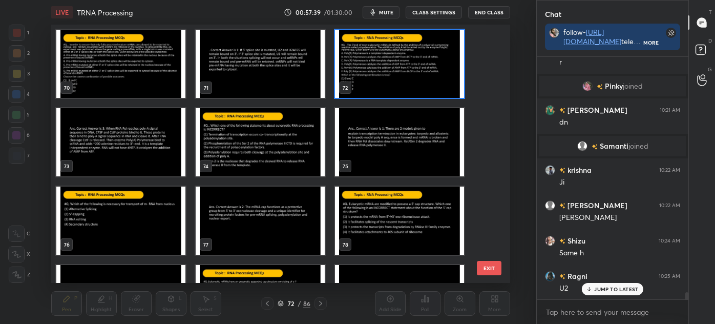
click at [408, 69] on div "70 71 72 73 74 75 76 77 78 79 80 81 82 83 84" at bounding box center [271, 154] width 441 height 258
click at [388, 68] on img "grid" at bounding box center [399, 64] width 129 height 68
click at [392, 71] on img "grid" at bounding box center [399, 64] width 129 height 68
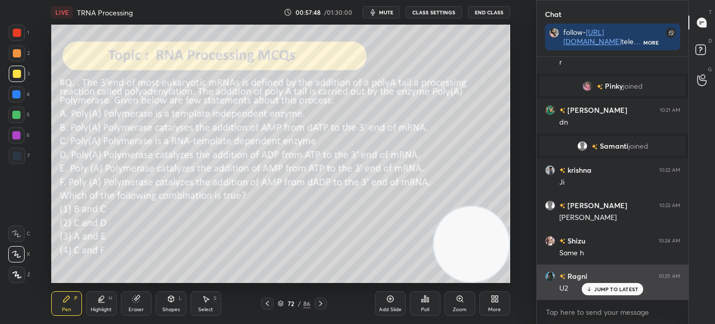
click at [605, 286] on p "JUMP TO LATEST" at bounding box center [616, 289] width 44 height 6
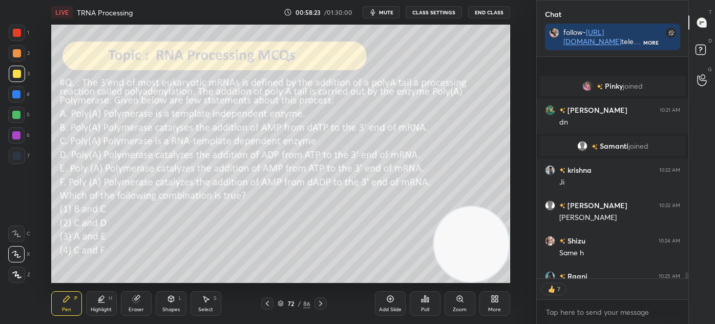
scroll to position [8083, 0]
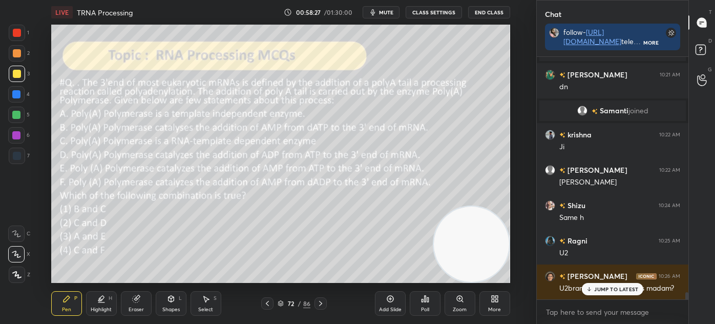
click at [595, 288] on p "JUMP TO LATEST" at bounding box center [616, 289] width 44 height 6
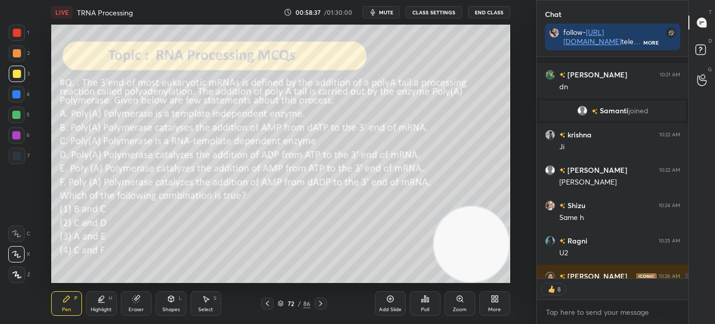
scroll to position [8118, 0]
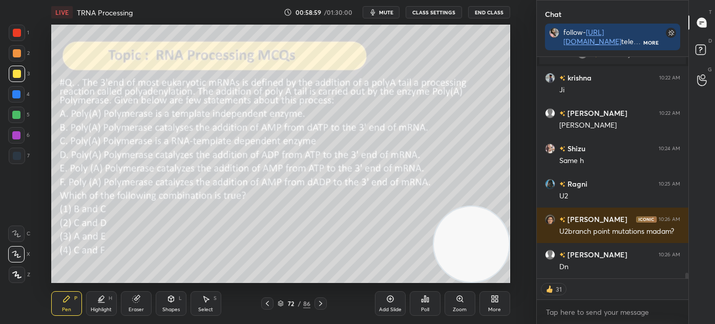
click at [426, 303] on icon at bounding box center [425, 299] width 8 height 8
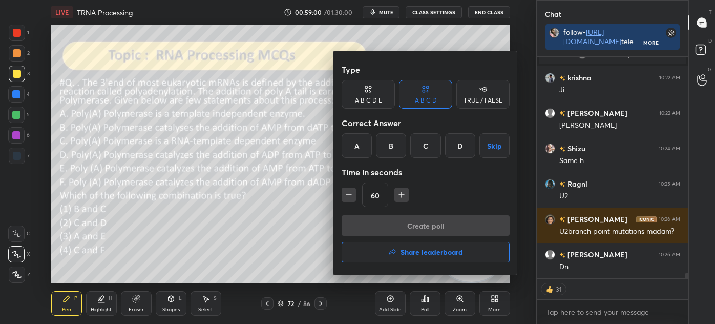
click at [425, 148] on div "C" at bounding box center [425, 145] width 30 height 25
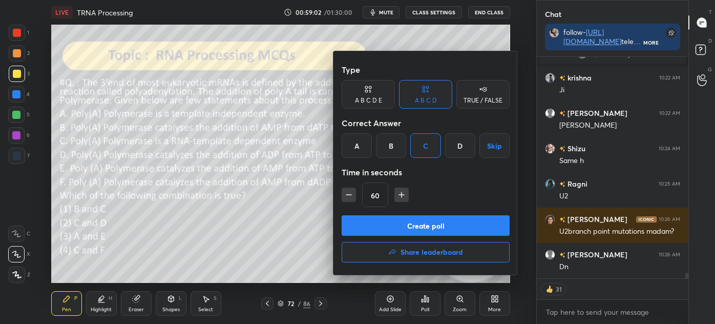
click at [415, 219] on button "Create poll" at bounding box center [426, 225] width 168 height 20
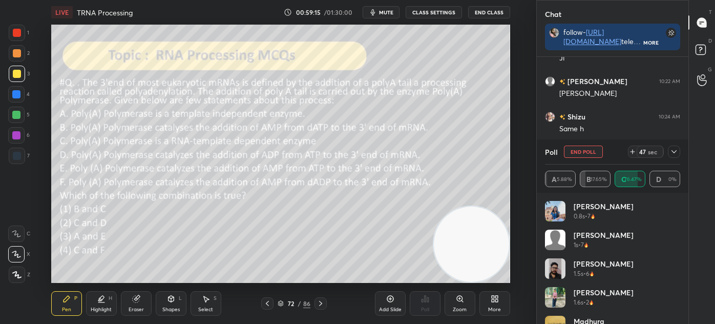
scroll to position [8185, 0]
click at [681, 148] on div "Poll End Poll 39 sec A 5% B 20% C 75% D 0%" at bounding box center [613, 165] width 152 height 53
click at [675, 152] on icon at bounding box center [674, 152] width 8 height 8
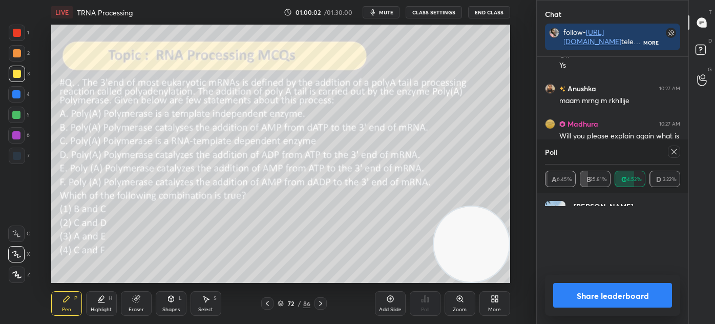
scroll to position [30, 132]
click at [670, 151] on div at bounding box center [674, 152] width 12 height 12
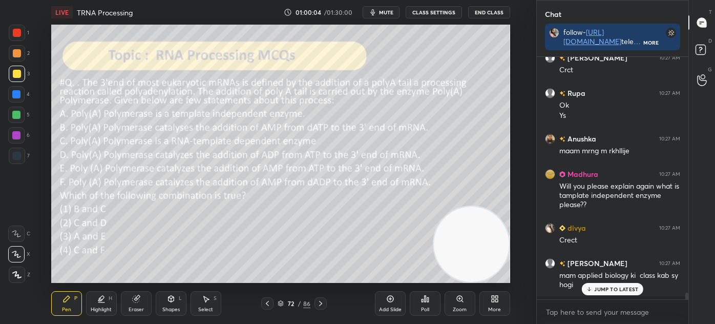
scroll to position [8382, 0]
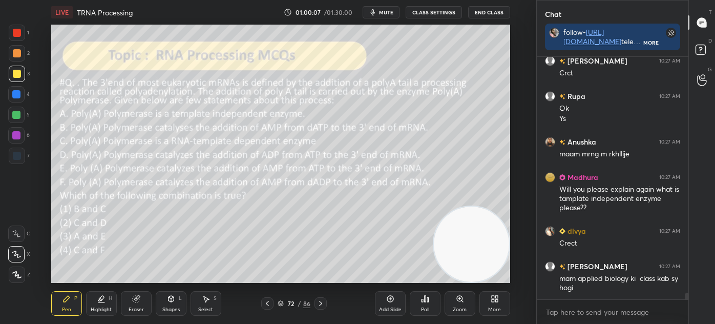
click at [386, 302] on icon at bounding box center [390, 299] width 8 height 8
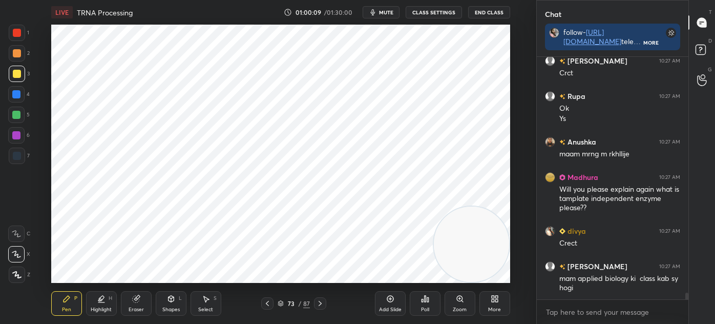
click at [22, 31] on div at bounding box center [17, 33] width 16 height 16
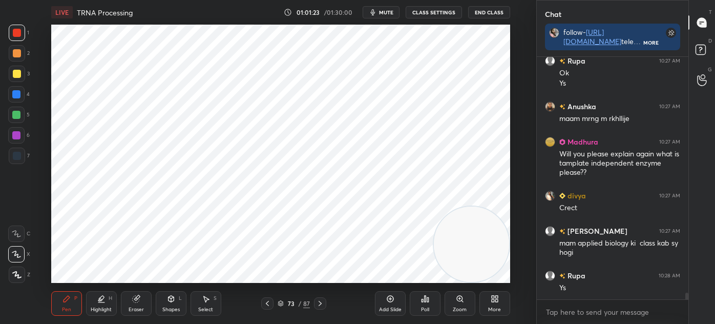
click at [268, 308] on div at bounding box center [267, 303] width 12 height 12
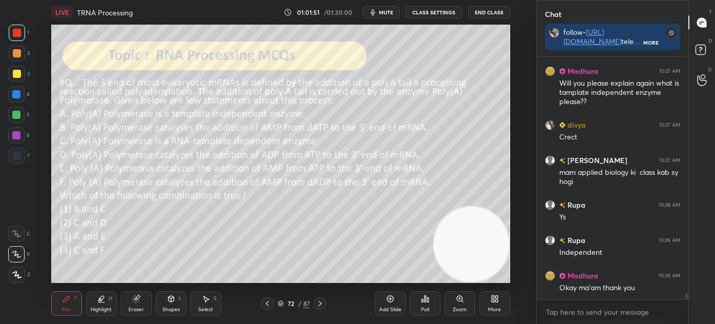
scroll to position [8524, 0]
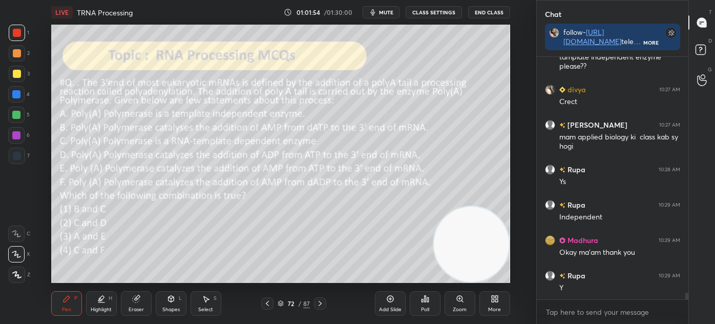
click at [280, 304] on icon at bounding box center [281, 303] width 6 height 6
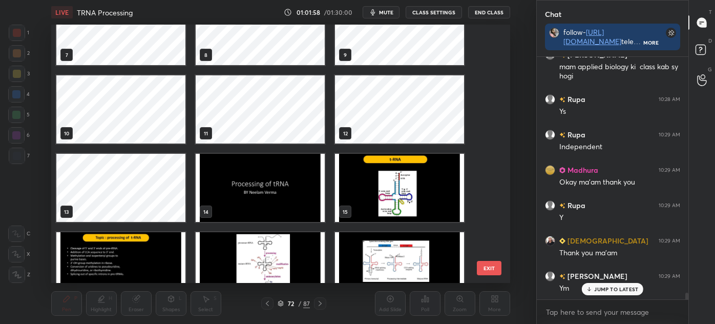
scroll to position [0, 0]
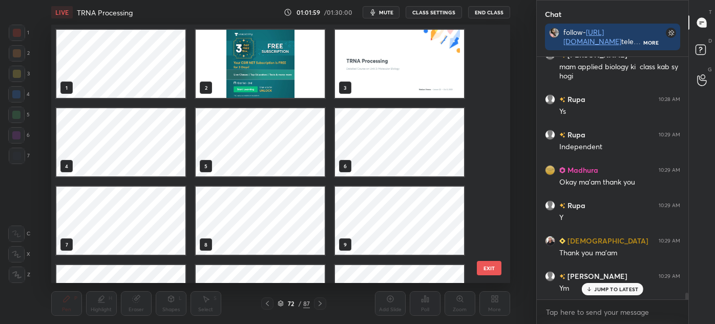
click at [296, 59] on img "grid" at bounding box center [260, 64] width 129 height 68
click at [298, 59] on img "grid" at bounding box center [260, 64] width 129 height 68
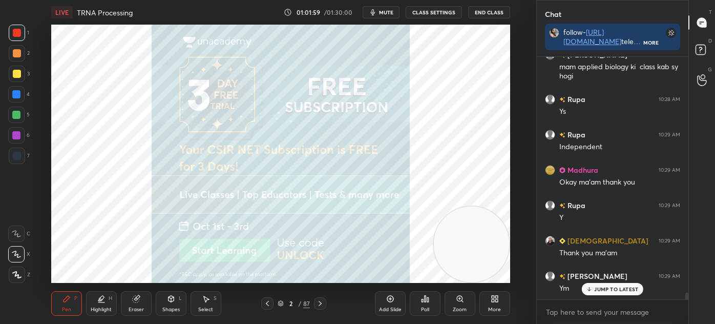
click at [302, 59] on img "grid" at bounding box center [260, 64] width 129 height 68
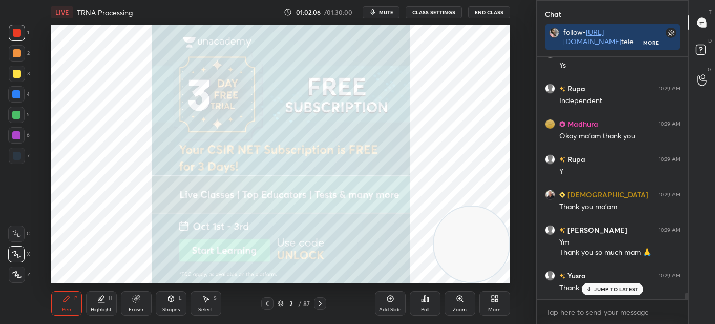
scroll to position [8684, 0]
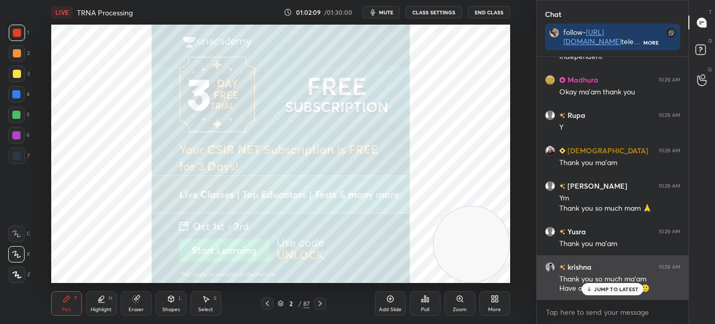
click at [589, 287] on icon at bounding box center [589, 289] width 0 height 4
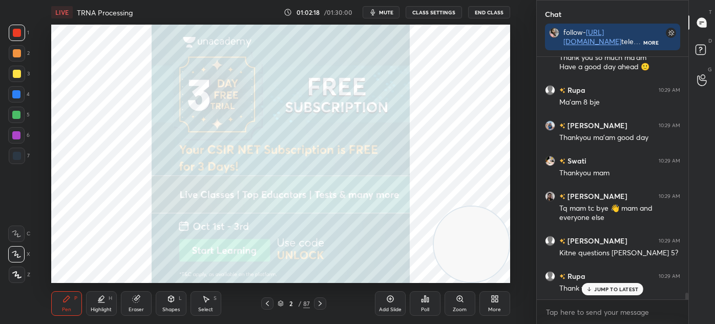
scroll to position [3, 3]
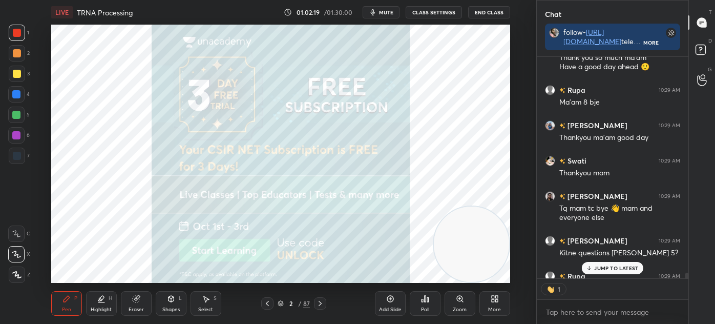
click at [419, 310] on div "Poll" at bounding box center [425, 303] width 31 height 25
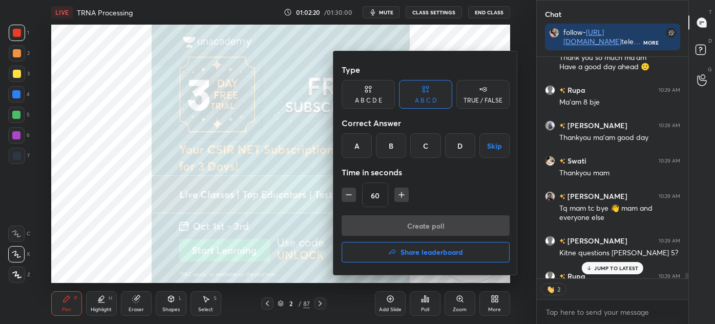
click at [417, 254] on h4 "Share leaderboard" at bounding box center [432, 251] width 63 height 7
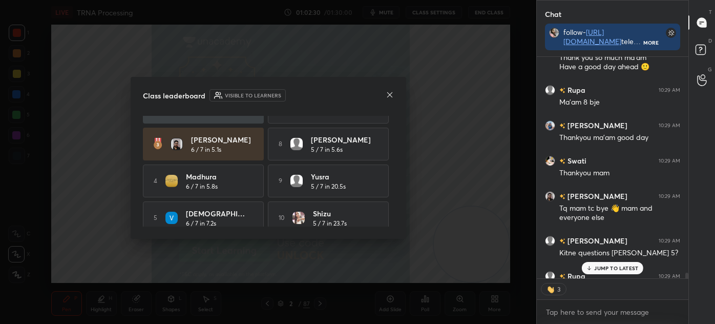
scroll to position [72, 0]
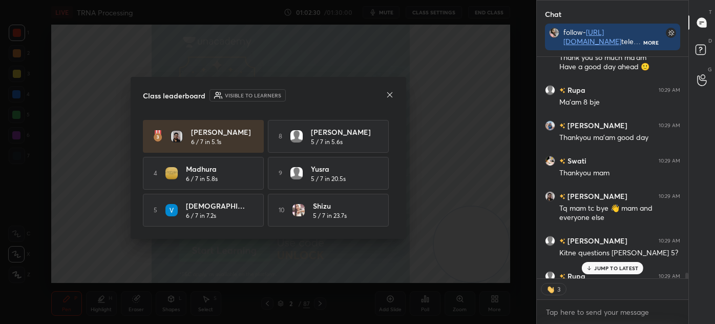
click at [393, 92] on div "Class leaderboard Visible to learners [PERSON_NAME] 7 / 7 in 1.4s 6 Pritam 6 / …" at bounding box center [269, 158] width 276 height 162
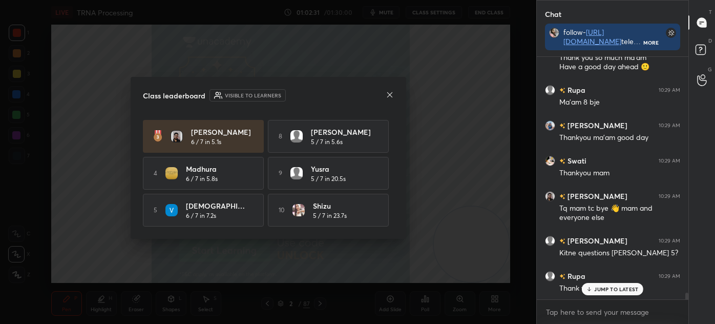
click at [388, 96] on icon at bounding box center [390, 95] width 8 height 8
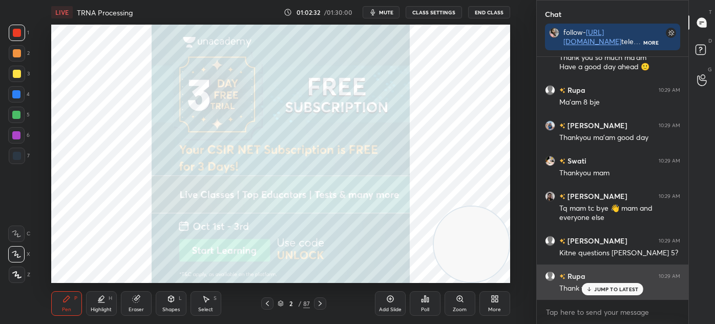
click at [596, 287] on p "JUMP TO LATEST" at bounding box center [616, 289] width 44 height 6
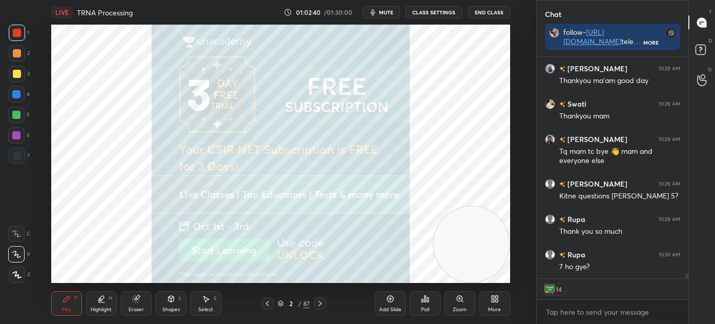
scroll to position [9006, 0]
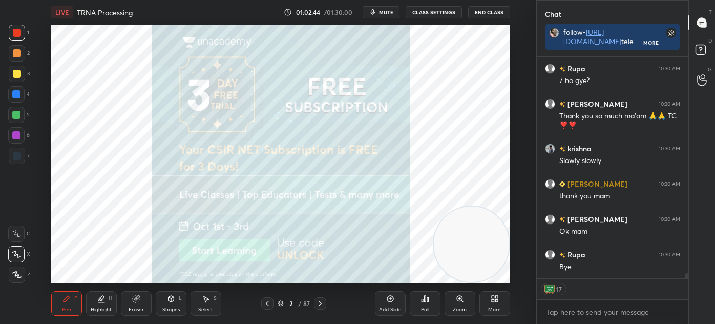
click at [499, 10] on button "End Class" at bounding box center [489, 12] width 42 height 12
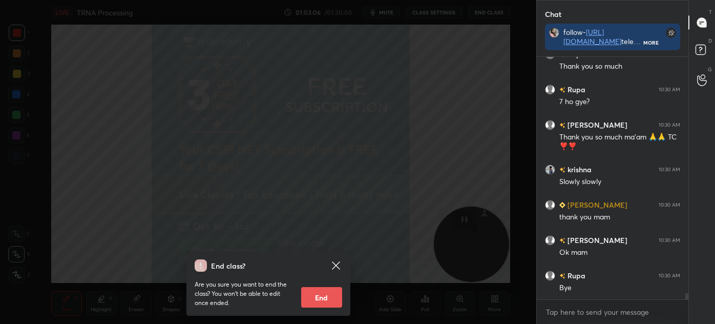
scroll to position [239, 149]
click at [324, 297] on button "End" at bounding box center [321, 297] width 41 height 20
type textarea "x"
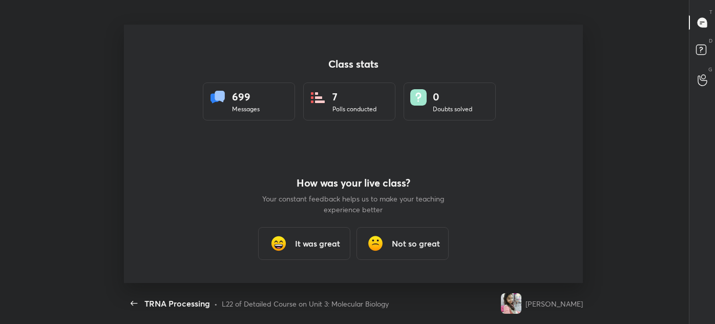
scroll to position [0, 0]
click at [323, 239] on h3 "It was great" at bounding box center [317, 243] width 45 height 12
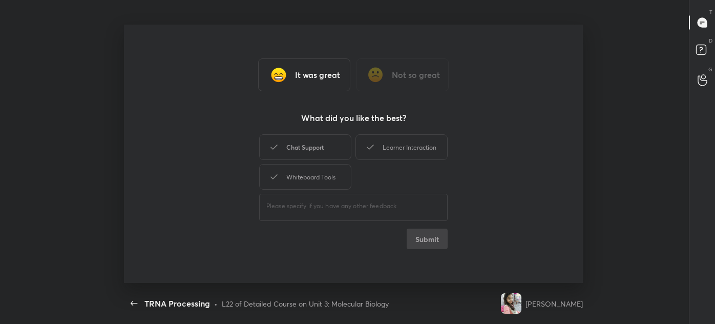
click at [325, 147] on div "Chat Support" at bounding box center [305, 147] width 92 height 26
click at [324, 175] on div "Whiteboard Tools" at bounding box center [305, 177] width 92 height 26
click at [405, 146] on div "Learner Interaction" at bounding box center [402, 147] width 92 height 26
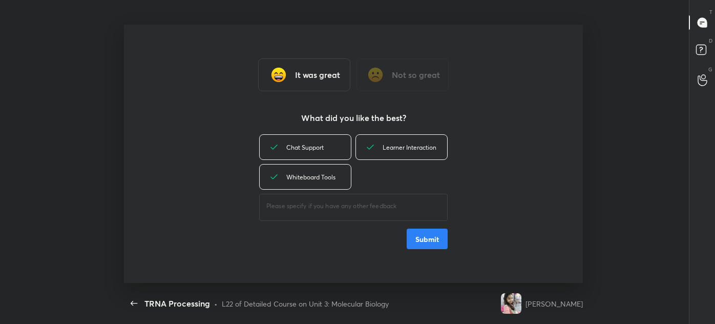
click at [427, 239] on button "Submit" at bounding box center [427, 239] width 41 height 20
